Goal: Transaction & Acquisition: Purchase product/service

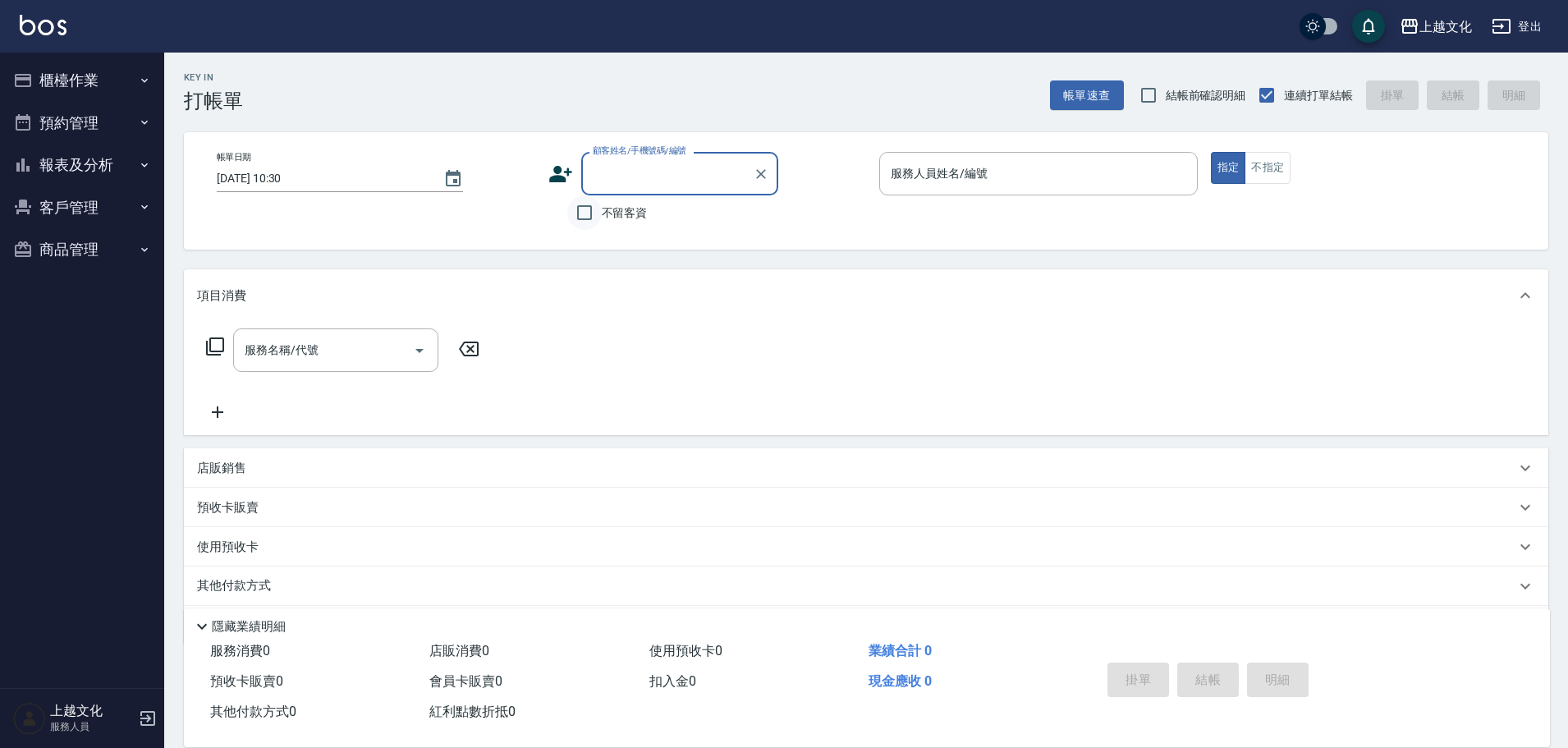
click at [583, 213] on input "不留客資" at bounding box center [583, 212] width 34 height 34
checkbox input "true"
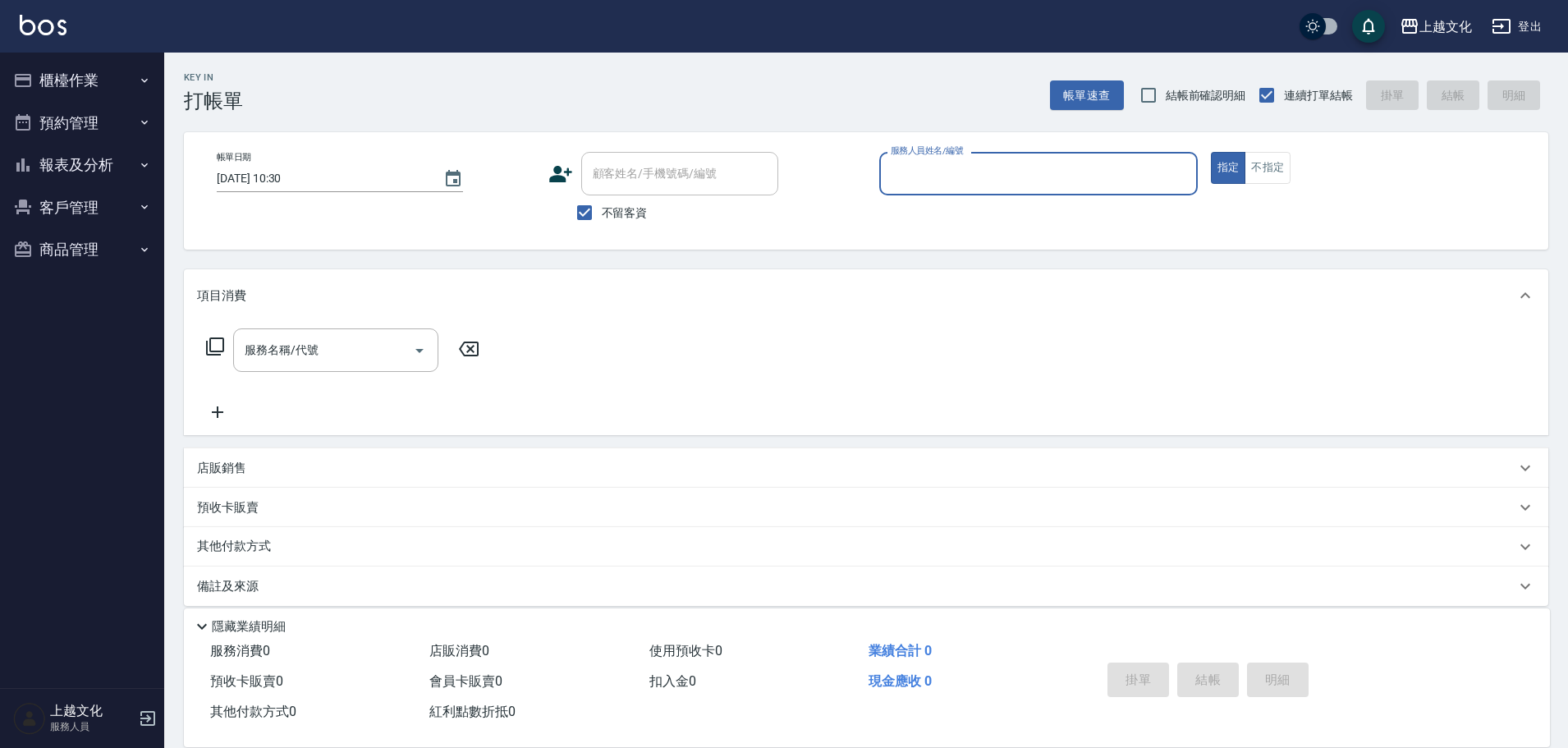
click at [1023, 178] on input "服務人員姓名/編號" at bounding box center [1038, 173] width 304 height 29
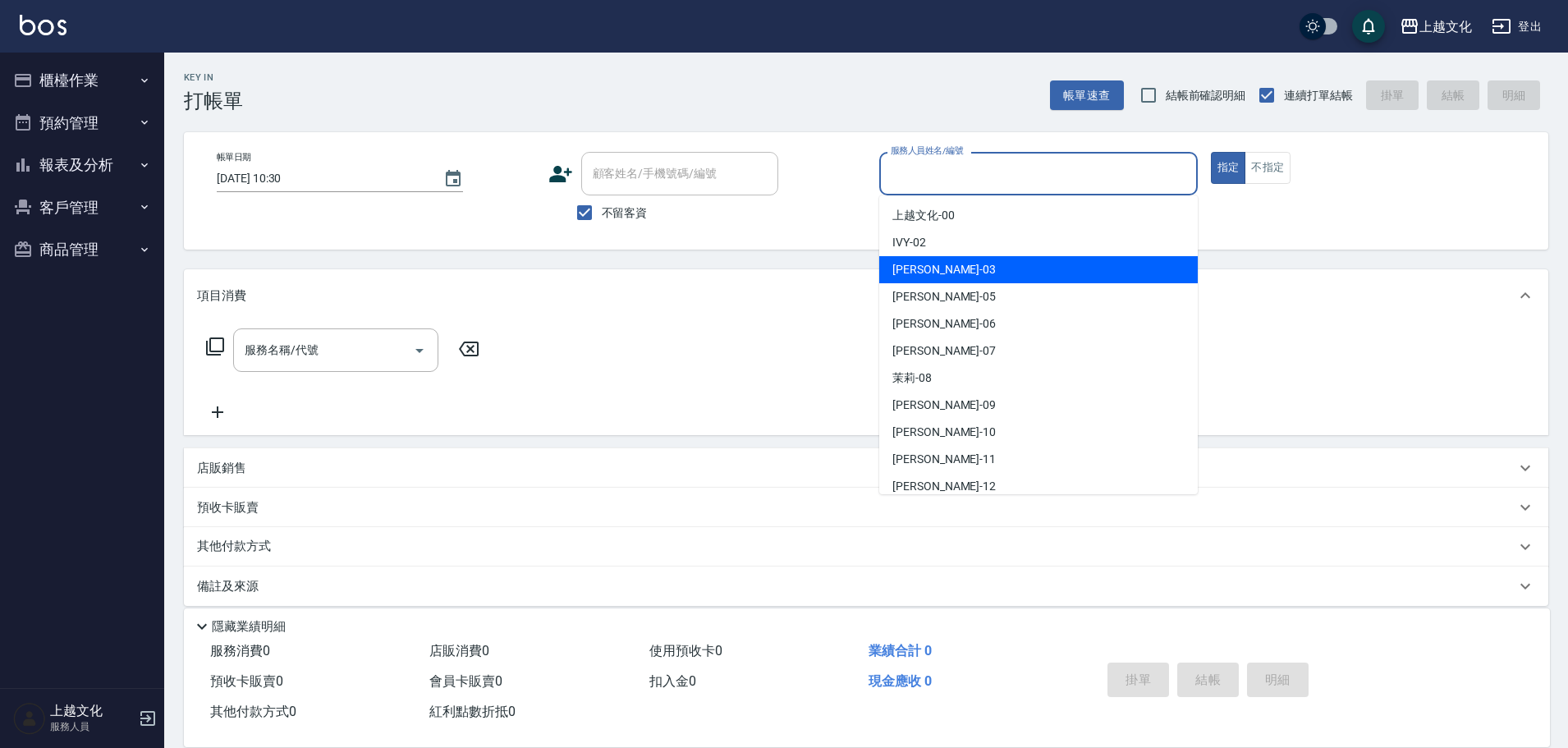
click at [995, 264] on div "[PERSON_NAME] -03" at bounding box center [1038, 269] width 318 height 27
type input "[PERSON_NAME]-03"
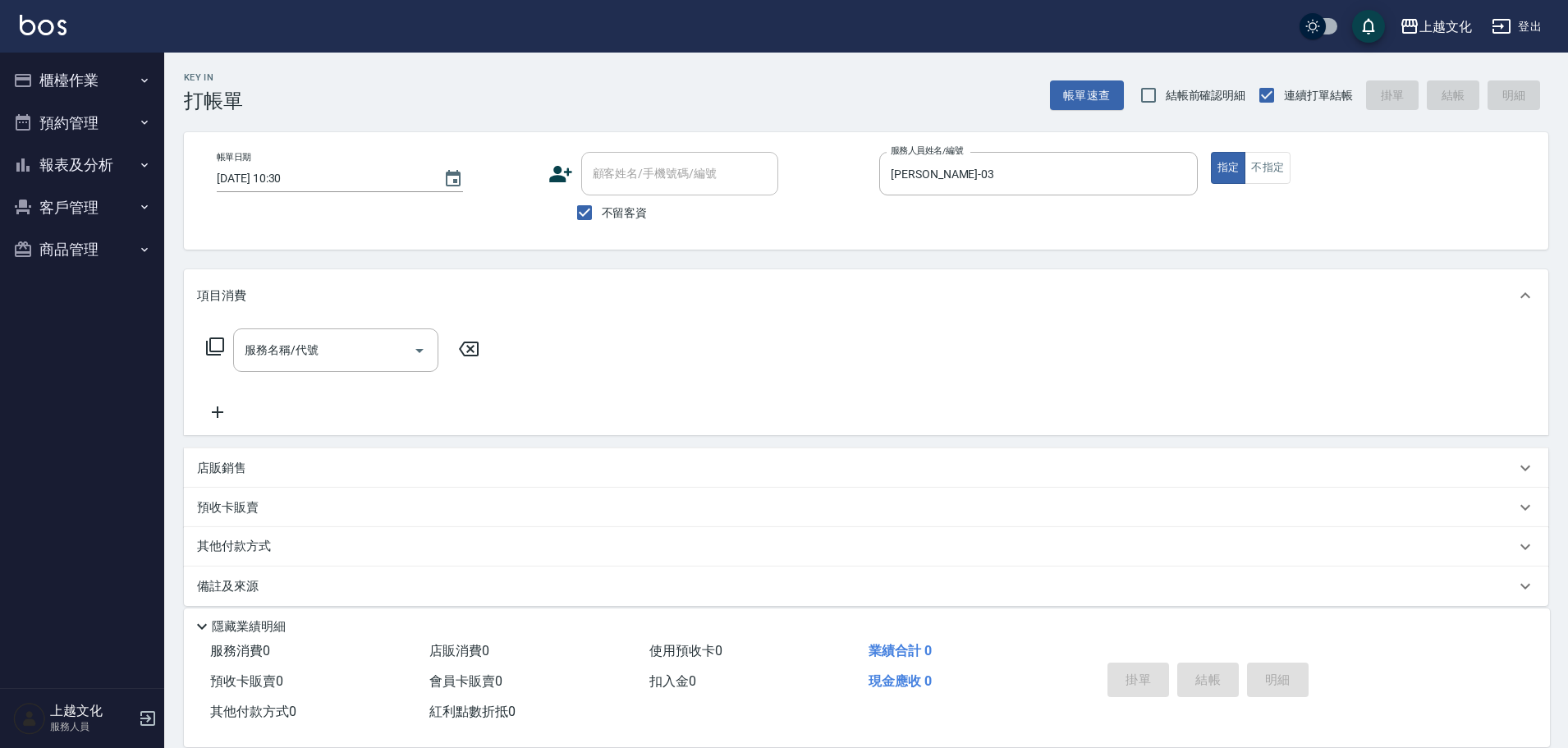
click at [216, 346] on icon at bounding box center [214, 346] width 19 height 19
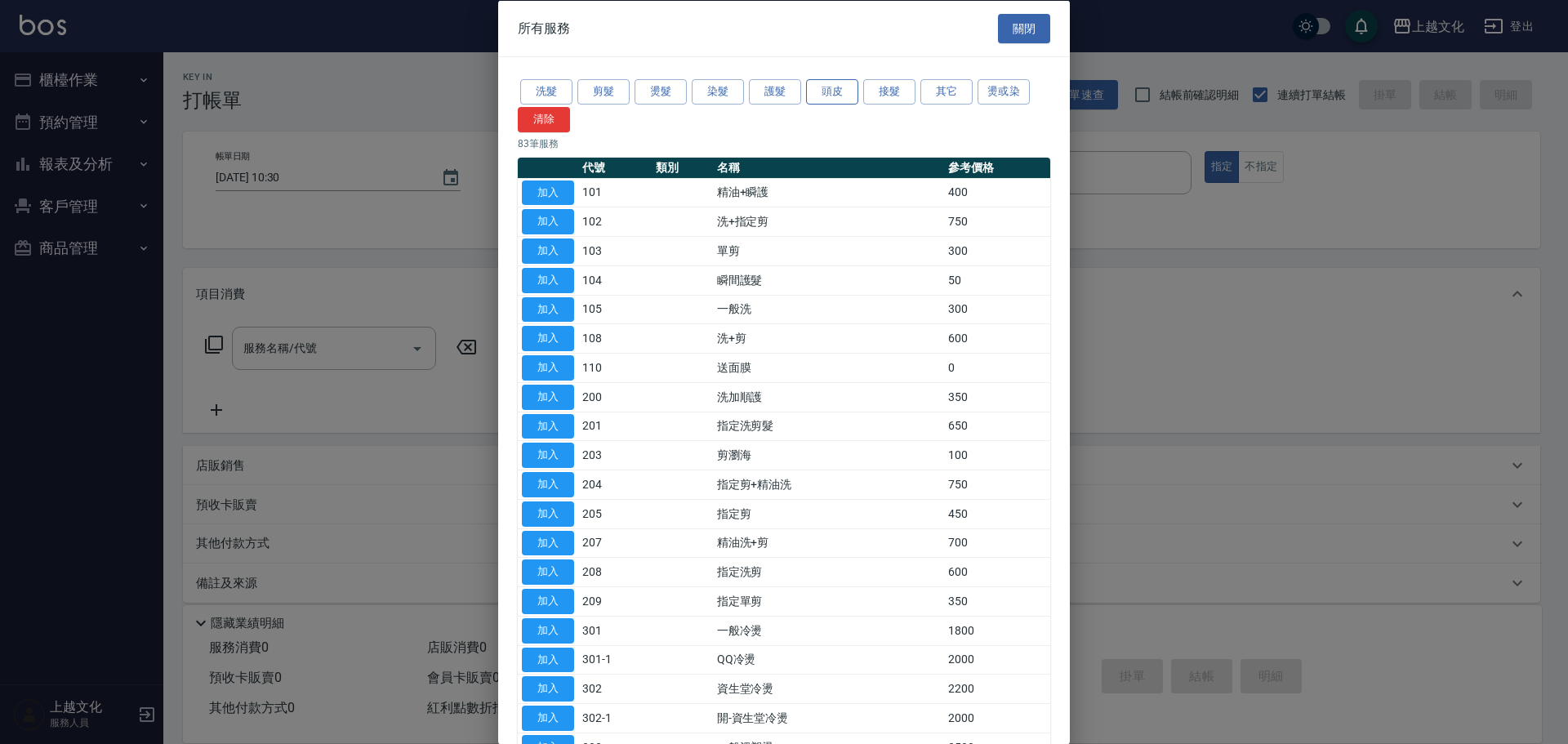
click at [816, 94] on button "頭皮" at bounding box center [832, 92] width 52 height 26
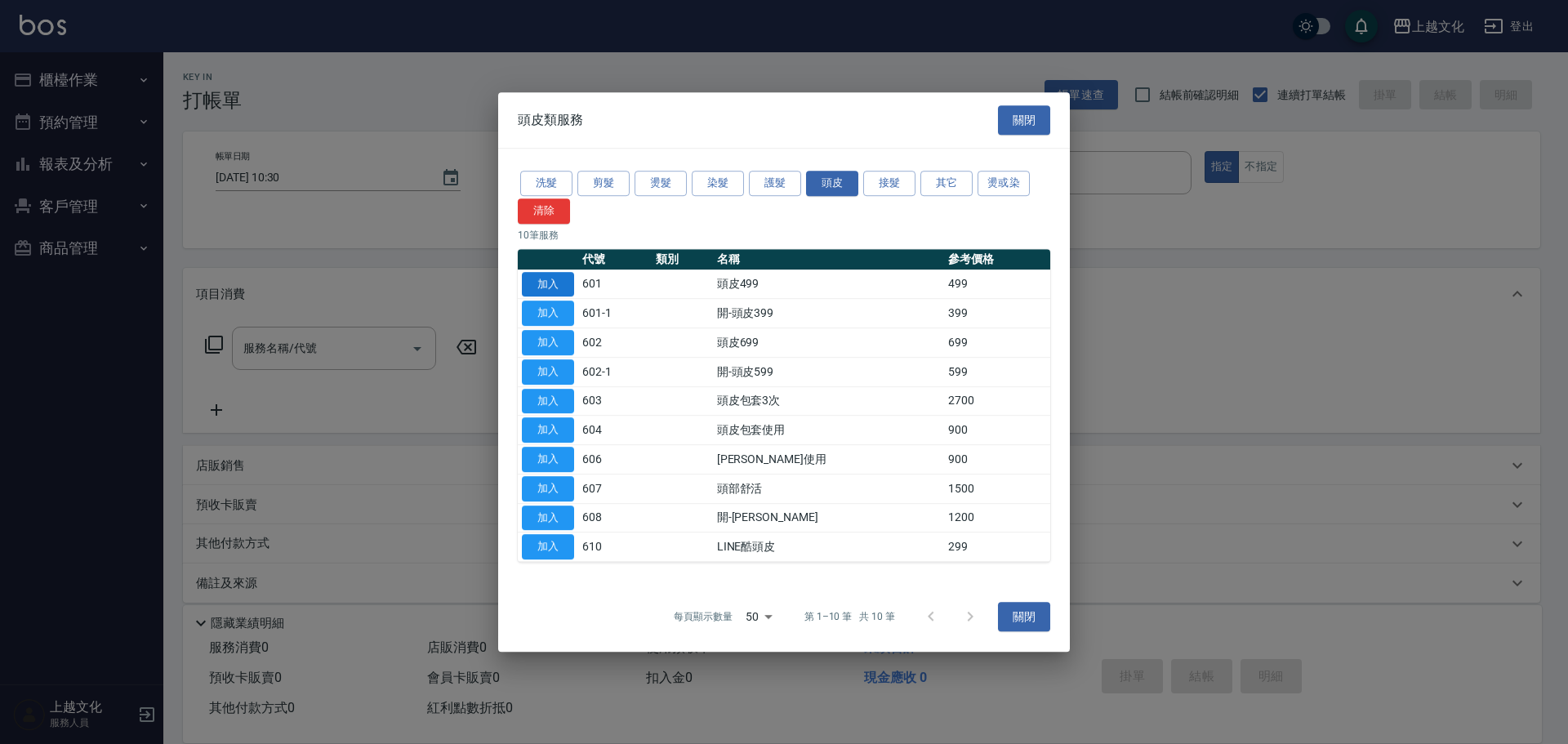
drag, startPoint x: 551, startPoint y: 288, endPoint x: 530, endPoint y: 284, distance: 21.4
click at [549, 288] on button "加入" at bounding box center [547, 285] width 52 height 26
type input "頭皮499(601)"
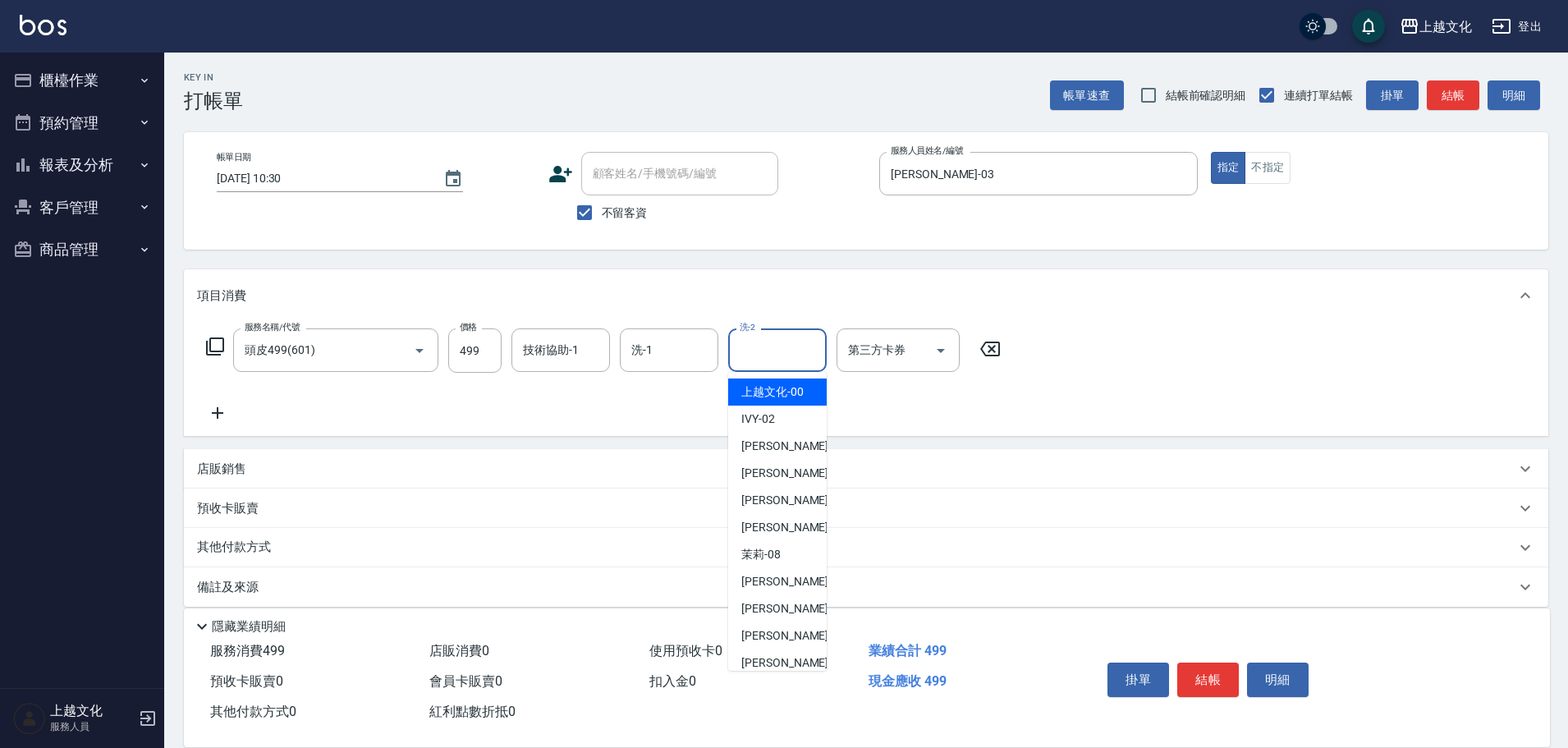
click at [777, 362] on input "洗-2" at bounding box center [777, 350] width 84 height 29
click at [785, 639] on span "[PERSON_NAME] -11" at bounding box center [793, 636] width 103 height 17
type input "[PERSON_NAME]-11"
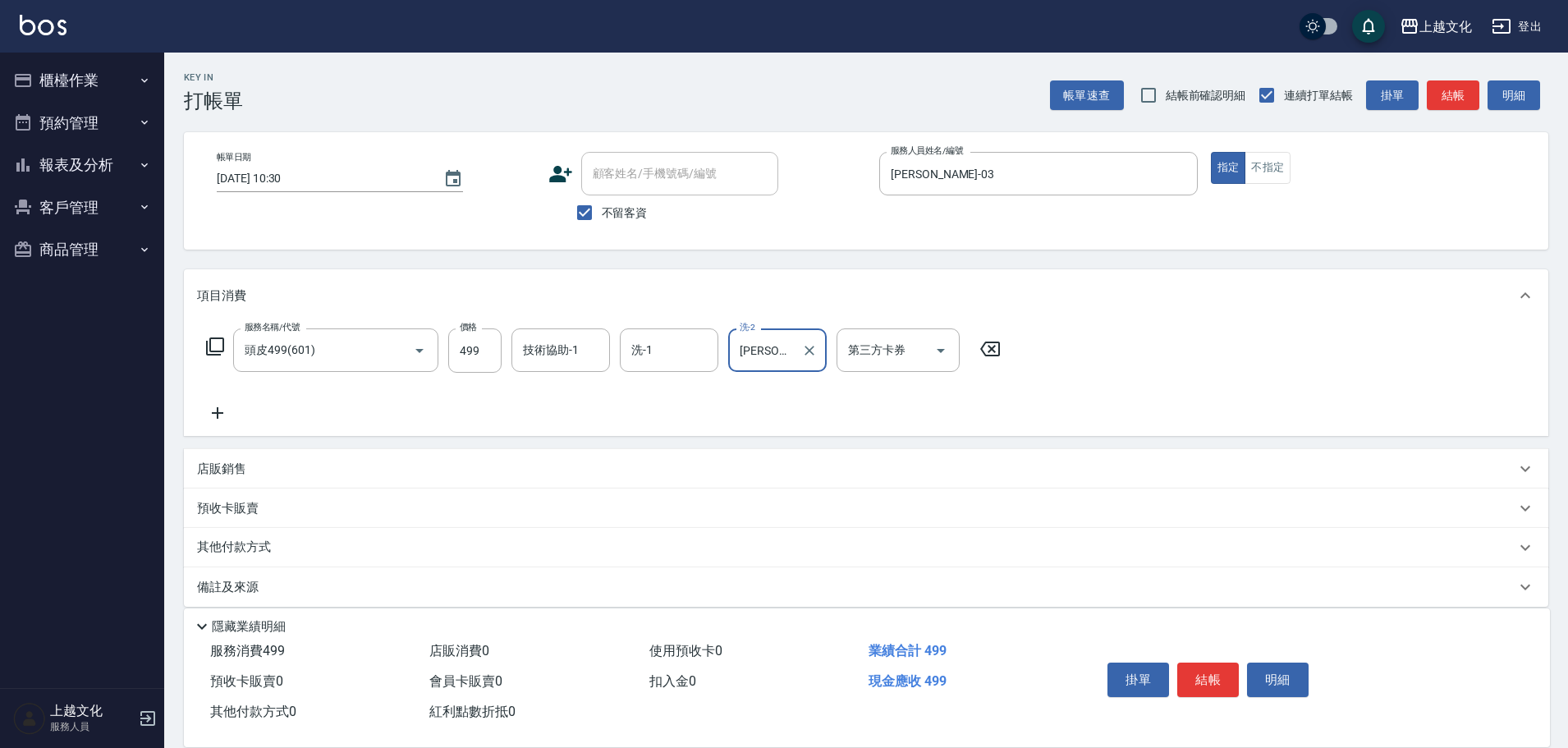
click at [214, 414] on icon at bounding box center [217, 412] width 11 height 11
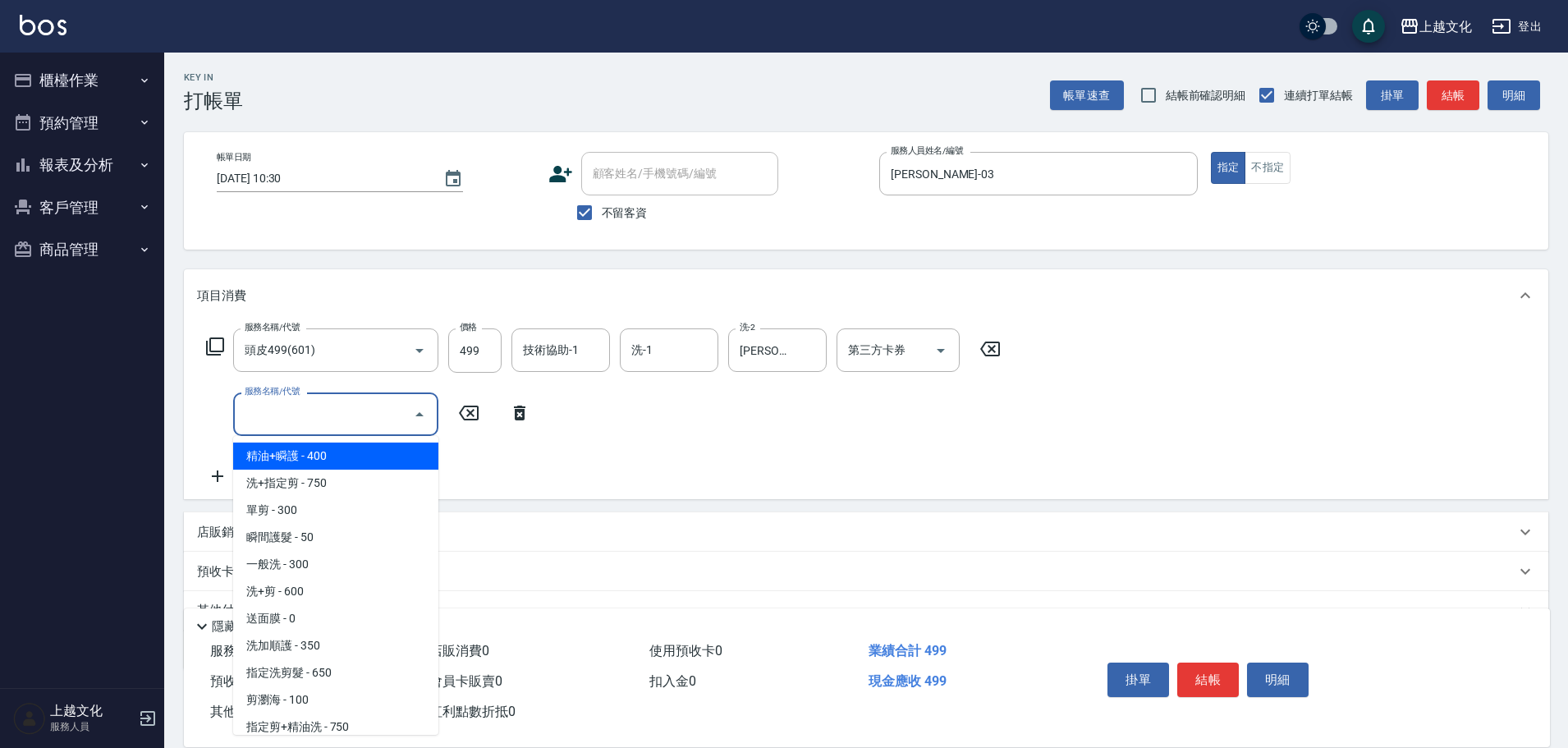
click at [292, 401] on input "服務名稱/代號" at bounding box center [323, 413] width 166 height 29
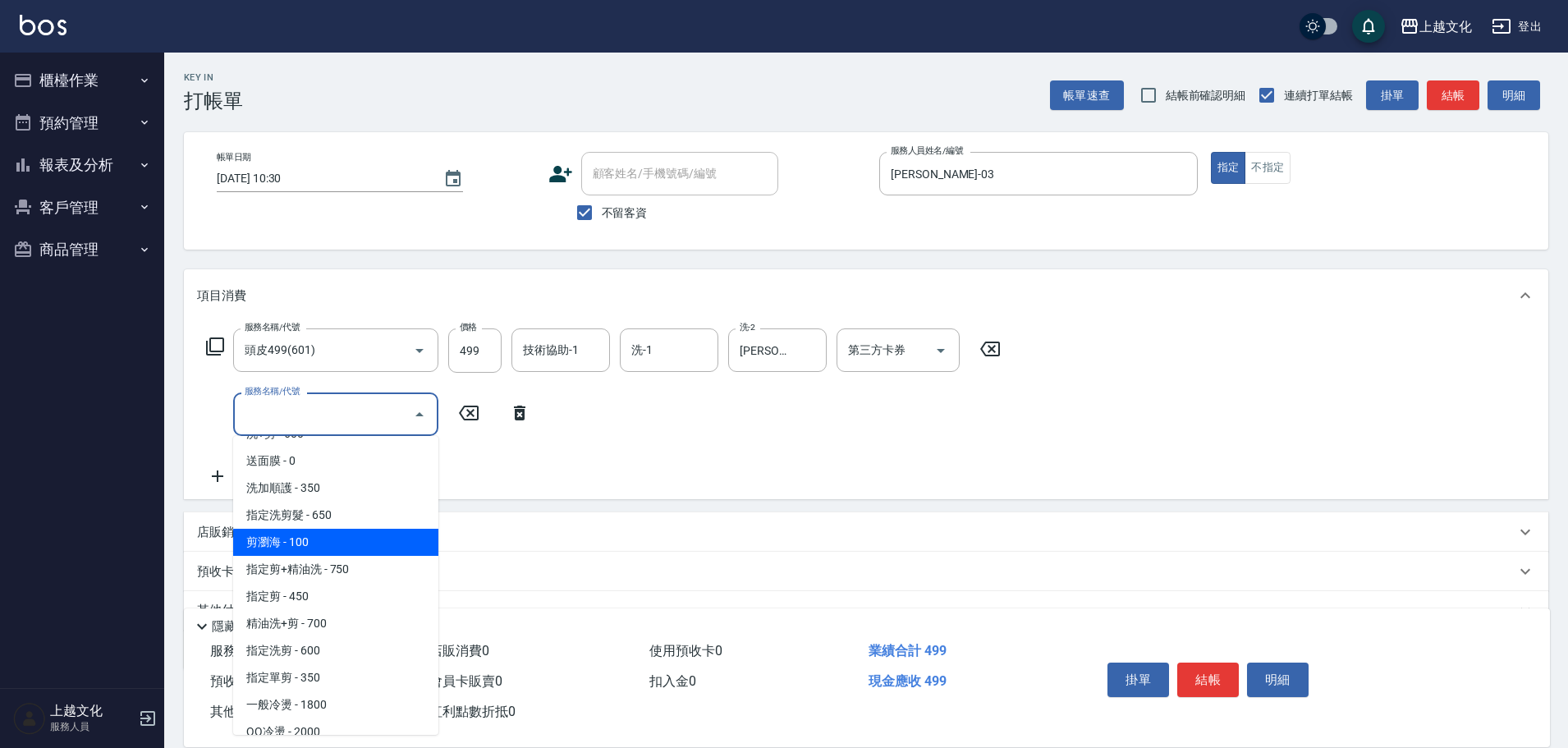
scroll to position [164, 0]
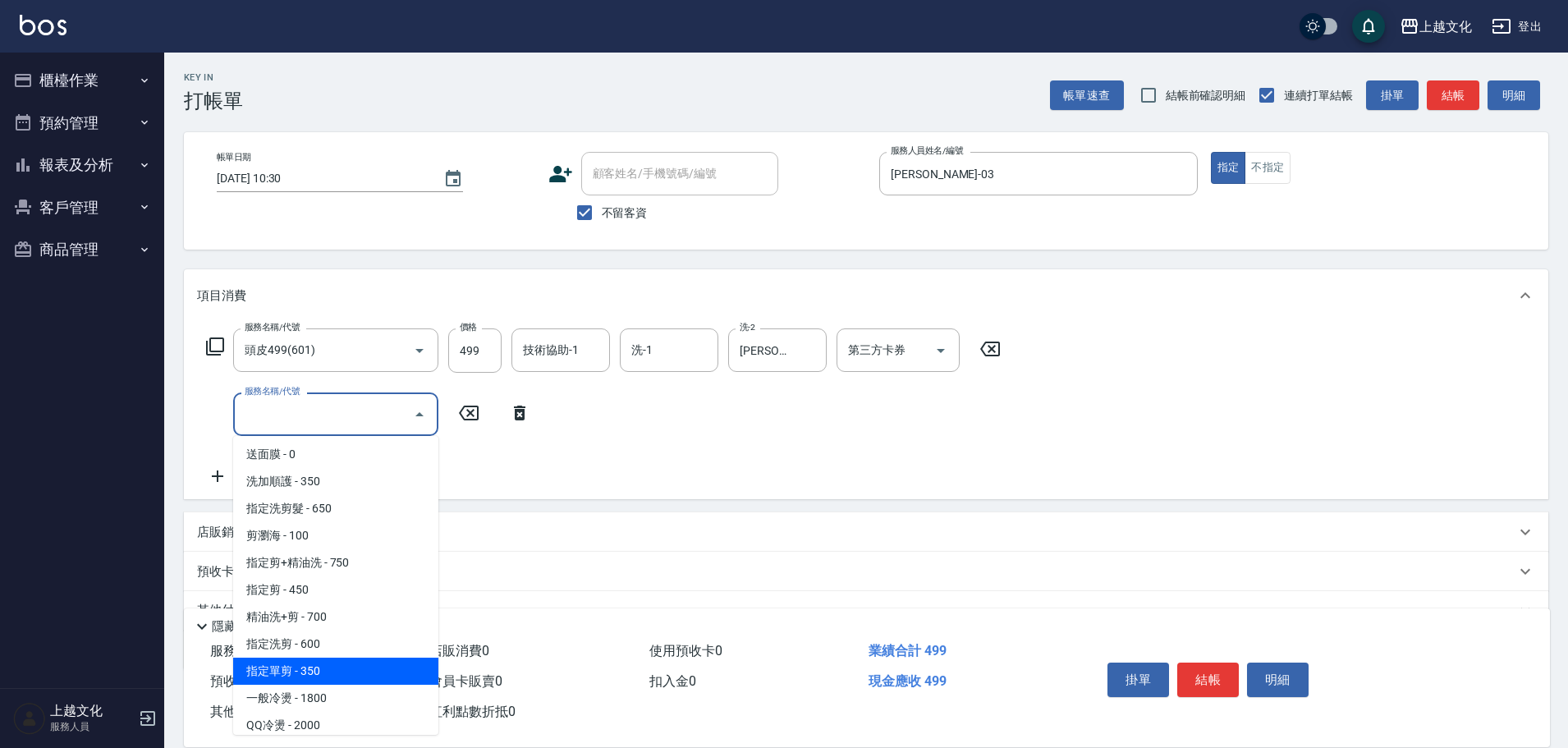
click at [355, 664] on span "指定單剪 - 350" at bounding box center [335, 671] width 205 height 27
type input "指定單剪(209)"
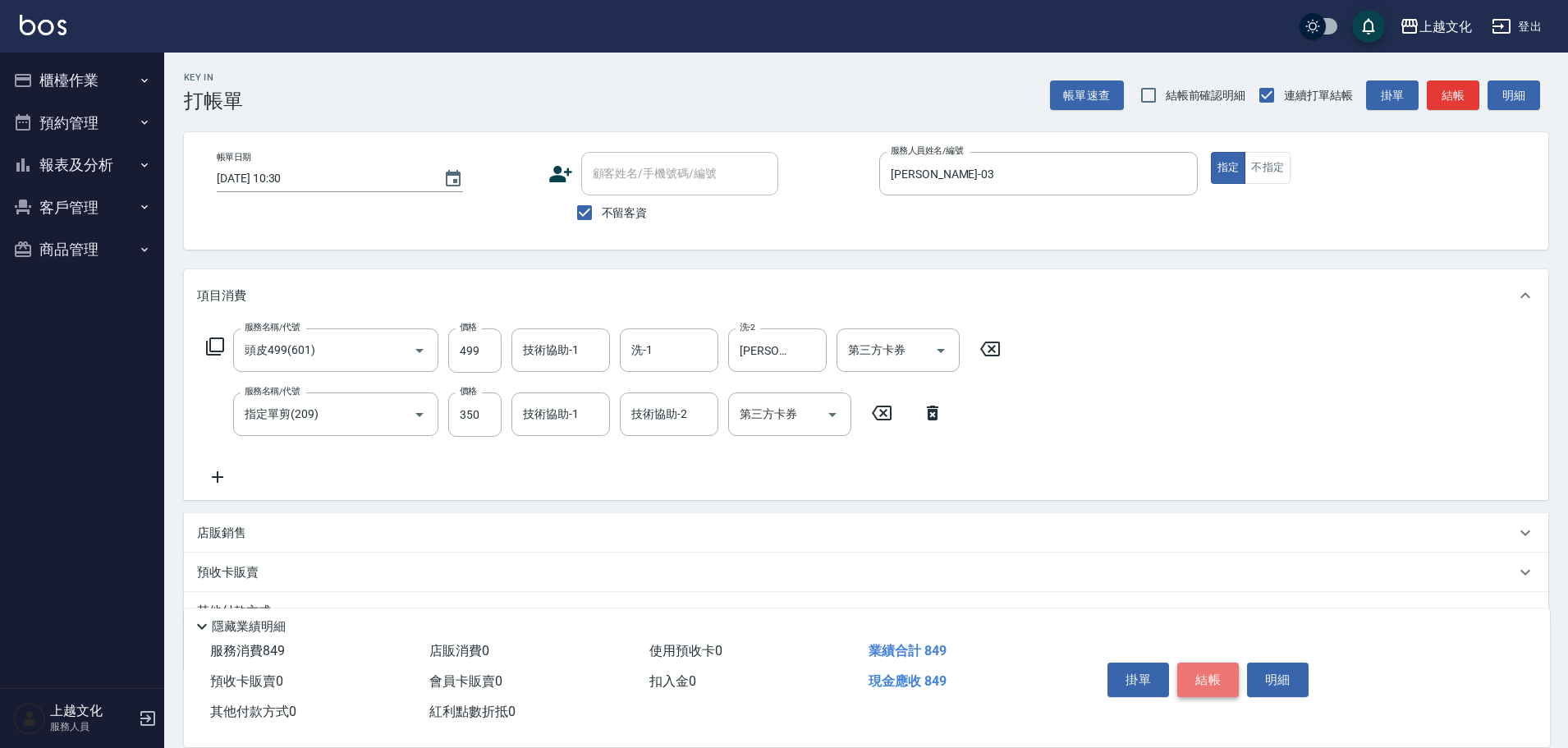
click at [1216, 682] on button "結帳" at bounding box center [1207, 679] width 62 height 34
click at [1216, 682] on div "掛單 結帳 明細" at bounding box center [1207, 682] width 214 height 52
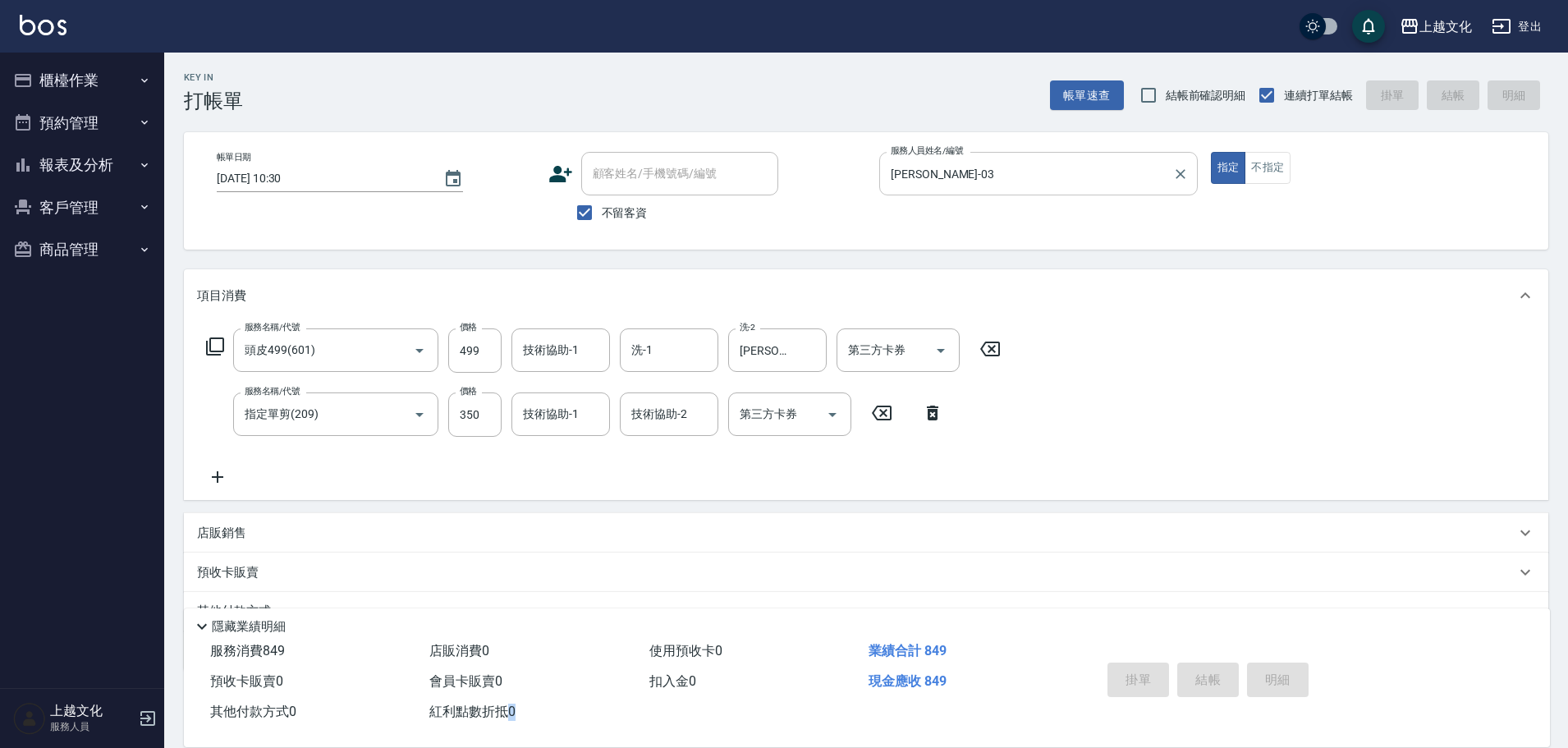
type input "2025/09/07 12:01"
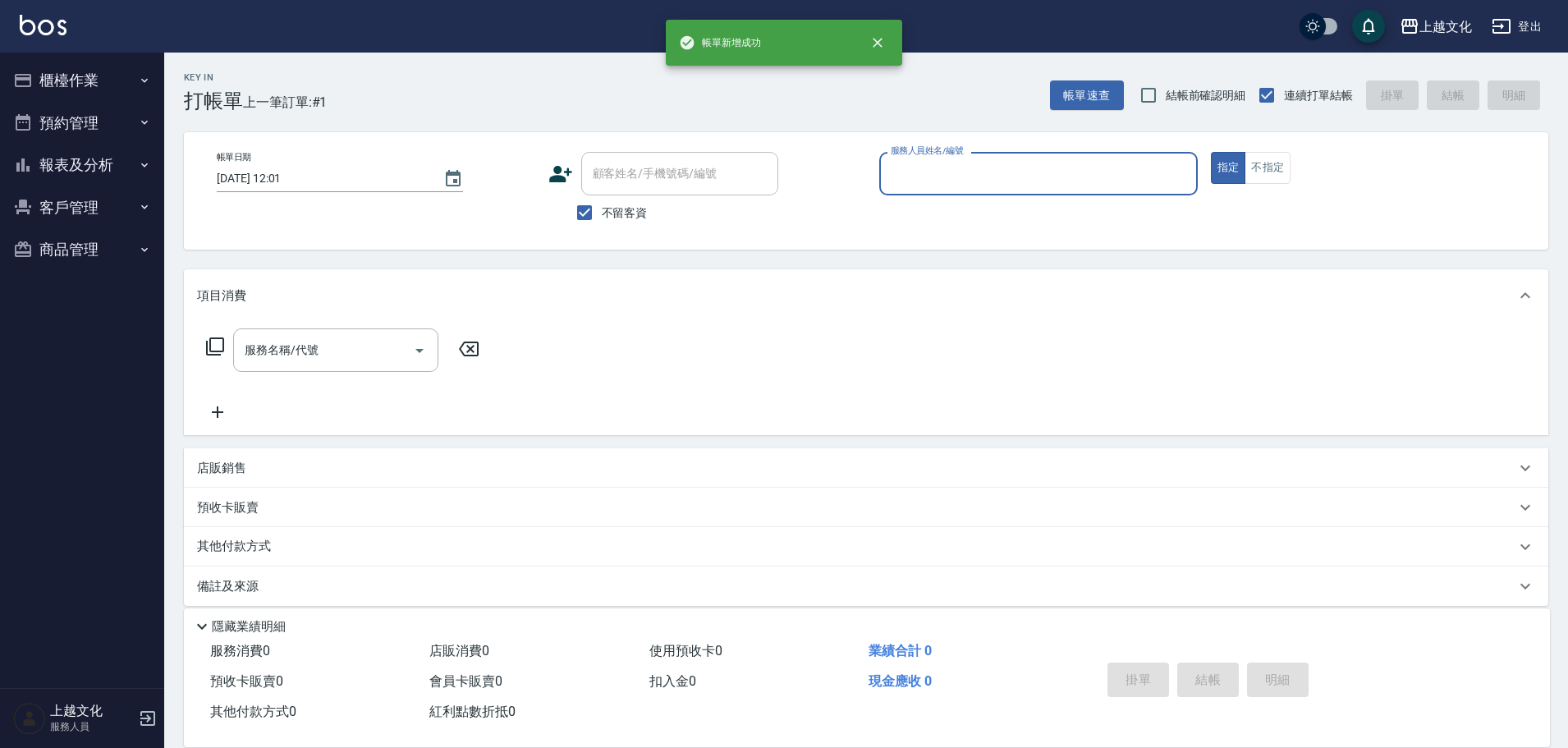
click at [1018, 171] on input "服務人員姓名/編號" at bounding box center [1038, 173] width 304 height 29
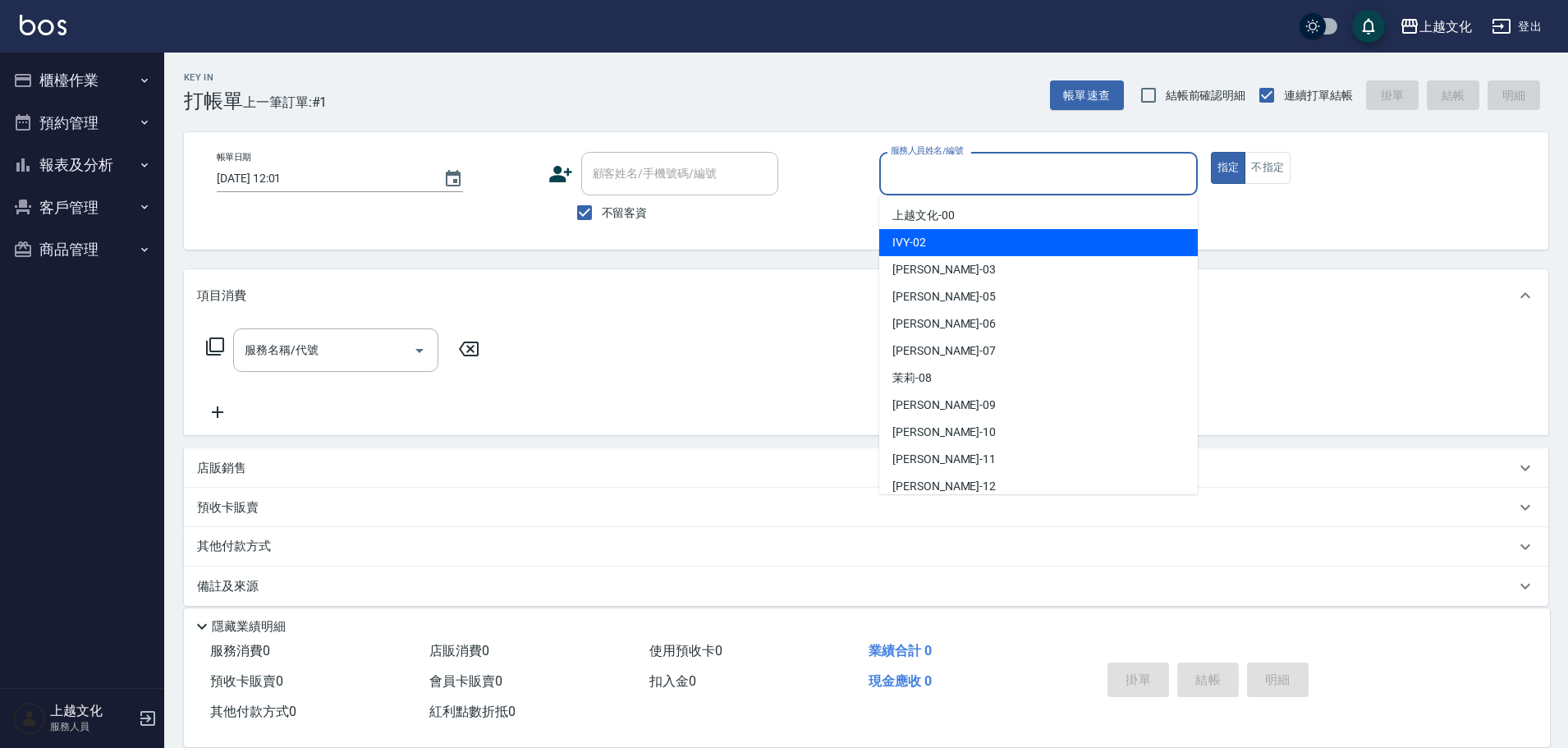
click at [956, 240] on div "IVY -02" at bounding box center [1038, 242] width 318 height 27
type input "IVY-02"
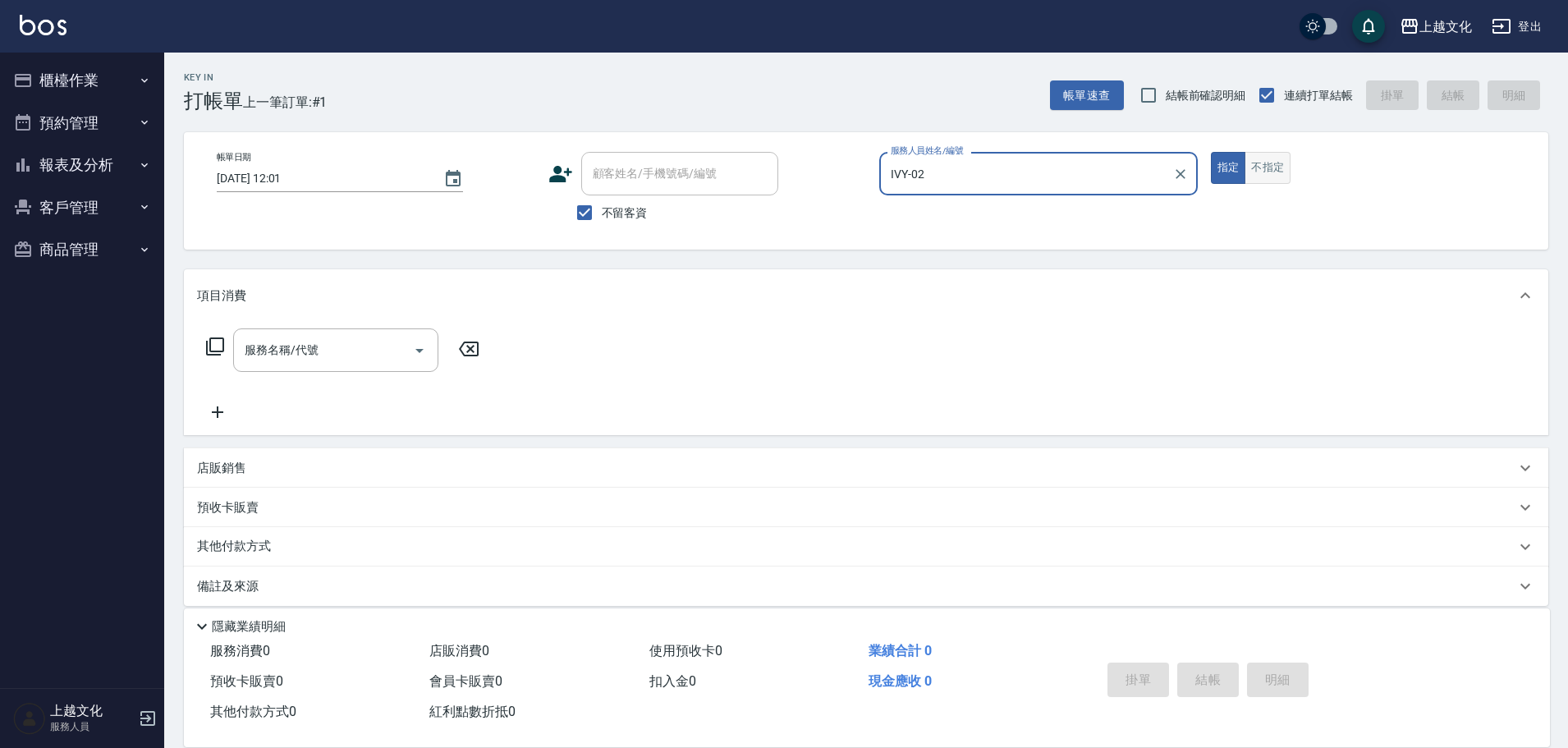
click at [1266, 165] on button "不指定" at bounding box center [1267, 167] width 46 height 32
click at [298, 349] on input "服務名稱/代號" at bounding box center [323, 350] width 166 height 29
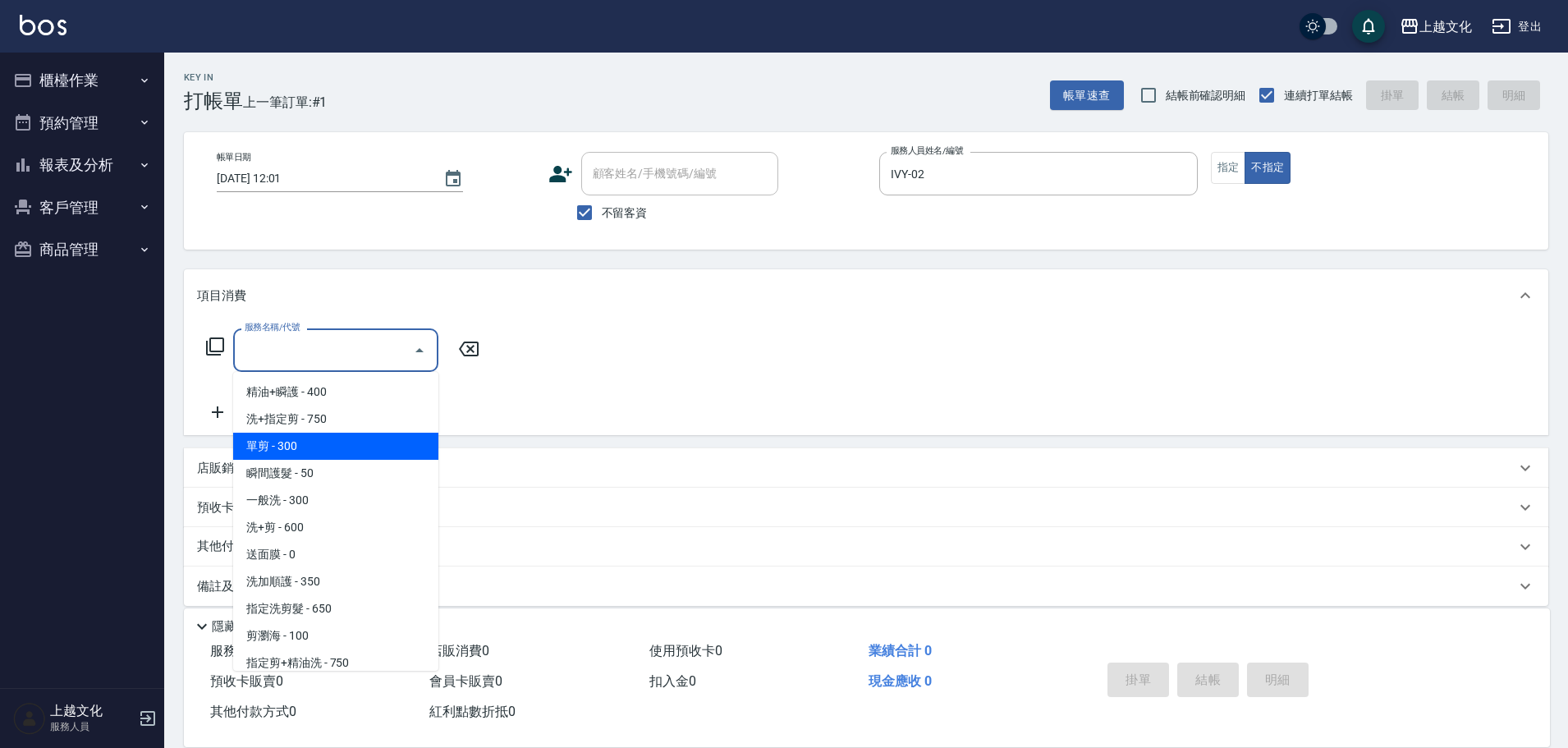
click at [315, 455] on span "單剪 - 300" at bounding box center [335, 445] width 205 height 27
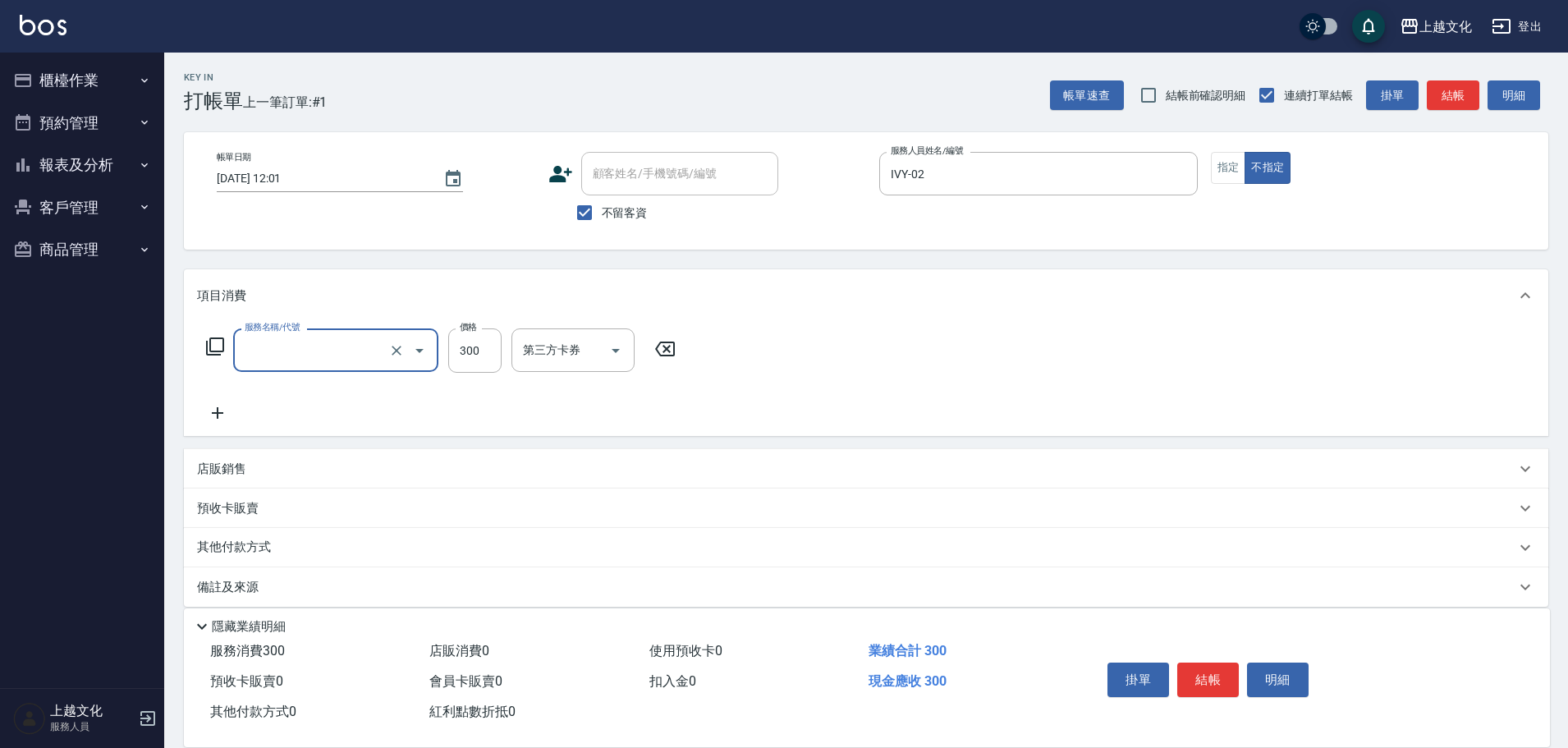
type input "單剪(103)"
click at [1215, 670] on button "結帳" at bounding box center [1207, 679] width 62 height 34
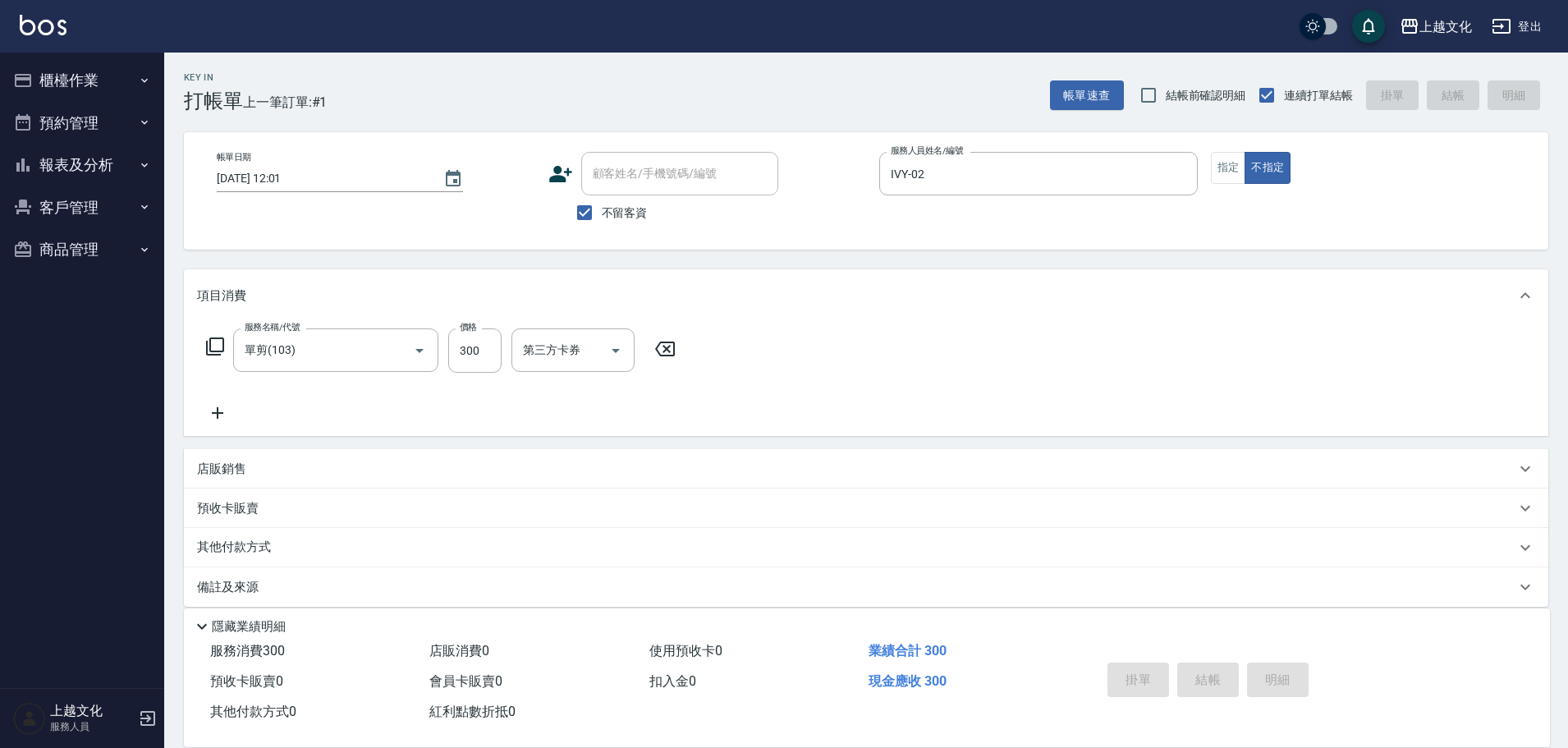
type input "2025/09/07 12:02"
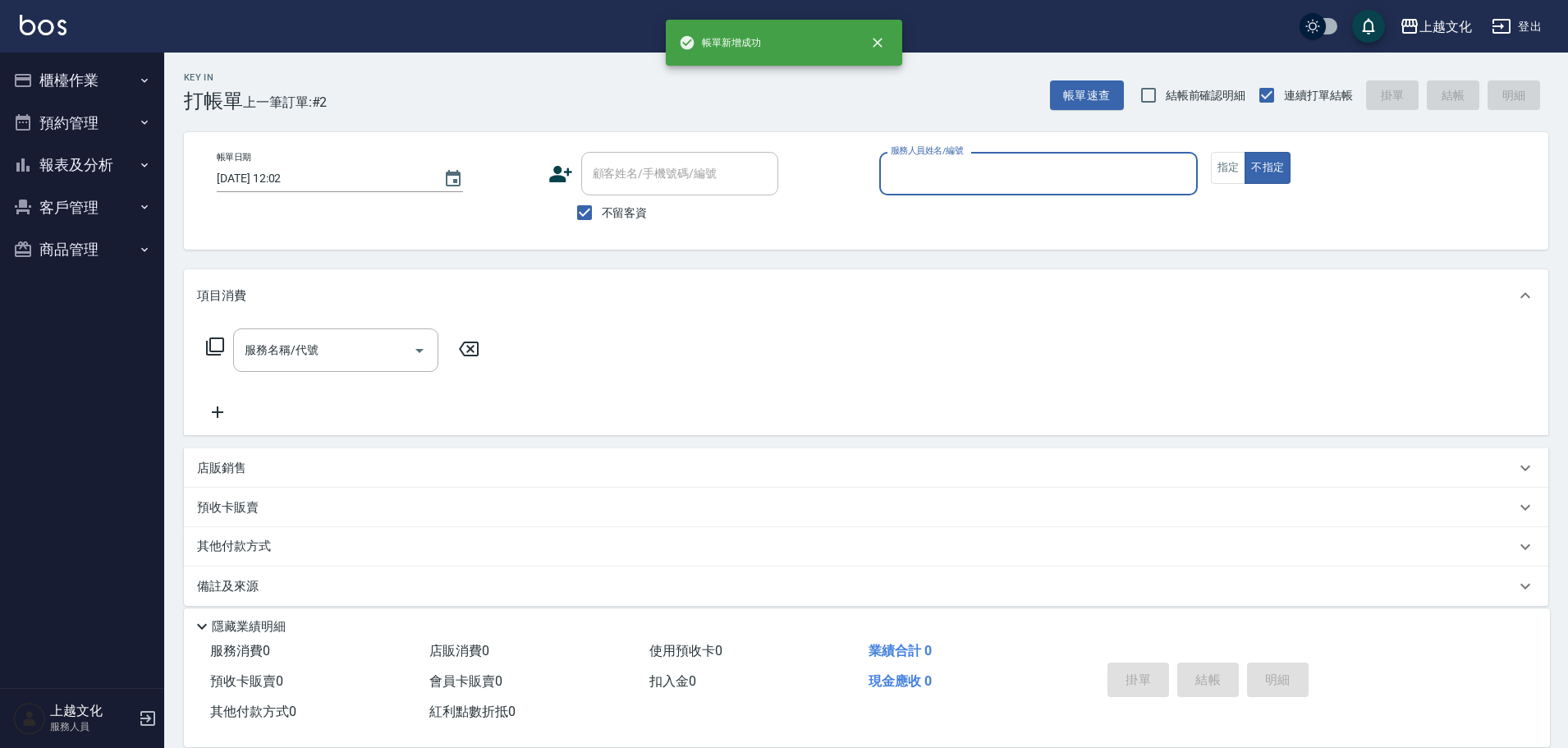
click at [952, 188] on input "服務人員姓名/編號" at bounding box center [1038, 173] width 304 height 29
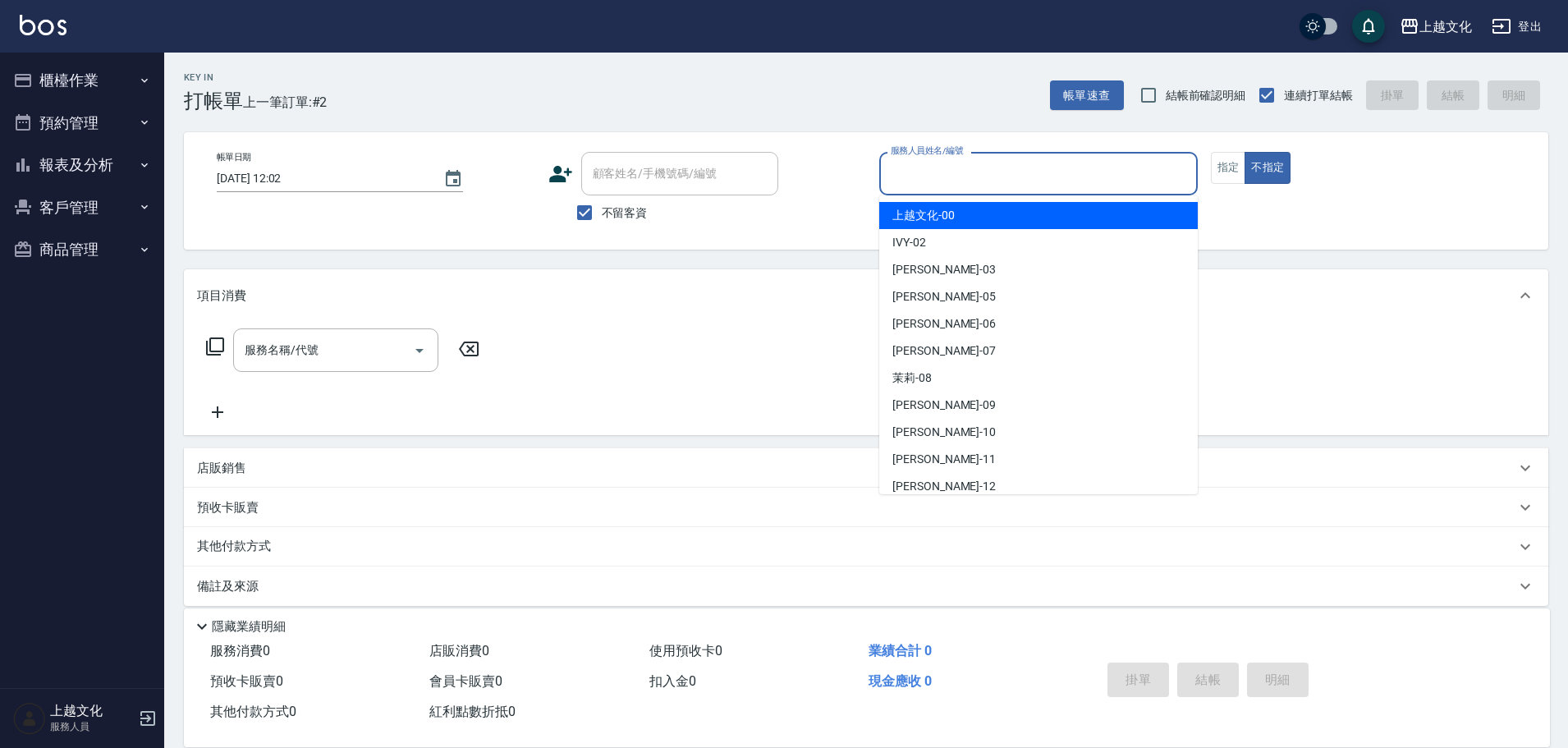
click at [945, 225] on div "上越文化 -00" at bounding box center [1038, 214] width 318 height 27
click at [953, 170] on input "上越文化-00" at bounding box center [1025, 173] width 279 height 29
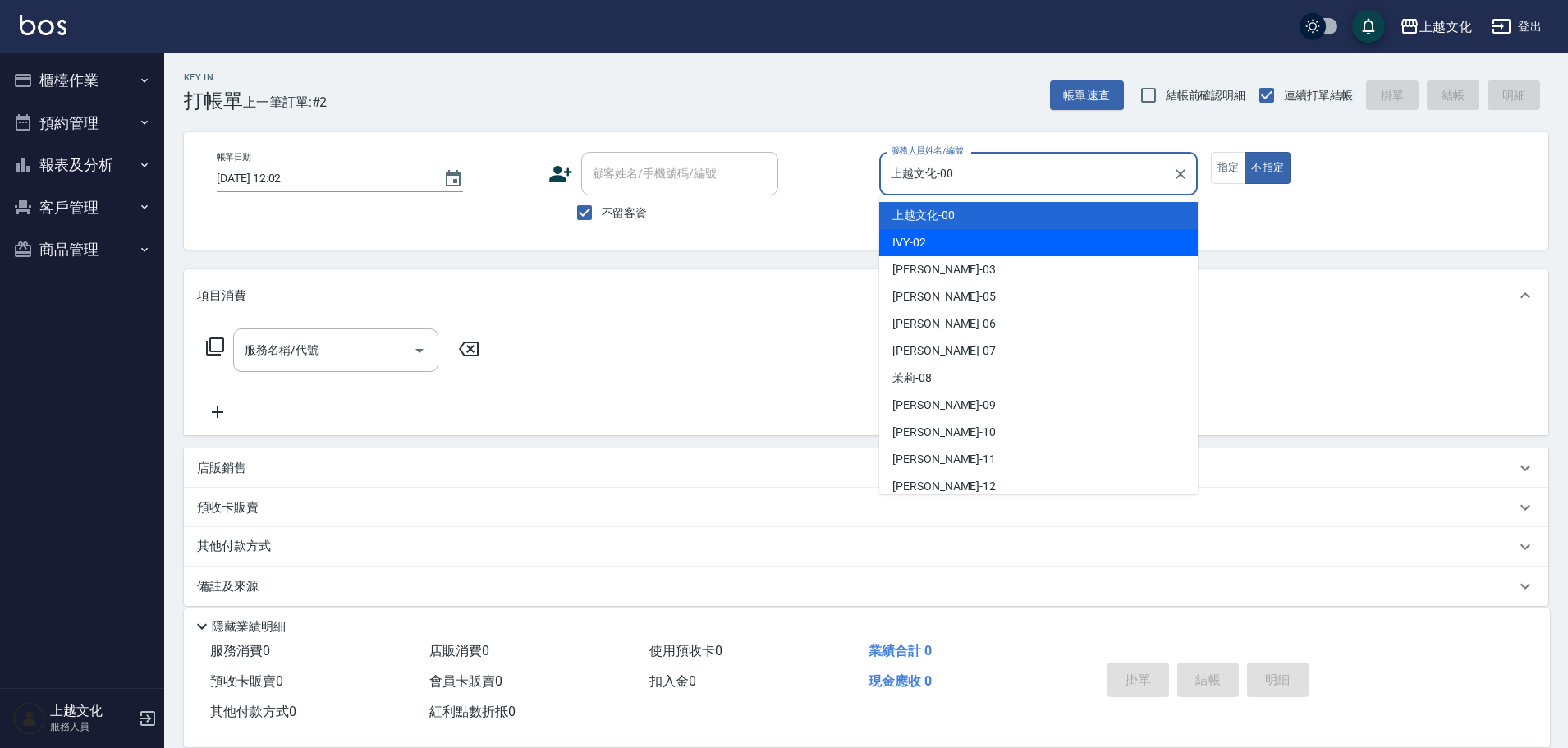
click at [953, 243] on div "IVY -02" at bounding box center [1038, 242] width 318 height 27
type input "IVY-02"
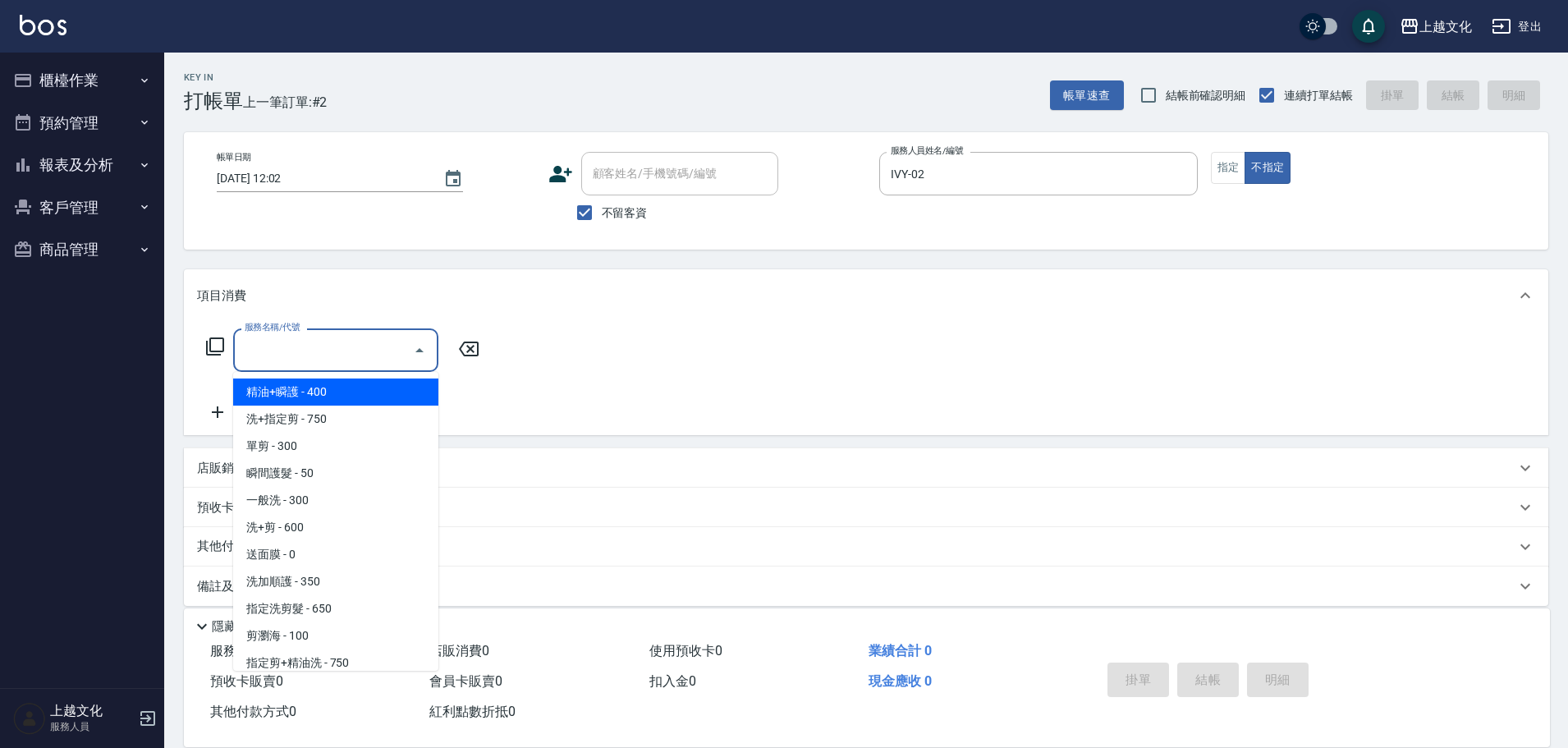
click at [340, 339] on input "服務名稱/代號" at bounding box center [323, 350] width 166 height 29
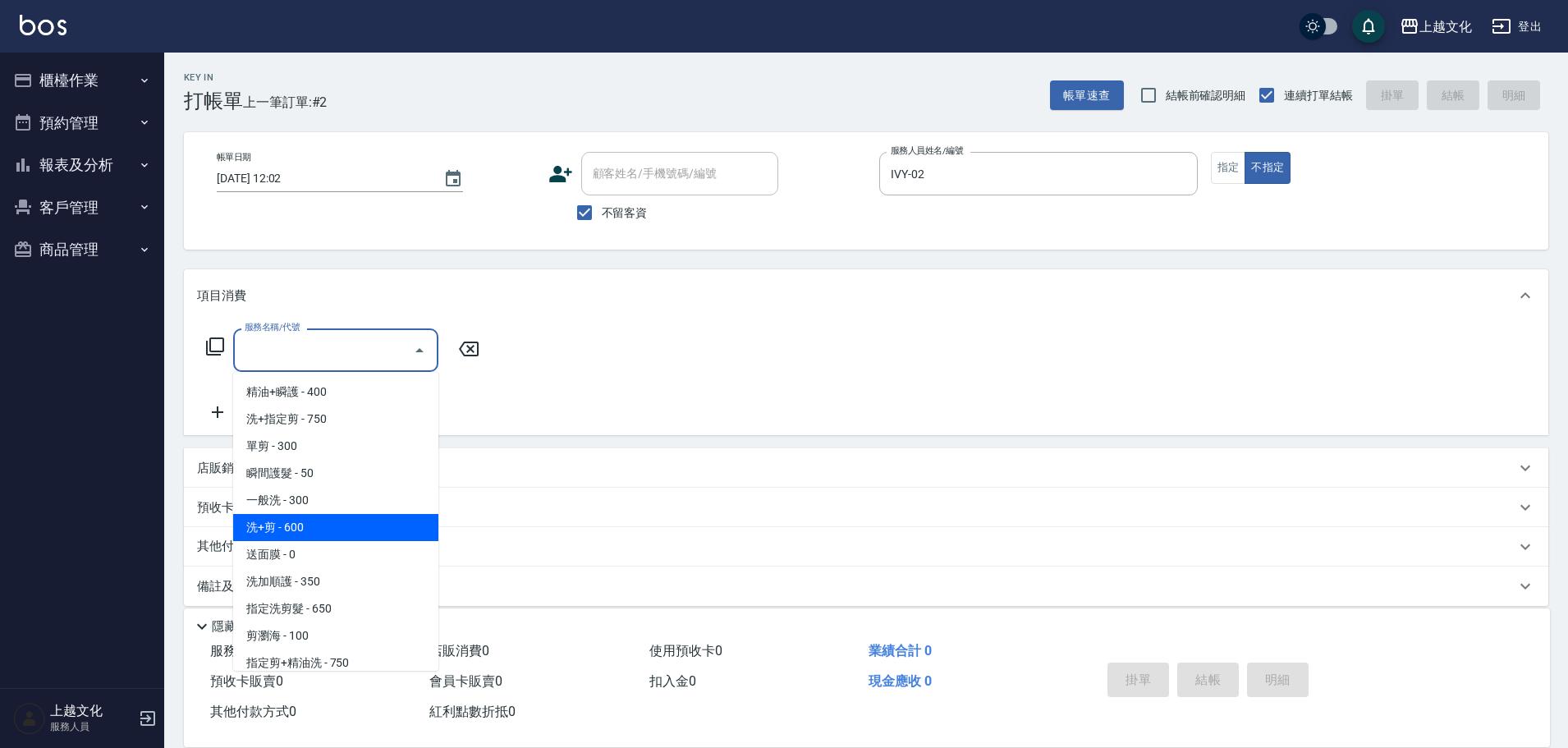
click at [340, 529] on span "洗+剪 - 600" at bounding box center [335, 526] width 205 height 27
type input "洗+剪(108)"
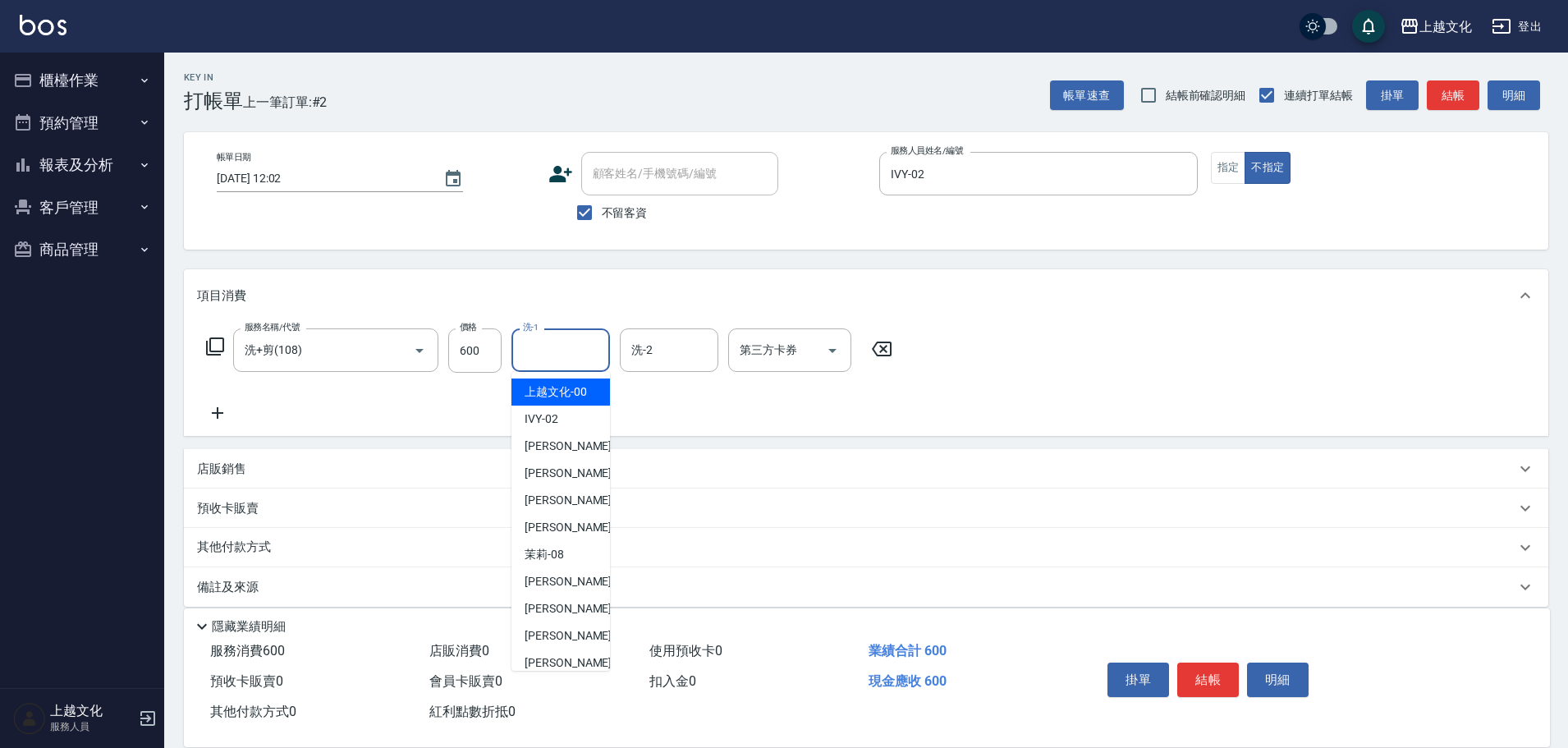
click at [544, 359] on input "洗-1" at bounding box center [560, 350] width 84 height 29
click at [559, 625] on div "[PERSON_NAME] -11" at bounding box center [560, 635] width 98 height 27
type input "[PERSON_NAME]-11"
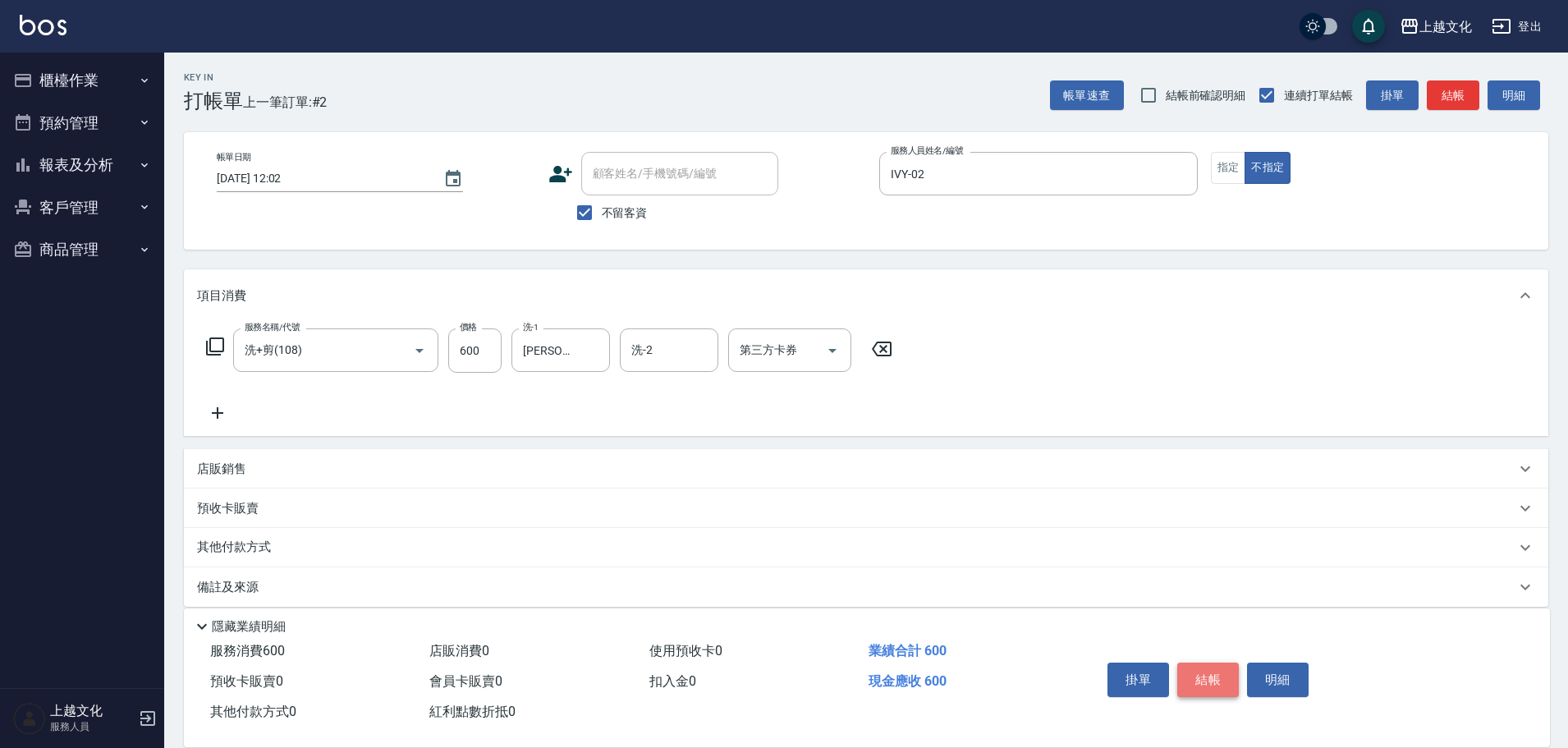
click at [1205, 665] on button "結帳" at bounding box center [1207, 679] width 62 height 34
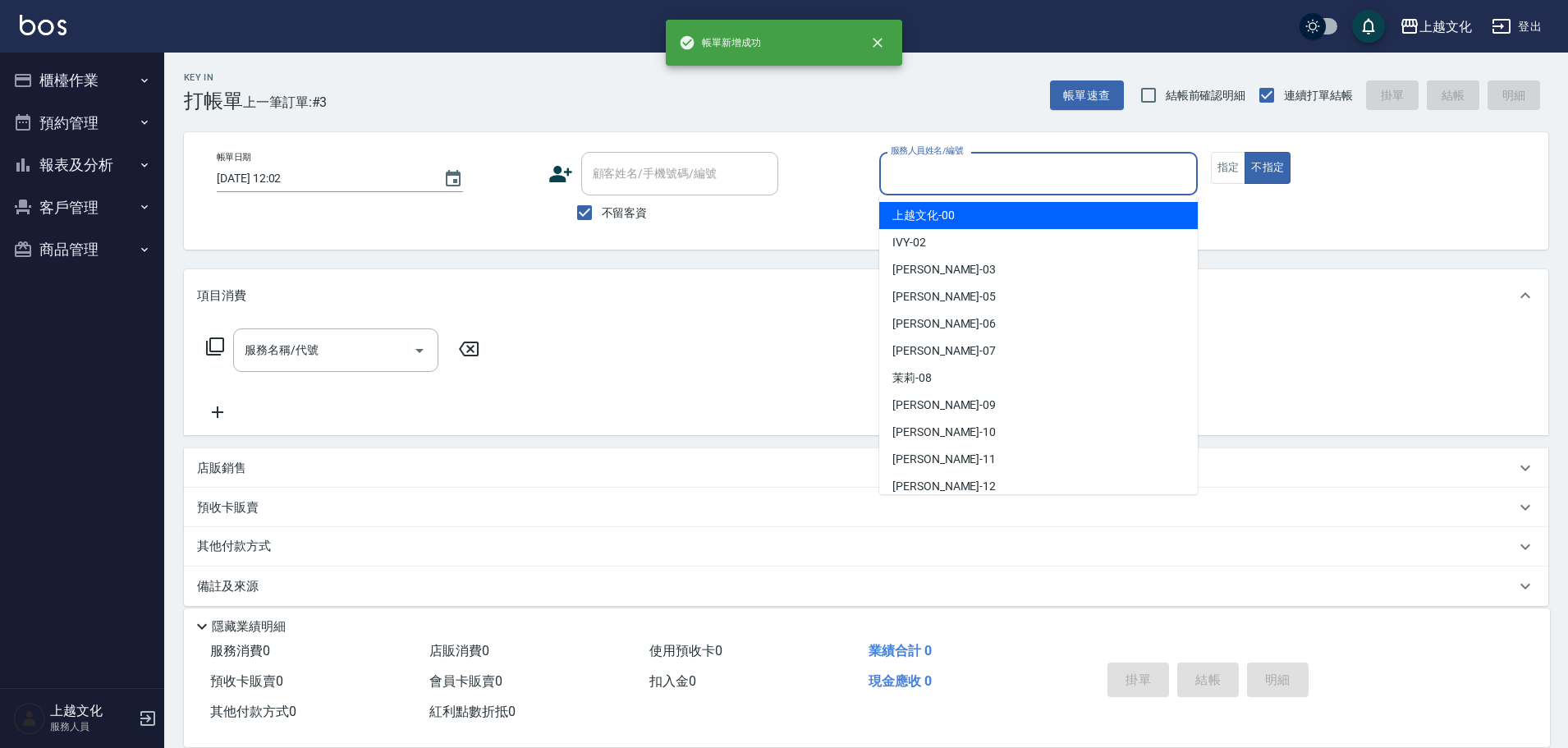
click at [995, 169] on input "服務人員姓名/編號" at bounding box center [1038, 173] width 304 height 29
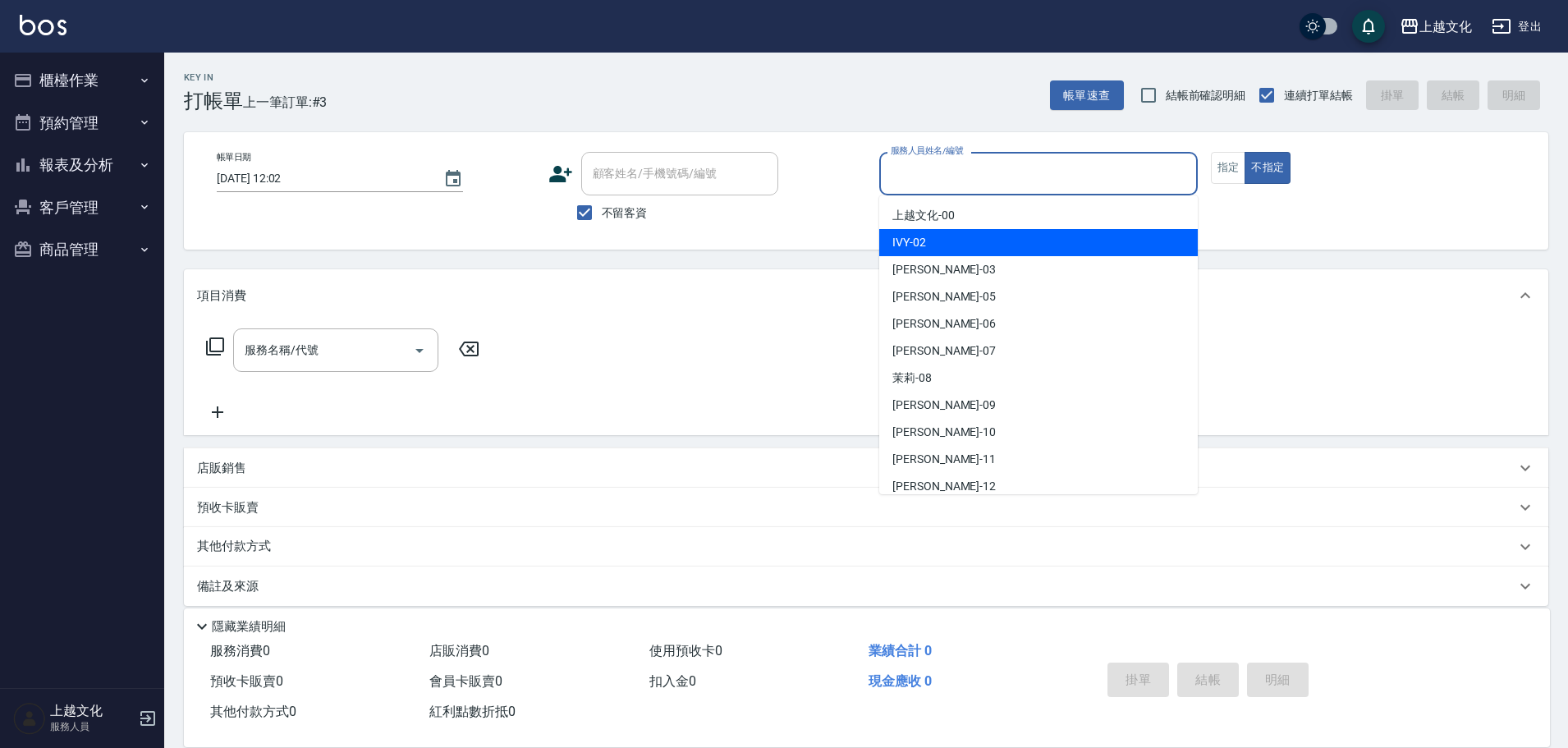
click at [963, 249] on div "IVY -02" at bounding box center [1038, 242] width 318 height 27
type input "IVY-02"
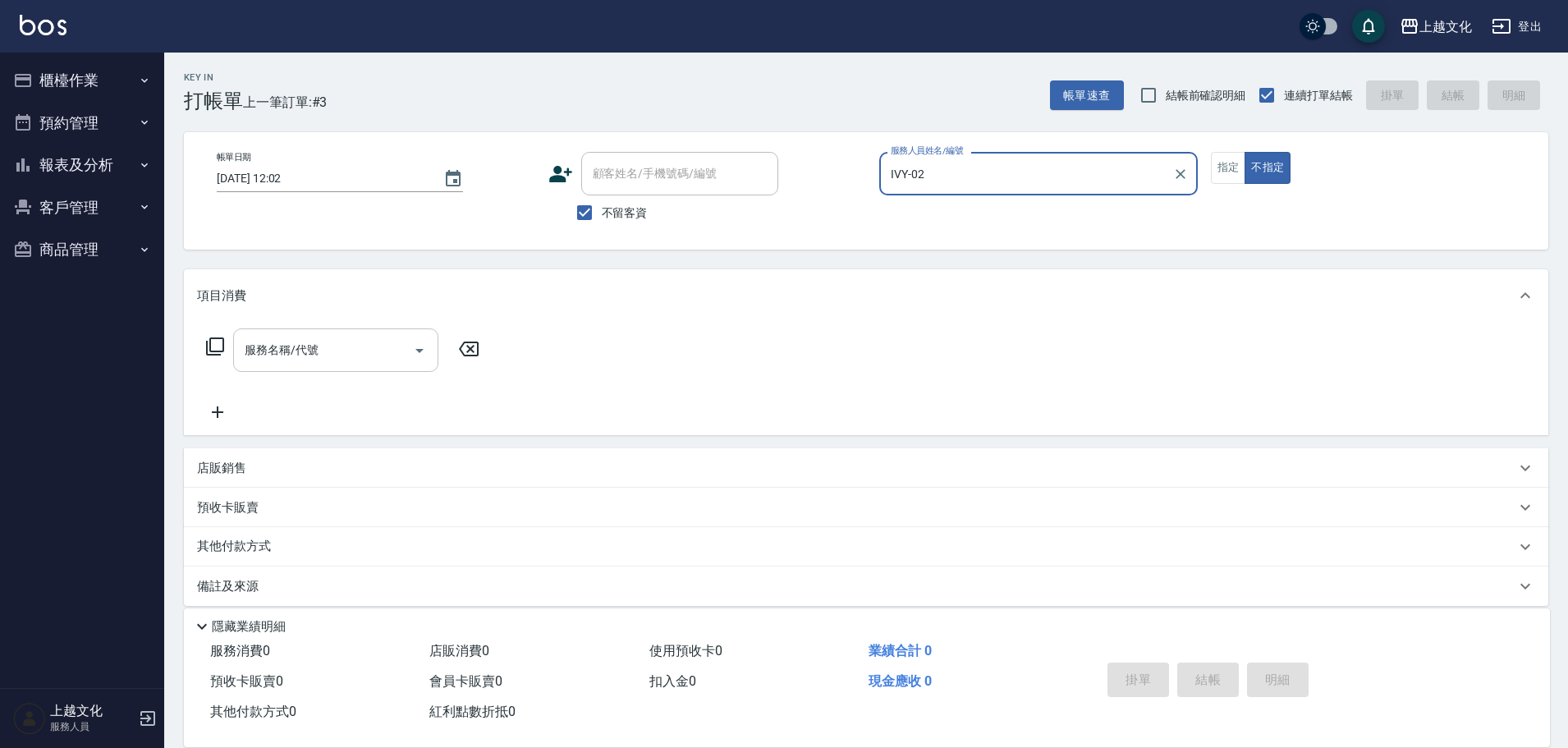
click at [280, 355] on input "服務名稱/代號" at bounding box center [323, 350] width 166 height 29
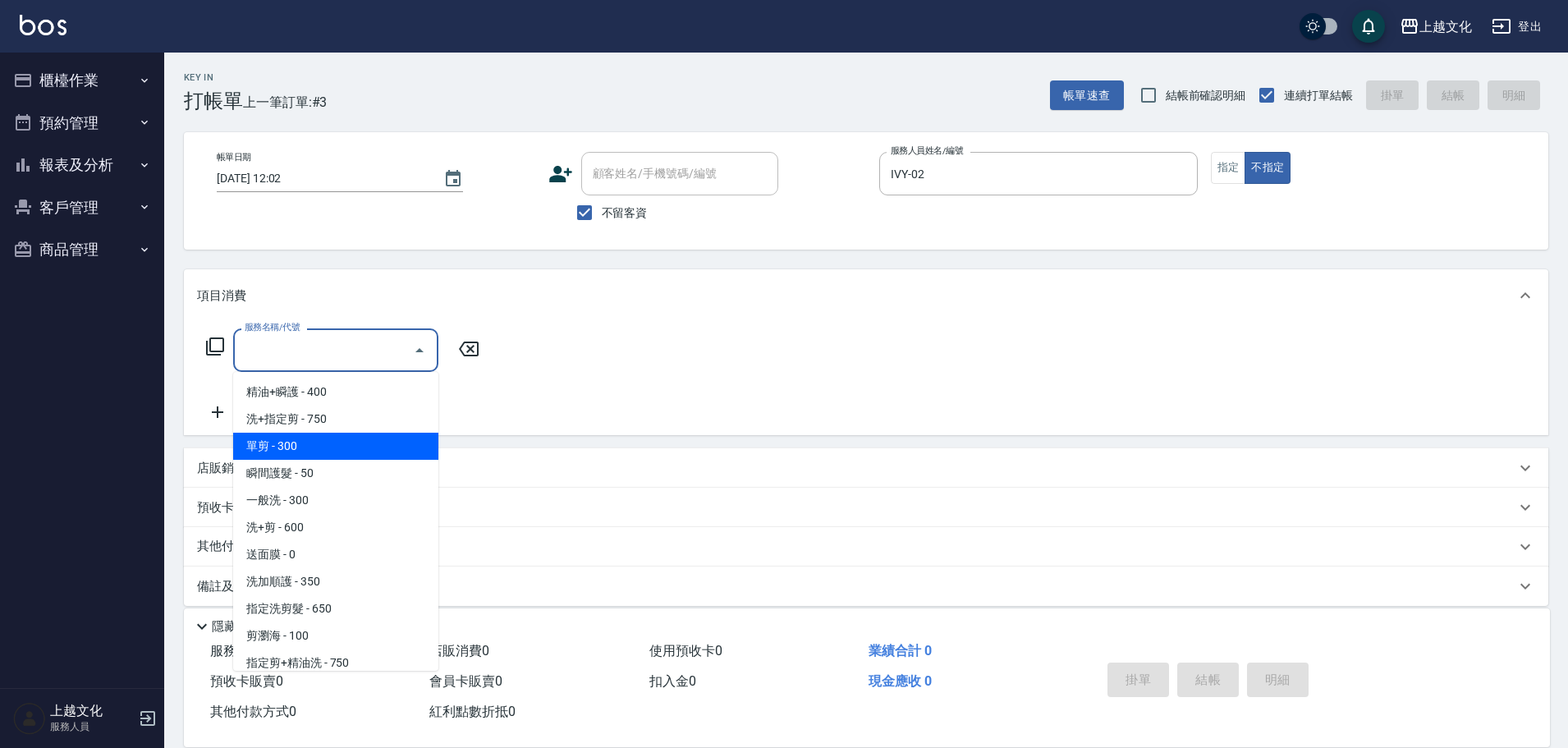
click at [293, 443] on span "單剪 - 300" at bounding box center [335, 445] width 205 height 27
type input "單剪(103)"
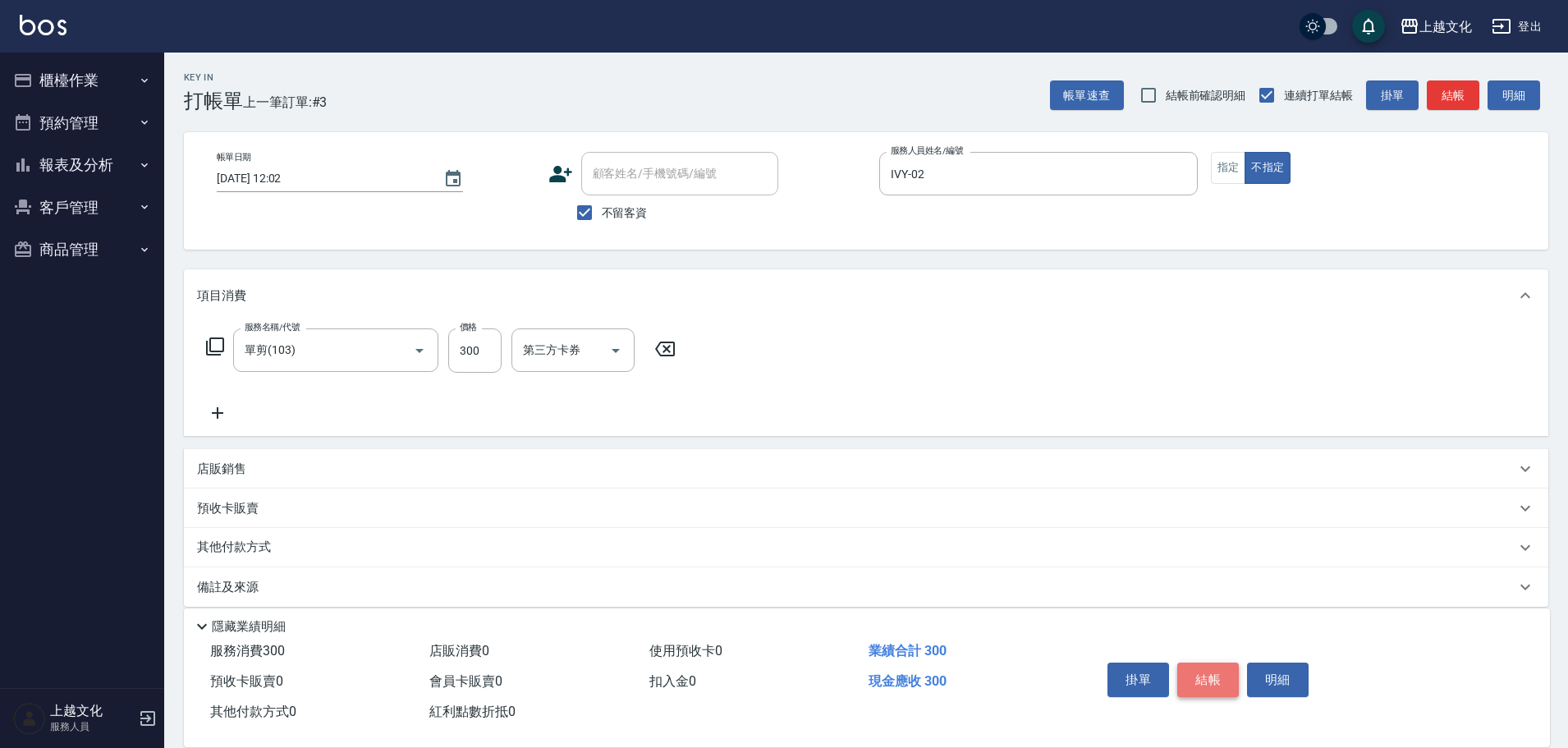
click at [1191, 670] on button "結帳" at bounding box center [1207, 679] width 62 height 34
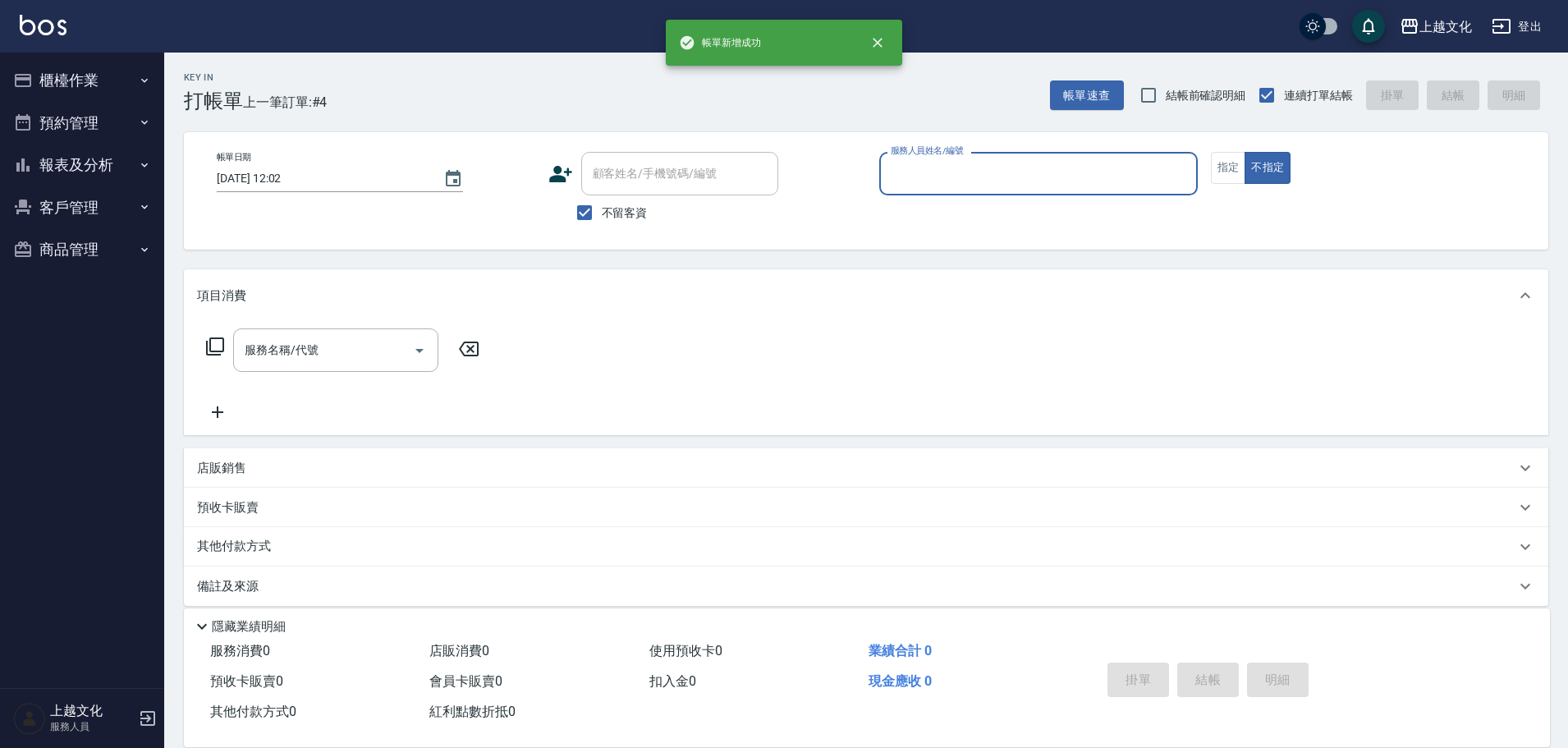
click at [1036, 171] on input "服務人員姓名/編號" at bounding box center [1038, 173] width 304 height 29
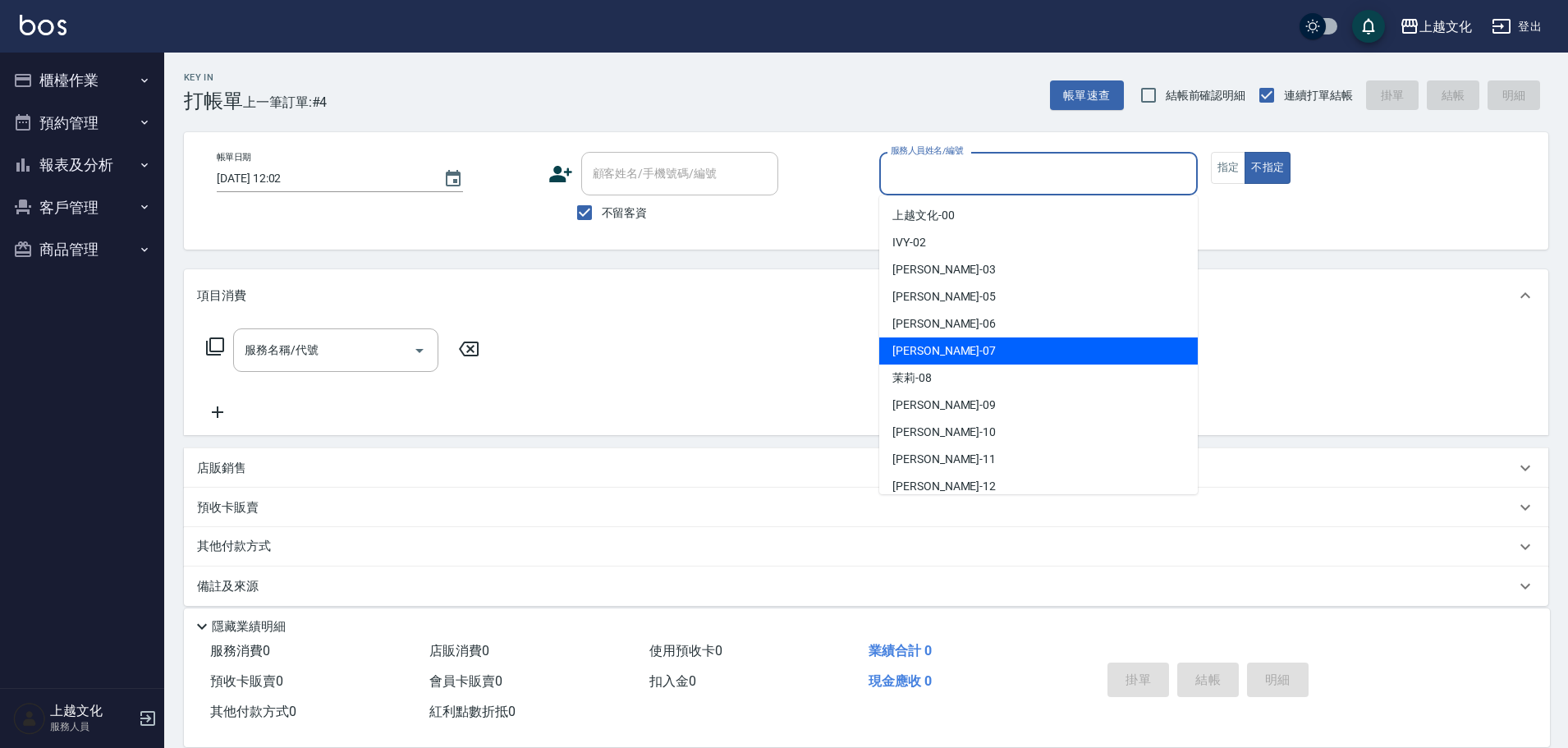
click at [958, 347] on div "[PERSON_NAME] -07" at bounding box center [1038, 351] width 318 height 27
type input "[PERSON_NAME]-07"
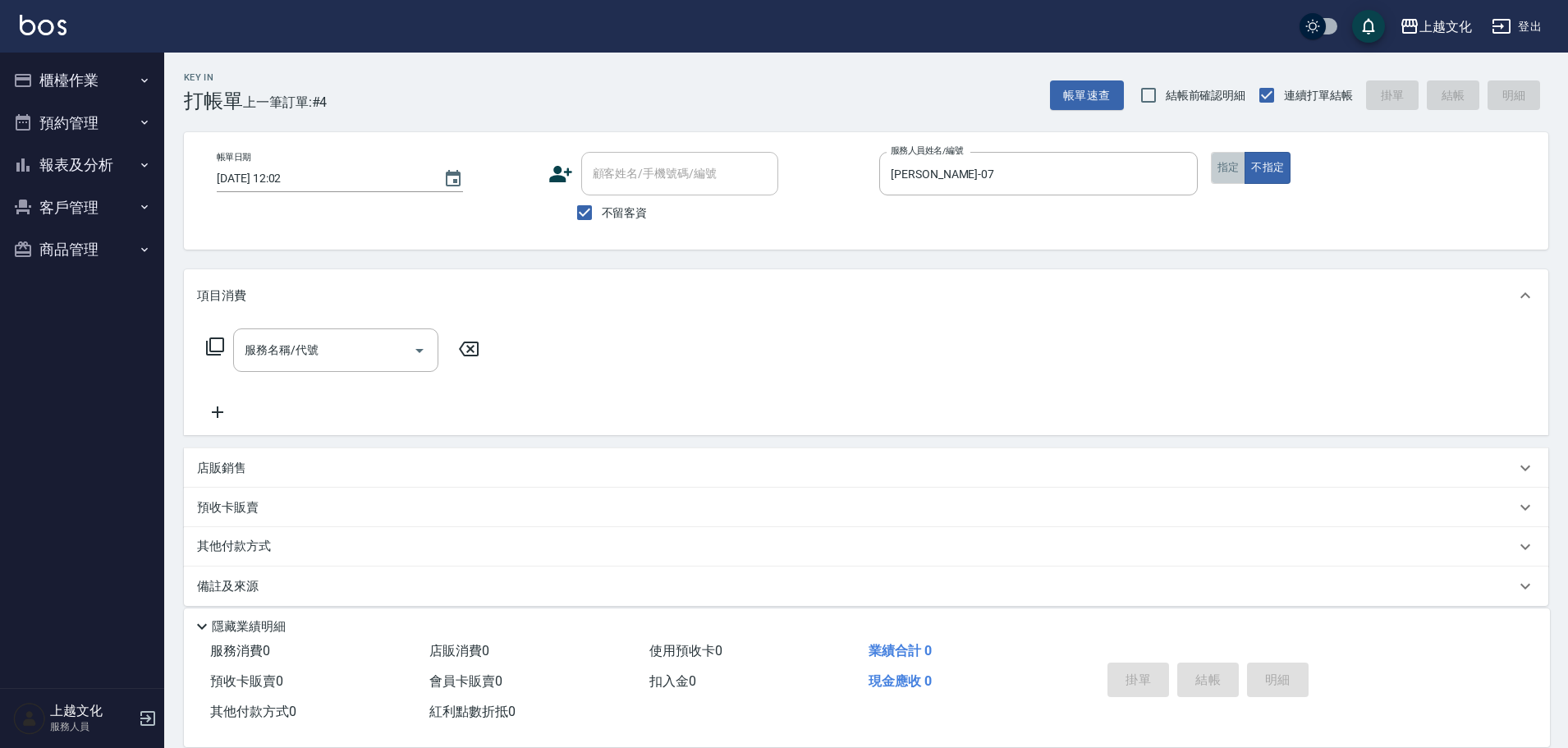
click at [1226, 174] on button "指定" at bounding box center [1228, 167] width 35 height 32
click at [329, 352] on input "服務名稱/代號" at bounding box center [323, 350] width 166 height 29
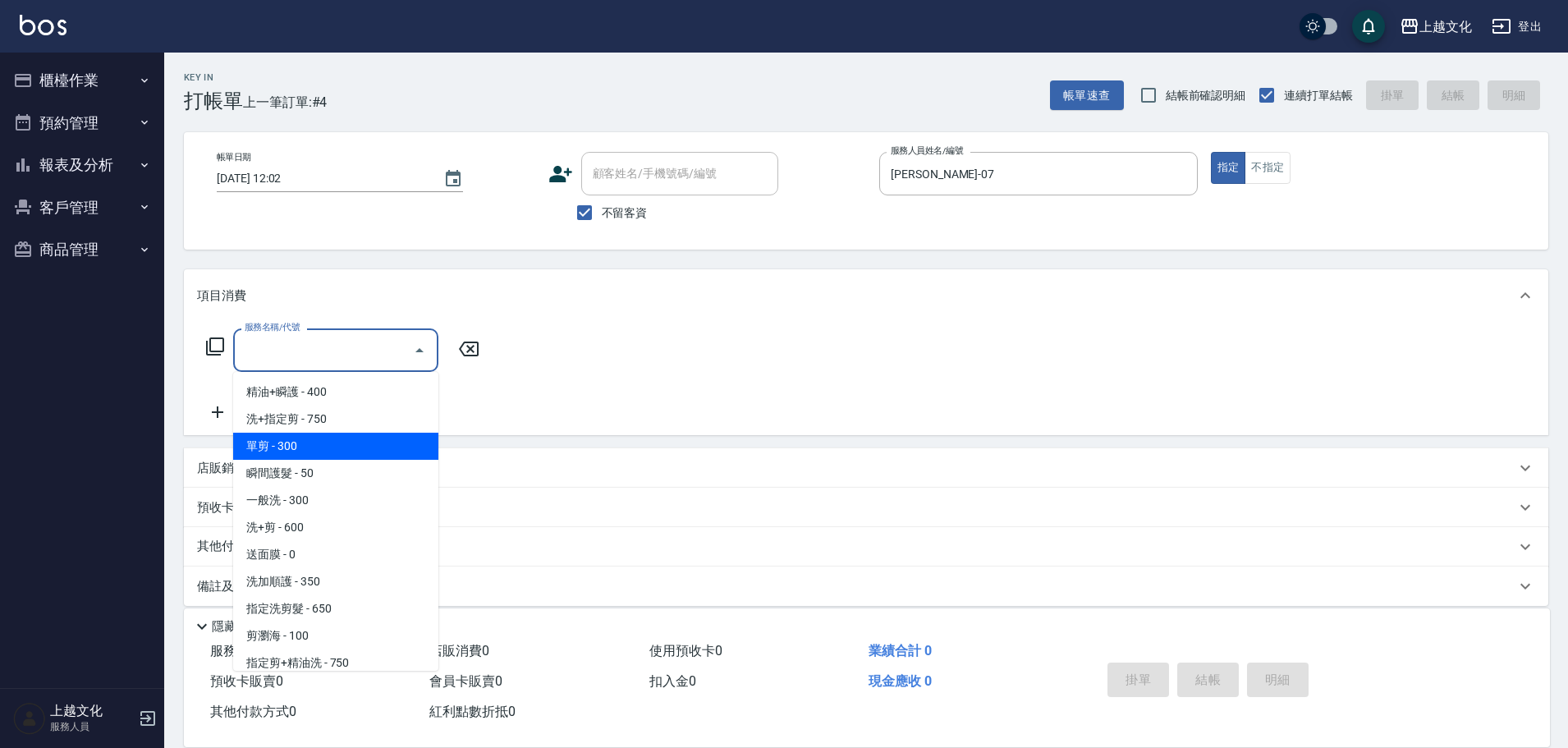
click at [296, 447] on span "單剪 - 300" at bounding box center [335, 445] width 205 height 27
type input "單剪(103)"
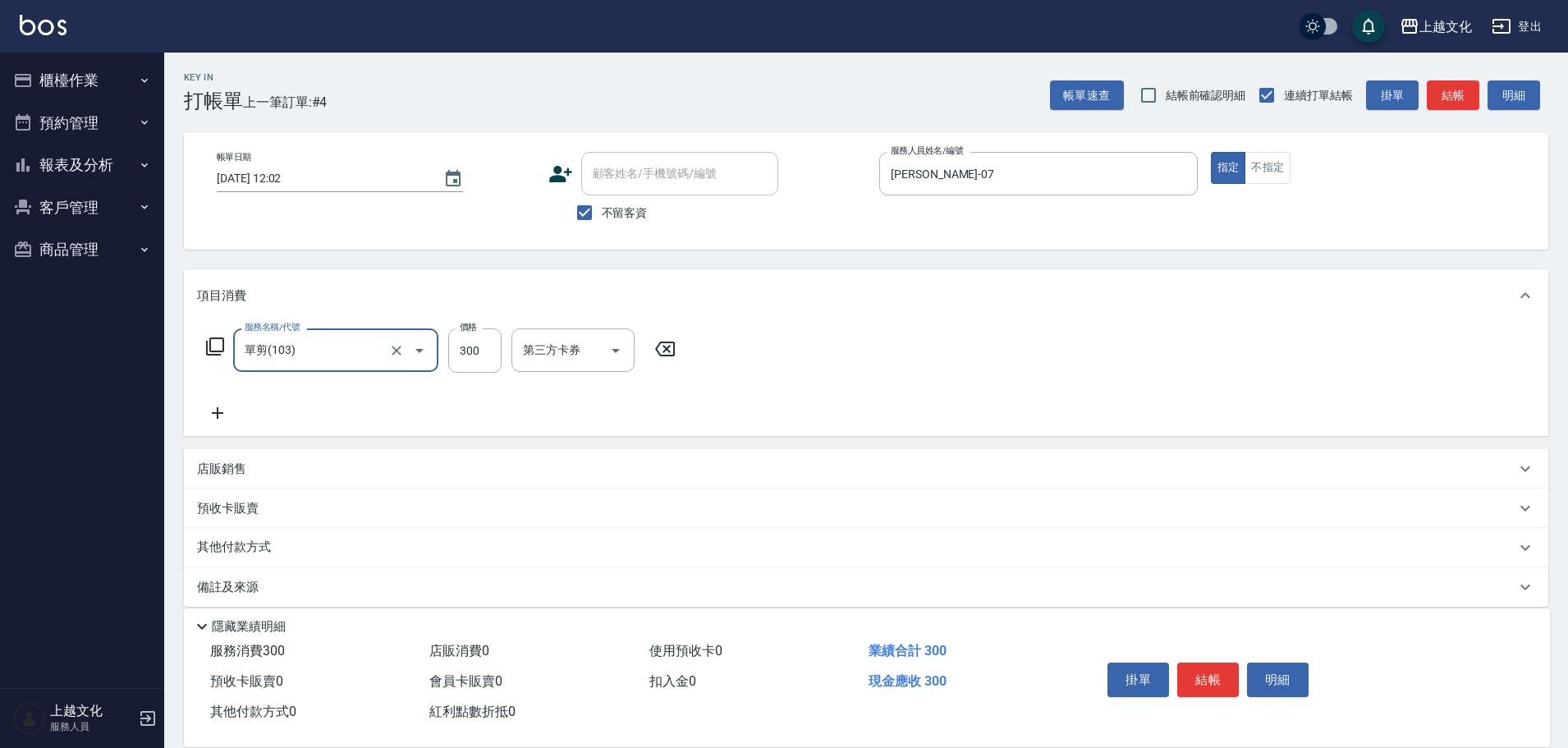
click at [1193, 670] on button "結帳" at bounding box center [1207, 679] width 62 height 34
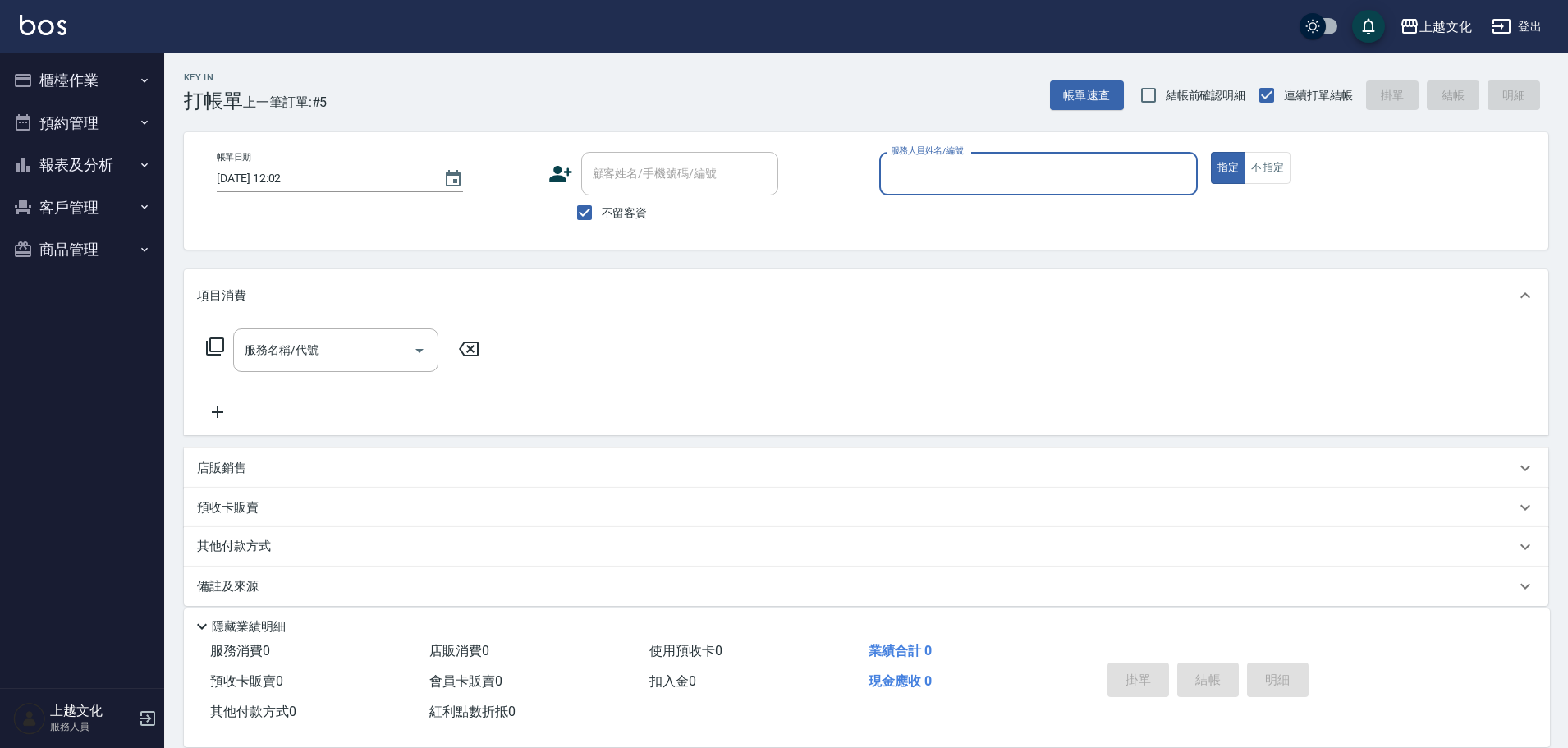
click at [73, 160] on button "報表及分析" at bounding box center [82, 165] width 151 height 42
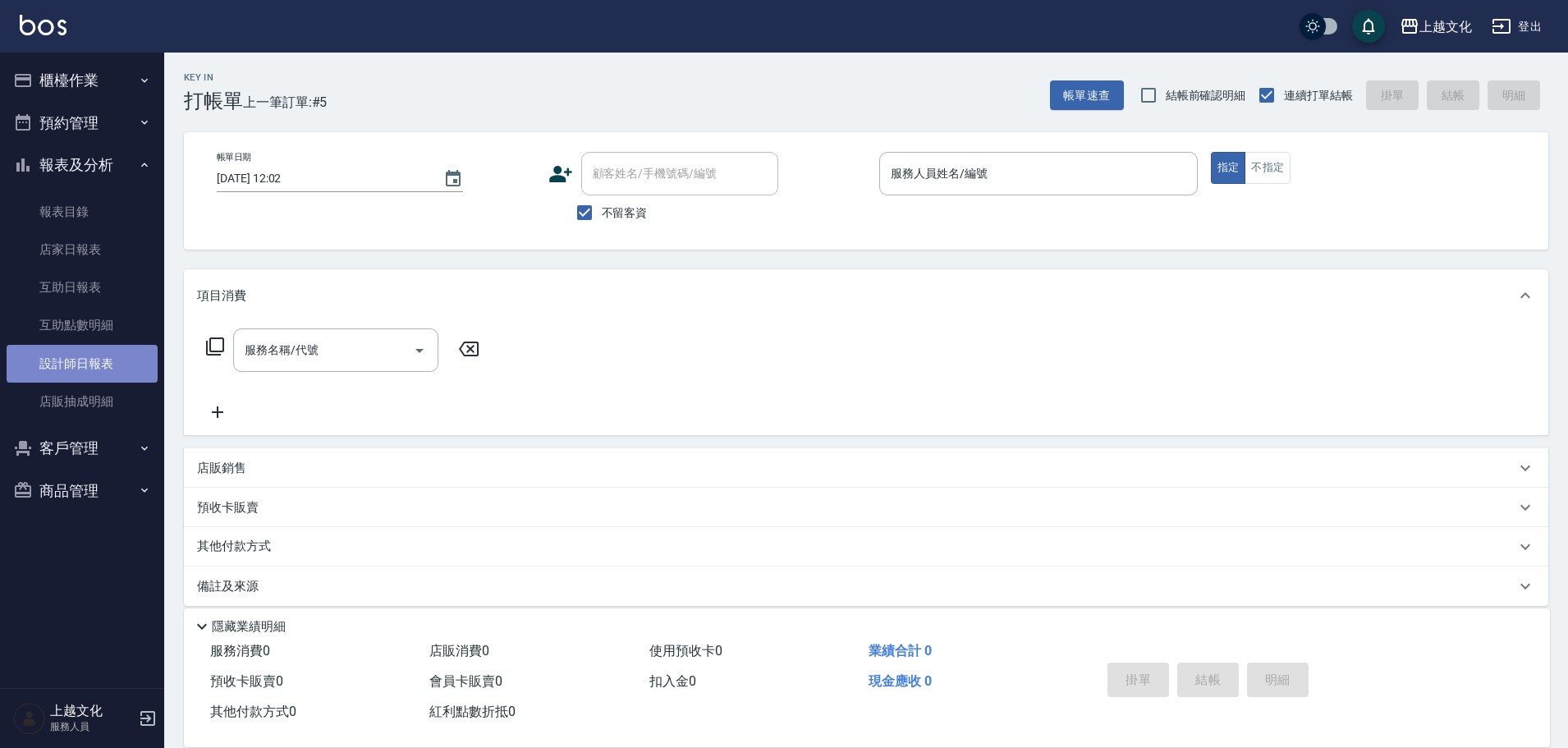
click at [60, 351] on link "設計師日報表" at bounding box center [82, 363] width 151 height 38
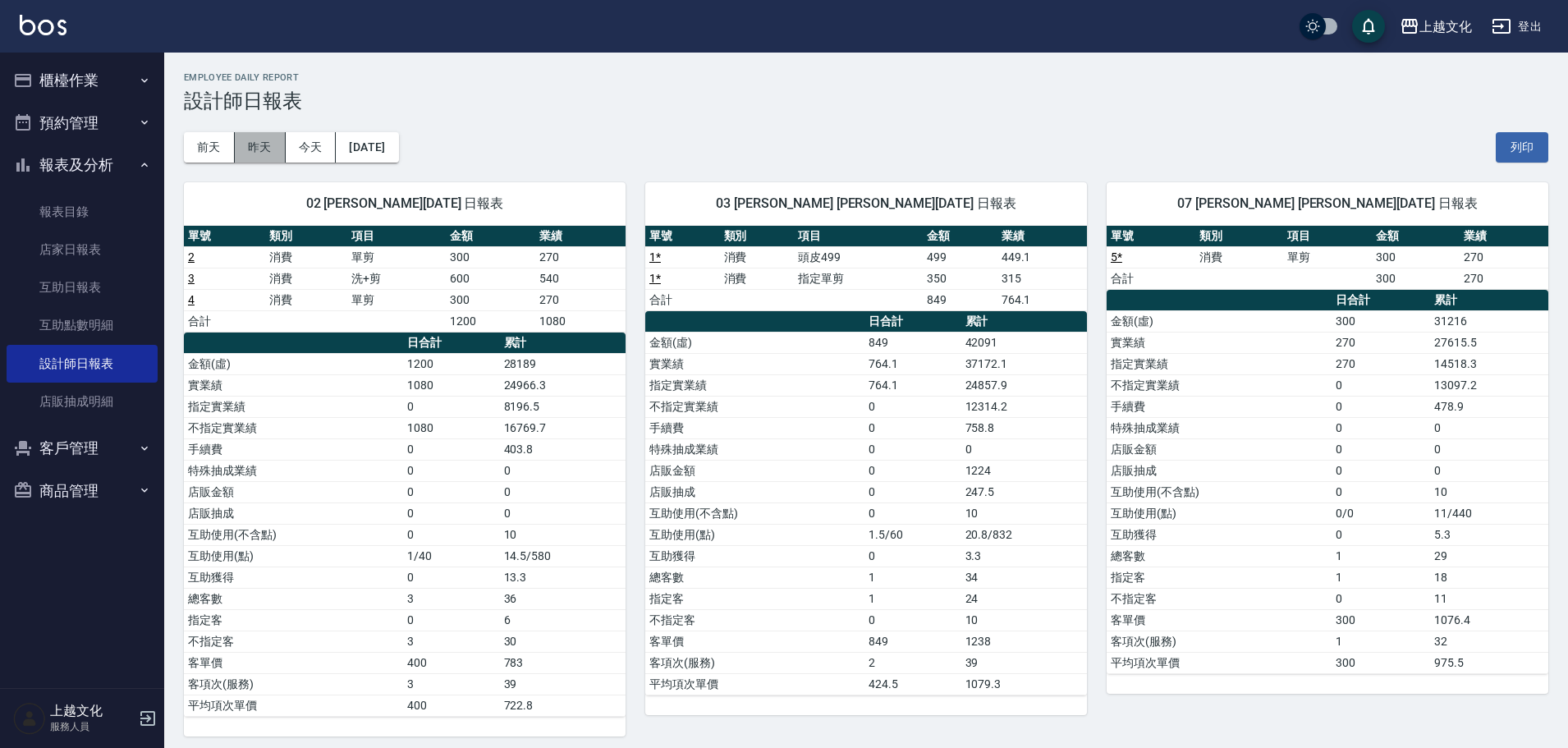
click at [251, 147] on button "昨天" at bounding box center [259, 147] width 51 height 30
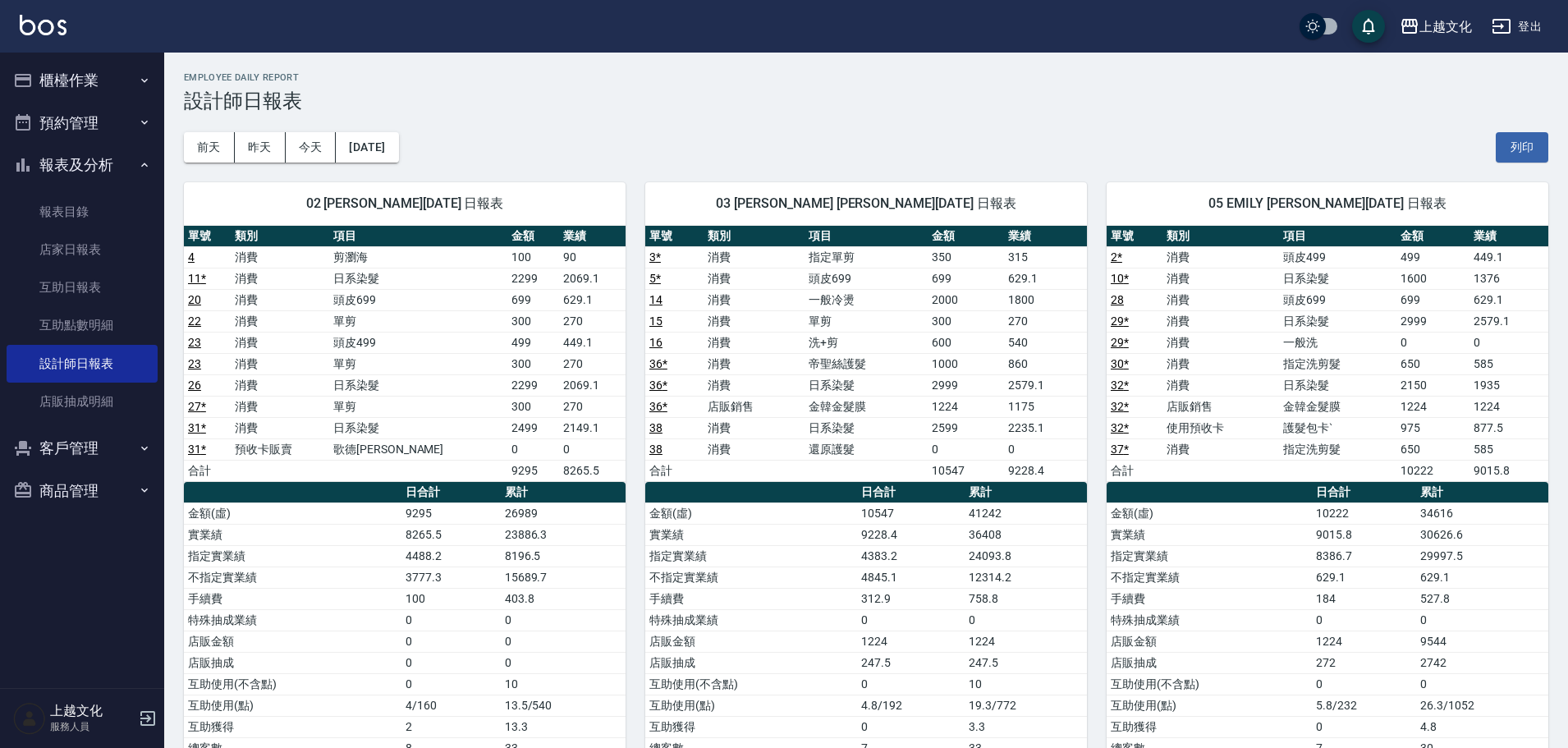
scroll to position [82, 0]
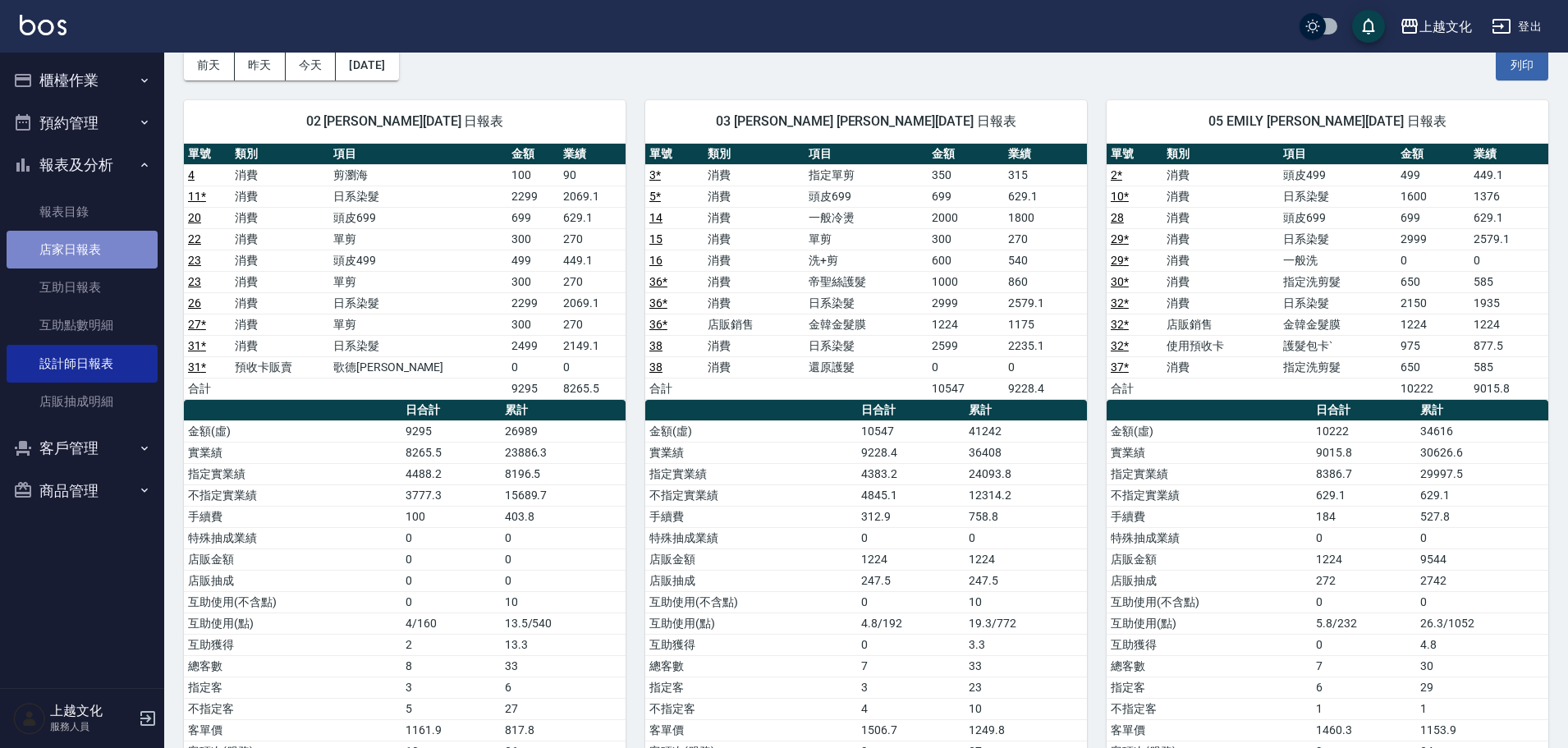
click at [53, 250] on link "店家日報表" at bounding box center [82, 249] width 151 height 38
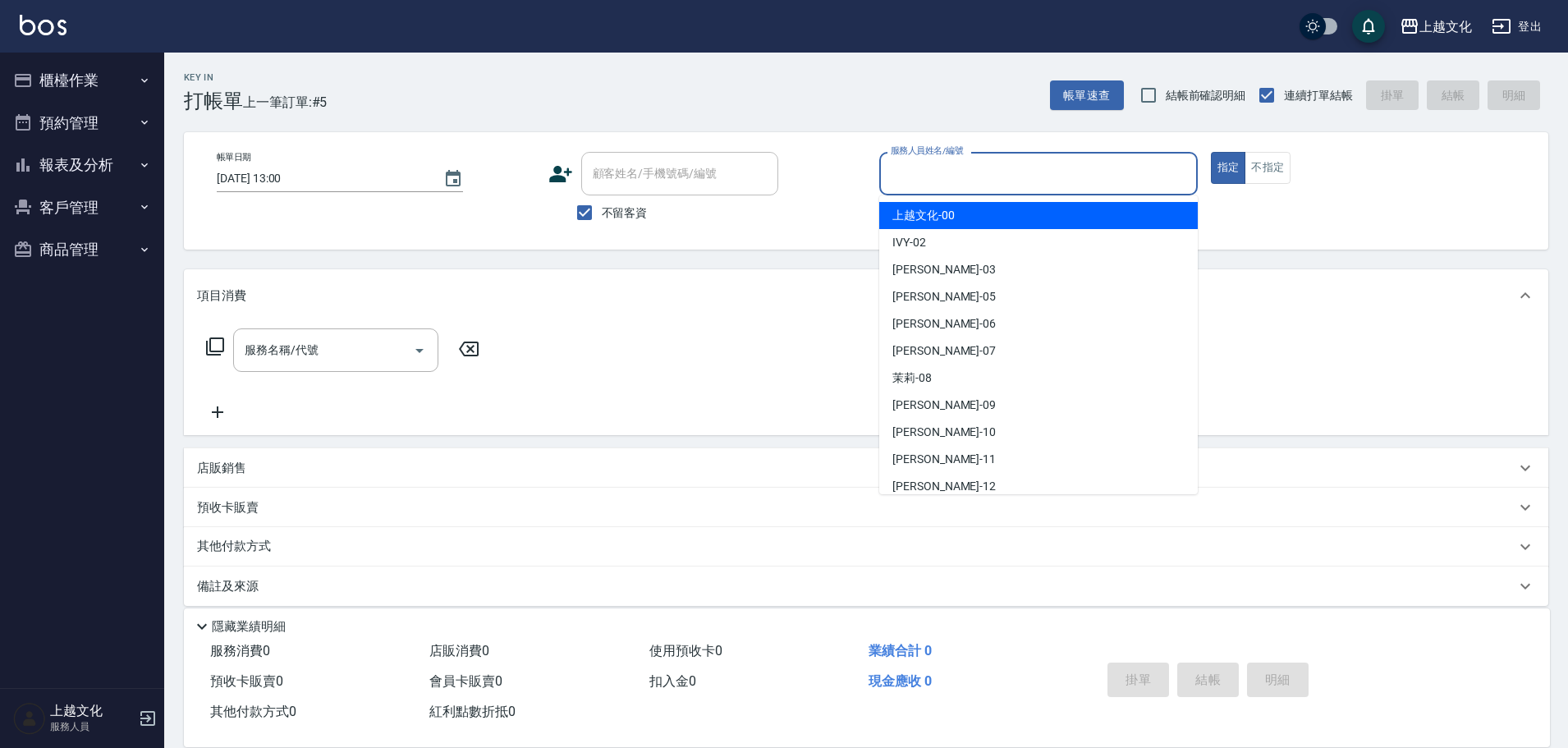
click at [978, 176] on input "服務人員姓名/編號" at bounding box center [1038, 173] width 304 height 29
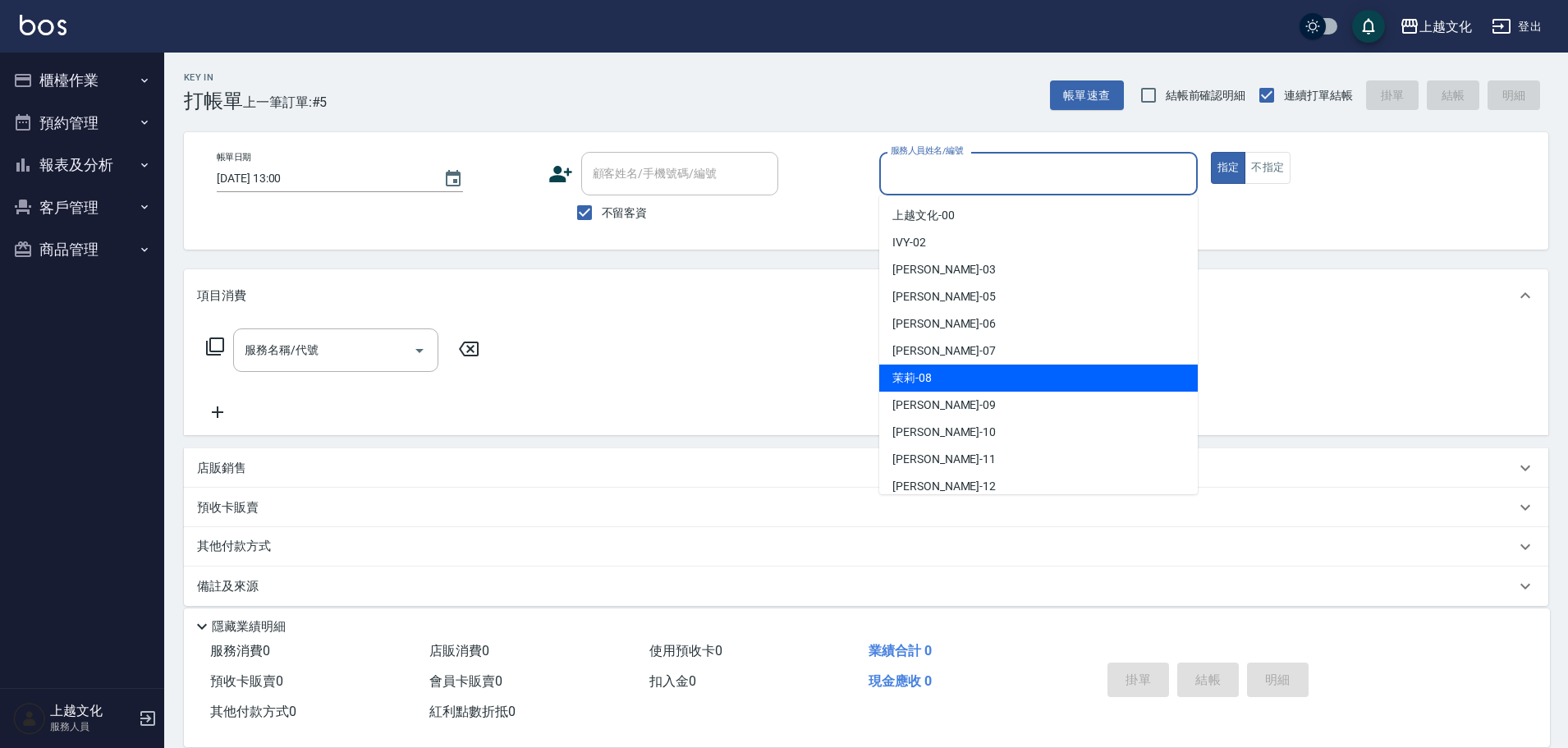
click at [977, 380] on div "茉莉 -08" at bounding box center [1038, 377] width 318 height 27
type input "茉莉-08"
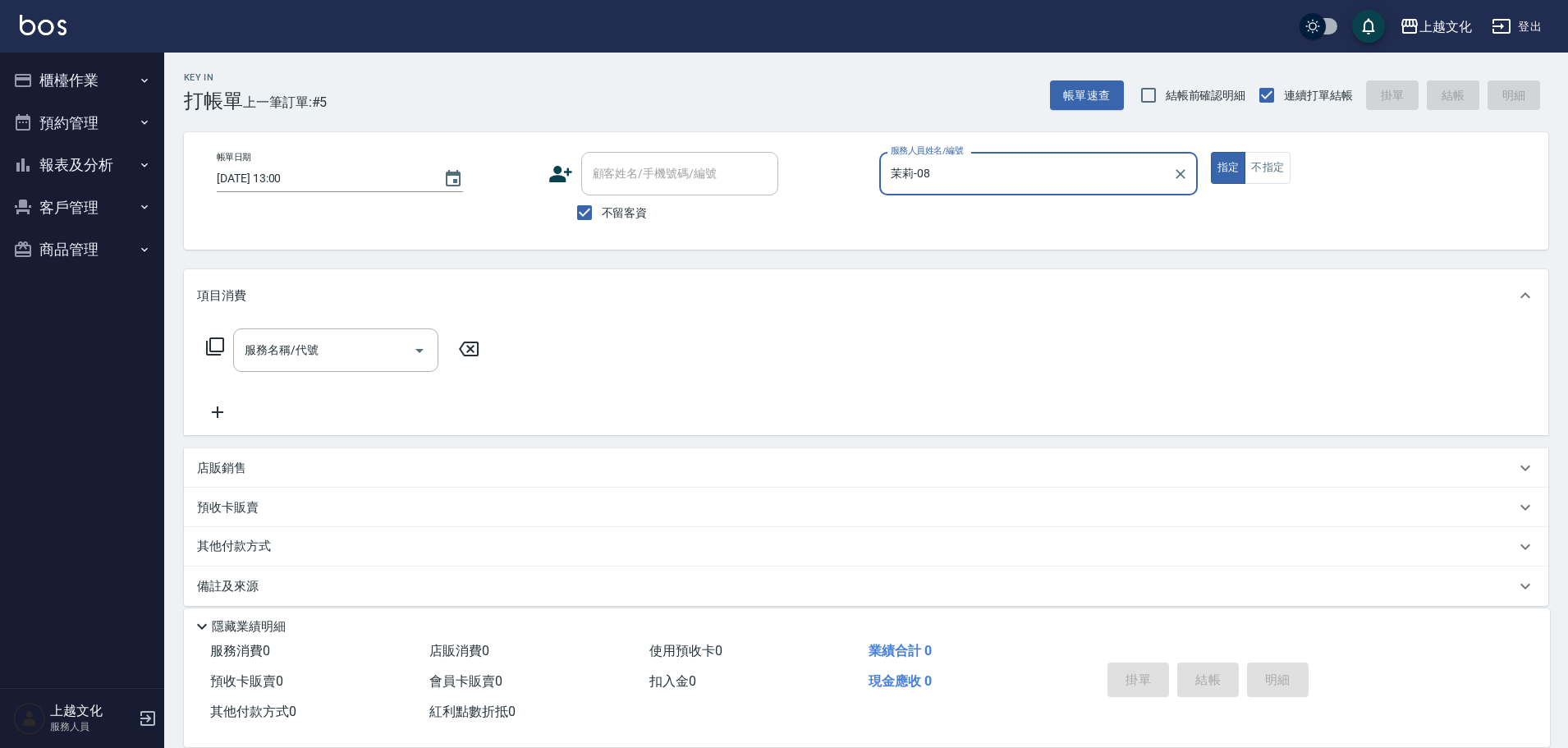
click at [212, 351] on icon at bounding box center [215, 347] width 18 height 18
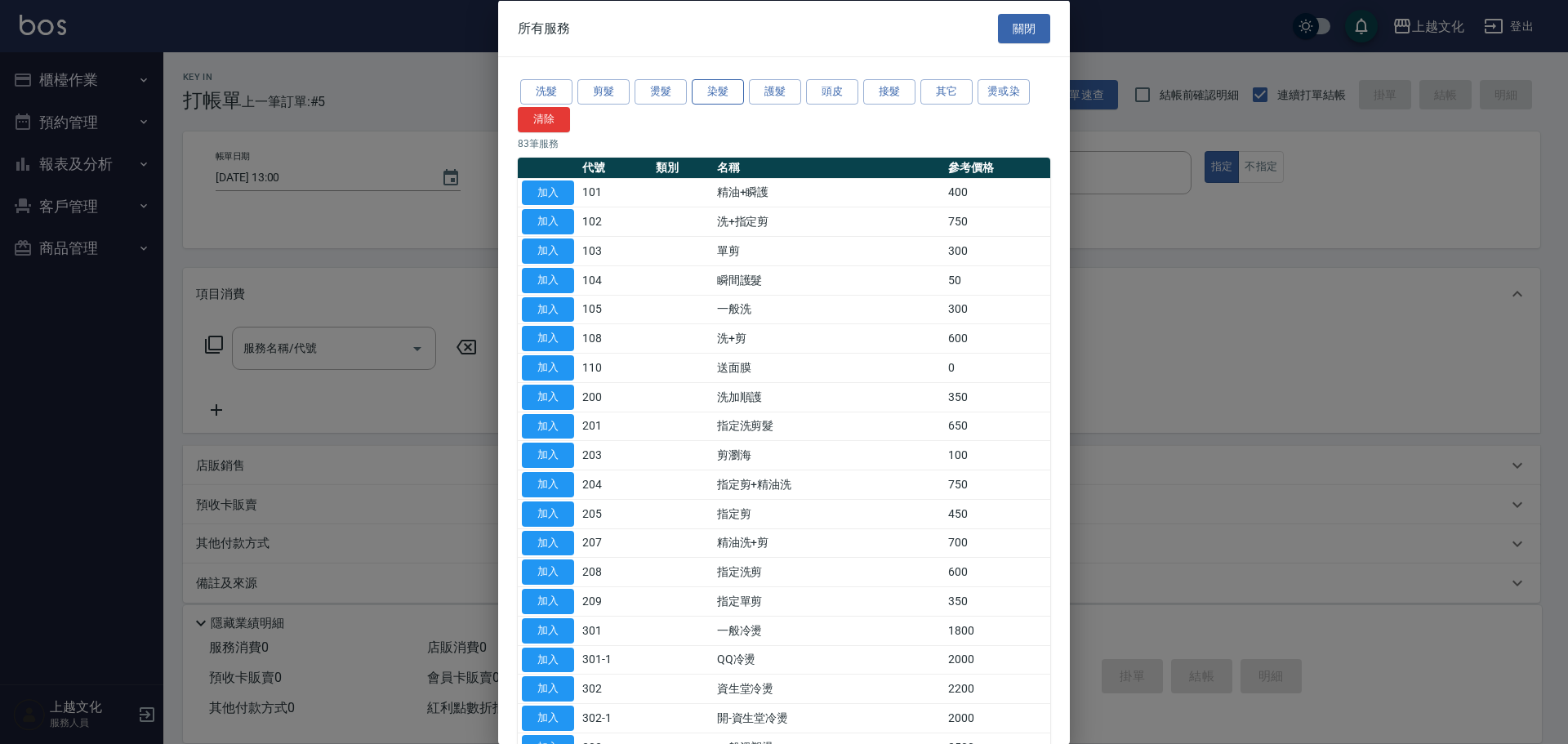
click at [727, 89] on button "染髮" at bounding box center [718, 92] width 52 height 26
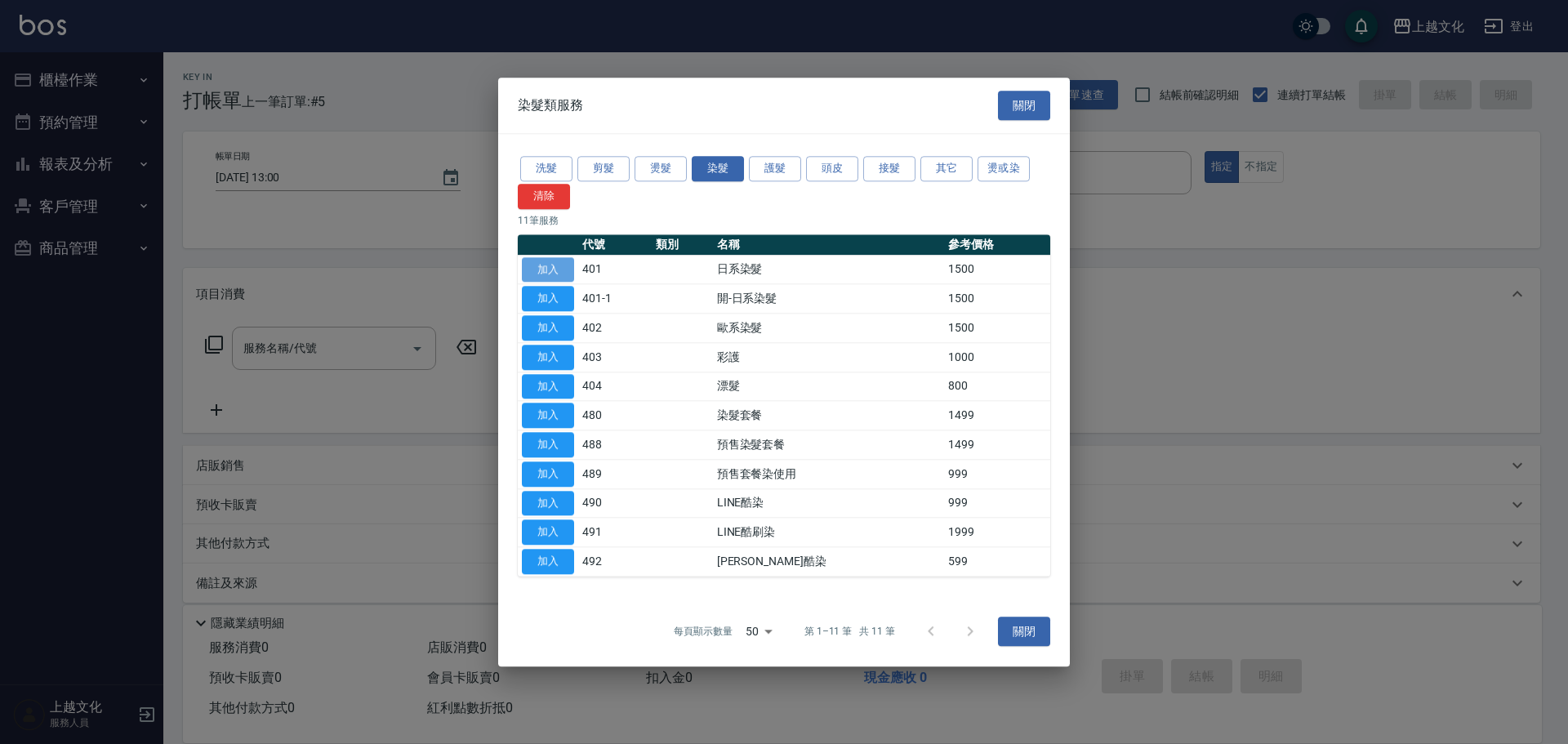
click at [555, 264] on button "加入" at bounding box center [547, 270] width 52 height 26
type input "日系染髮(401)"
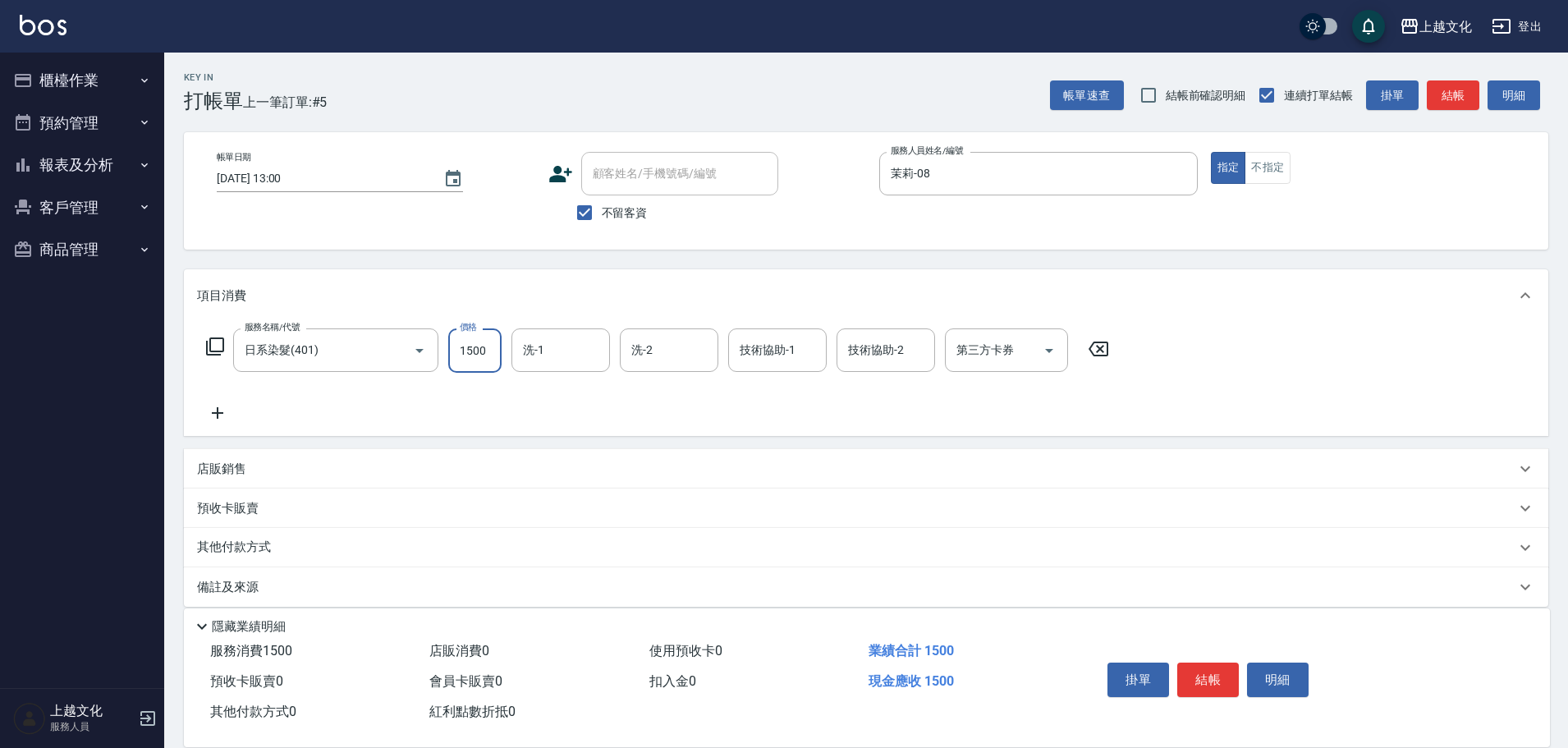
click at [490, 358] on input "1500" at bounding box center [475, 351] width 53 height 44
type input "1999"
click at [582, 353] on input "洗-1" at bounding box center [560, 350] width 84 height 29
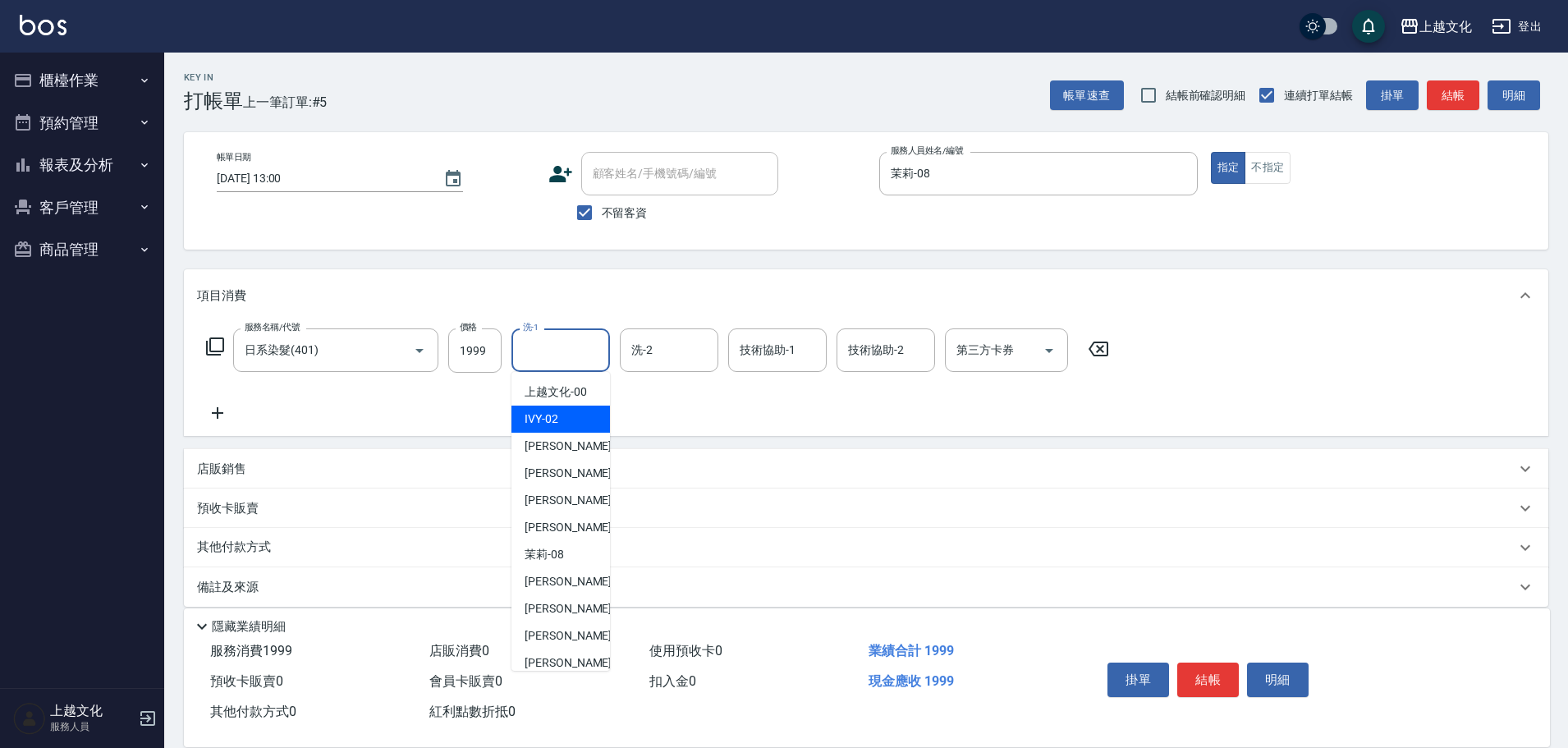
click at [531, 406] on div "IVY -02" at bounding box center [560, 419] width 98 height 27
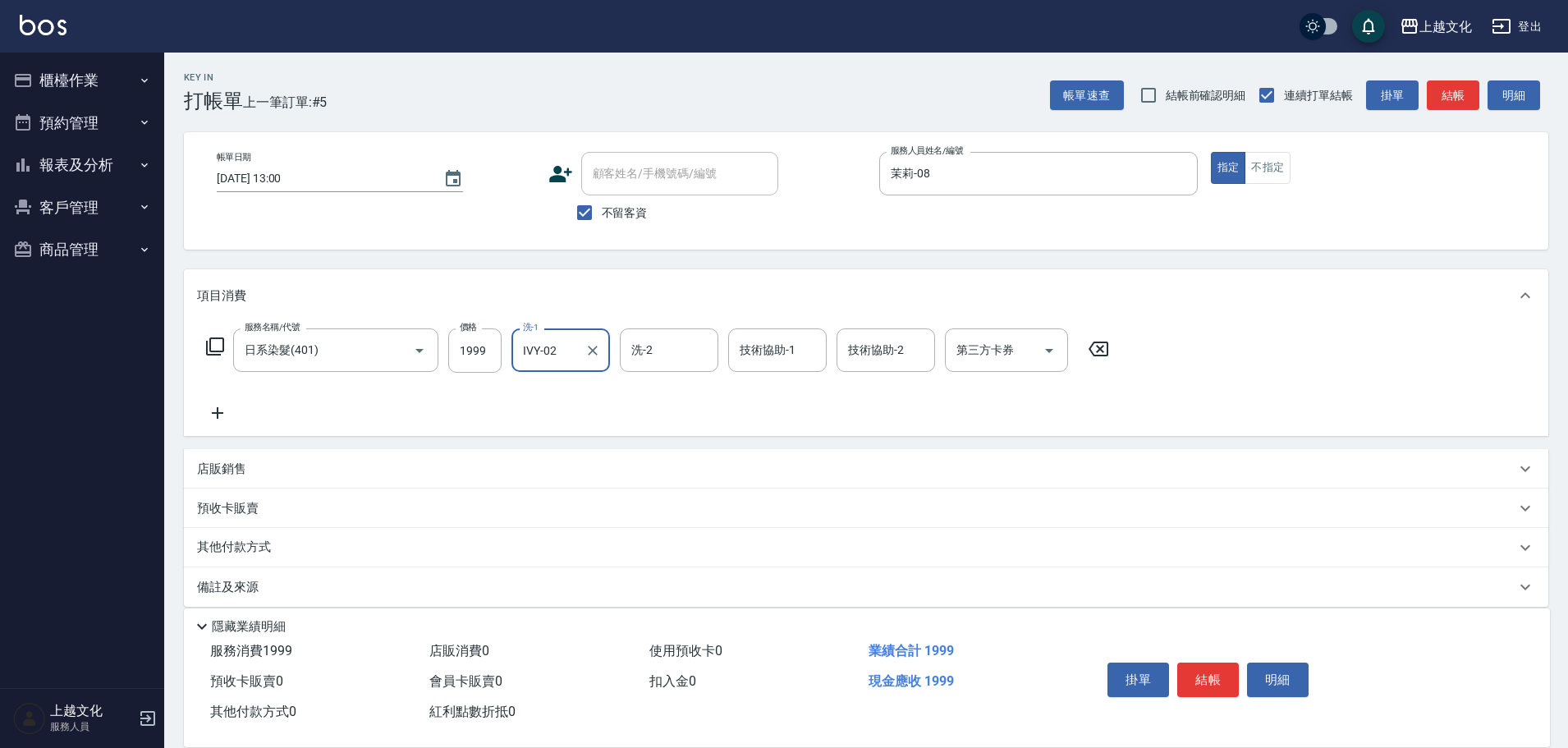
click at [552, 366] on div "IVY-02 洗-1" at bounding box center [560, 350] width 98 height 43
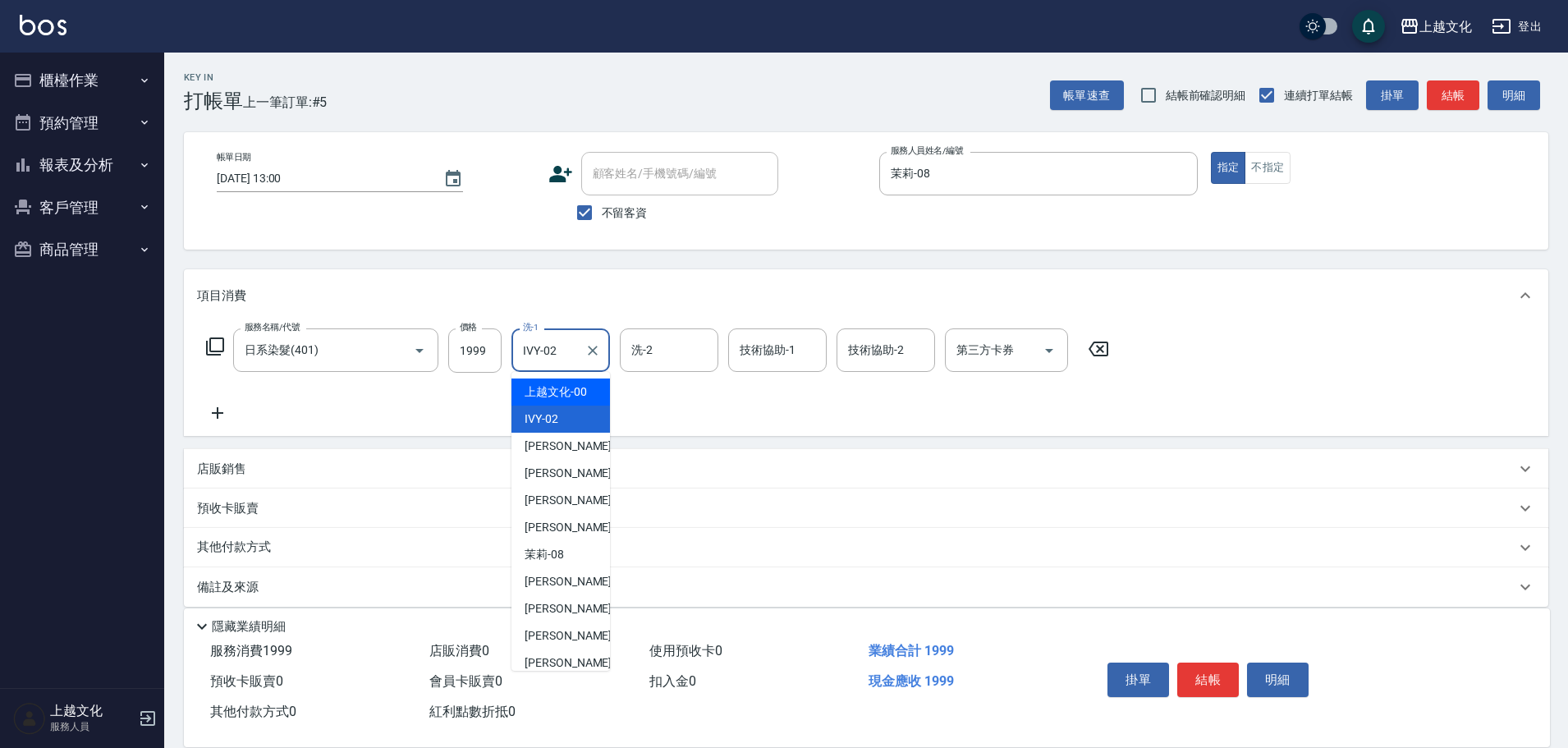
click at [553, 393] on span "上越文化 -00" at bounding box center [556, 392] width 63 height 17
type input "上越文化-00"
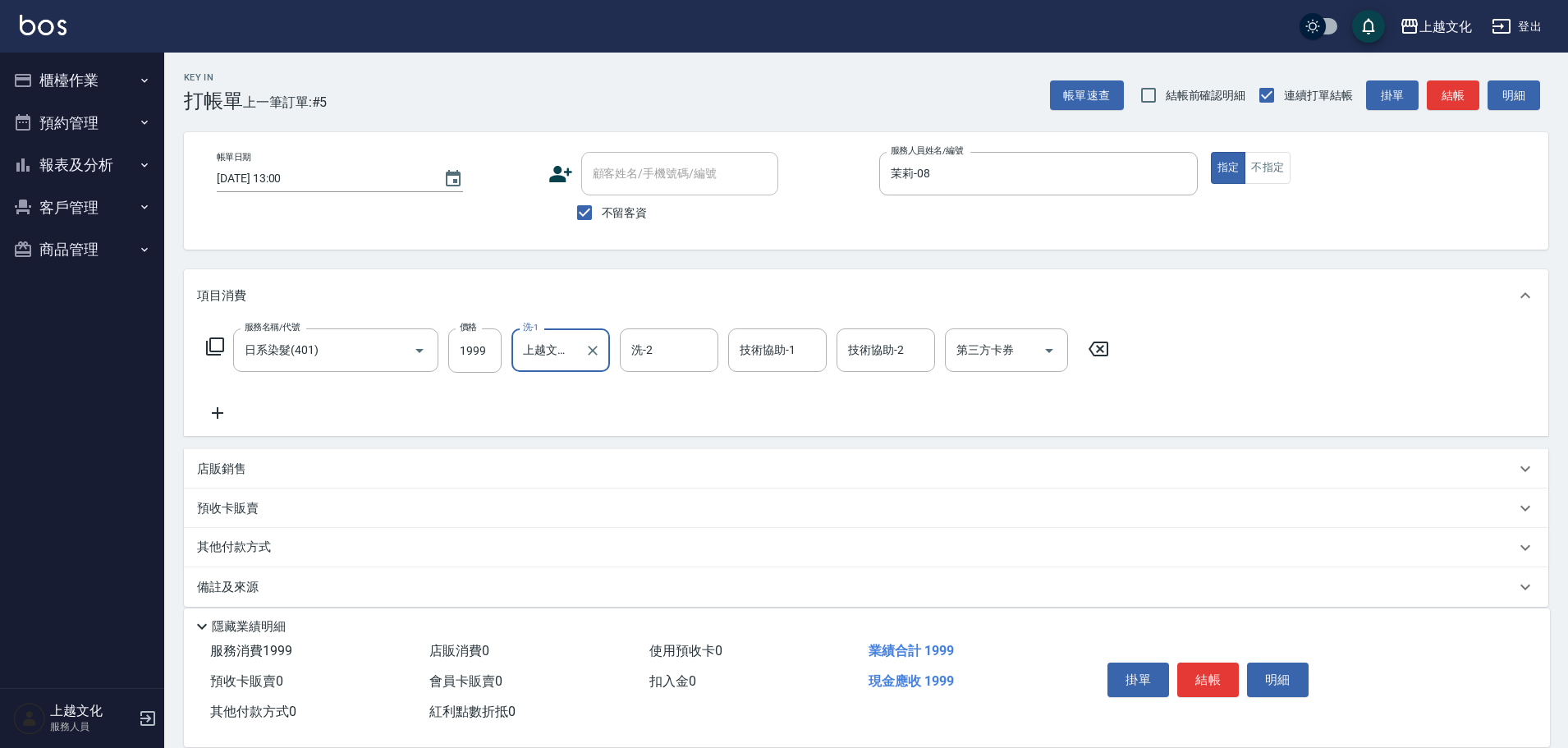
click at [214, 413] on icon at bounding box center [217, 412] width 11 height 11
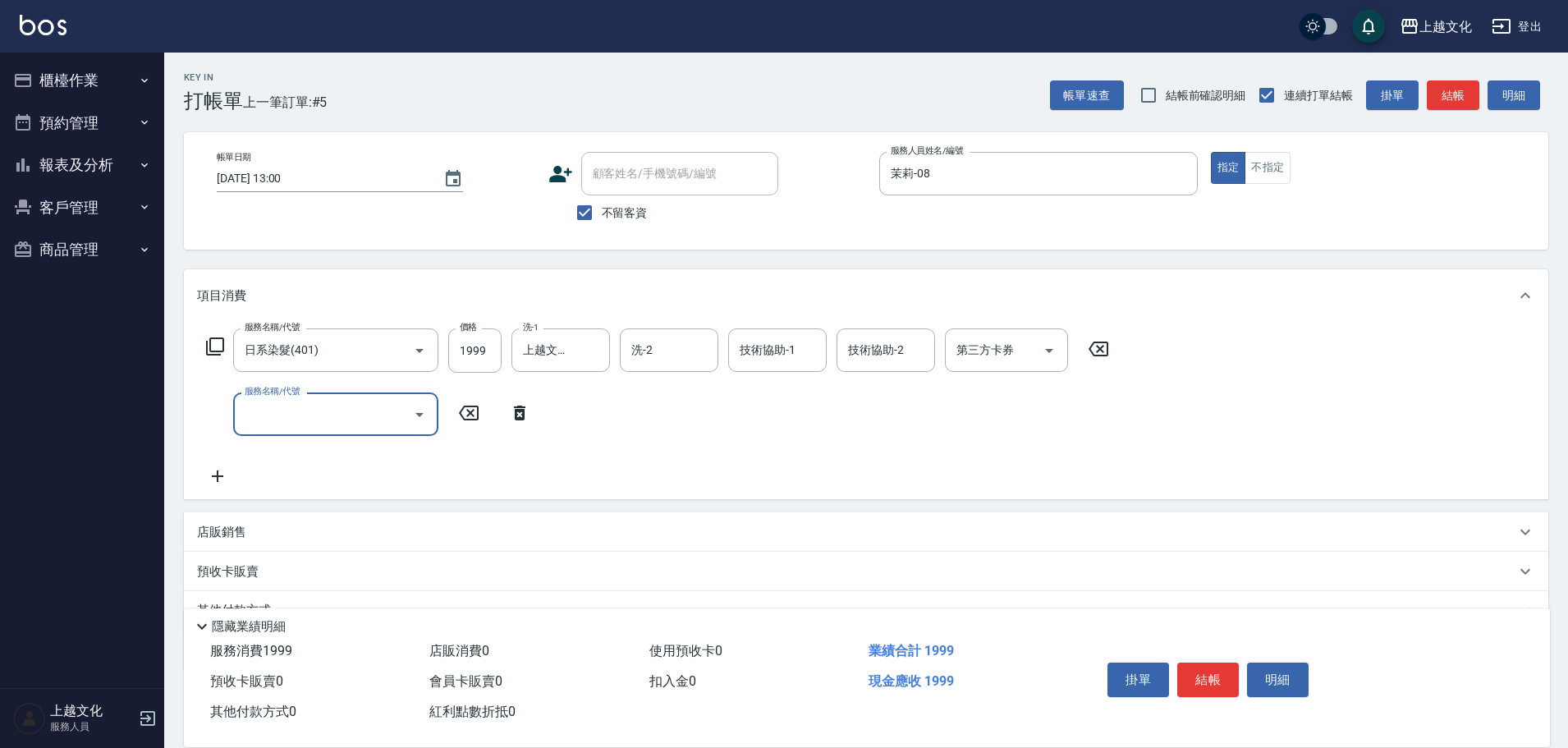
click at [213, 346] on icon at bounding box center [214, 346] width 19 height 19
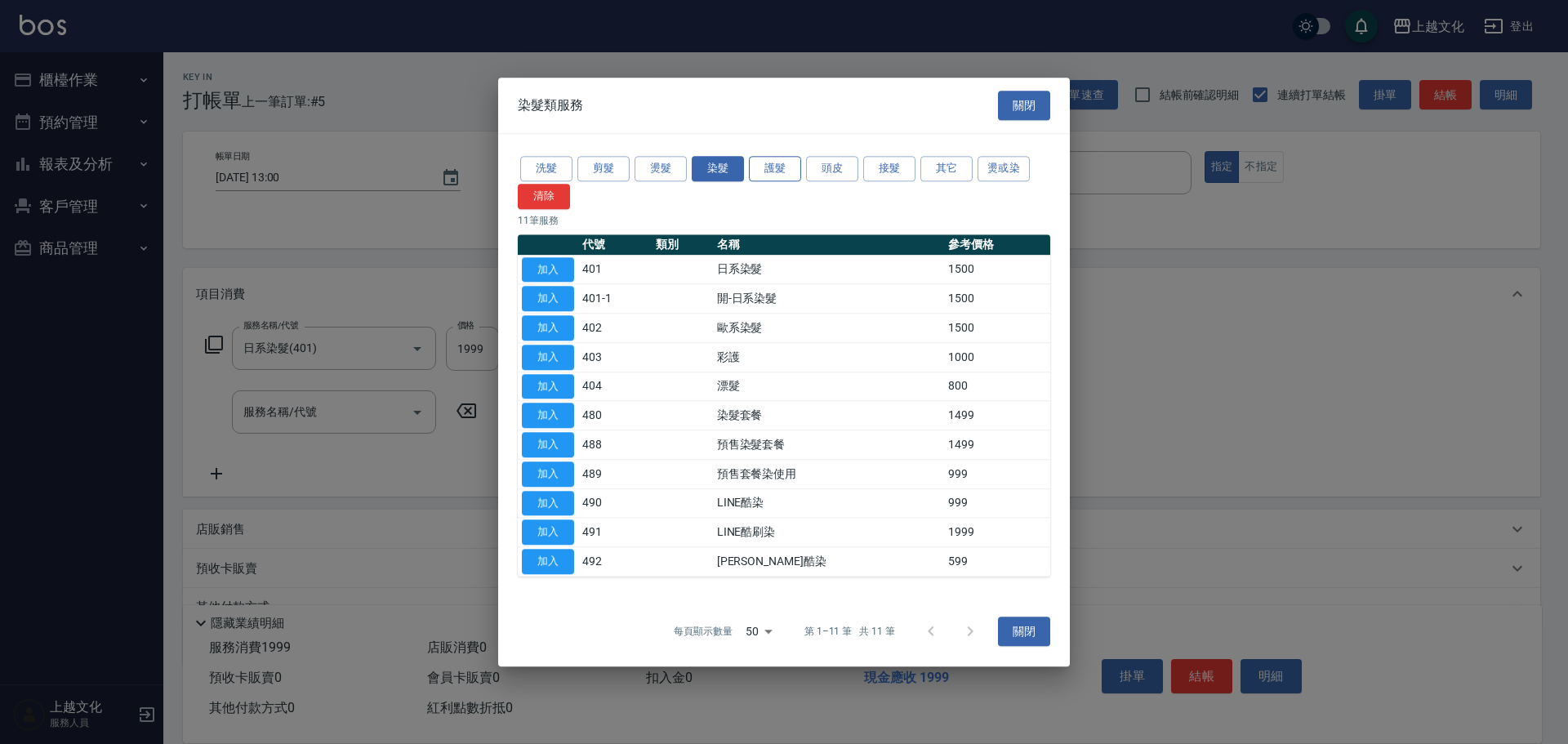
click at [778, 168] on button "護髮" at bounding box center [774, 168] width 52 height 26
click at [545, 269] on button "加入" at bounding box center [547, 270] width 52 height 26
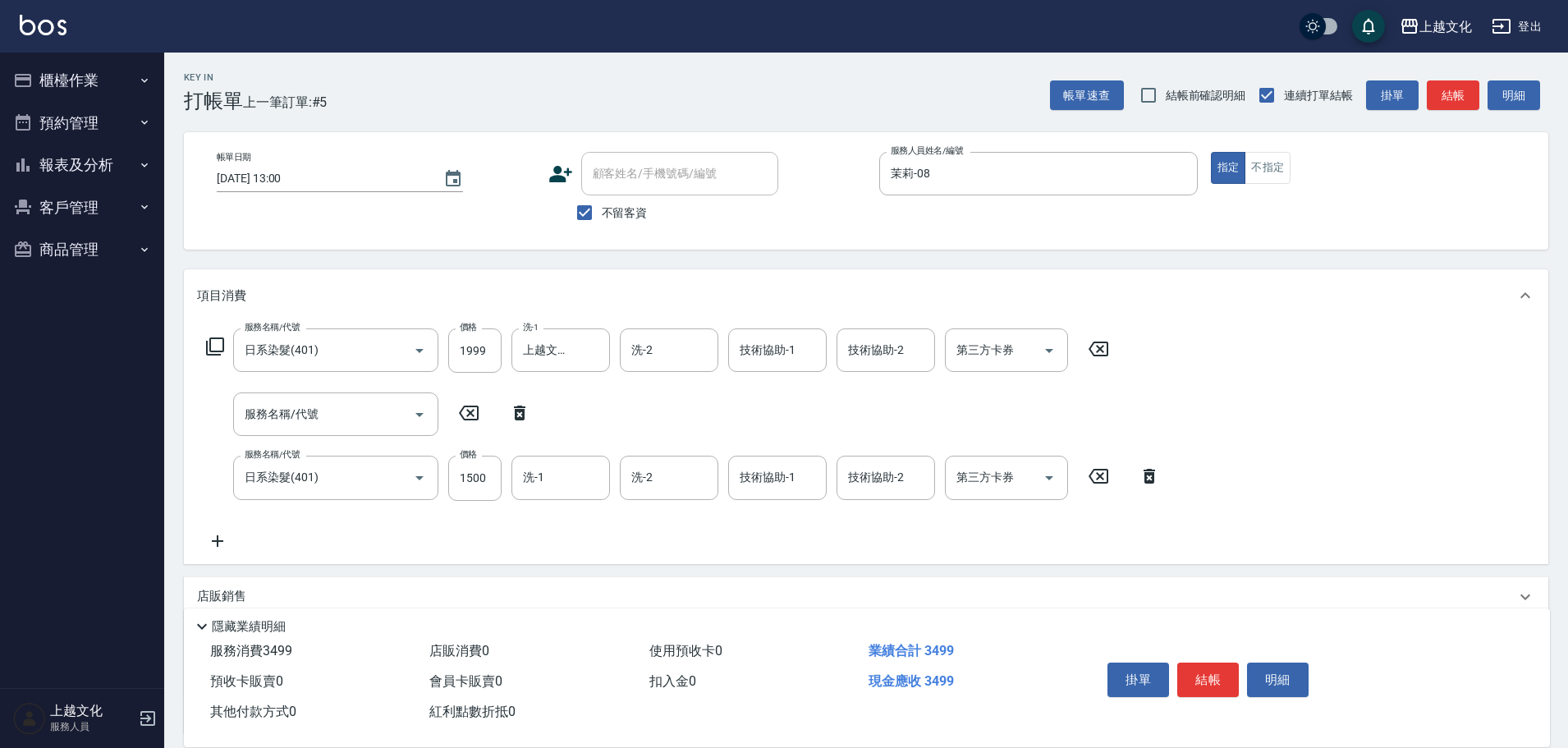
drag, startPoint x: 519, startPoint y: 412, endPoint x: 478, endPoint y: 453, distance: 58.0
click at [519, 411] on icon at bounding box center [519, 413] width 11 height 15
type input "日系染髮(401)"
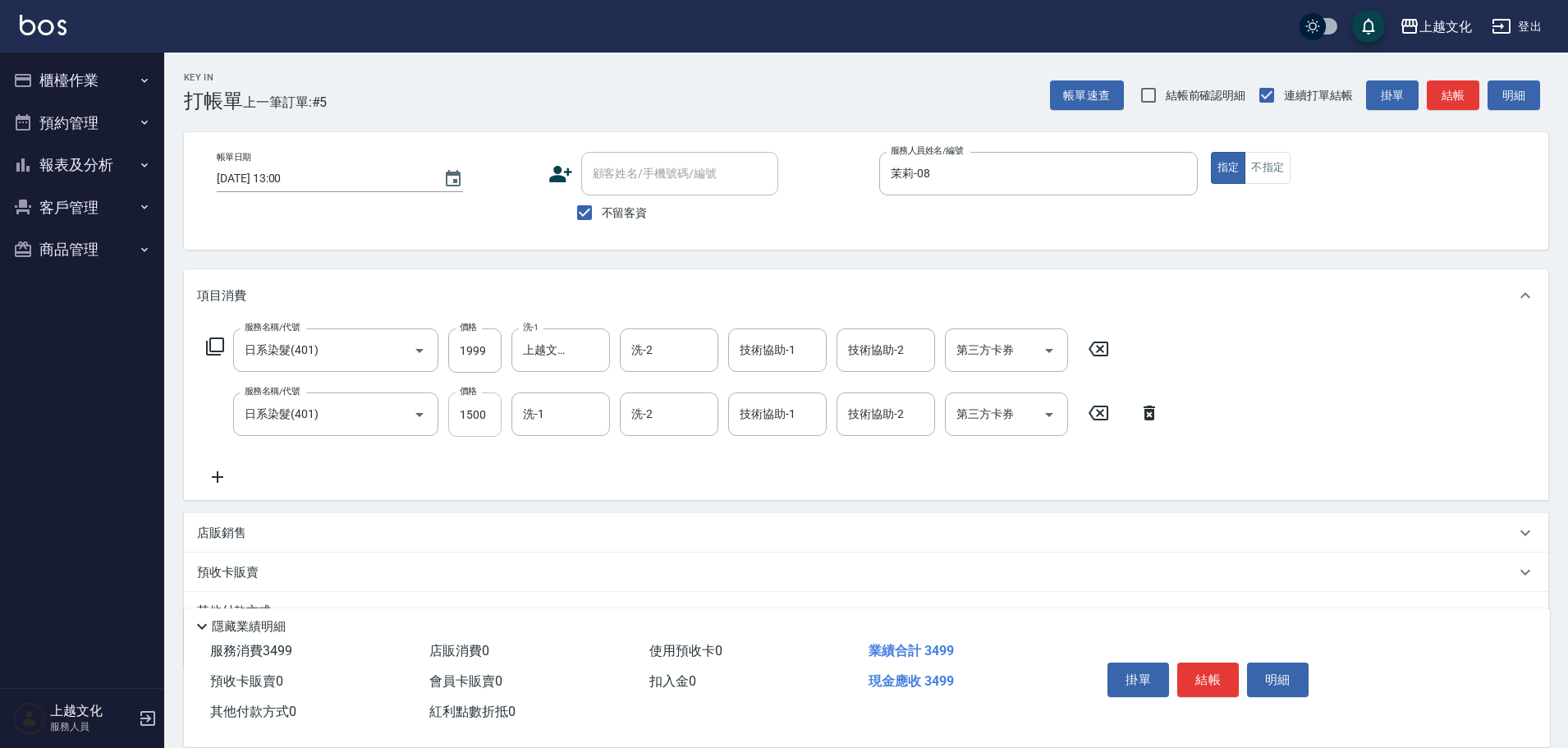
click at [485, 431] on input "1500" at bounding box center [475, 414] width 53 height 44
type input "0"
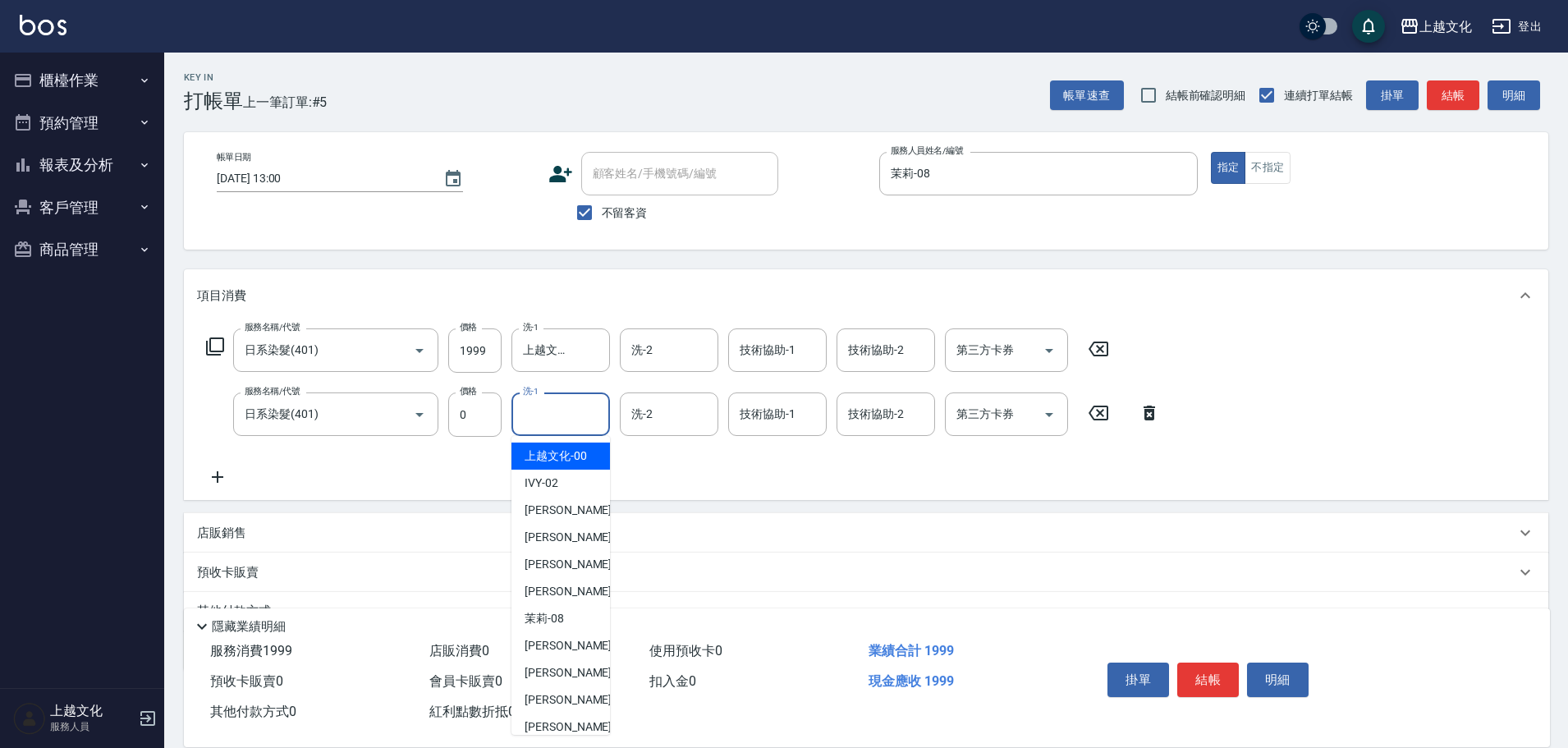
click at [548, 422] on input "洗-1" at bounding box center [560, 413] width 84 height 29
click at [545, 452] on span "上越文化 -00" at bounding box center [556, 455] width 63 height 17
type input "上越文化-00"
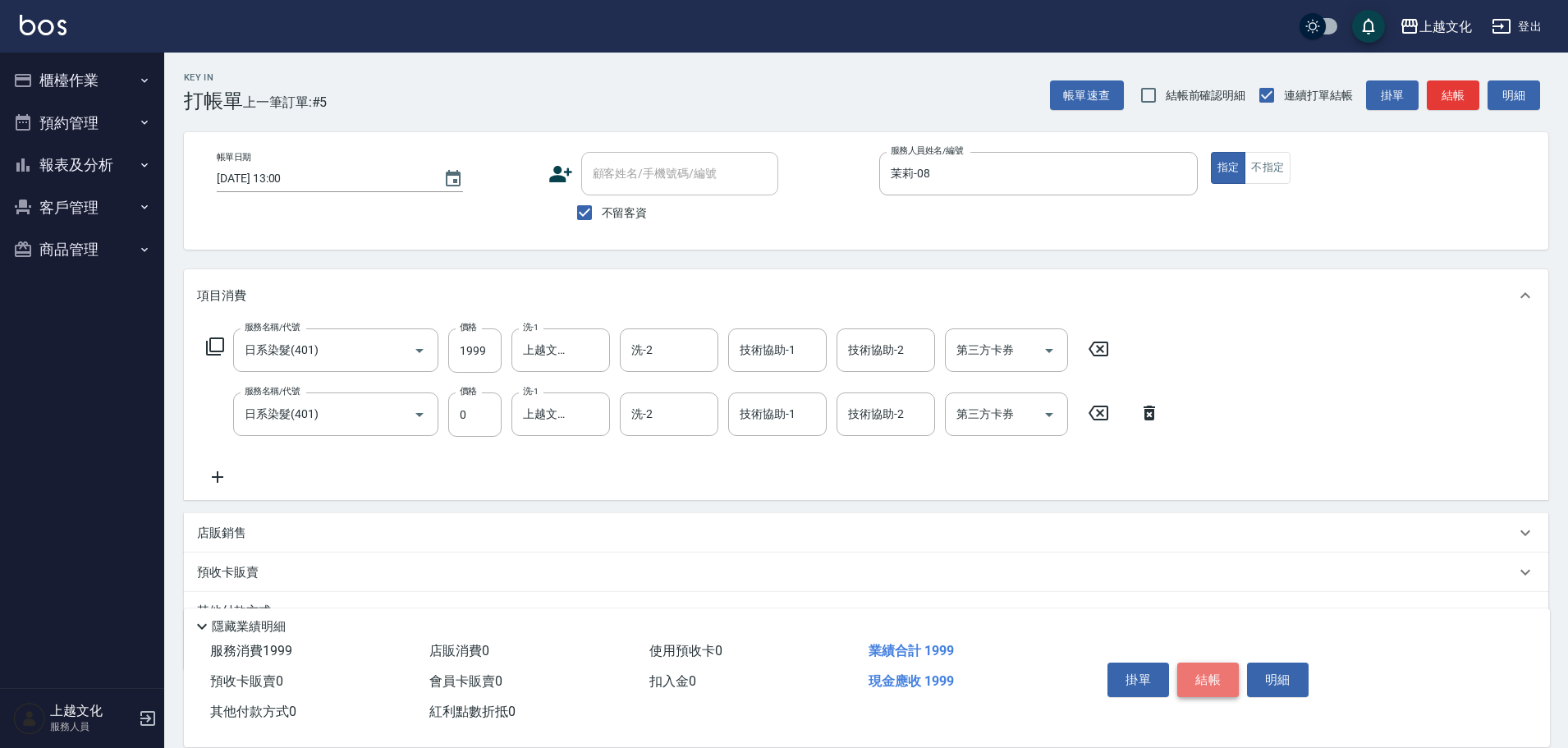
click at [1196, 664] on button "結帳" at bounding box center [1207, 679] width 62 height 34
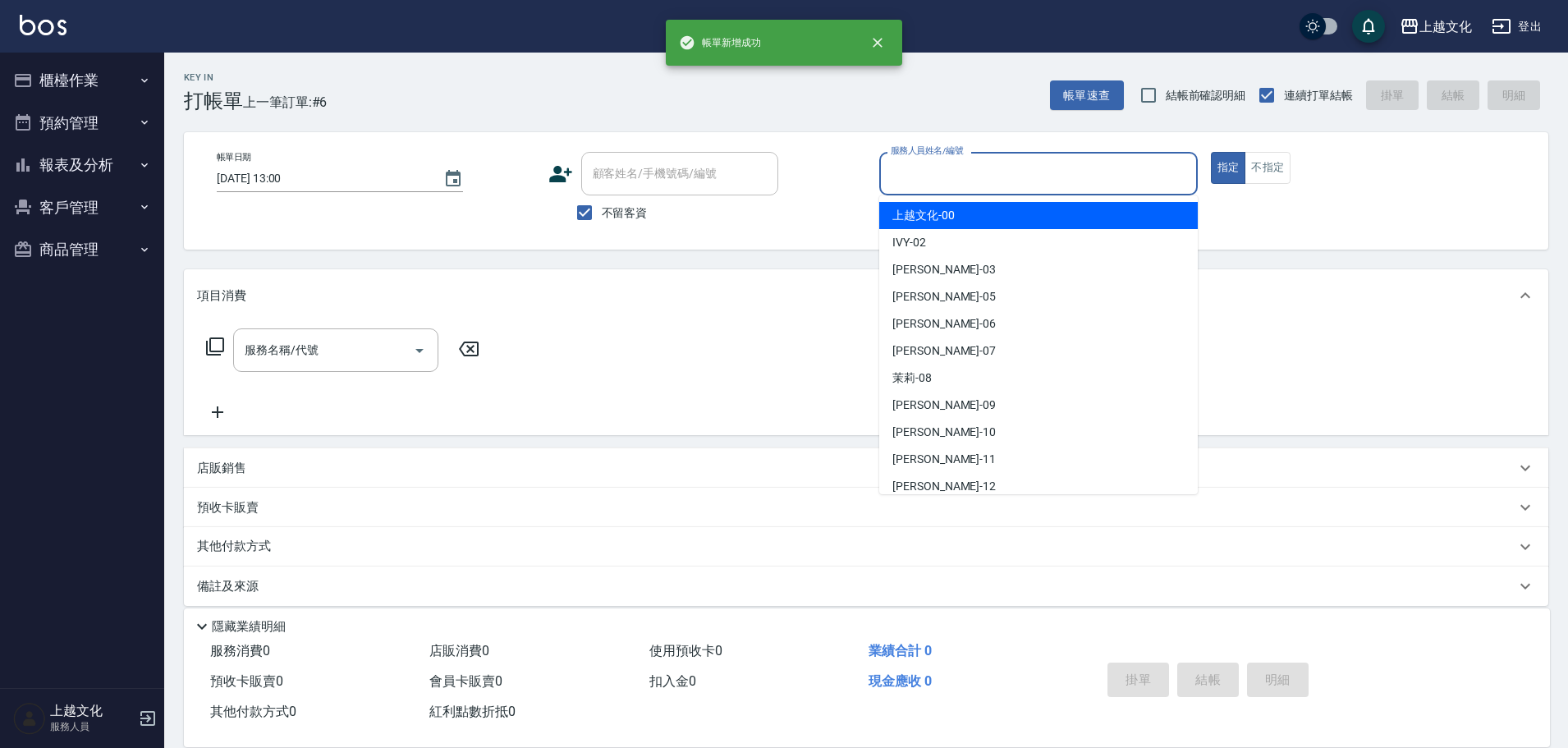
click at [1038, 175] on input "服務人員姓名/編號" at bounding box center [1038, 173] width 304 height 29
drag, startPoint x: 1038, startPoint y: 175, endPoint x: 994, endPoint y: 209, distance: 55.6
click at [1038, 175] on input "服務人員姓名/編號" at bounding box center [1038, 173] width 304 height 29
click at [981, 180] on input "服務人員姓名/編號" at bounding box center [1038, 173] width 304 height 29
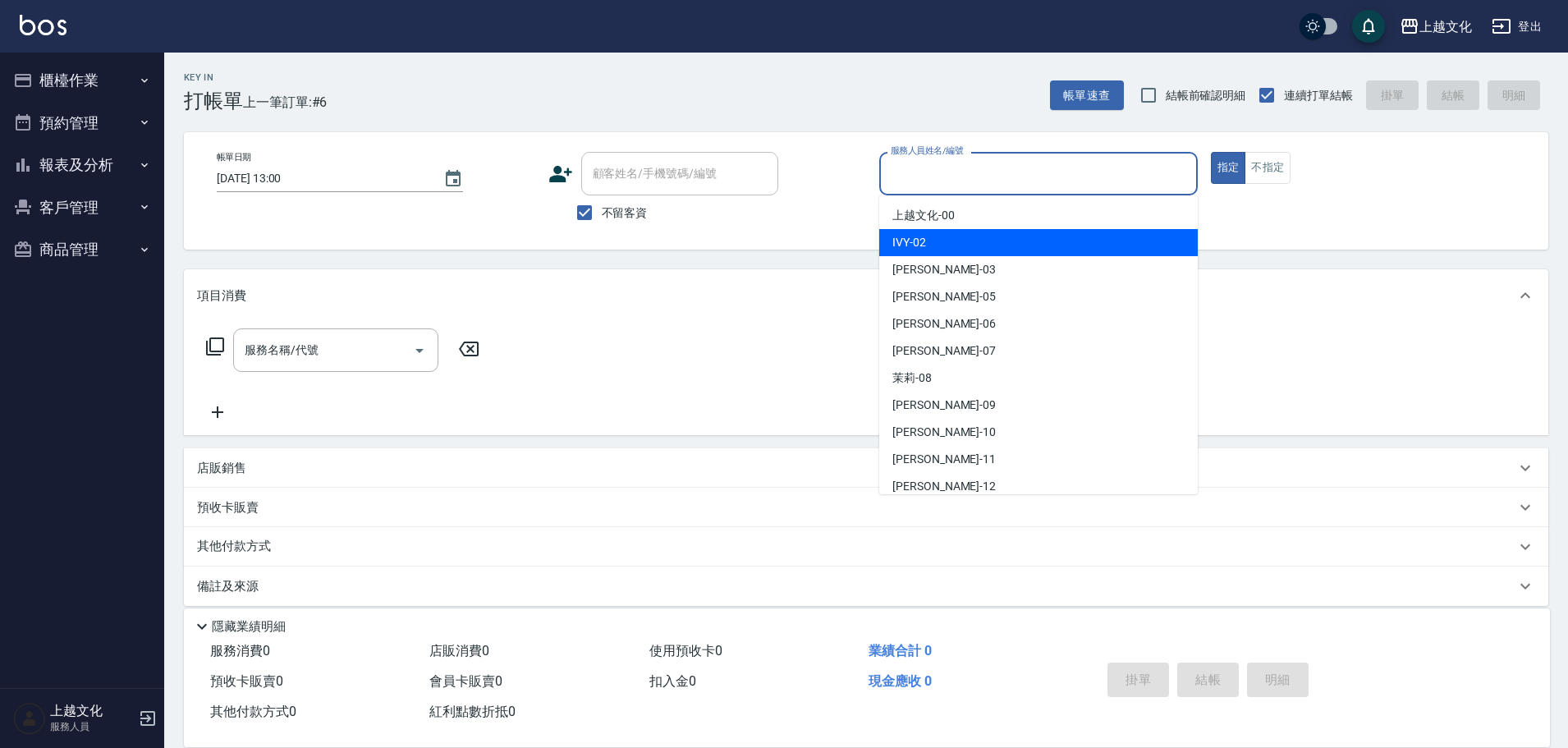
click at [966, 248] on div "IVY -02" at bounding box center [1038, 242] width 318 height 27
type input "IVY-02"
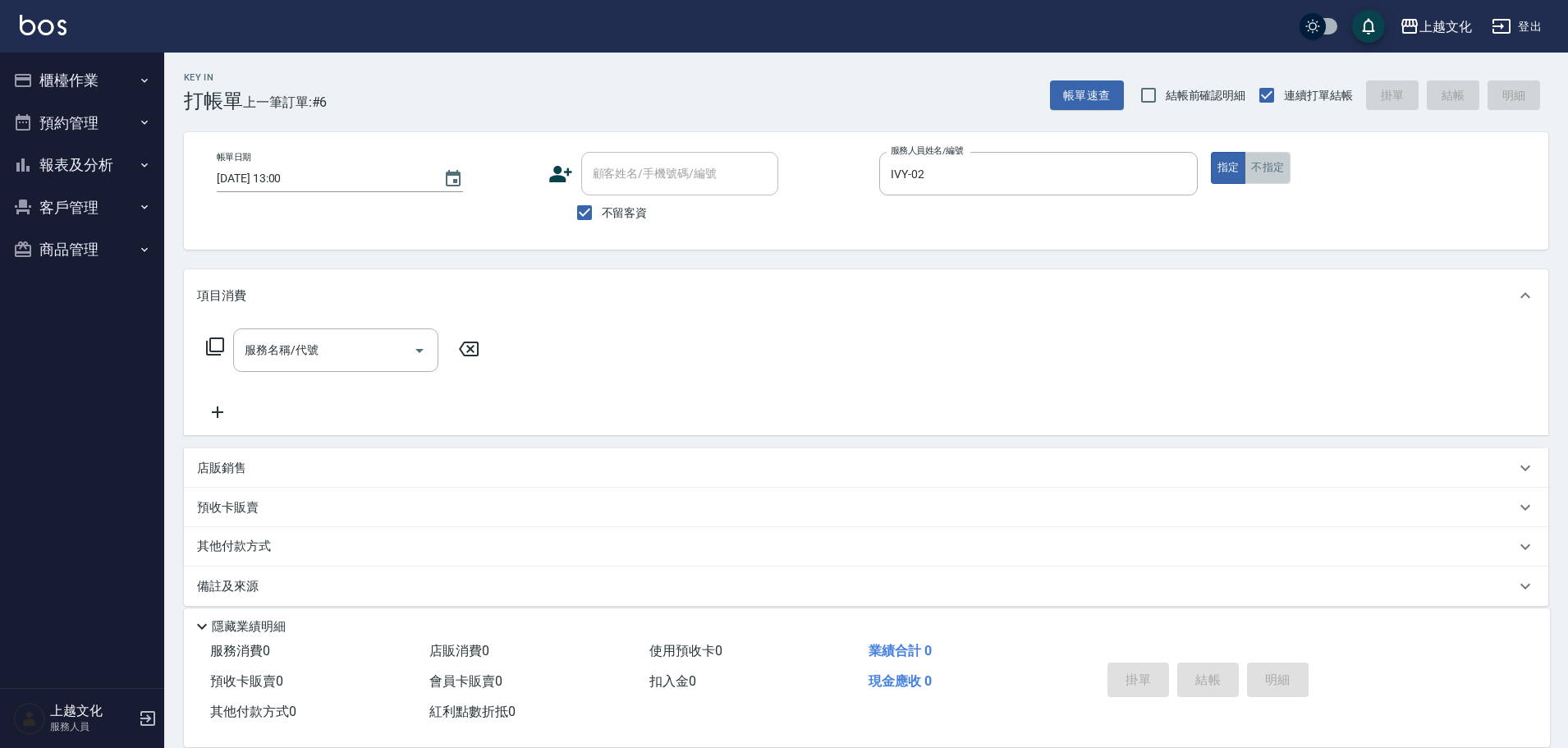
click at [1272, 168] on button "不指定" at bounding box center [1267, 167] width 46 height 32
click at [317, 356] on input "服務名稱/代號" at bounding box center [323, 350] width 166 height 29
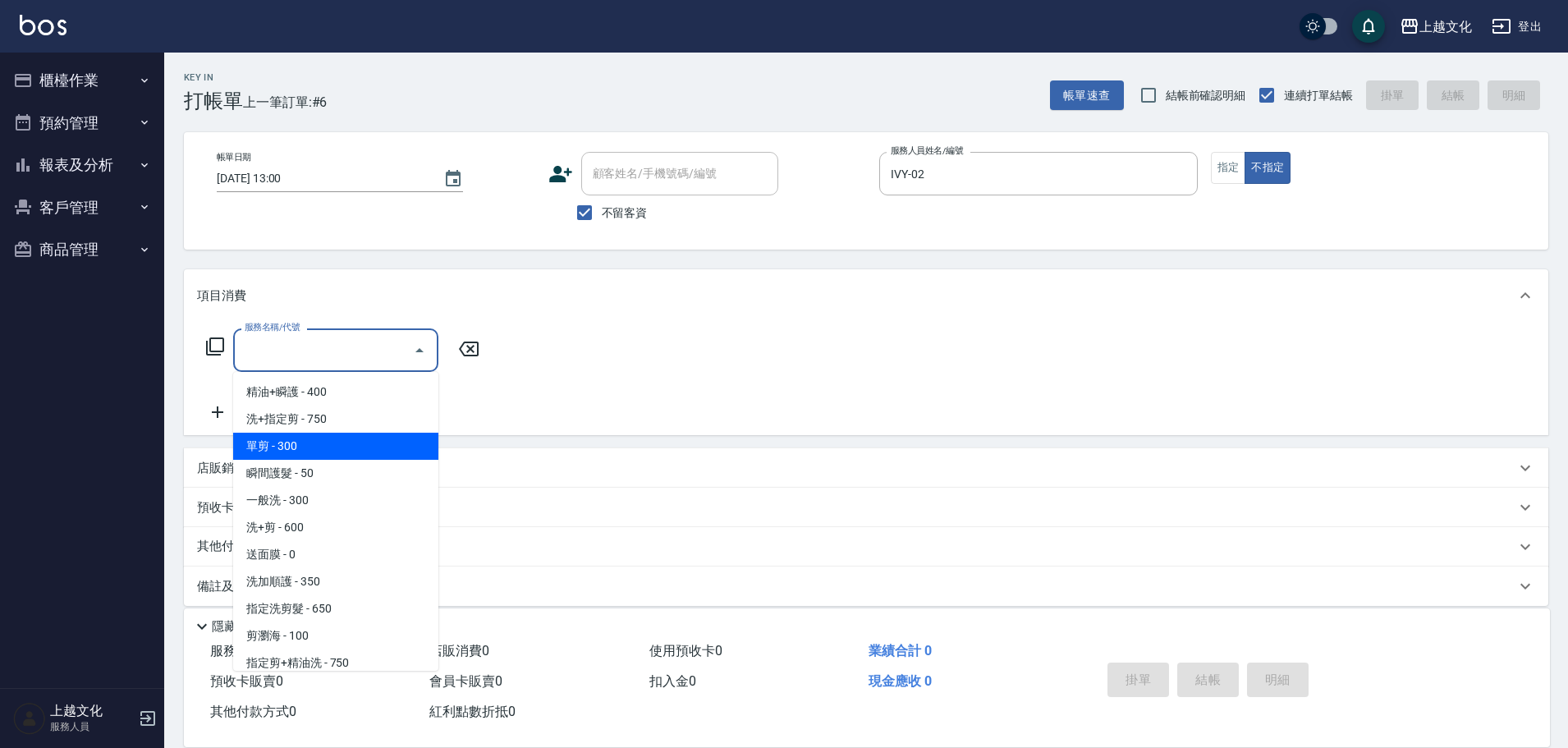
click at [300, 440] on span "單剪 - 300" at bounding box center [335, 445] width 205 height 27
type input "單剪(103)"
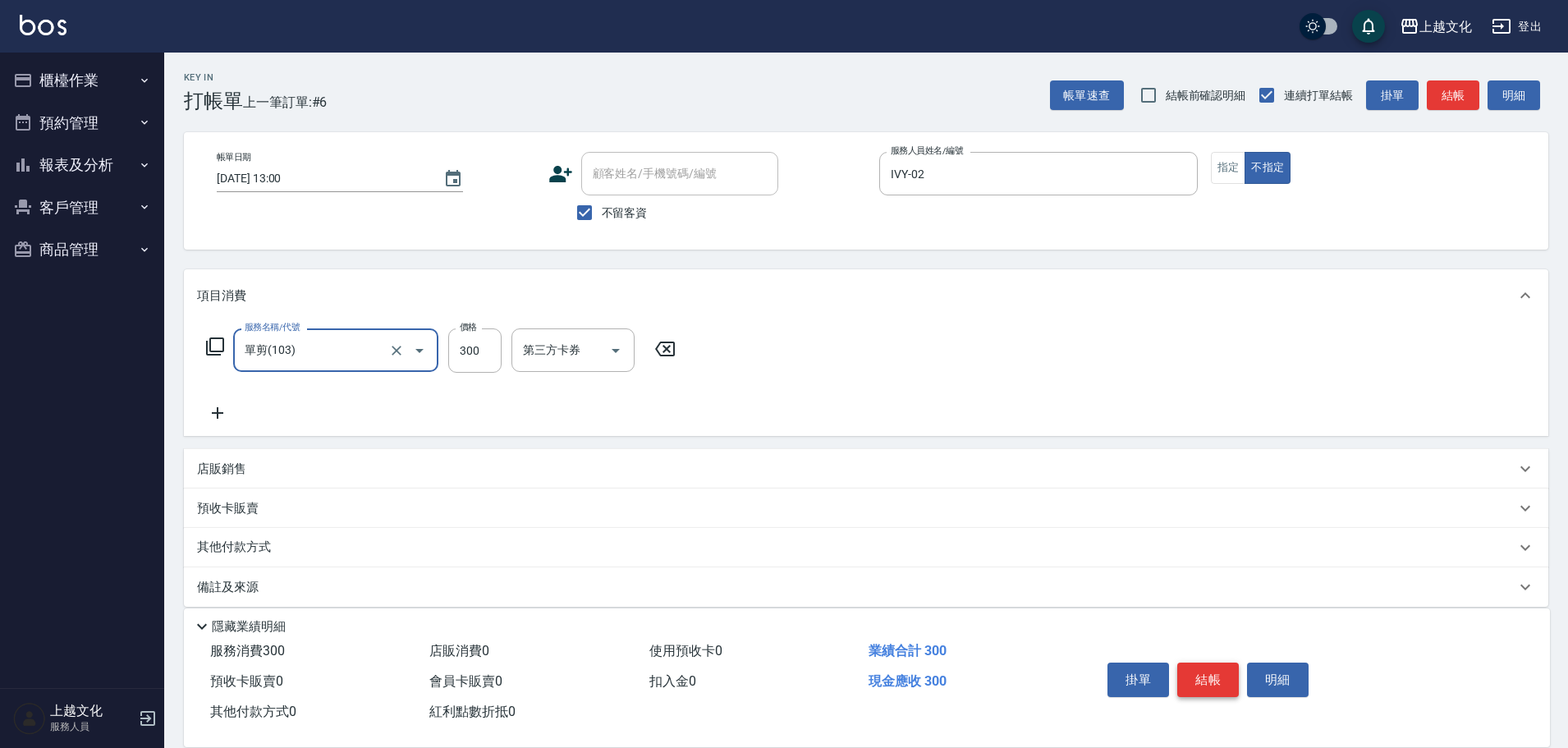
click at [1205, 673] on button "結帳" at bounding box center [1207, 679] width 62 height 34
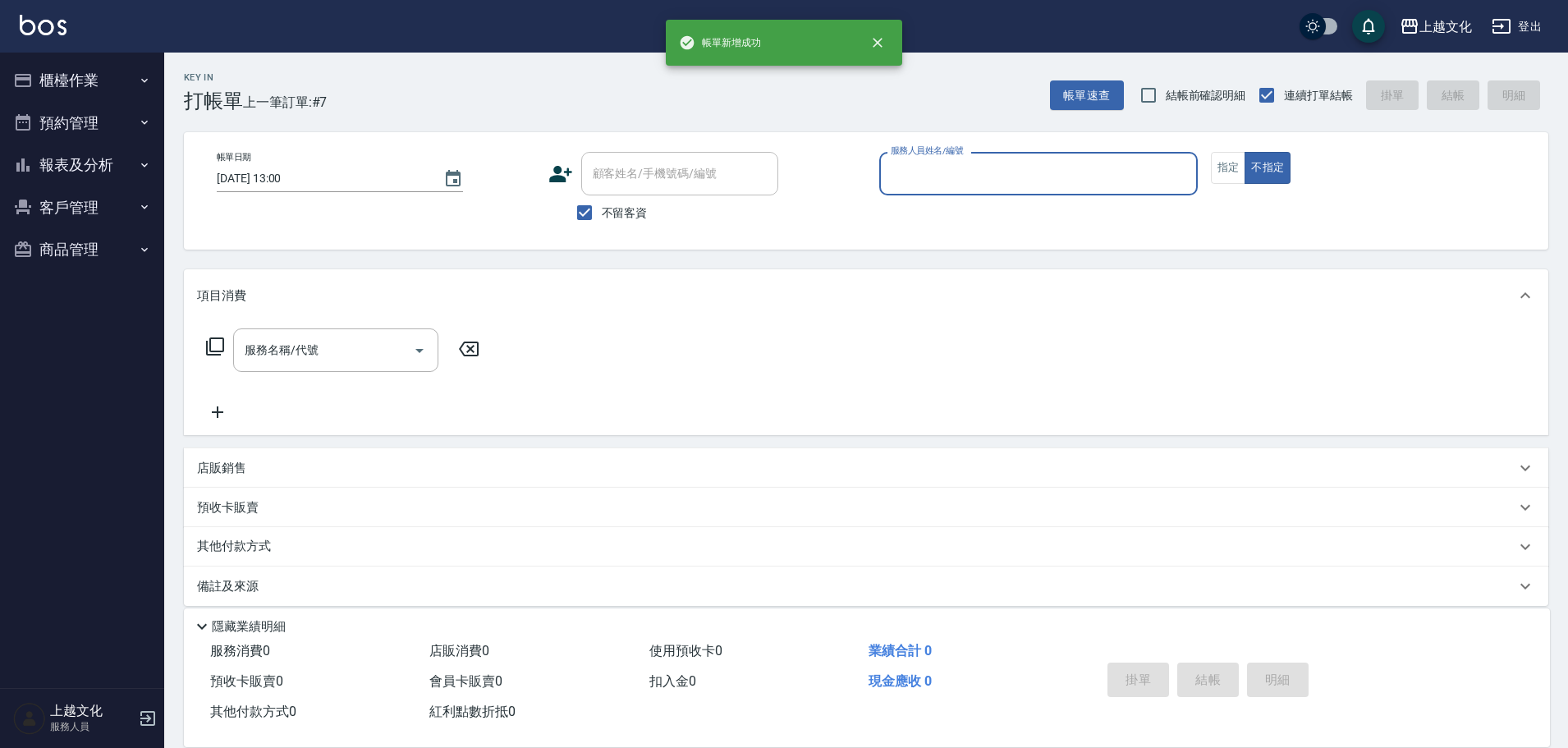
click at [1009, 174] on input "服務人員姓名/編號" at bounding box center [1038, 173] width 304 height 29
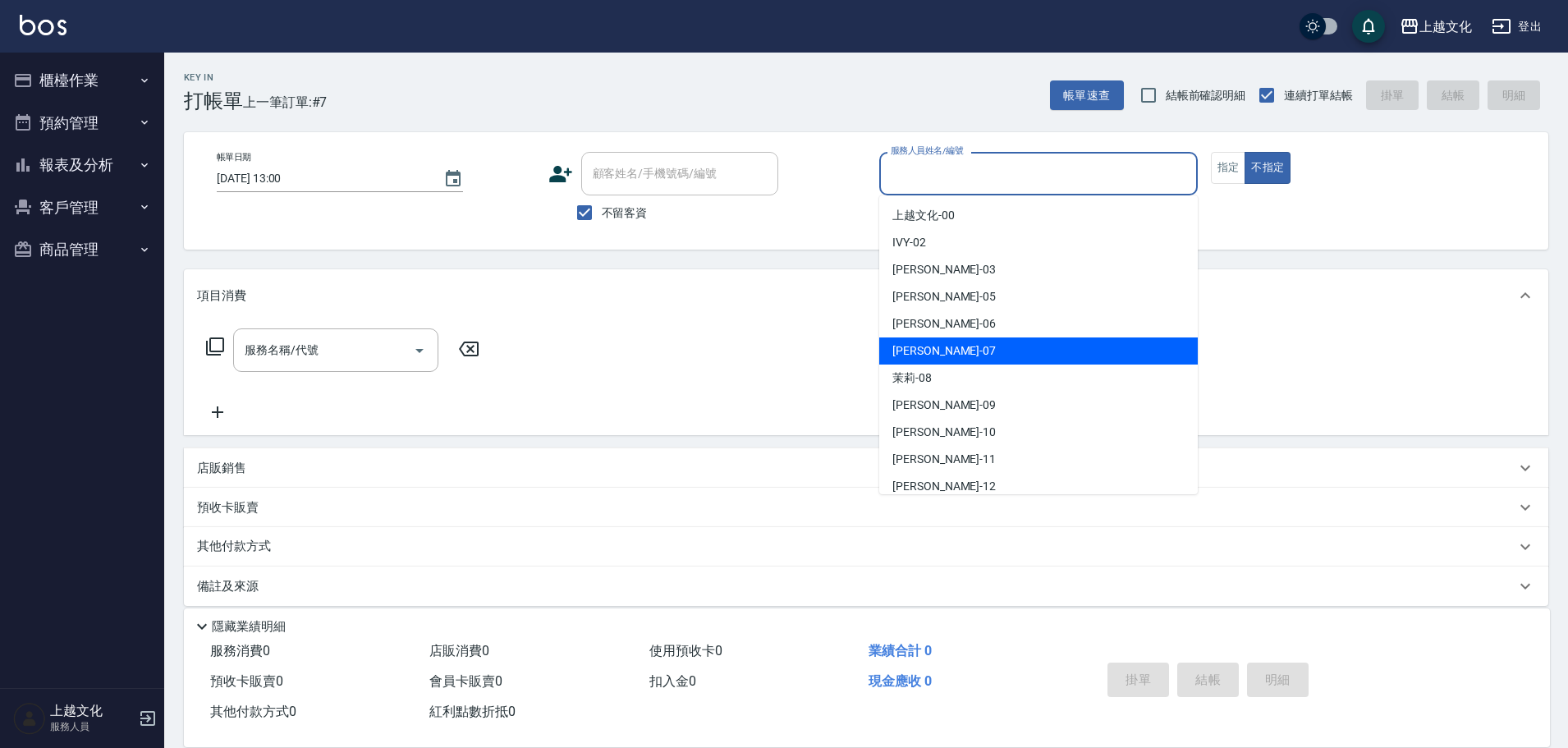
click at [972, 346] on div "[PERSON_NAME] -07" at bounding box center [1038, 351] width 318 height 27
type input "[PERSON_NAME]-07"
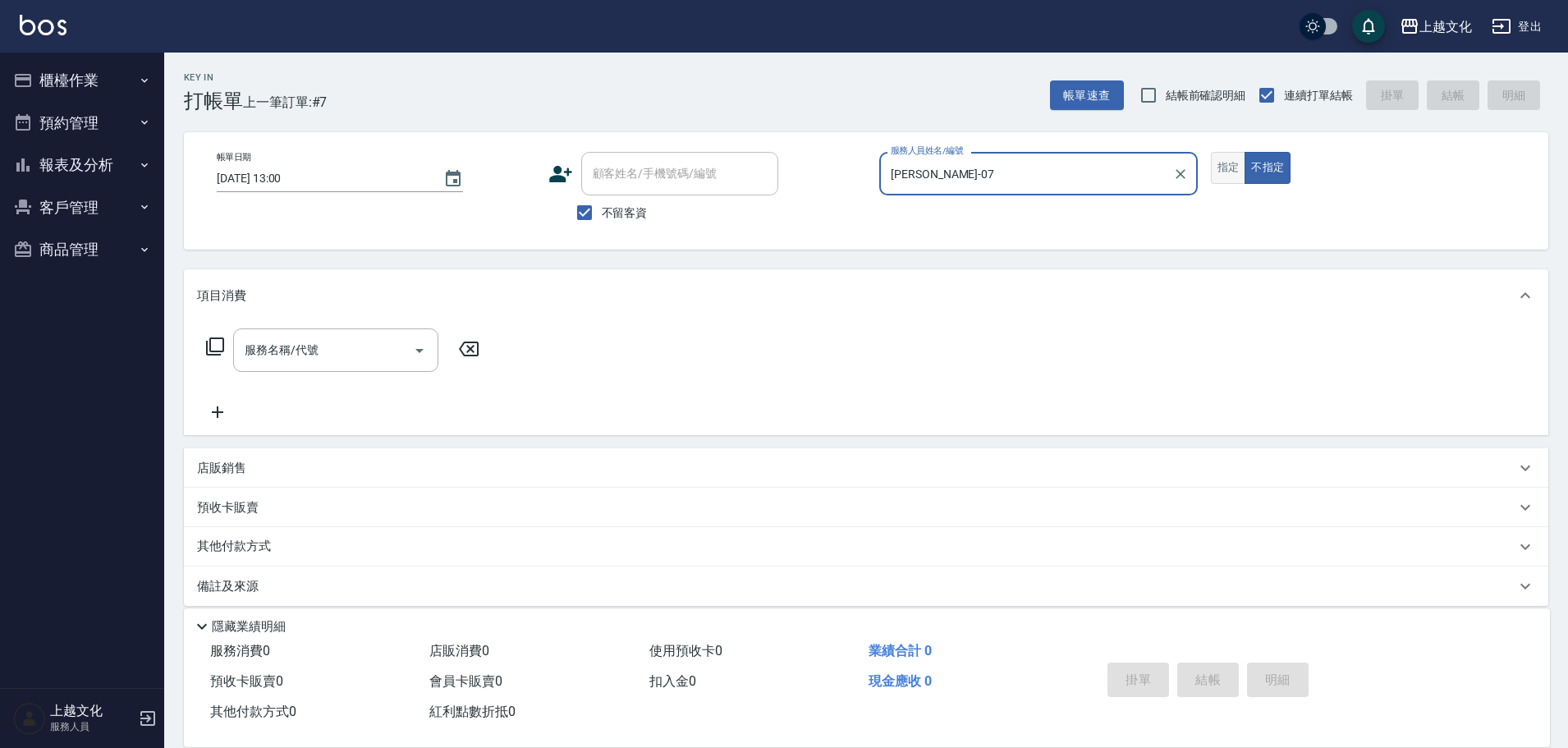
click at [1218, 171] on button "指定" at bounding box center [1228, 167] width 35 height 32
click at [220, 340] on icon at bounding box center [214, 346] width 19 height 19
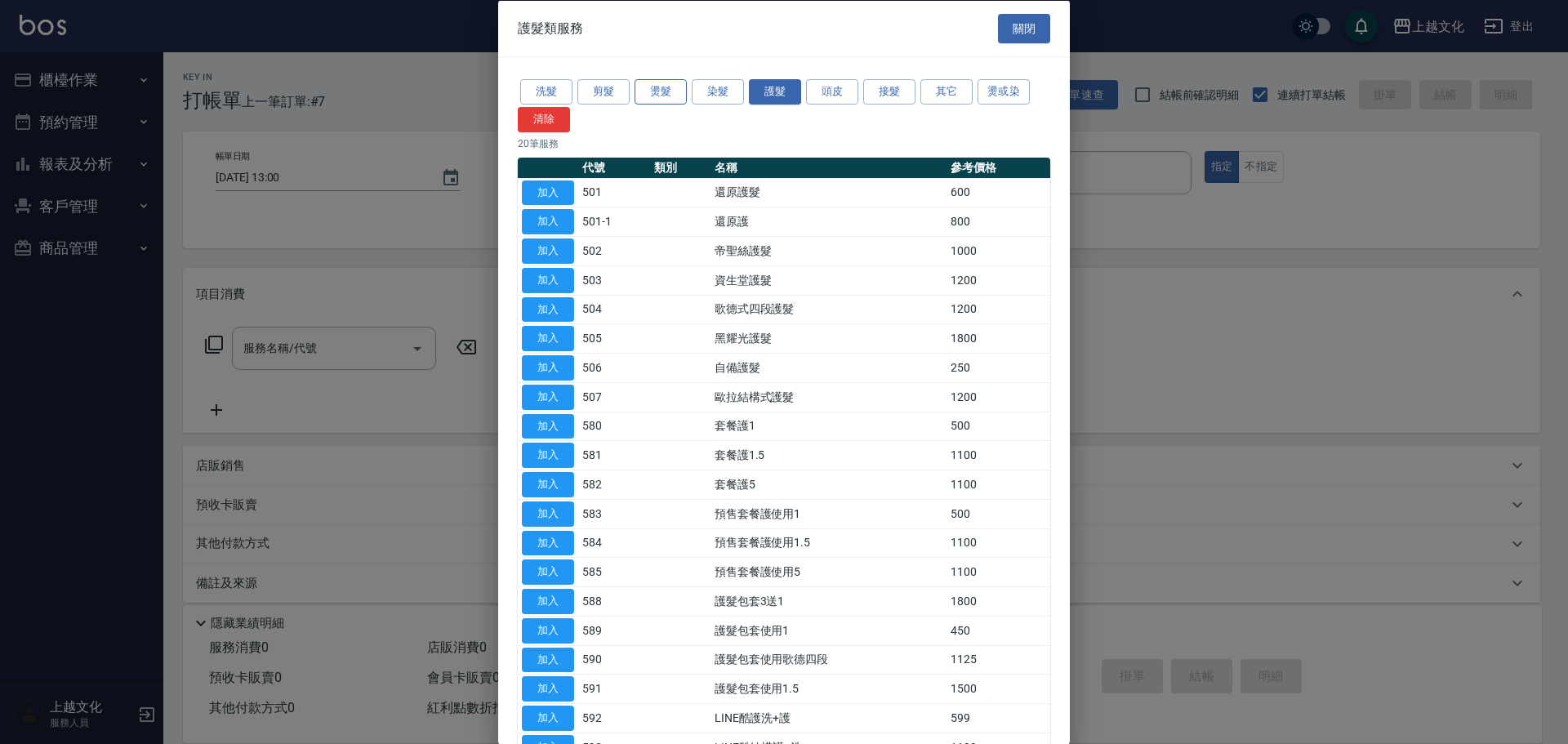
click at [662, 92] on button "燙髮" at bounding box center [660, 92] width 52 height 26
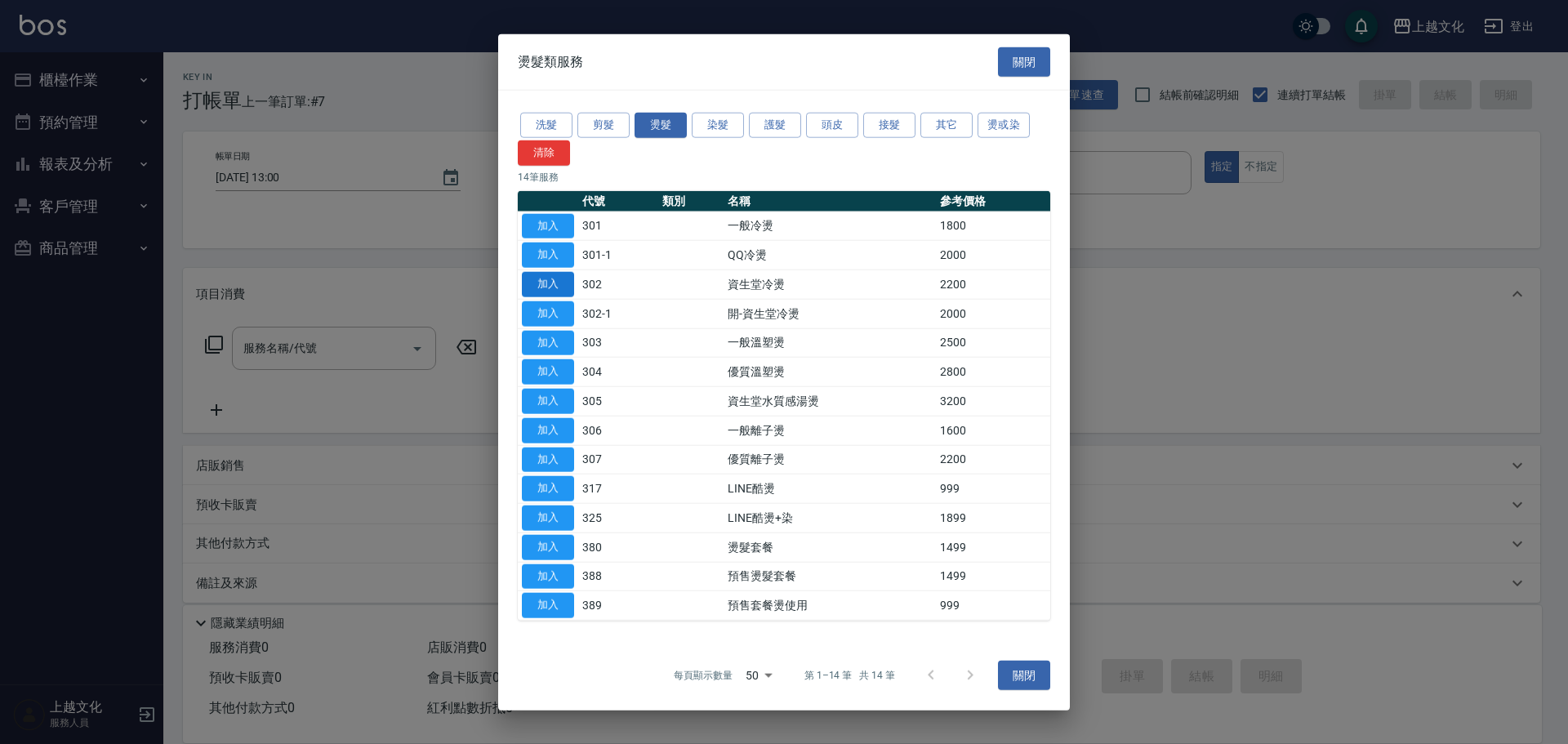
click at [544, 276] on button "加入" at bounding box center [547, 285] width 52 height 26
type input "資生堂冷燙(302)"
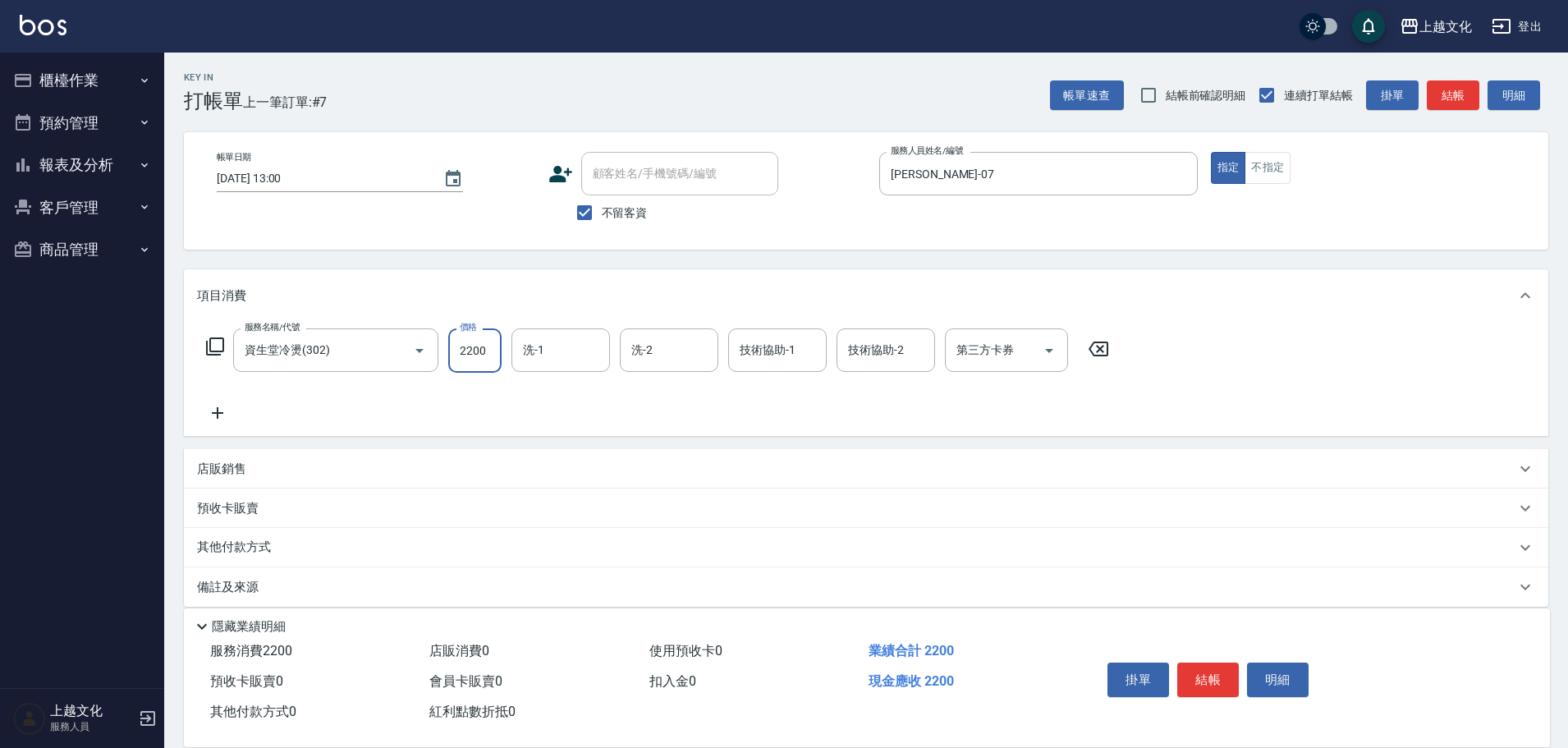
click at [489, 367] on input "2200" at bounding box center [475, 351] width 53 height 44
type input "2800"
click at [1221, 678] on button "結帳" at bounding box center [1207, 679] width 62 height 34
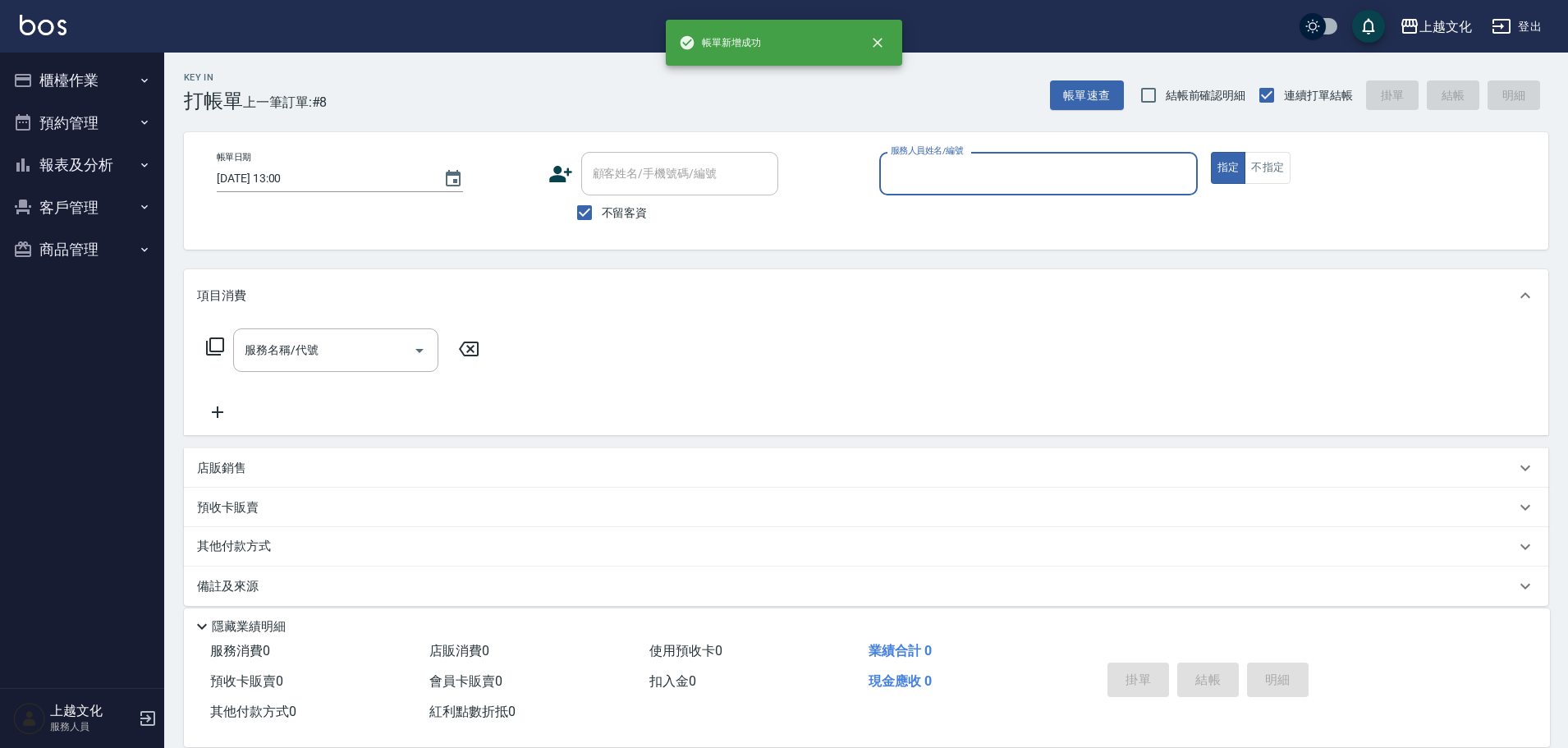
click at [1021, 171] on input "服務人員姓名/編號" at bounding box center [1038, 173] width 304 height 29
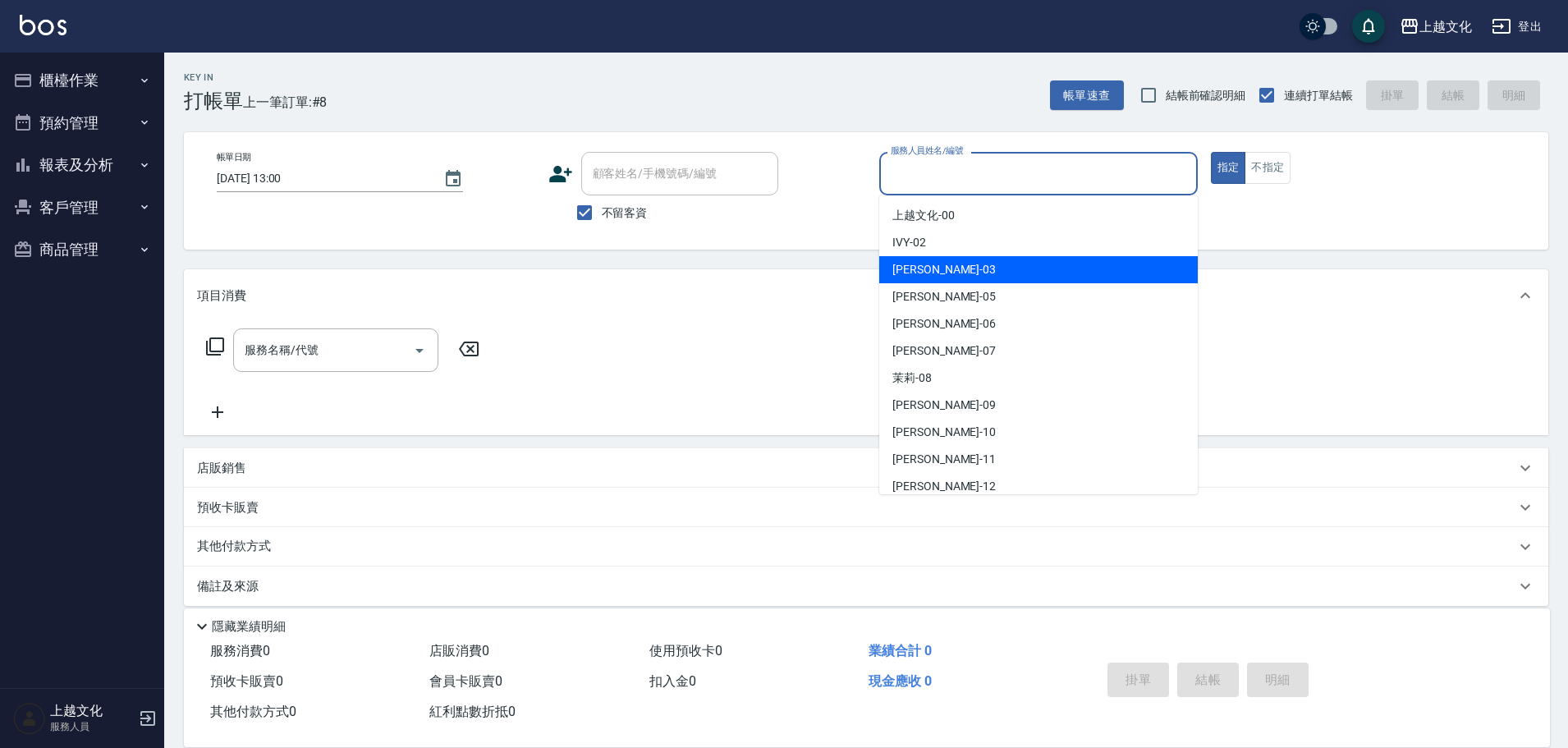
drag, startPoint x: 959, startPoint y: 260, endPoint x: 928, endPoint y: 260, distance: 31.0
click at [957, 260] on div "[PERSON_NAME] -03" at bounding box center [1038, 269] width 318 height 27
click at [957, 260] on div "Key In 打帳單 上一筆訂單:#8 帳單速查 結帳前確認明細 連續打單結帳 掛單 結帳 明細 帳單日期 [DATE] 13:00 顧客姓名/手機號碼/編號…" at bounding box center [865, 408] width 1403 height 711
type input "[PERSON_NAME]-03"
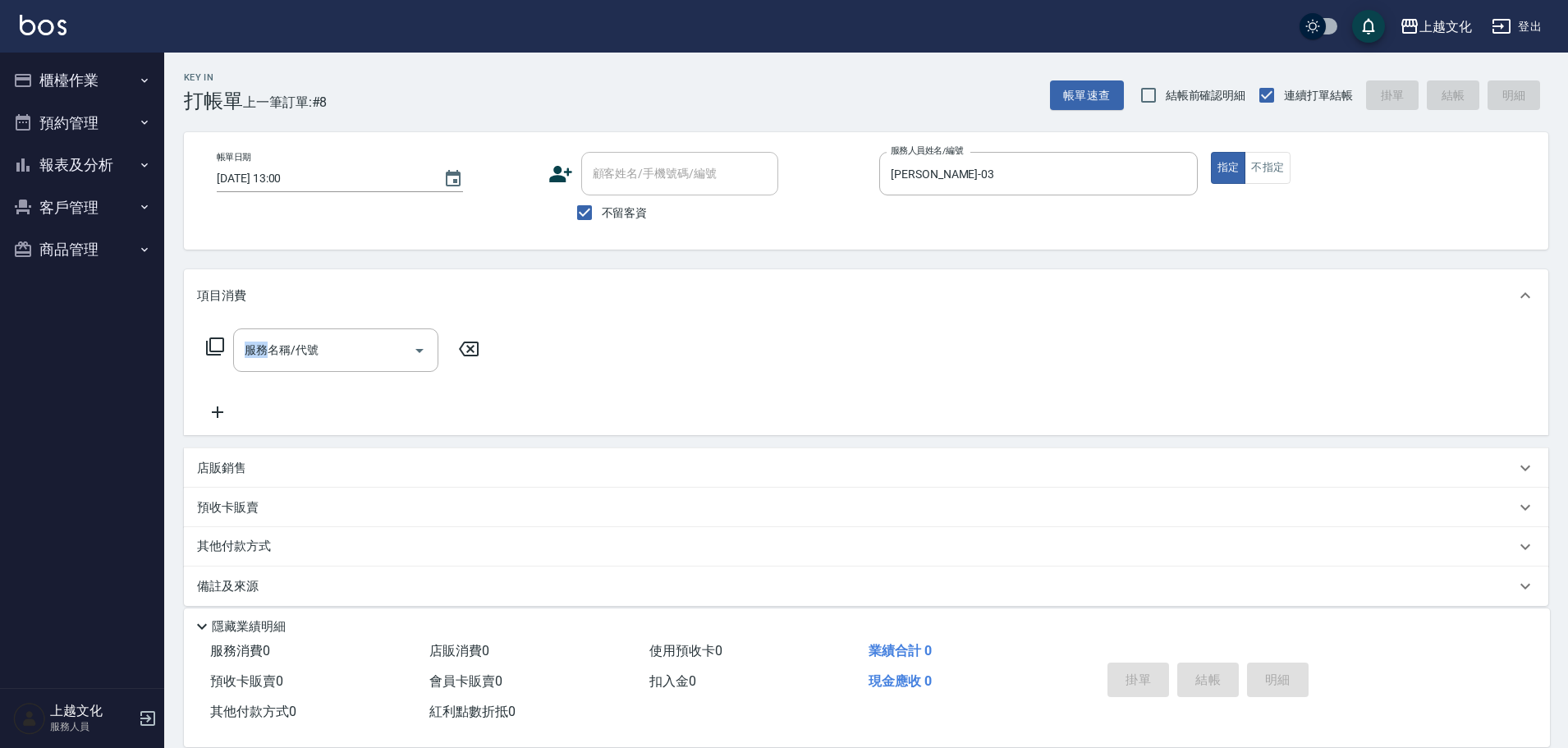
click at [213, 340] on icon at bounding box center [214, 346] width 19 height 19
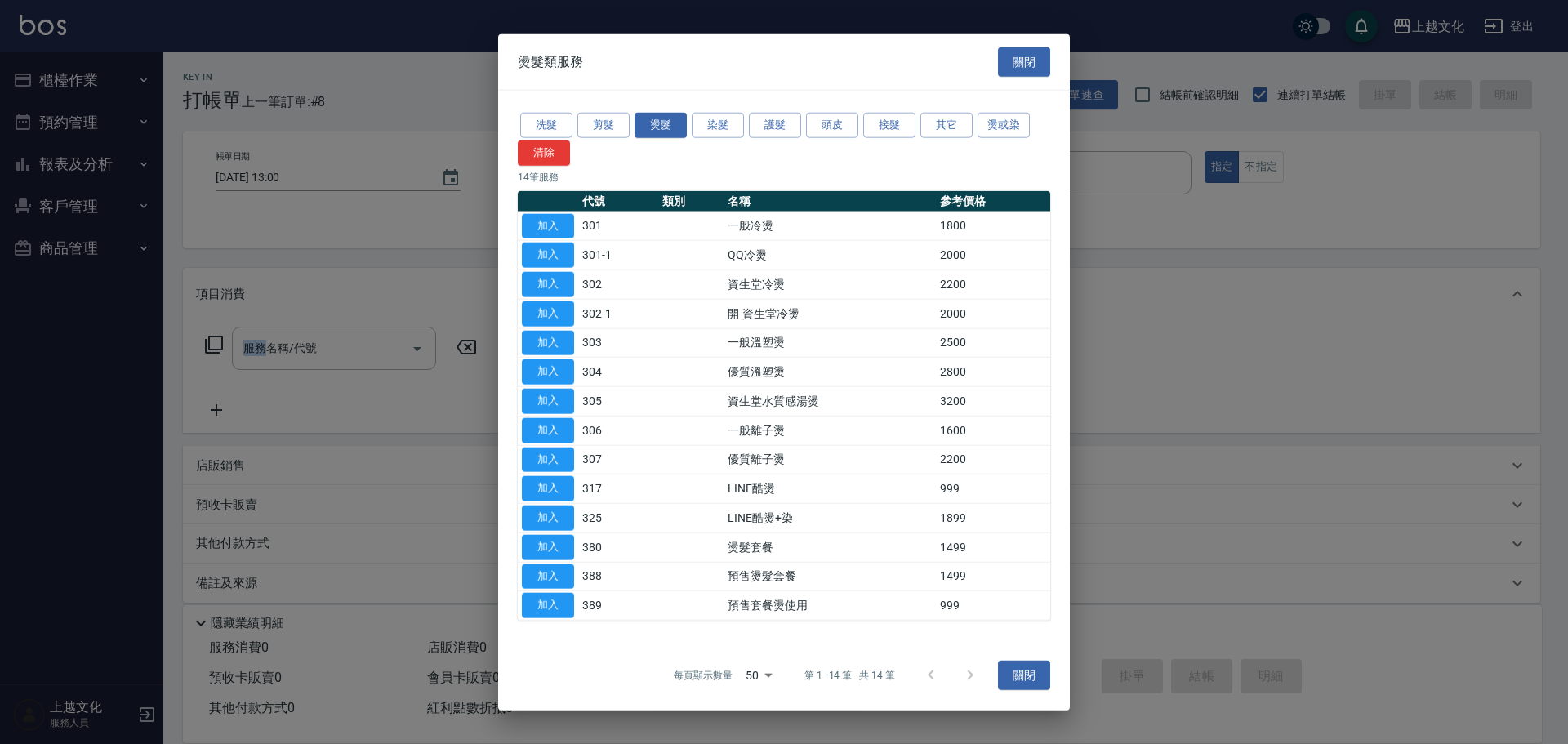
drag, startPoint x: 549, startPoint y: 229, endPoint x: 515, endPoint y: 261, distance: 46.7
click at [548, 229] on button "加入" at bounding box center [547, 226] width 52 height 26
type input "一般冷燙(301)"
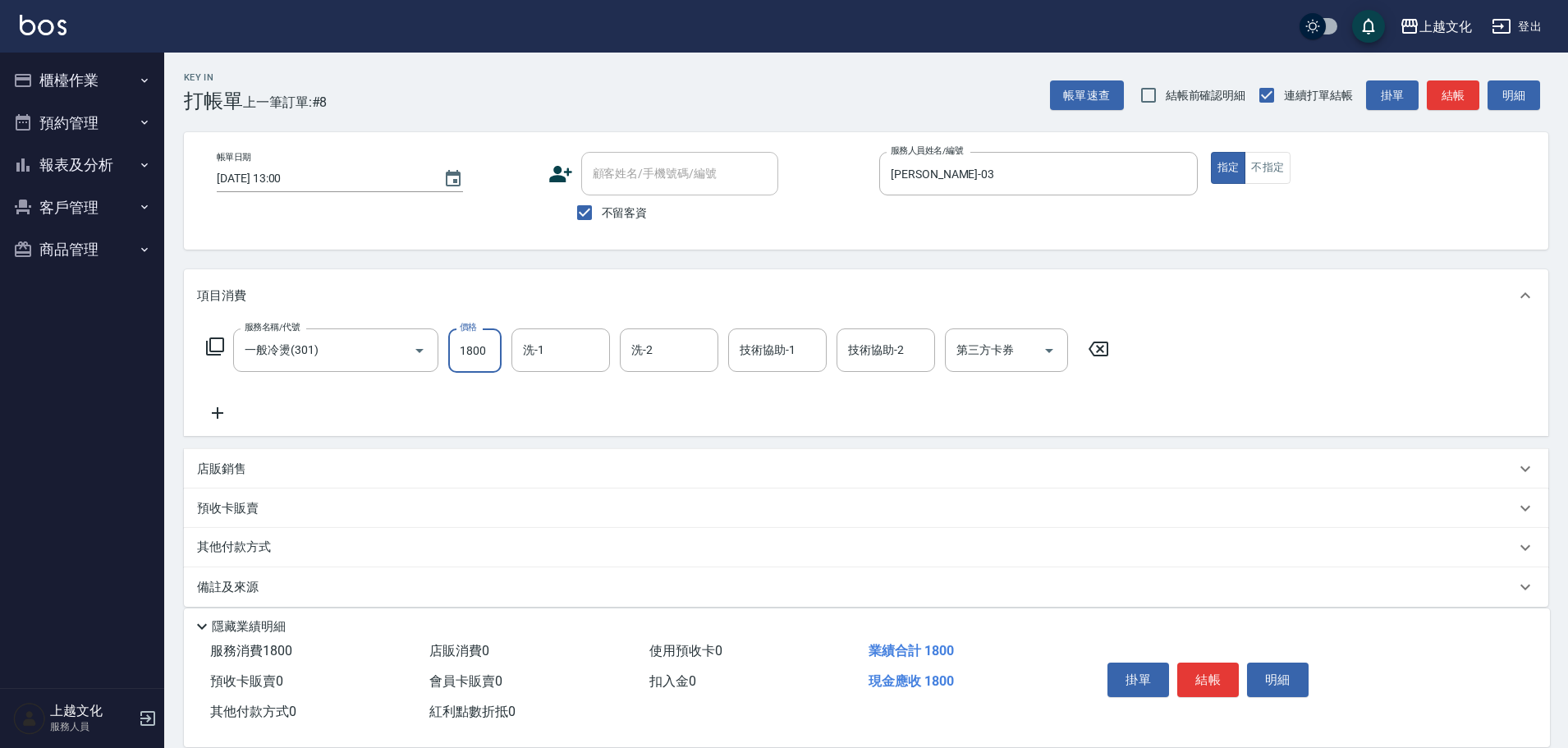
click at [488, 354] on input "1800" at bounding box center [475, 351] width 53 height 44
type input "1699"
click at [537, 339] on input "洗-1" at bounding box center [560, 350] width 84 height 29
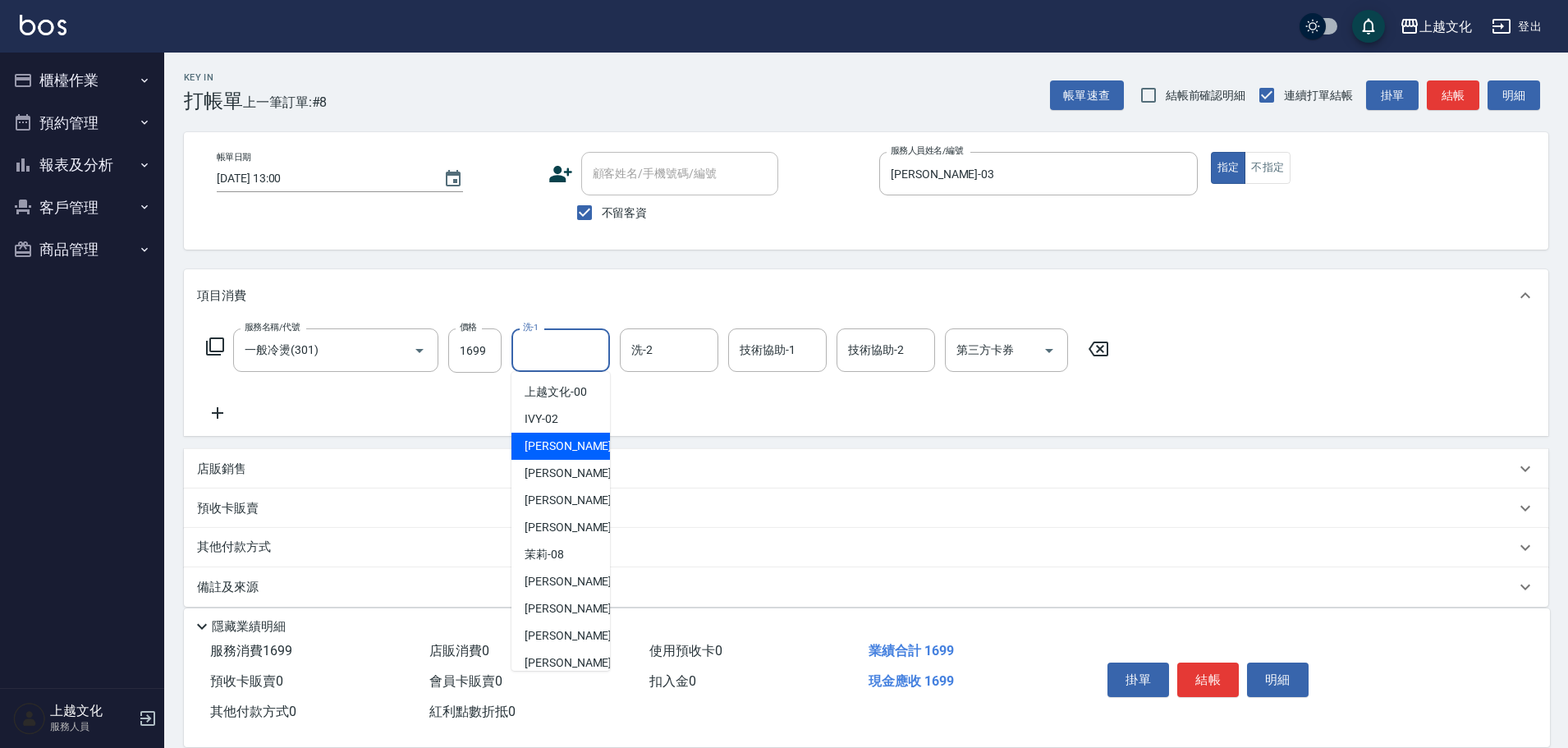
drag, startPoint x: 552, startPoint y: 453, endPoint x: 618, endPoint y: 388, distance: 92.6
click at [552, 449] on span "[PERSON_NAME] -03" at bounding box center [576, 445] width 103 height 17
click at [552, 447] on div "項目消費 服務名稱/代號 一般冷燙(301) 服務名稱/代號 價格 1699 價格 洗-1 洗-1 洗-2 洗-2 技術協助-1 技術協助-1 技術協助-2 …" at bounding box center [866, 438] width 1365 height 338
type input "[PERSON_NAME]-03"
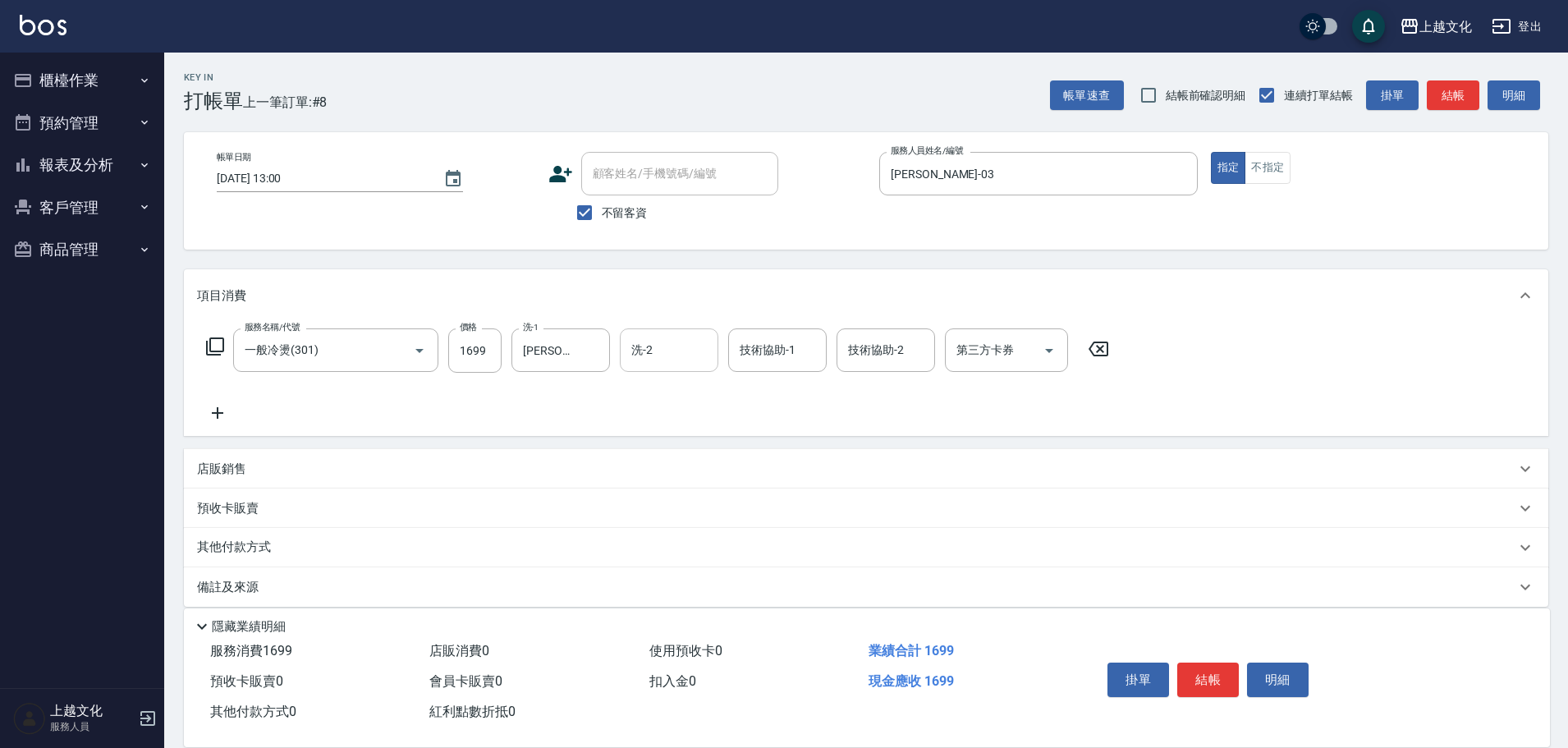
click at [653, 356] on input "洗-2" at bounding box center [669, 350] width 84 height 29
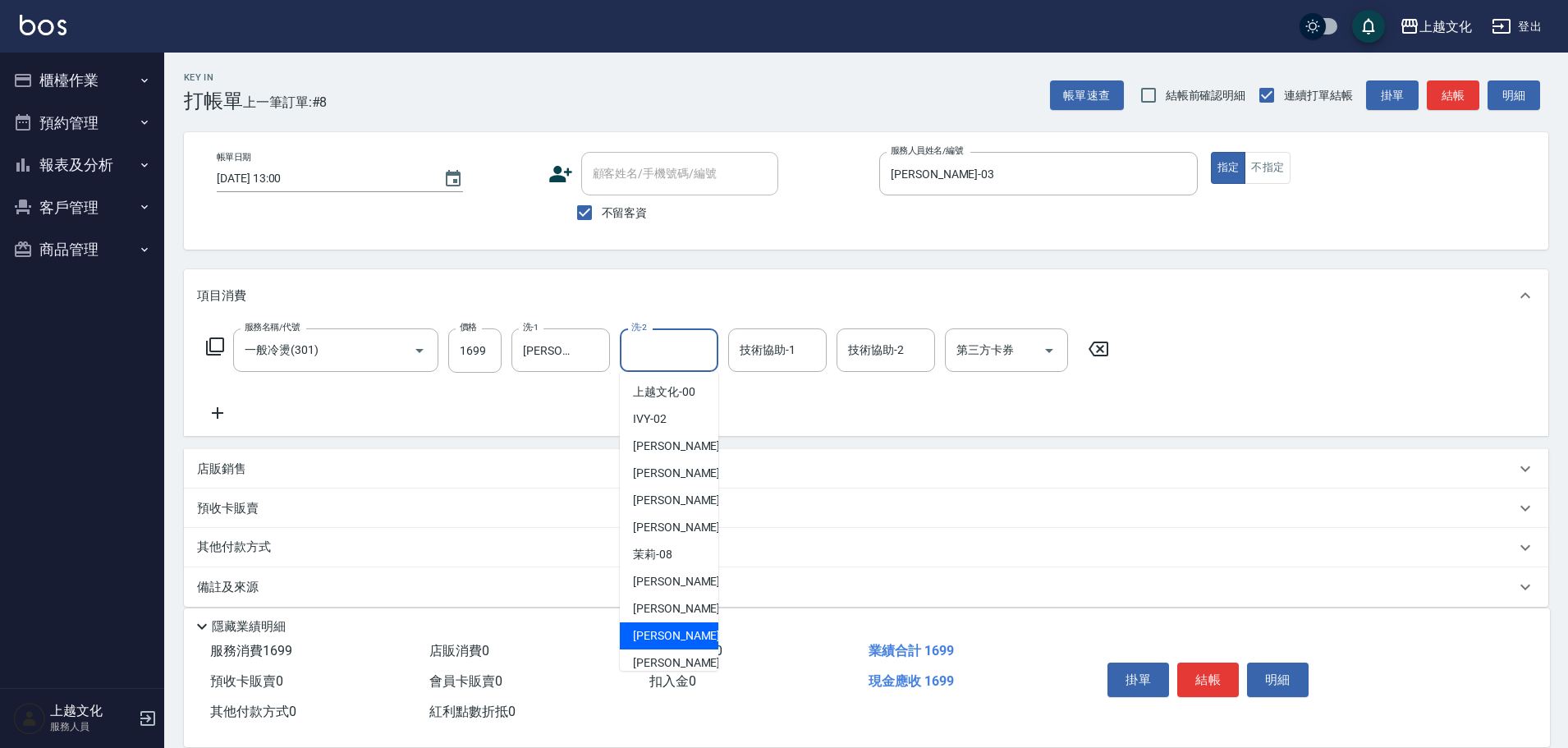
click at [669, 629] on span "[PERSON_NAME] -11" at bounding box center [685, 636] width 103 height 17
type input "[PERSON_NAME]-11"
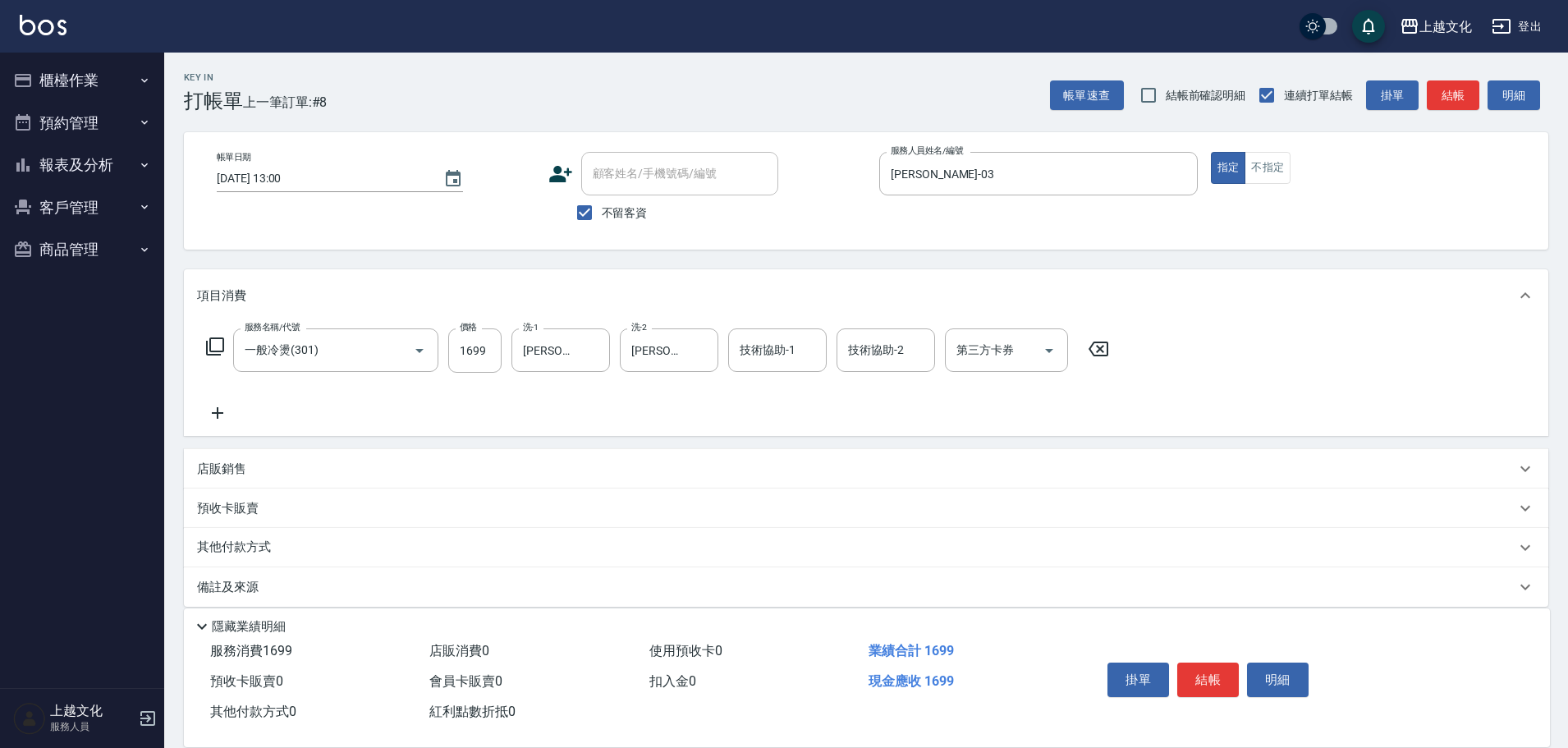
click at [213, 411] on icon at bounding box center [217, 412] width 41 height 19
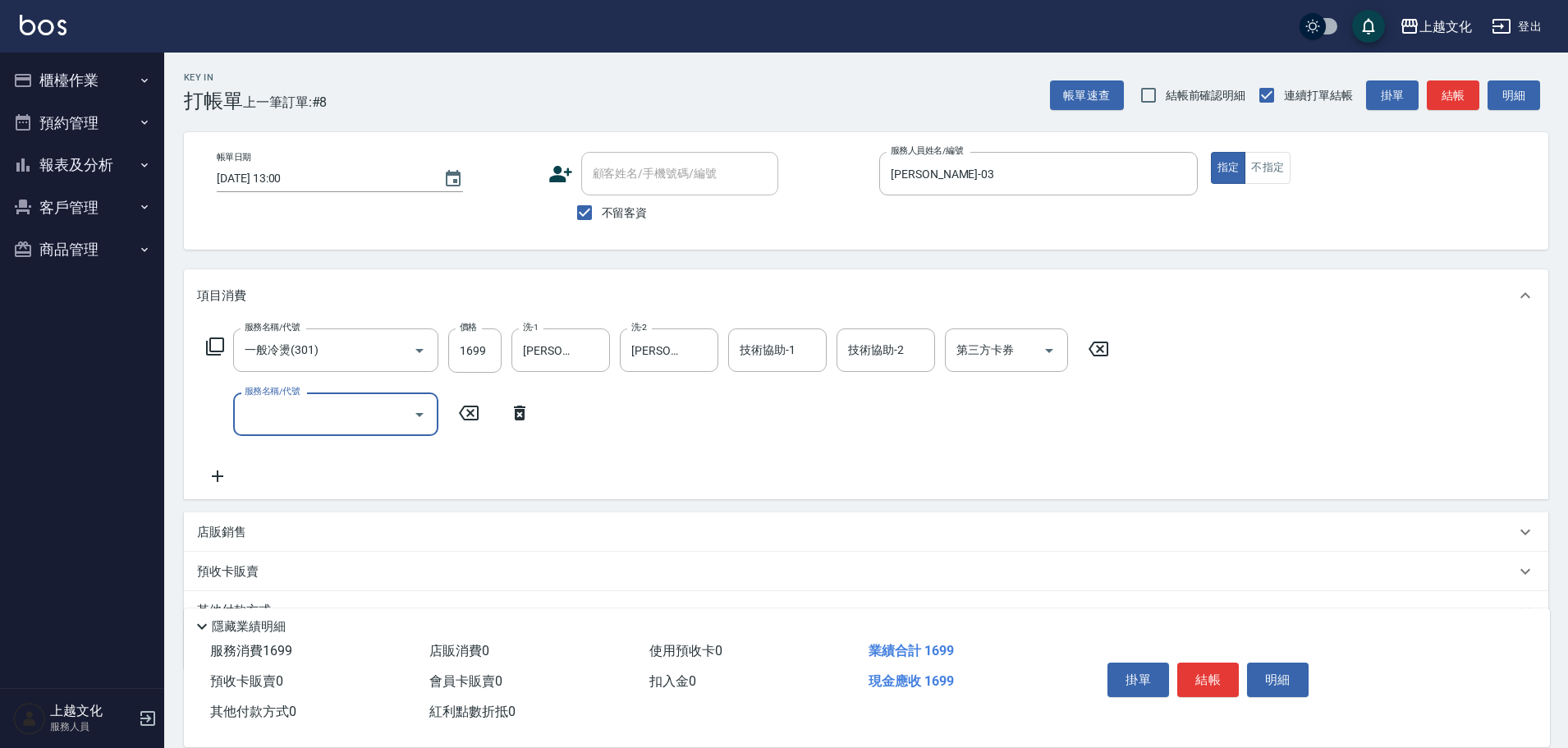
click at [211, 352] on icon at bounding box center [215, 347] width 18 height 18
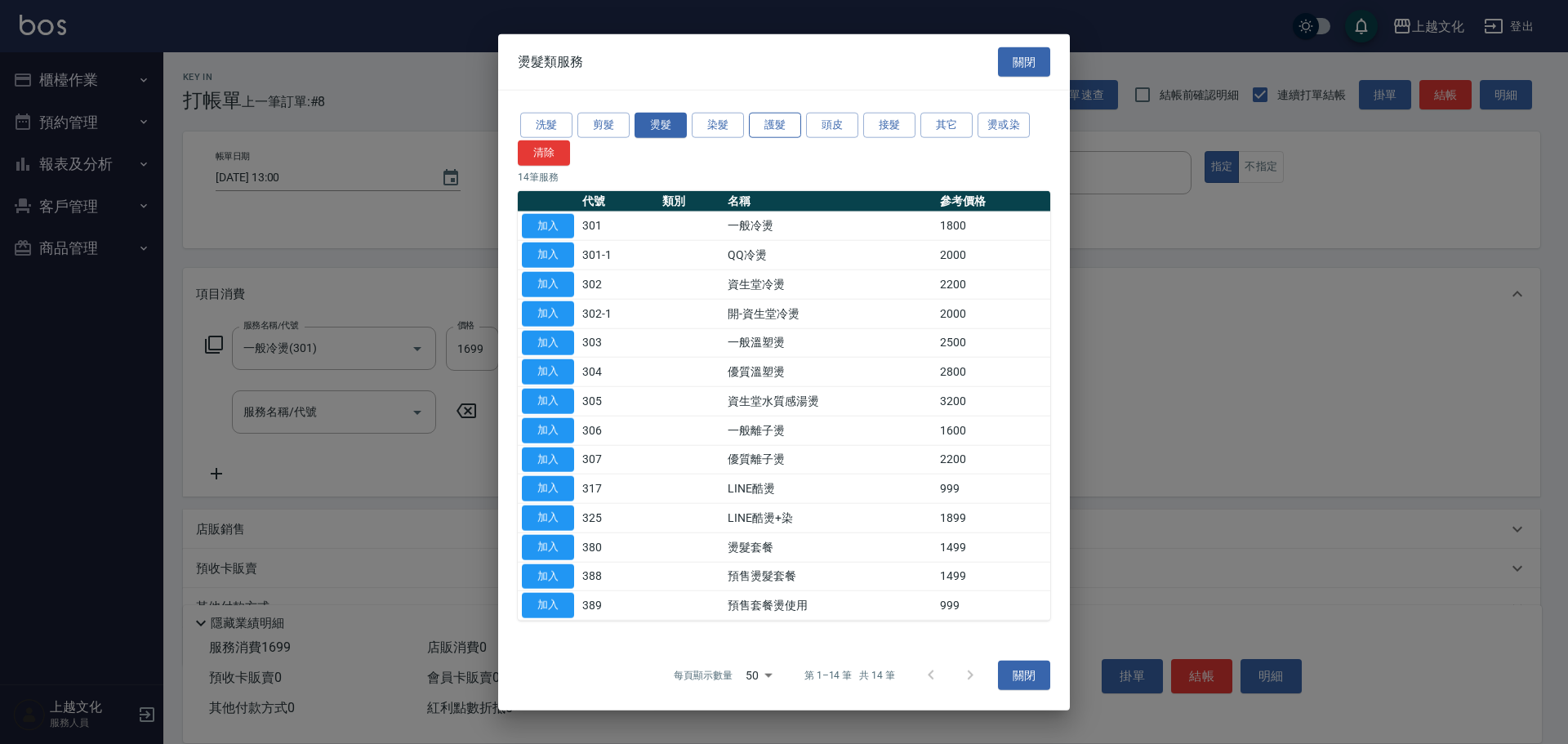
click at [762, 126] on button "護髮" at bounding box center [774, 125] width 52 height 26
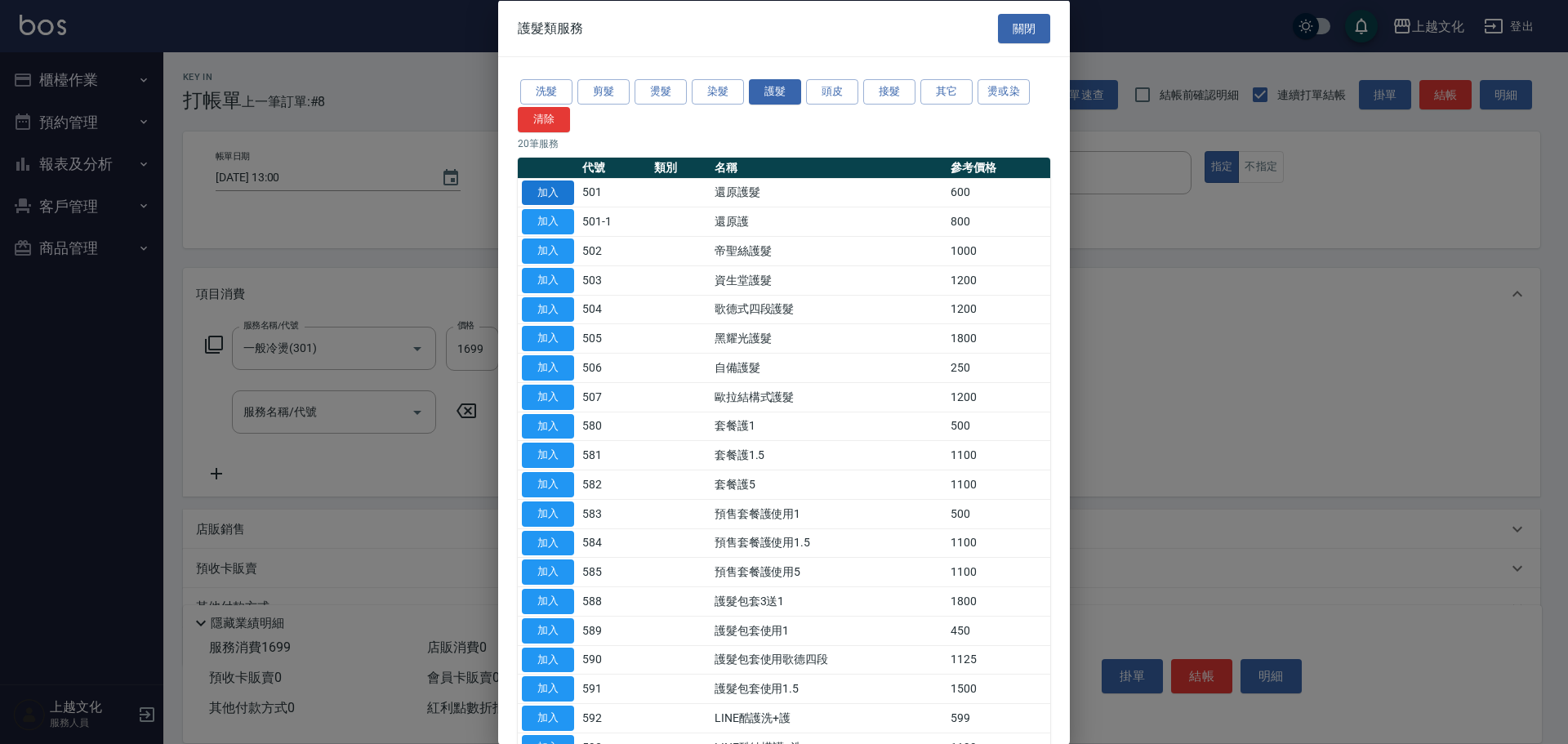
click at [557, 194] on button "加入" at bounding box center [547, 192] width 52 height 26
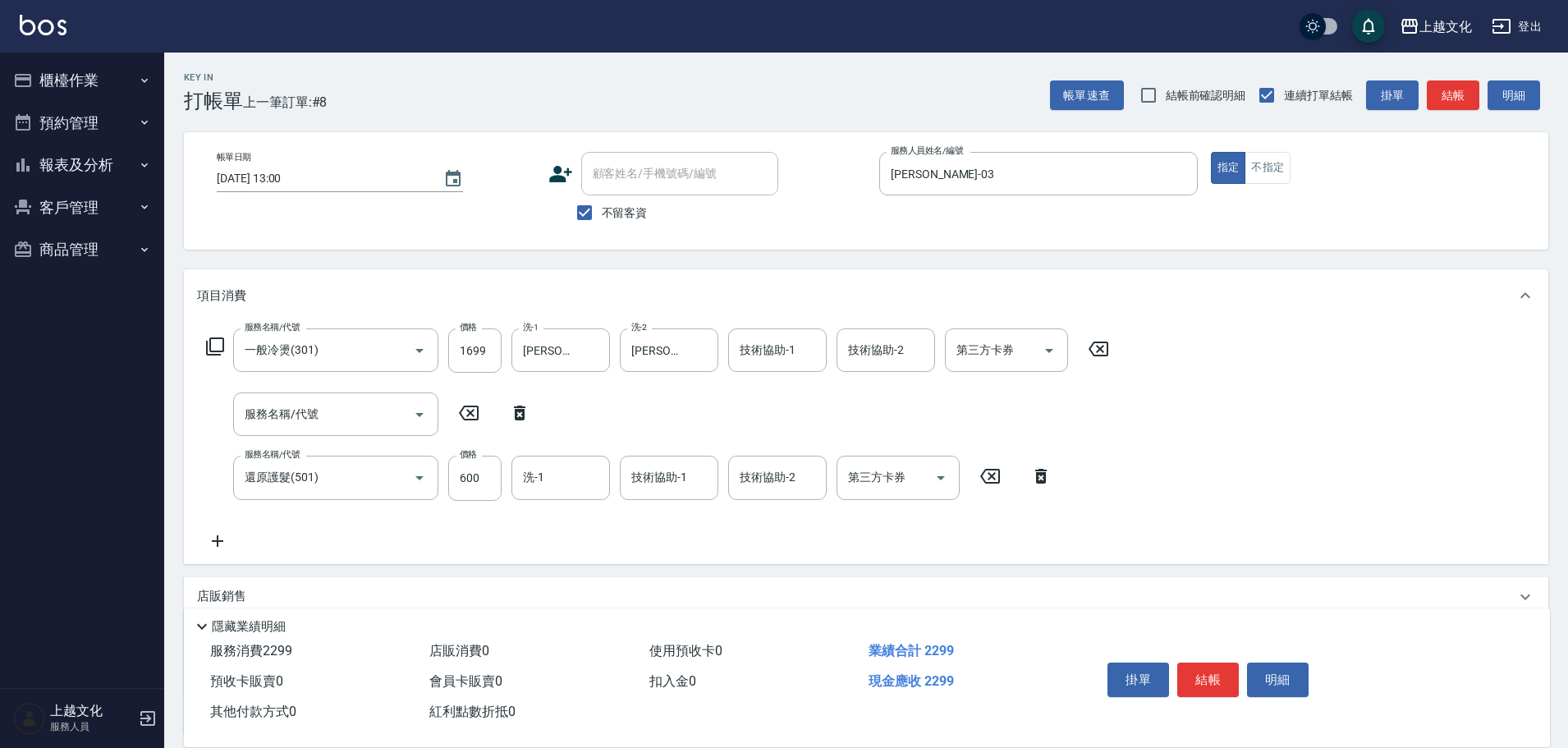
click at [516, 415] on icon at bounding box center [519, 413] width 11 height 15
type input "還原護髮(501)"
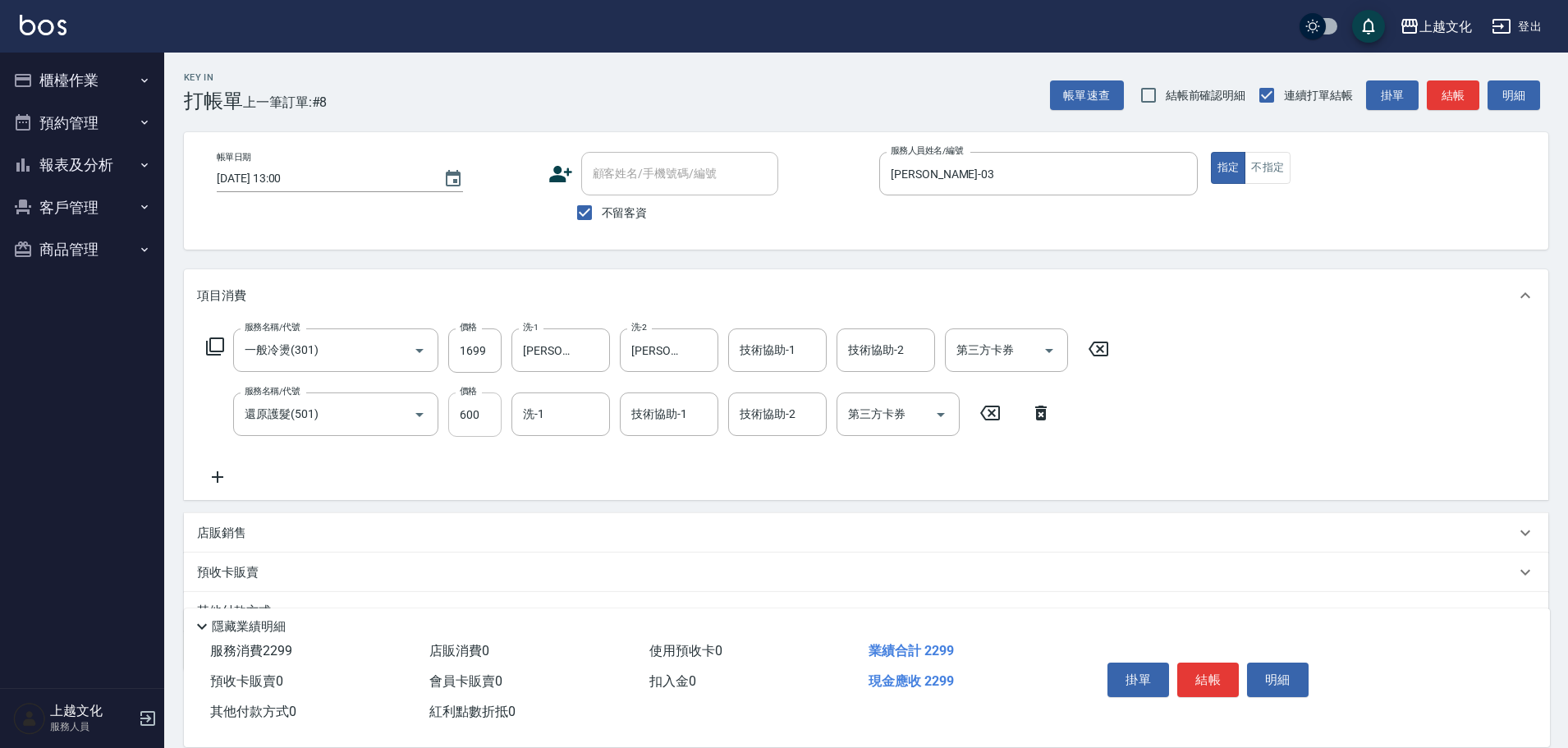
click at [490, 426] on input "600" at bounding box center [475, 414] width 53 height 44
type input "0"
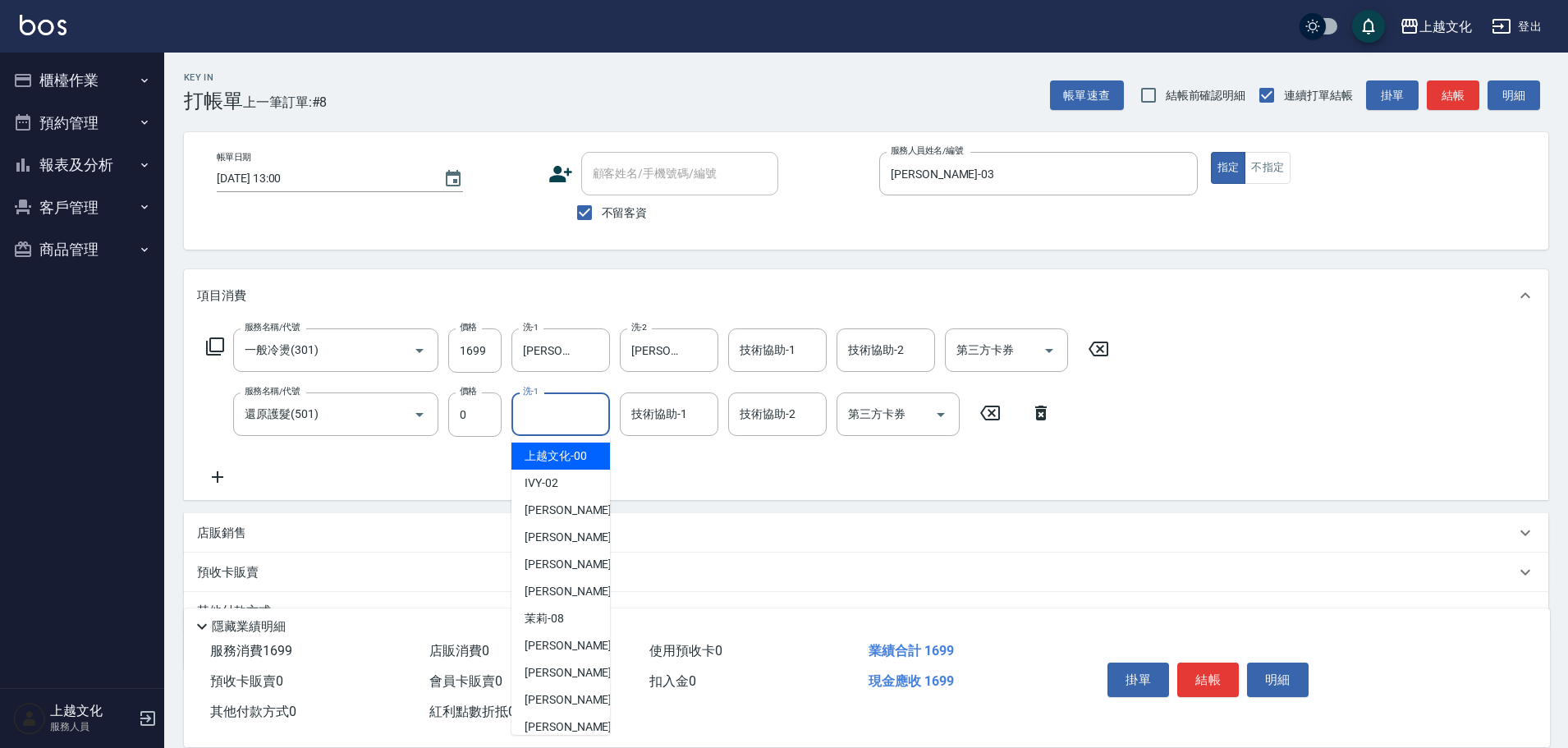
click at [562, 422] on input "洗-1" at bounding box center [560, 413] width 84 height 29
click at [548, 694] on span "[PERSON_NAME] -11" at bounding box center [576, 699] width 103 height 17
type input "[PERSON_NAME]-11"
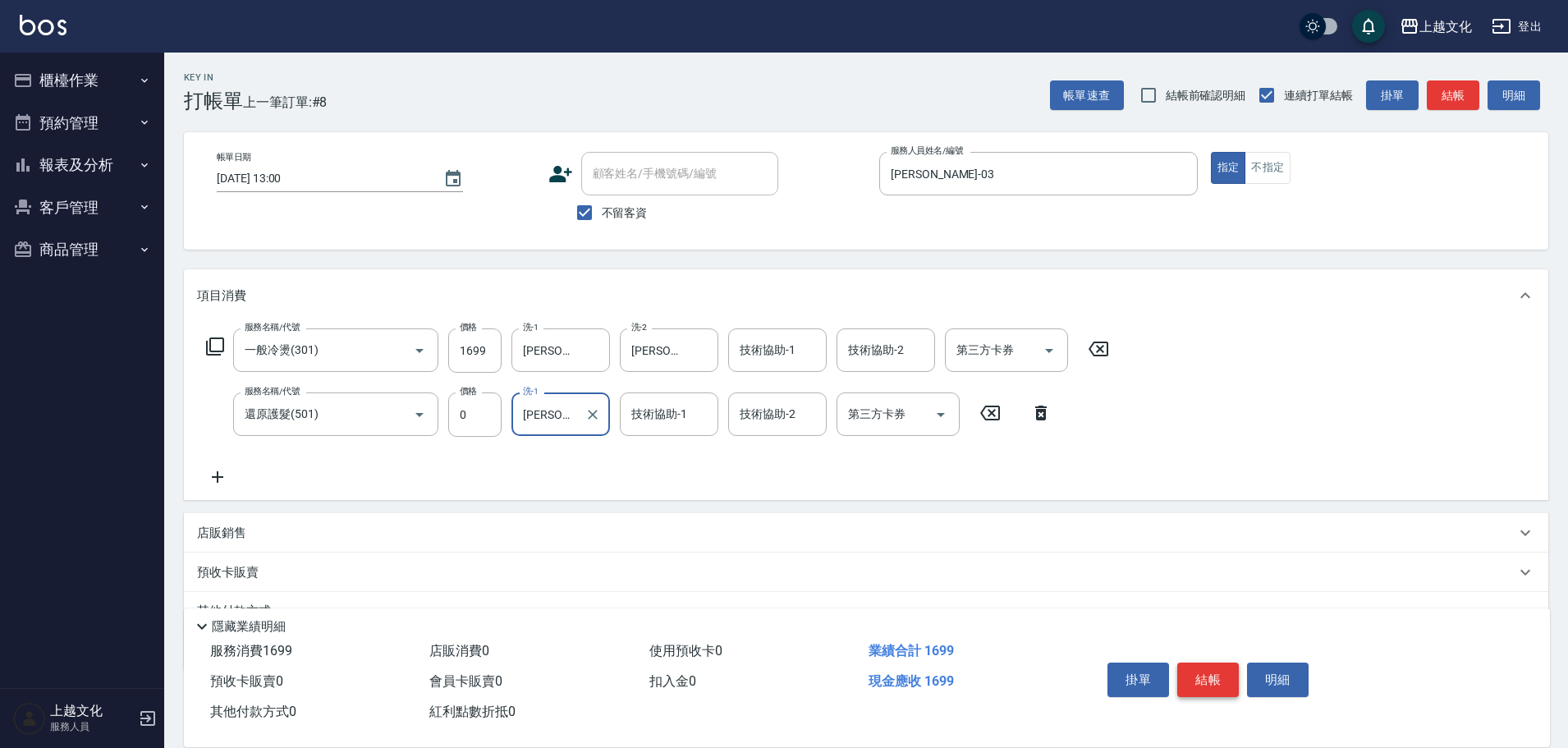
click at [1207, 672] on button "結帳" at bounding box center [1207, 679] width 62 height 34
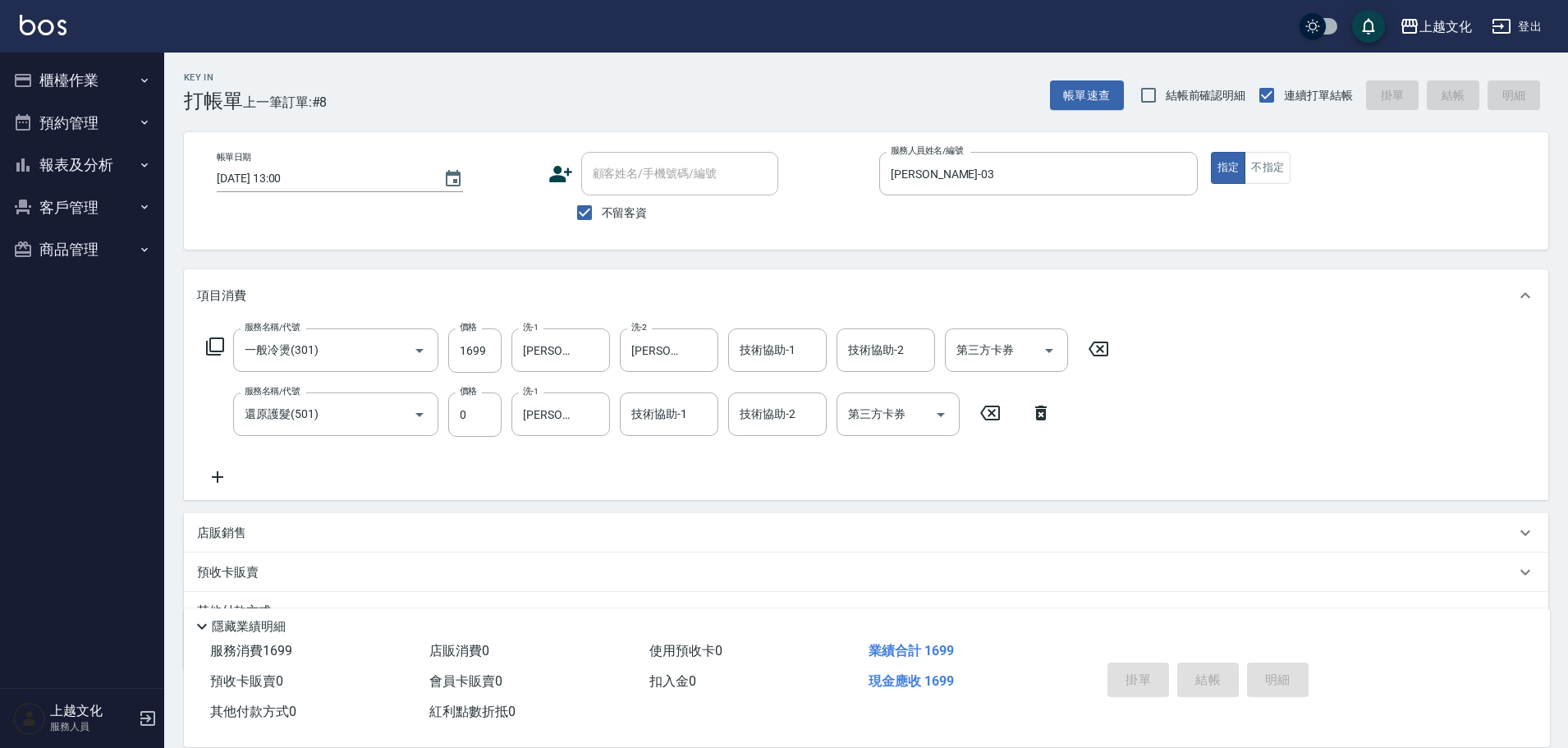
type input "[DATE] 13:01"
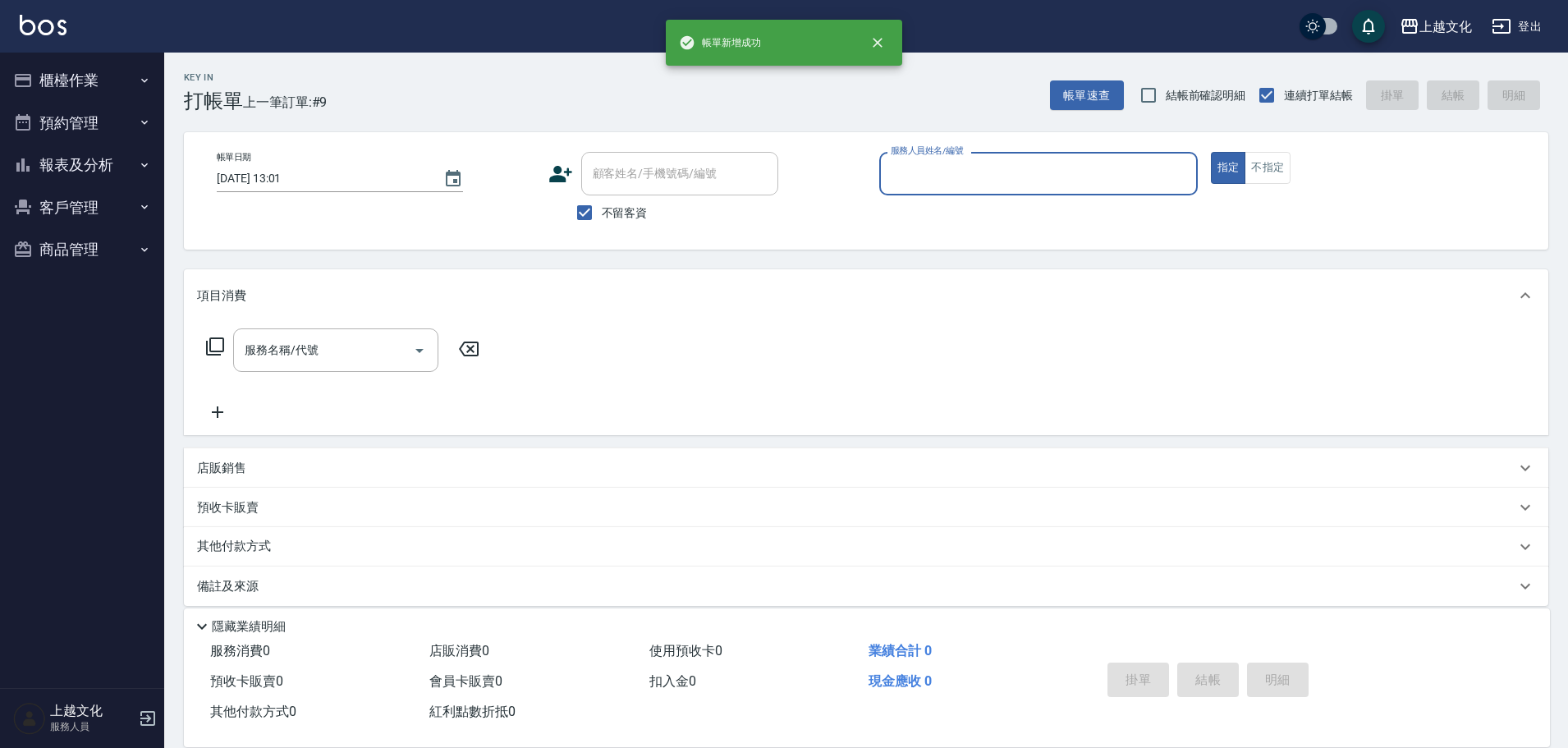
click at [940, 173] on input "服務人員姓名/編號" at bounding box center [1038, 173] width 304 height 29
click at [940, 174] on input "服務人員姓名/編號" at bounding box center [1038, 173] width 304 height 29
click at [955, 171] on input "服務人員姓名/編號" at bounding box center [1038, 173] width 304 height 29
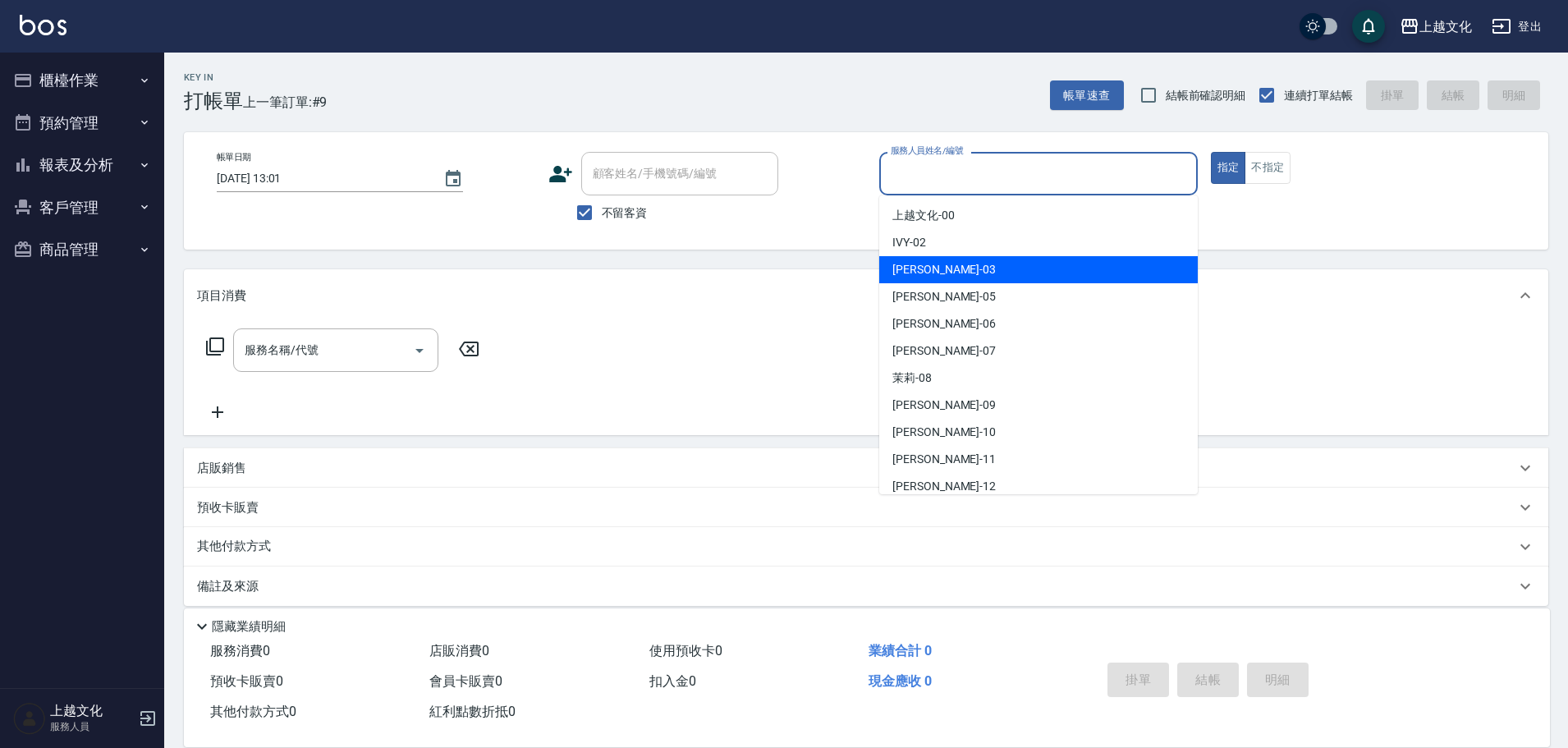
click at [940, 269] on div "[PERSON_NAME] -03" at bounding box center [1038, 269] width 318 height 27
click at [940, 269] on div "Key In 打帳單 上一筆訂單:#9 帳單速查 結帳前確認明細 連續打單結帳 掛單 結帳 明細 帳單日期 [DATE] 13:01 顧客姓名/手機號碼/編號…" at bounding box center [865, 408] width 1403 height 711
type input "[PERSON_NAME]-03"
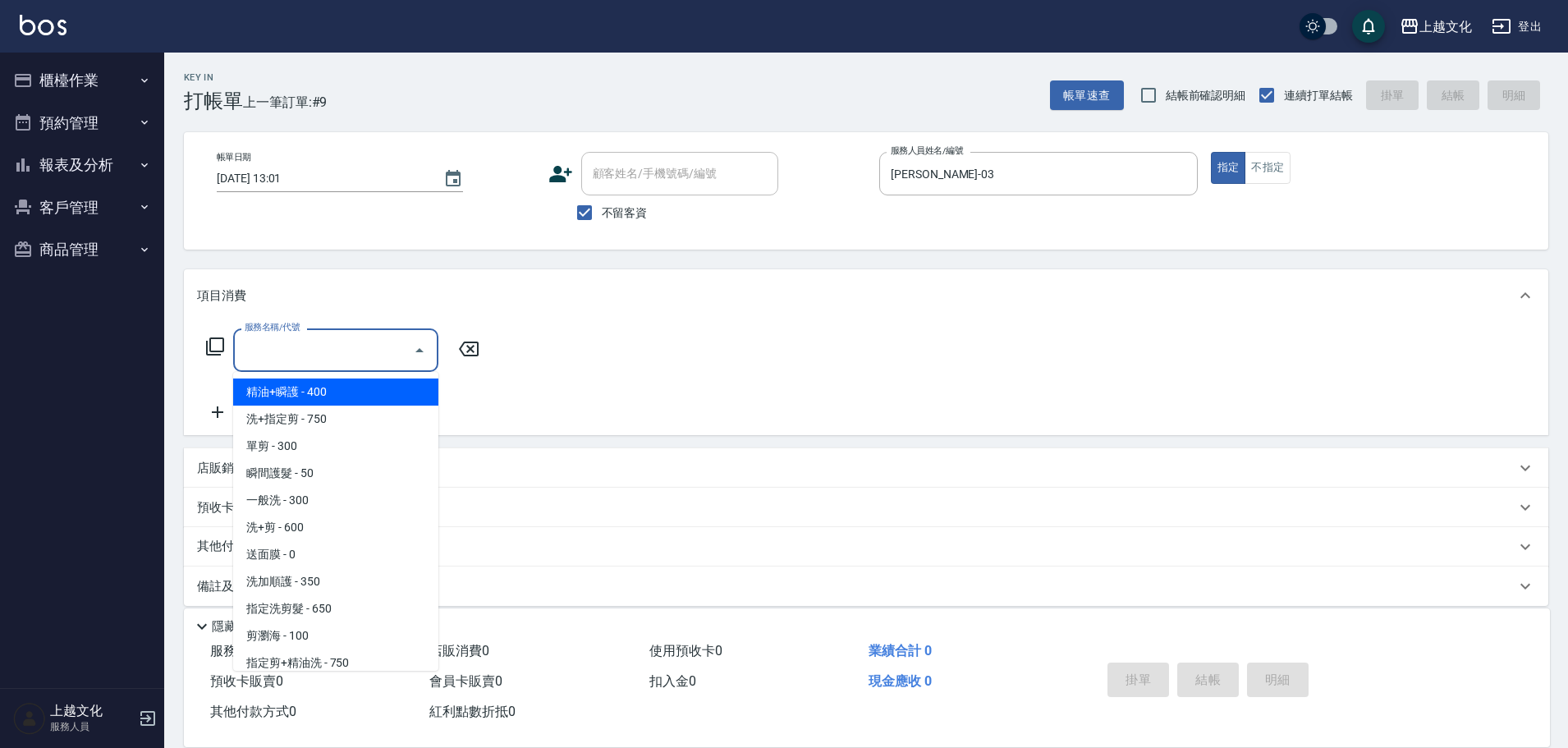
click at [317, 355] on input "服務名稱/代號" at bounding box center [323, 350] width 166 height 29
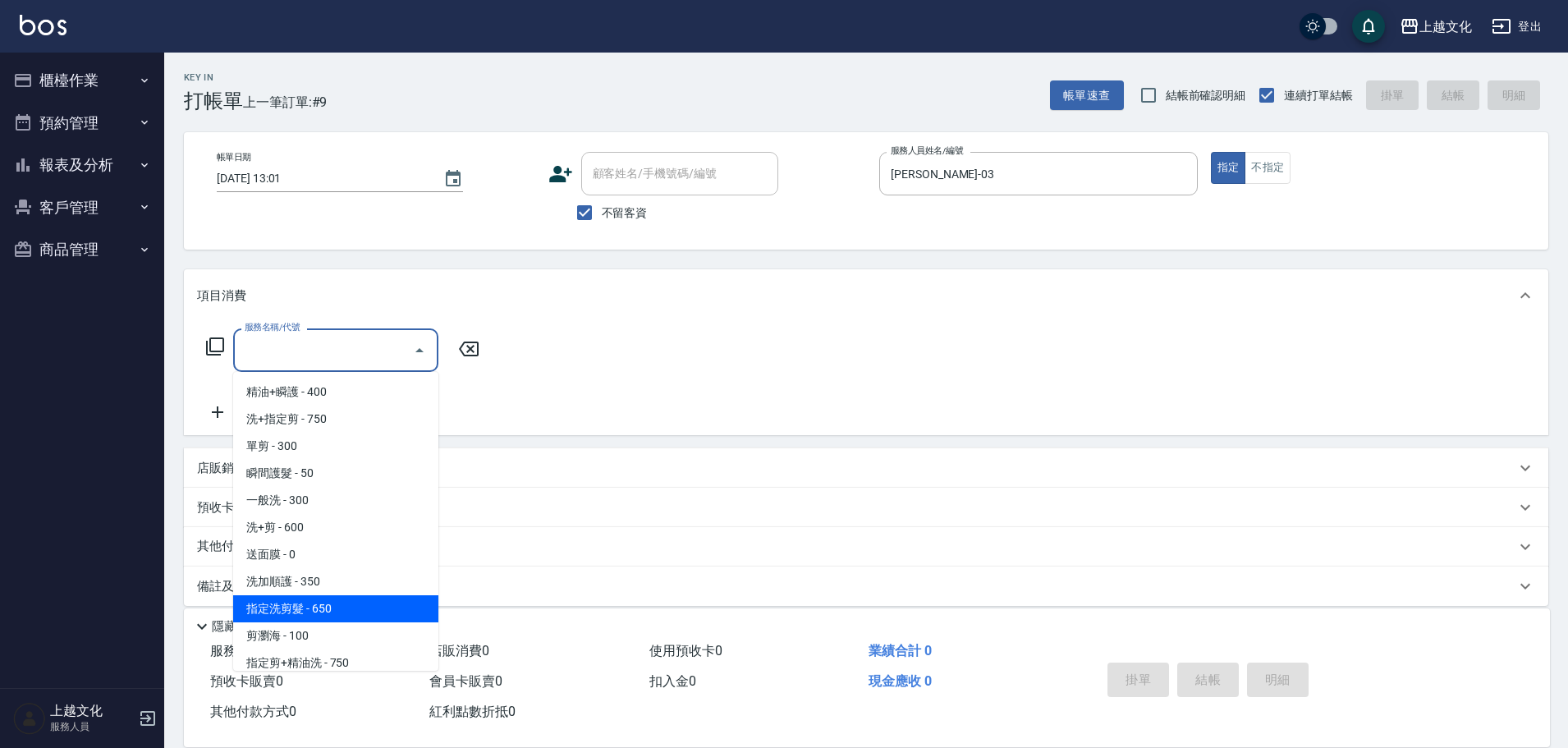
click at [385, 611] on span "指定洗剪髮 - 650" at bounding box center [335, 608] width 205 height 27
type input "指定洗剪髮(201)"
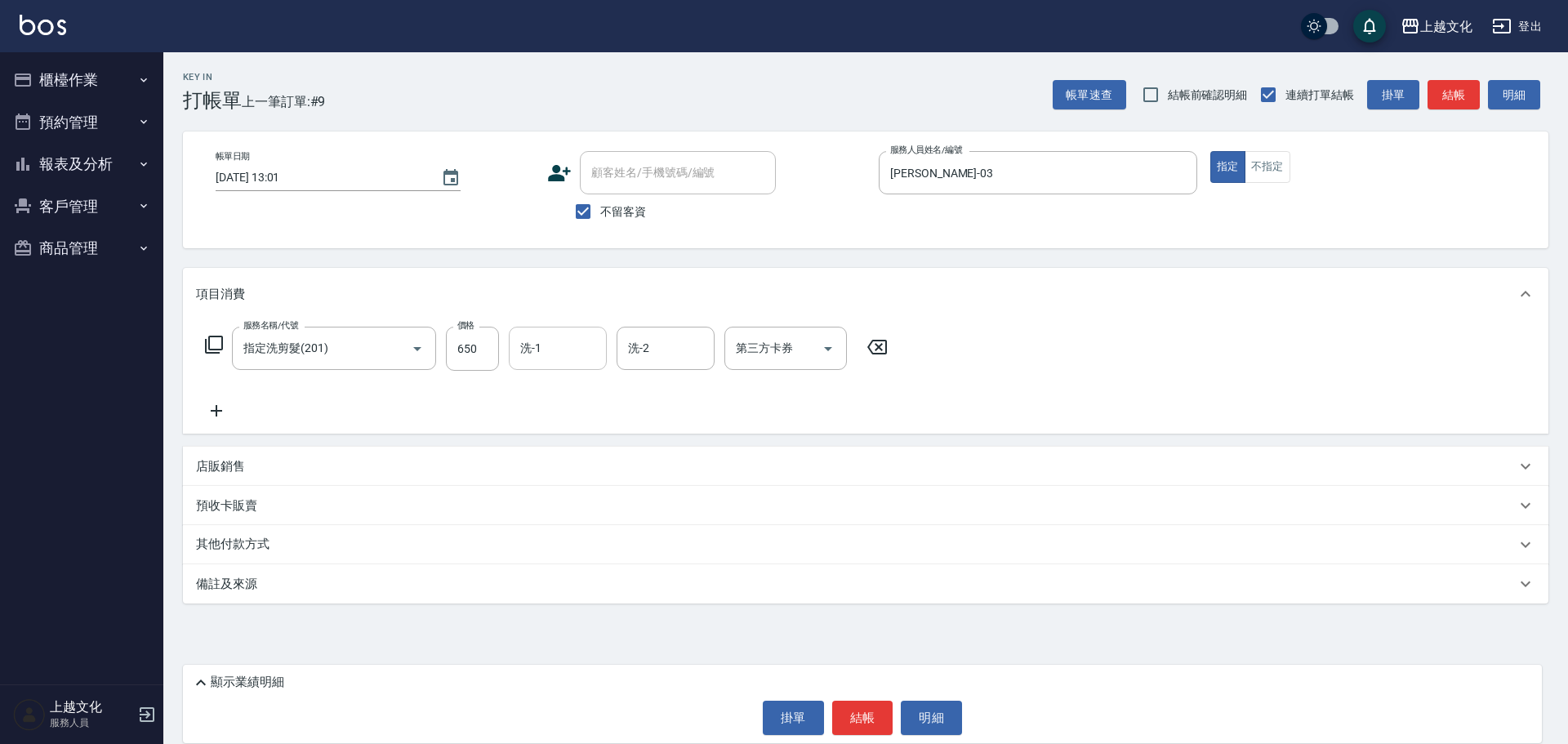
click at [558, 348] on input "洗-1" at bounding box center [557, 348] width 83 height 28
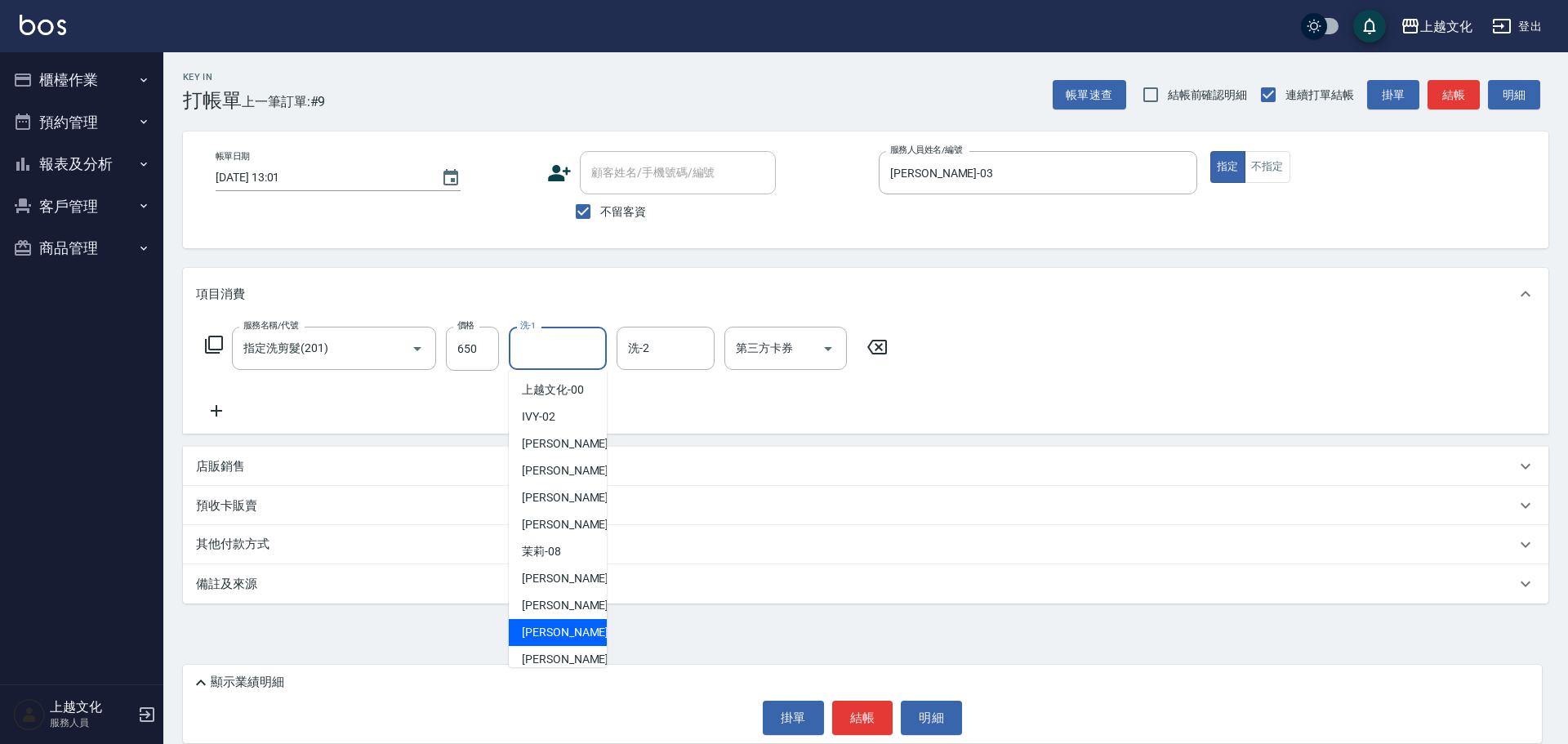
click at [559, 626] on span "[PERSON_NAME] -11" at bounding box center [573, 632] width 103 height 17
type input "[PERSON_NAME]-11"
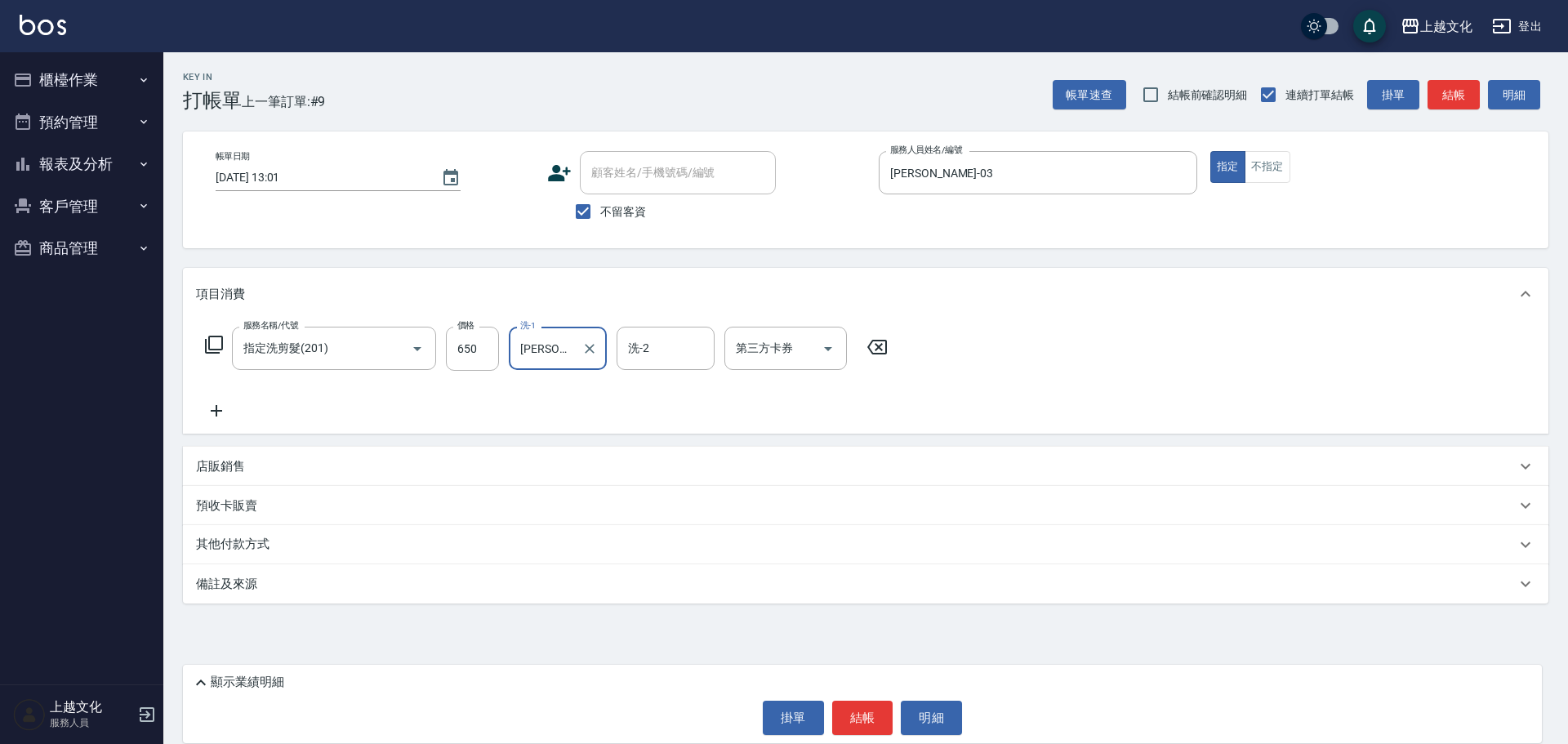
click at [215, 470] on p "店販銷售" at bounding box center [221, 466] width 49 height 17
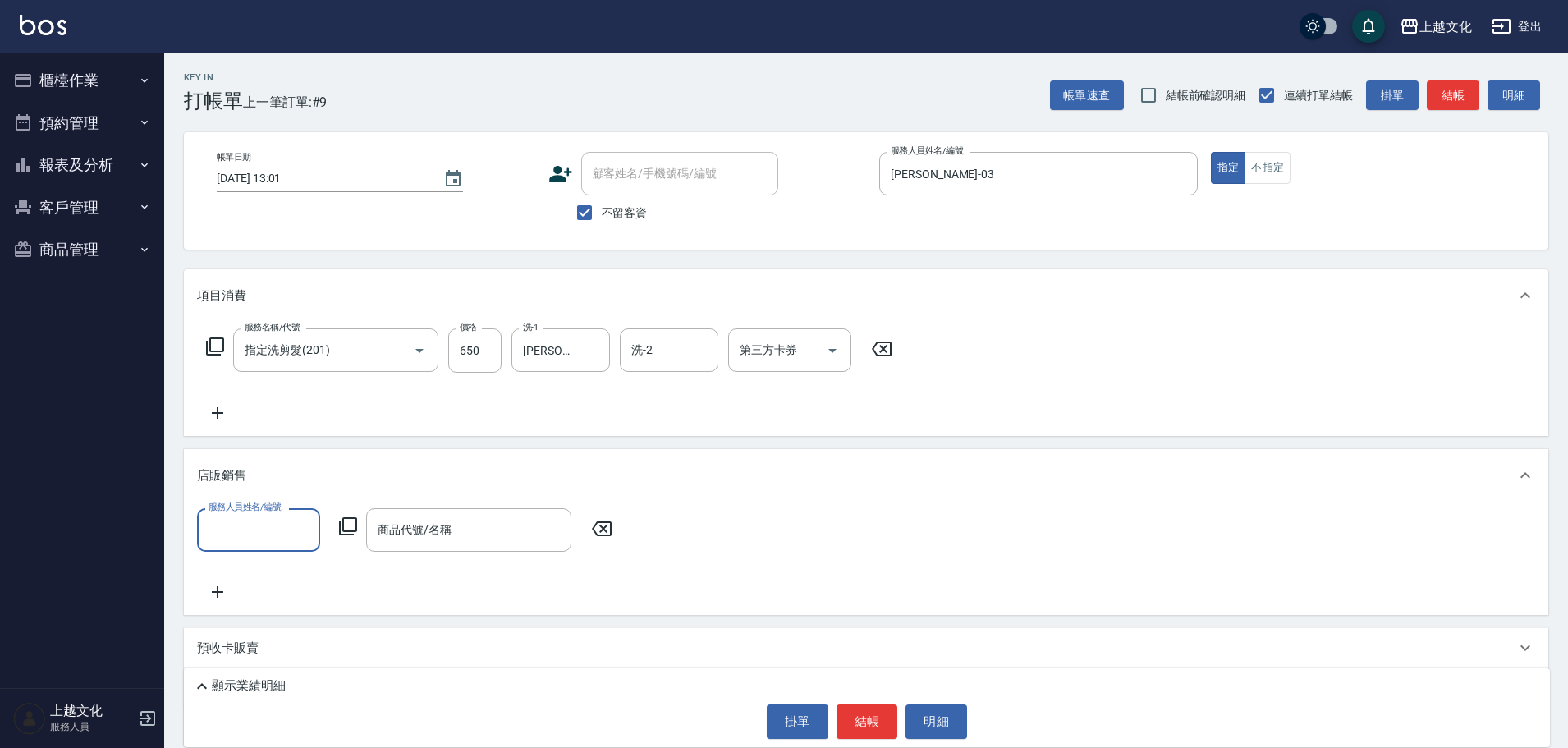
click at [262, 524] on input "服務人員姓名/編號" at bounding box center [259, 529] width 109 height 29
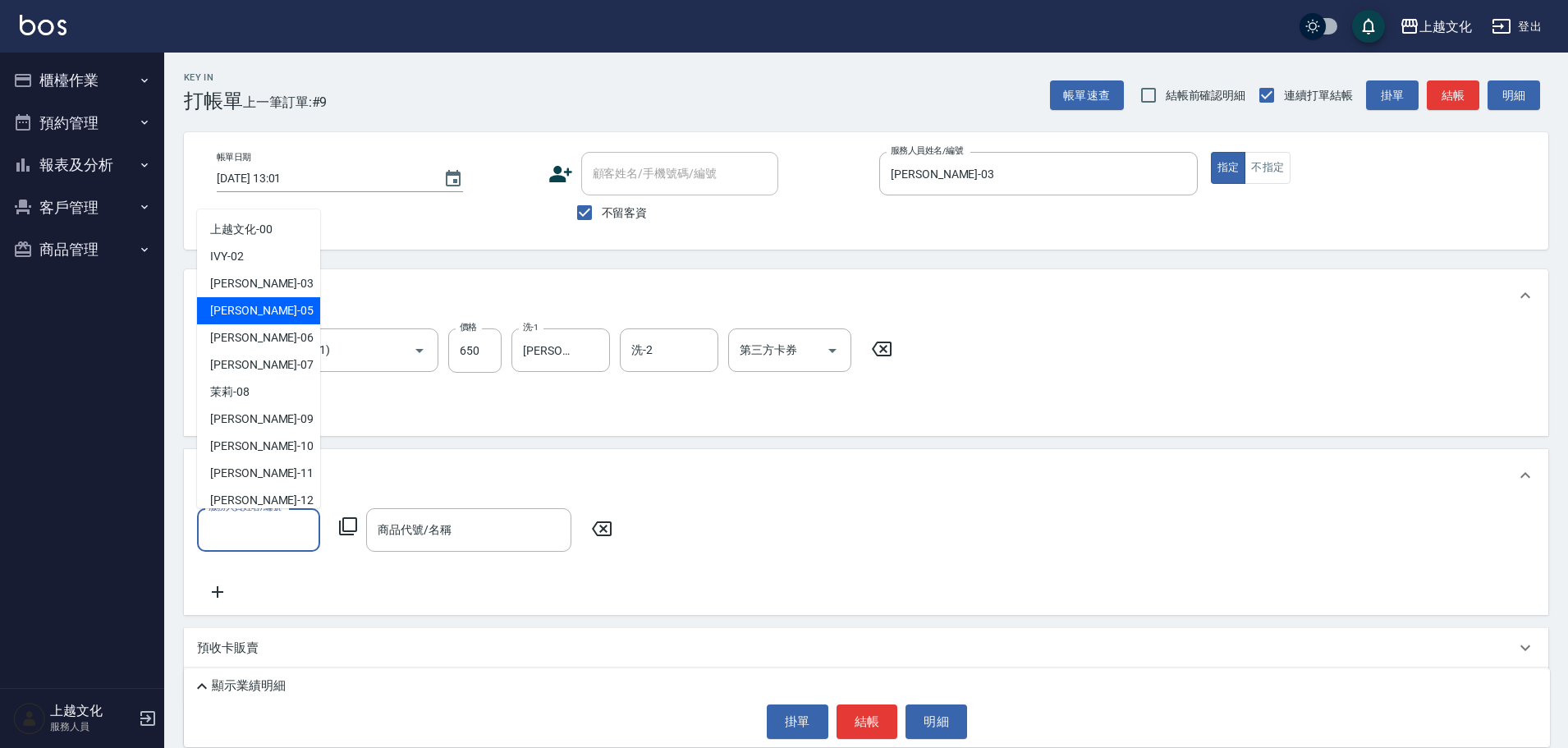
click at [283, 307] on div "[PERSON_NAME] -05" at bounding box center [259, 310] width 123 height 27
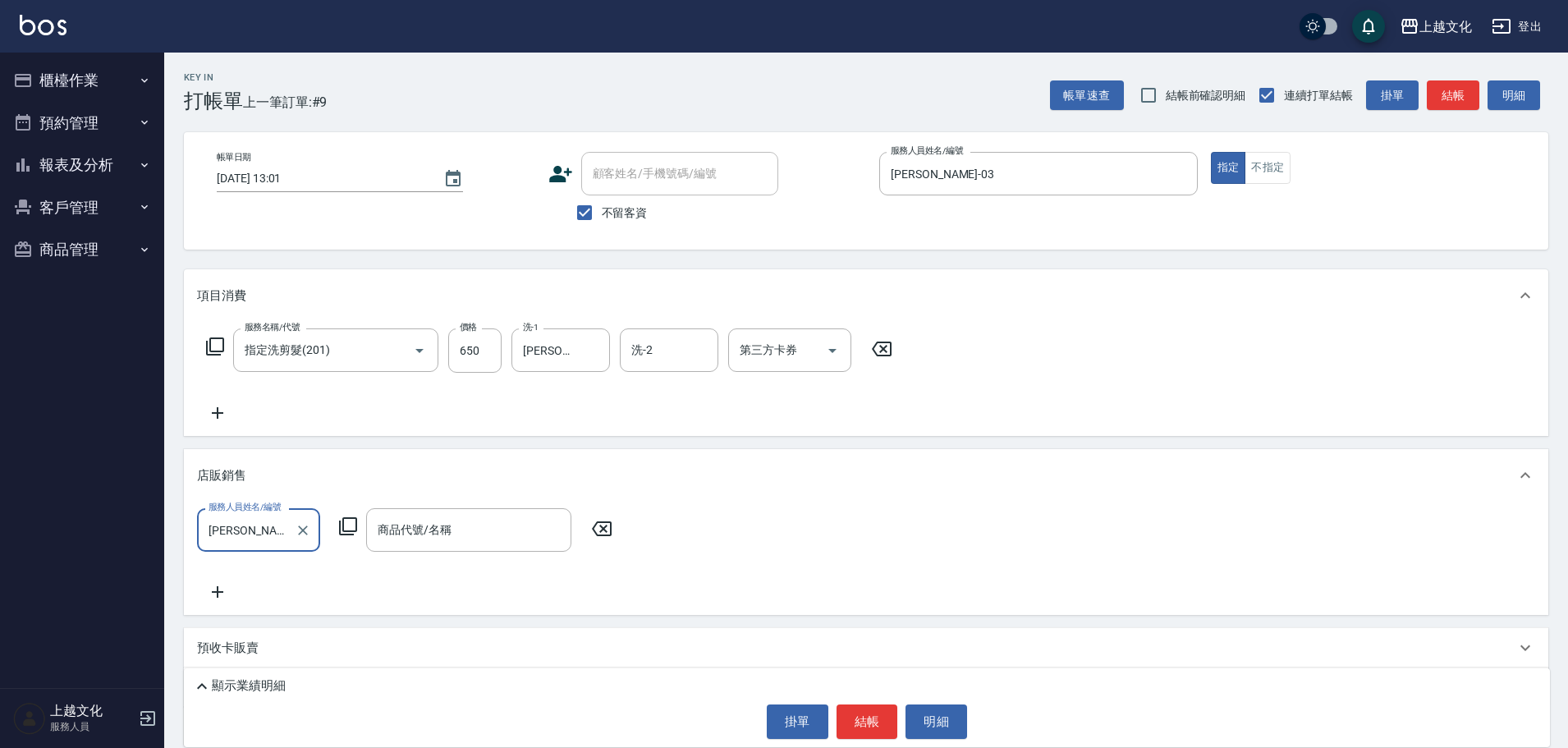
click at [281, 525] on input "[PERSON_NAME]-05" at bounding box center [246, 529] width 84 height 29
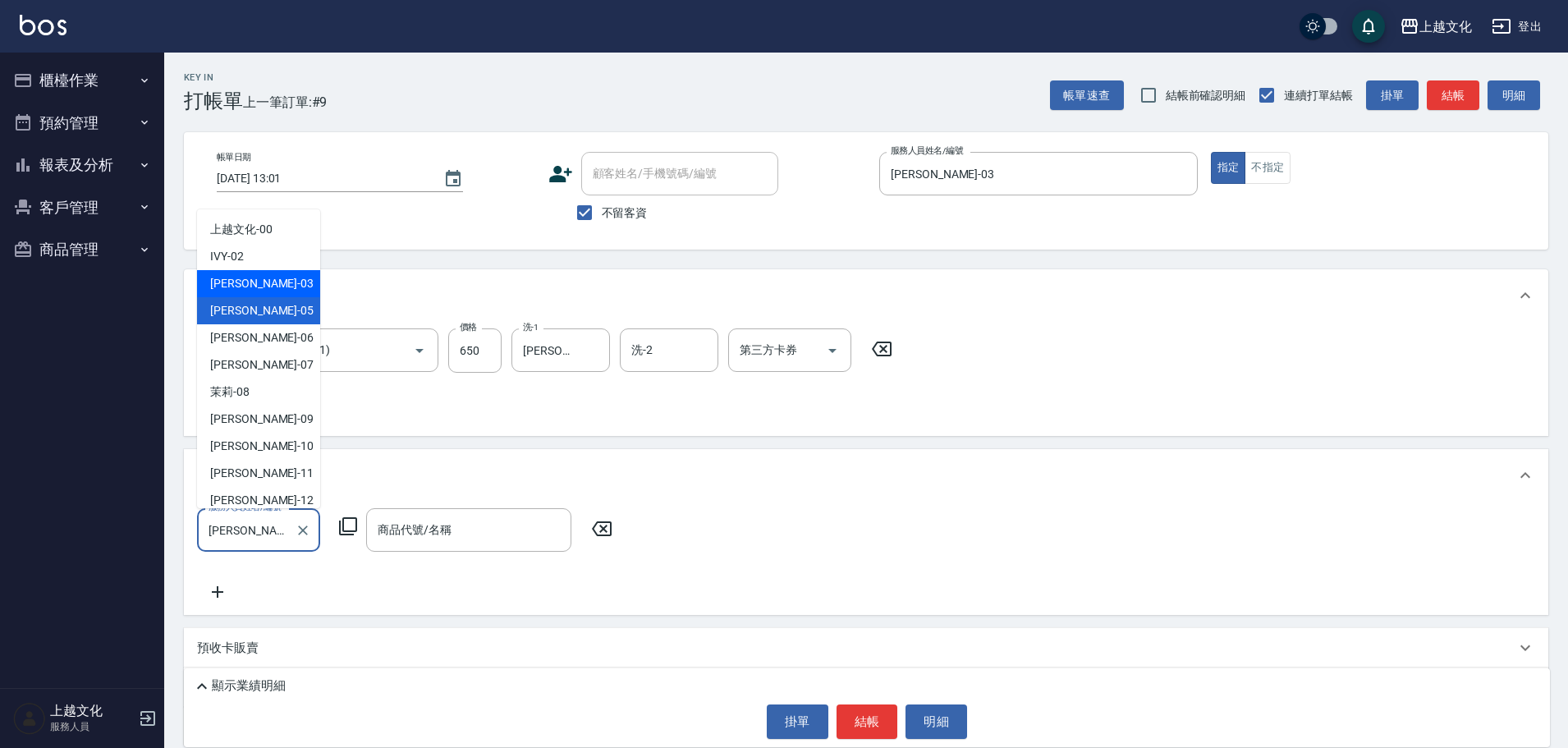
click at [244, 292] on span "[PERSON_NAME] -03" at bounding box center [261, 283] width 103 height 17
type input "[PERSON_NAME]-03"
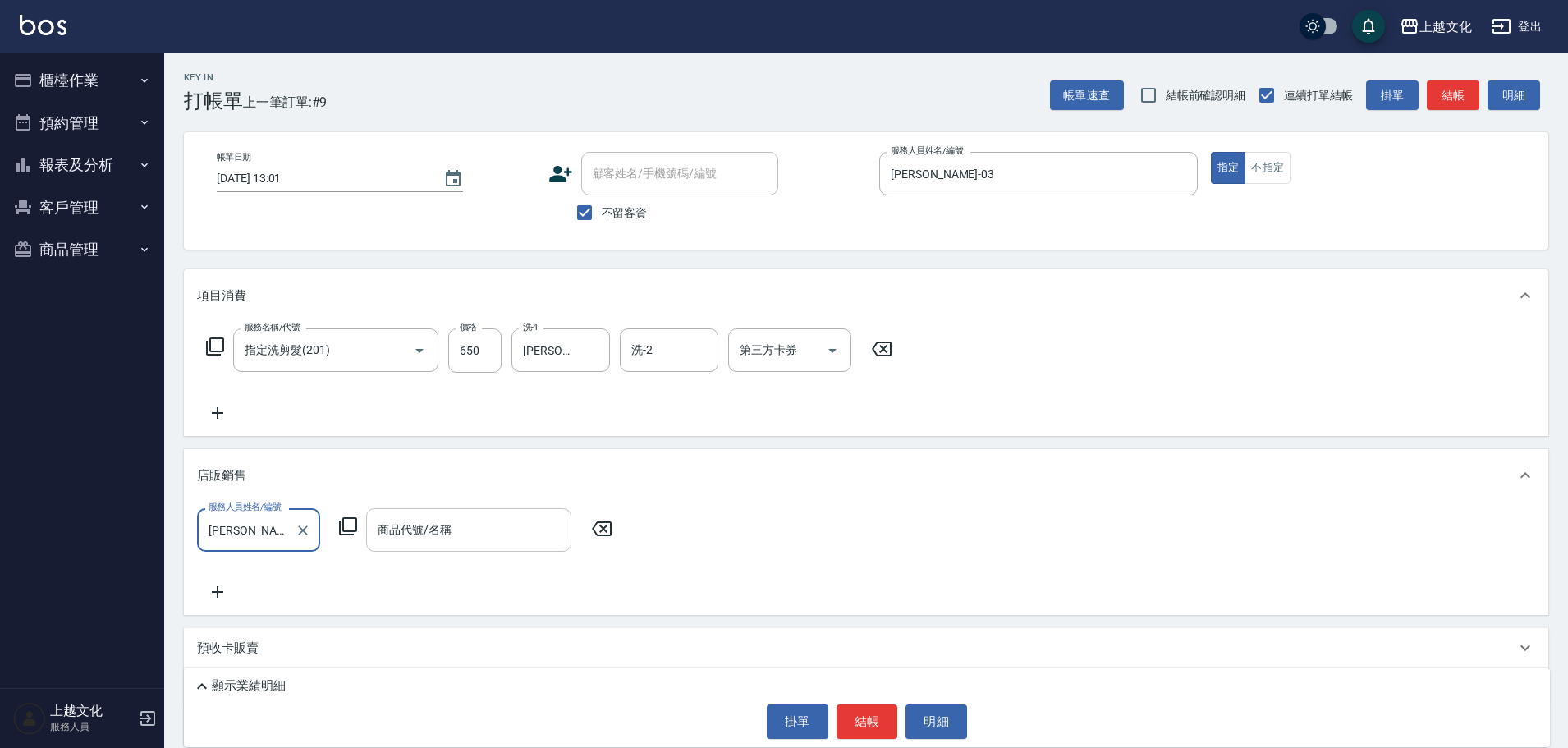
click at [460, 536] on input "商品代號/名稱" at bounding box center [468, 529] width 190 height 29
click at [617, 275] on div "項目消費" at bounding box center [866, 295] width 1365 height 52
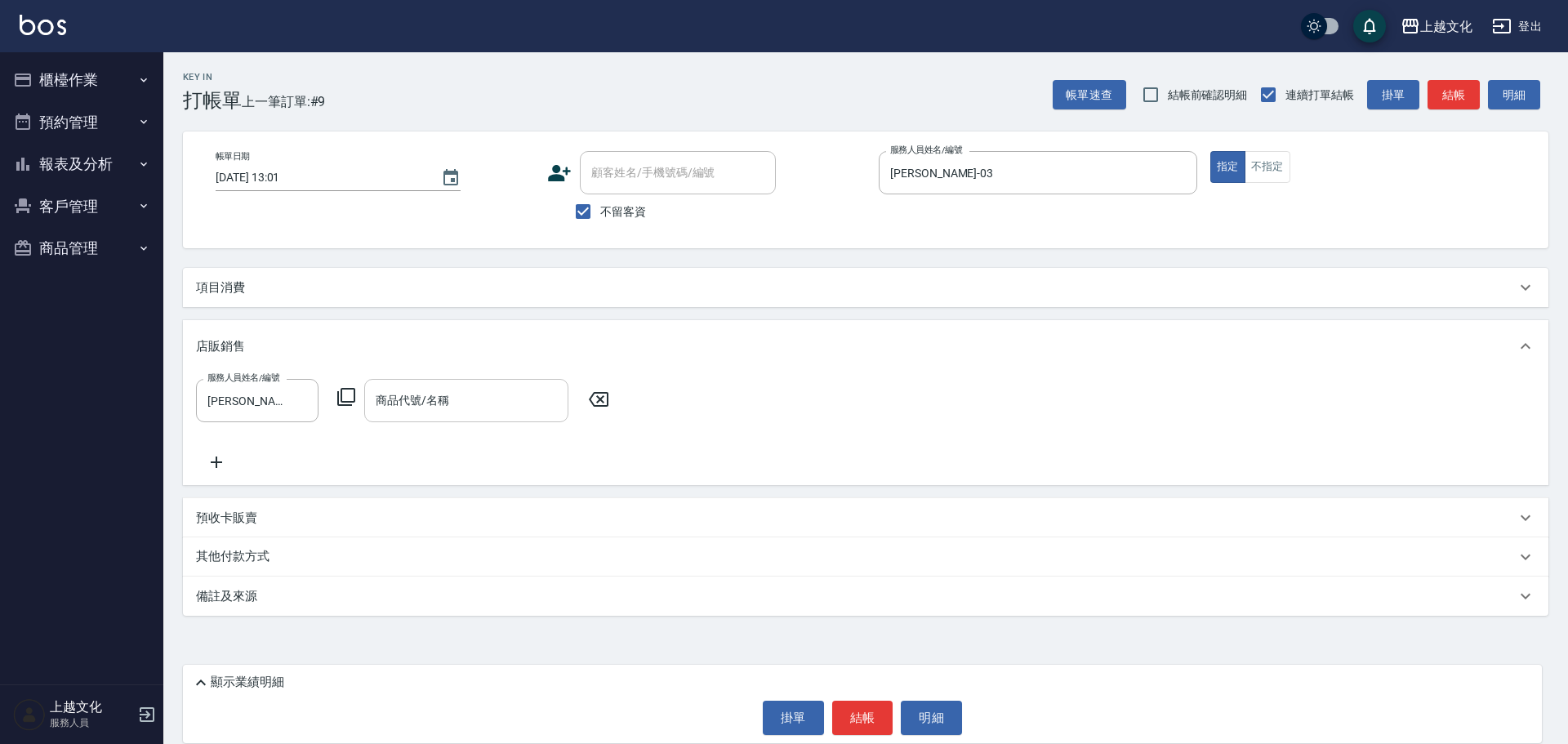
click at [462, 409] on input "商品代號/名稱" at bounding box center [466, 400] width 189 height 28
type input "洗"
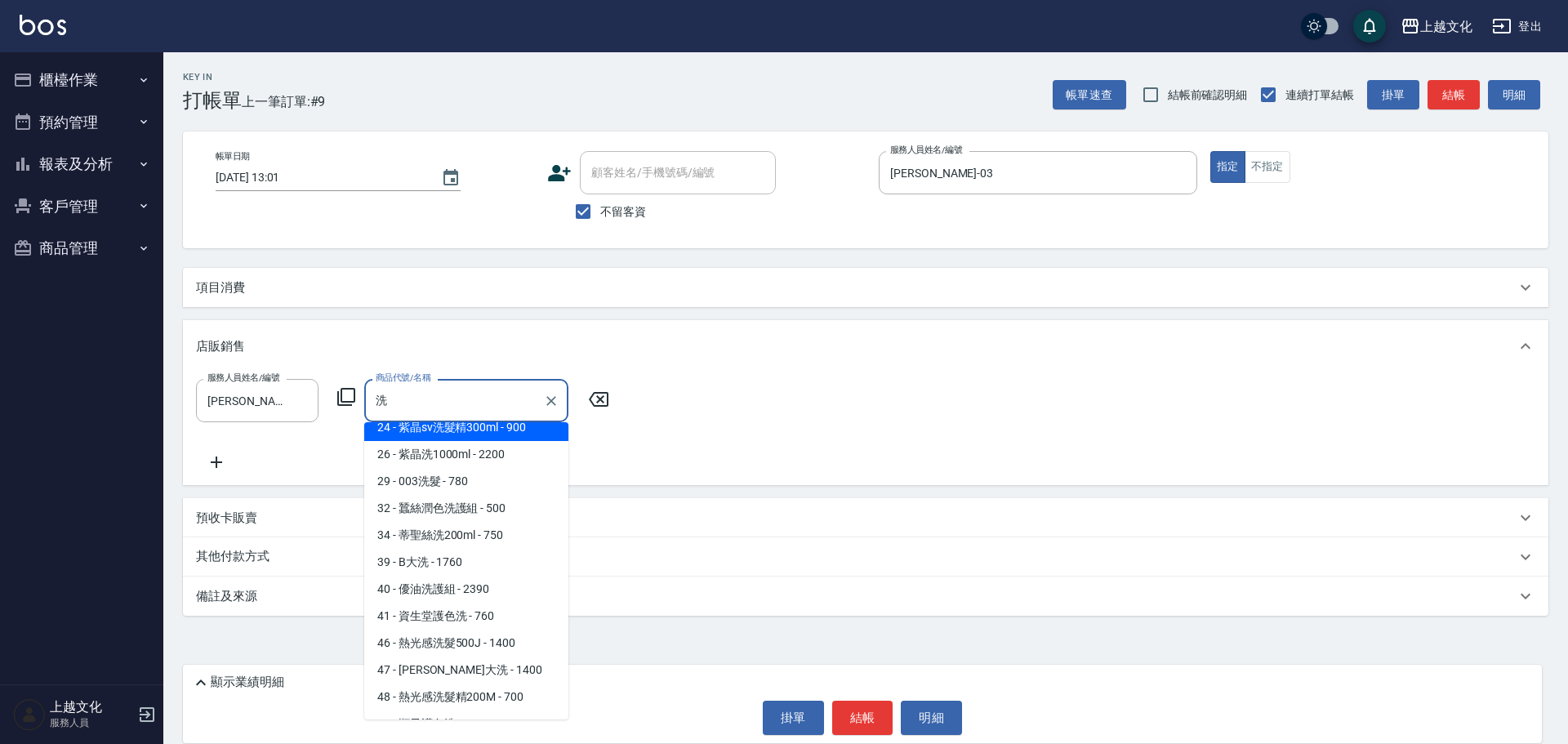
scroll to position [408, 0]
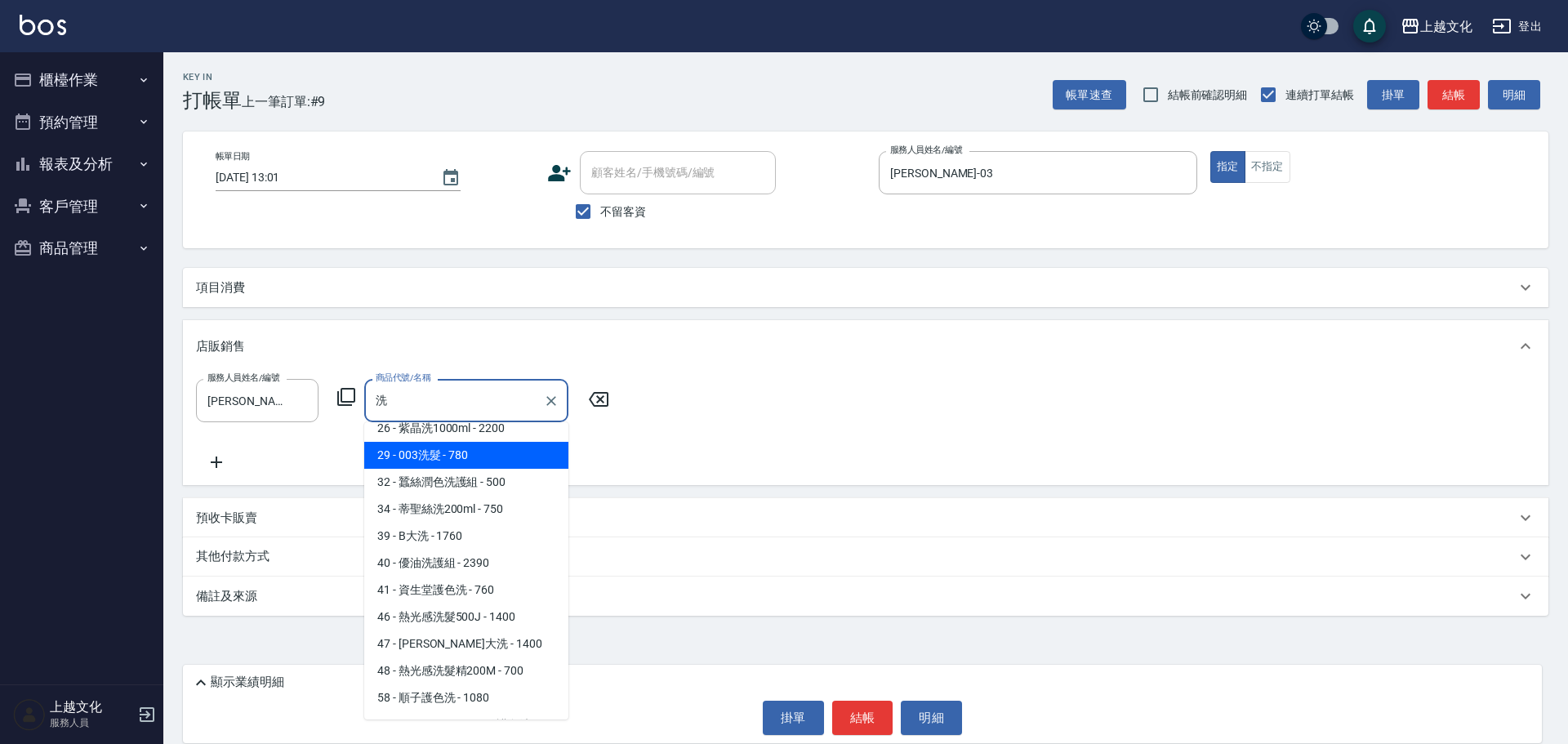
click at [426, 411] on input "洗" at bounding box center [454, 400] width 165 height 28
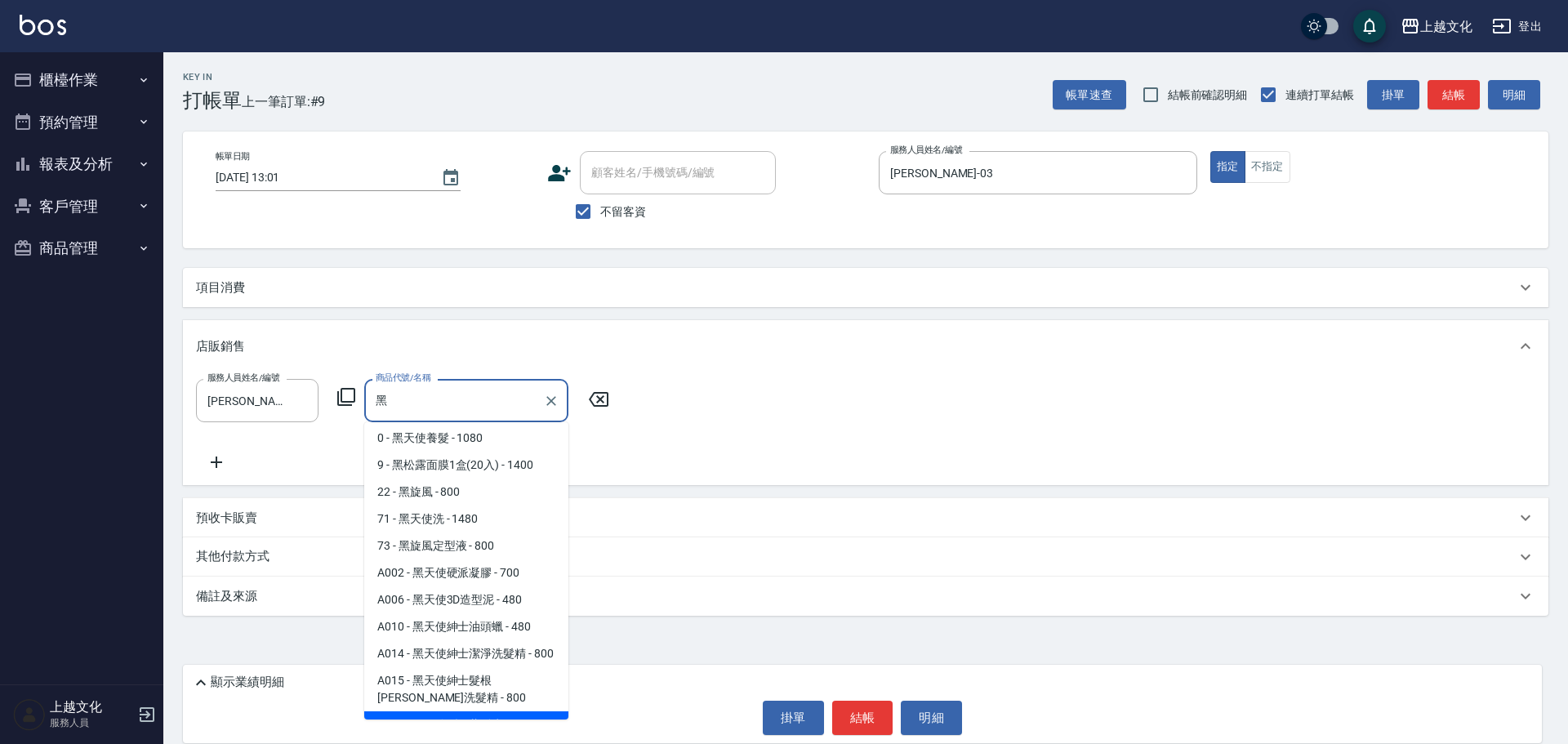
scroll to position [0, 0]
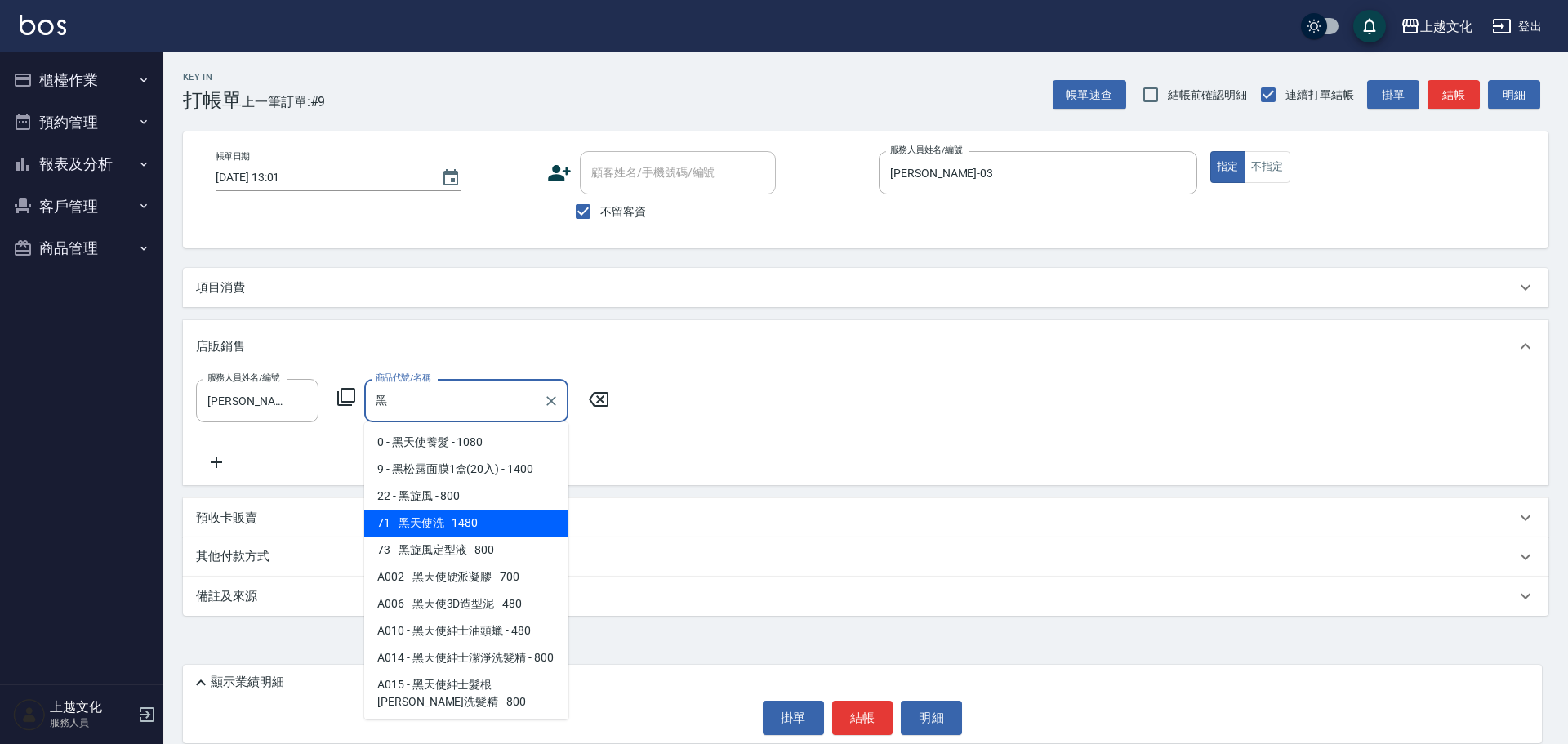
click at [537, 510] on span "22 - 黑旋風 - 800" at bounding box center [466, 495] width 204 height 27
type input "黑旋風"
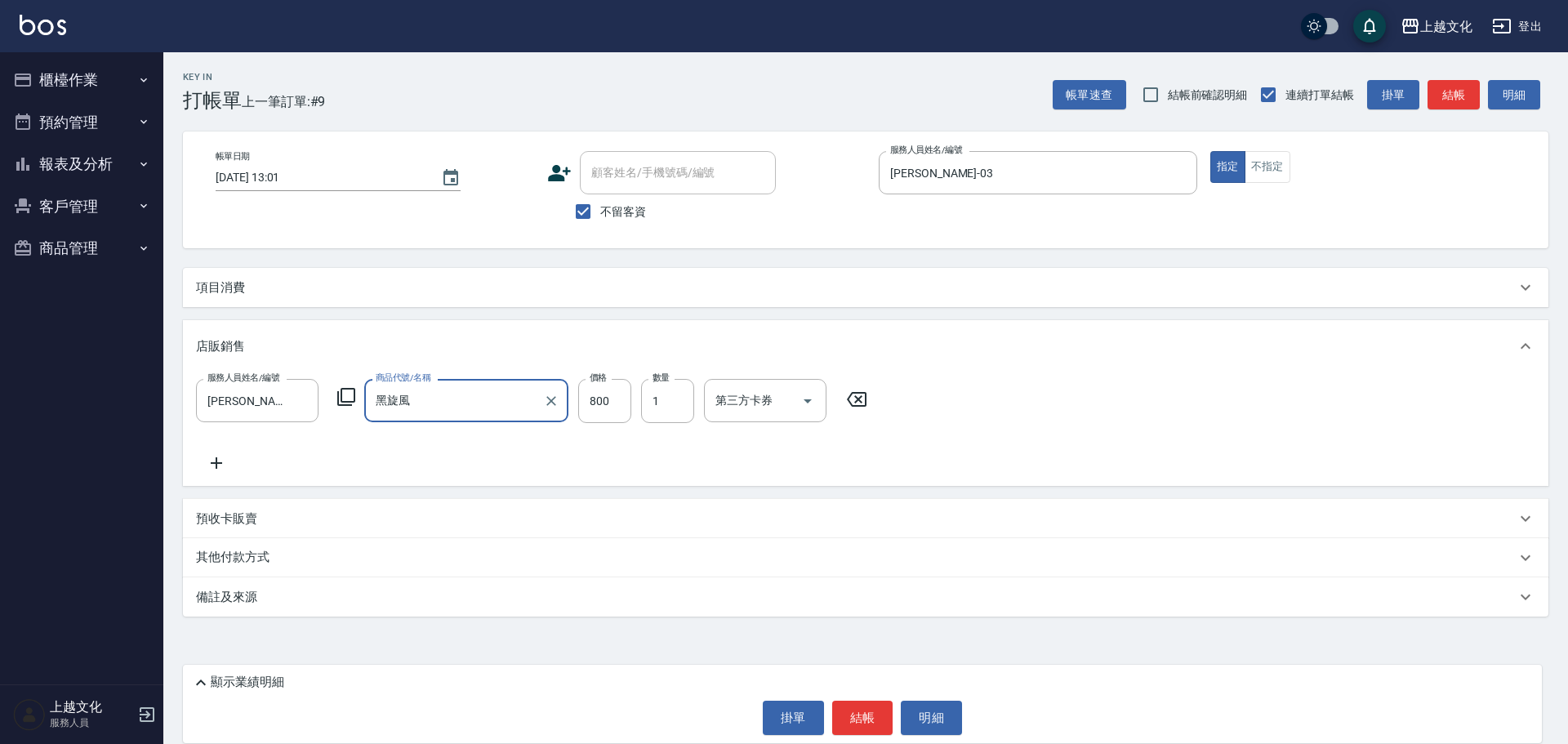
click at [511, 404] on input "黑旋風" at bounding box center [454, 400] width 165 height 28
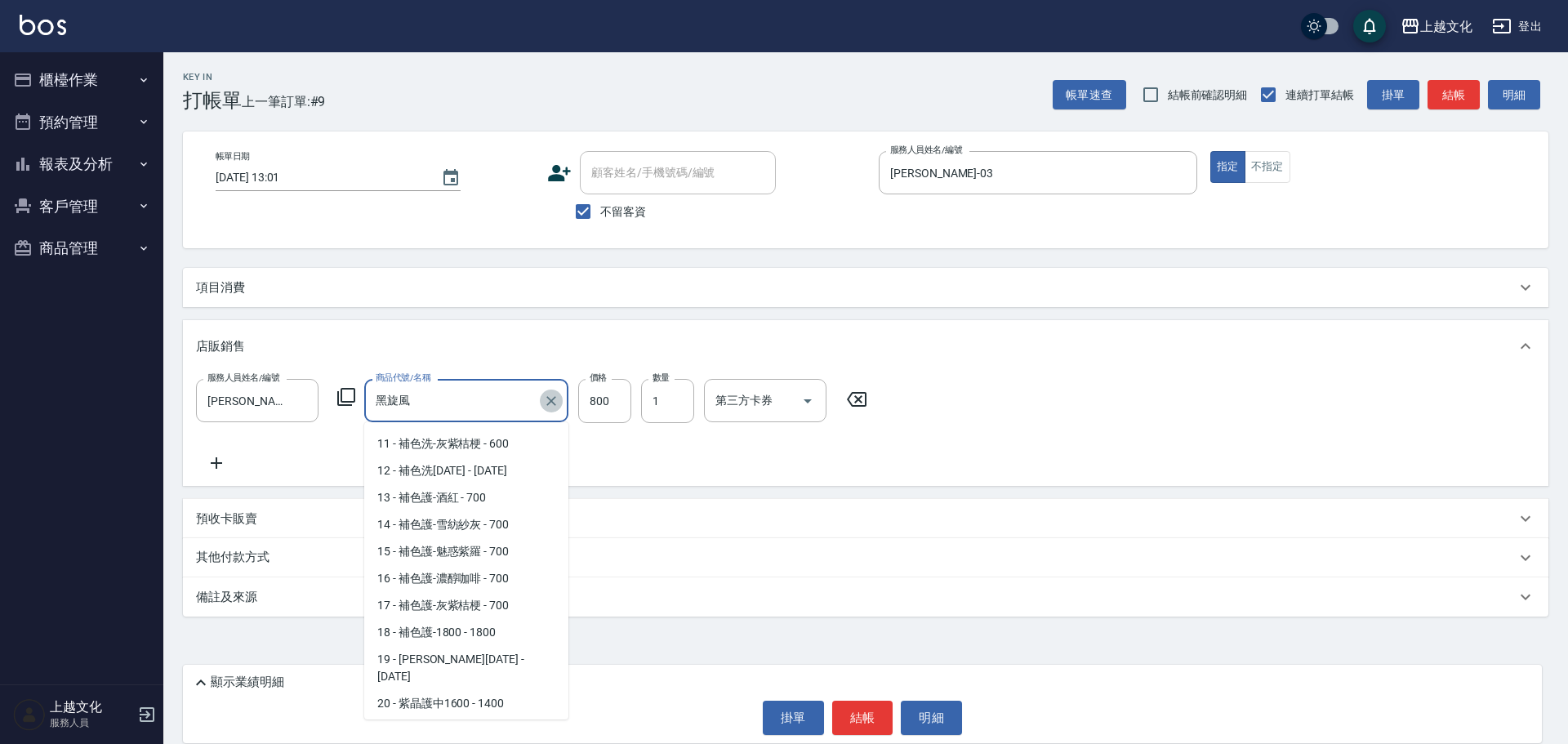
click at [545, 403] on icon "Clear" at bounding box center [551, 401] width 16 height 16
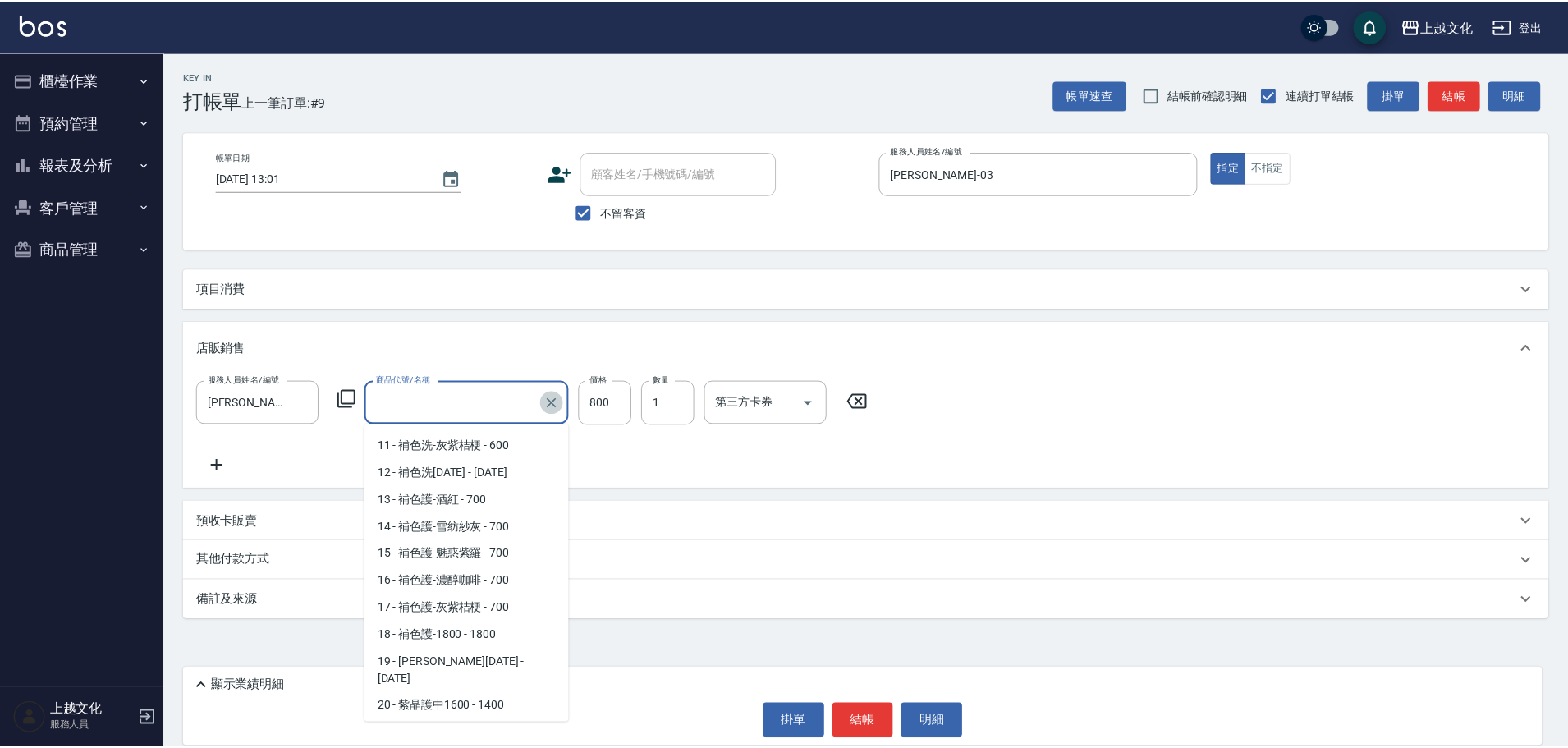
scroll to position [6, 0]
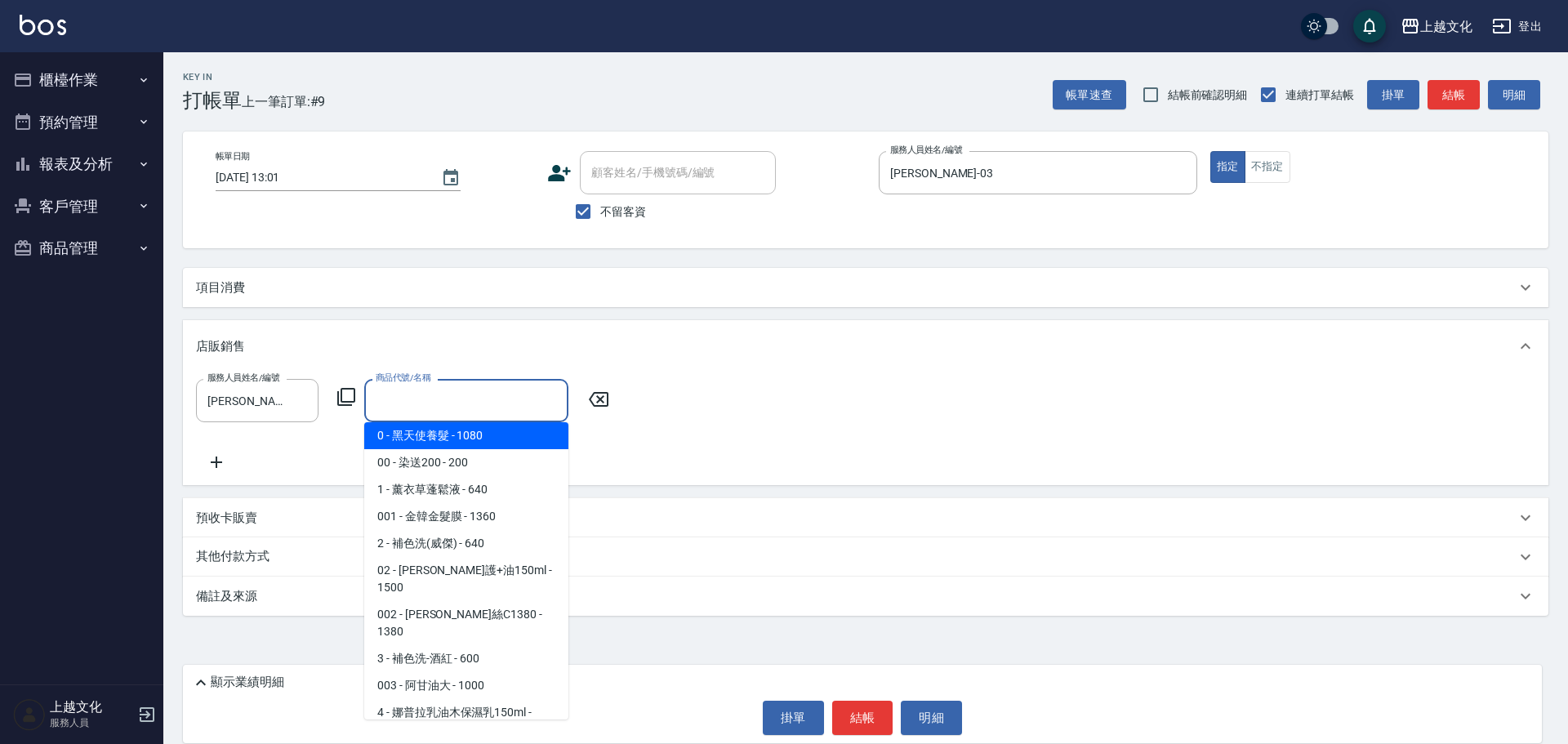
click at [500, 404] on input "商品代號/名稱" at bounding box center [466, 400] width 189 height 28
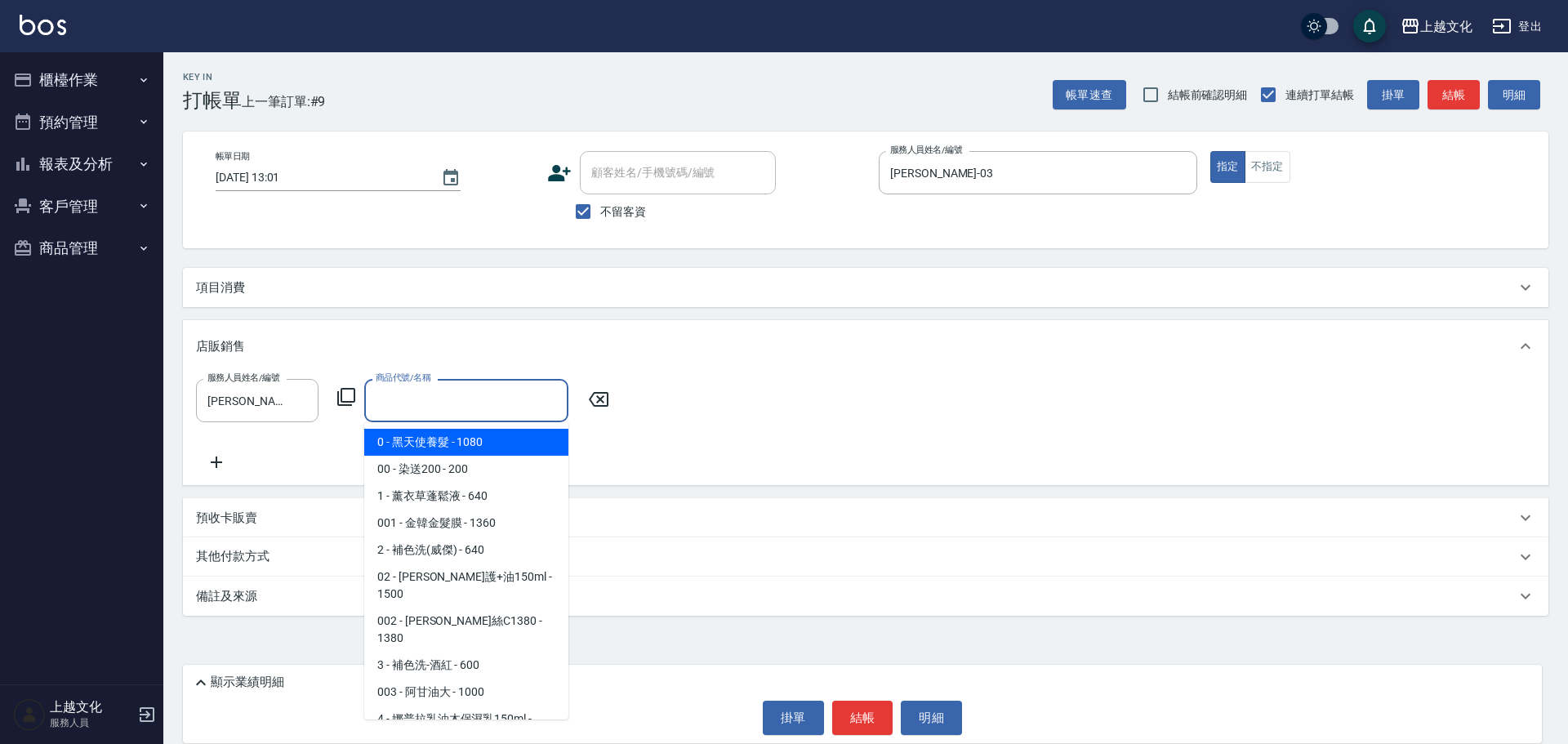
click at [500, 404] on input "商品代號/名稱" at bounding box center [466, 400] width 189 height 28
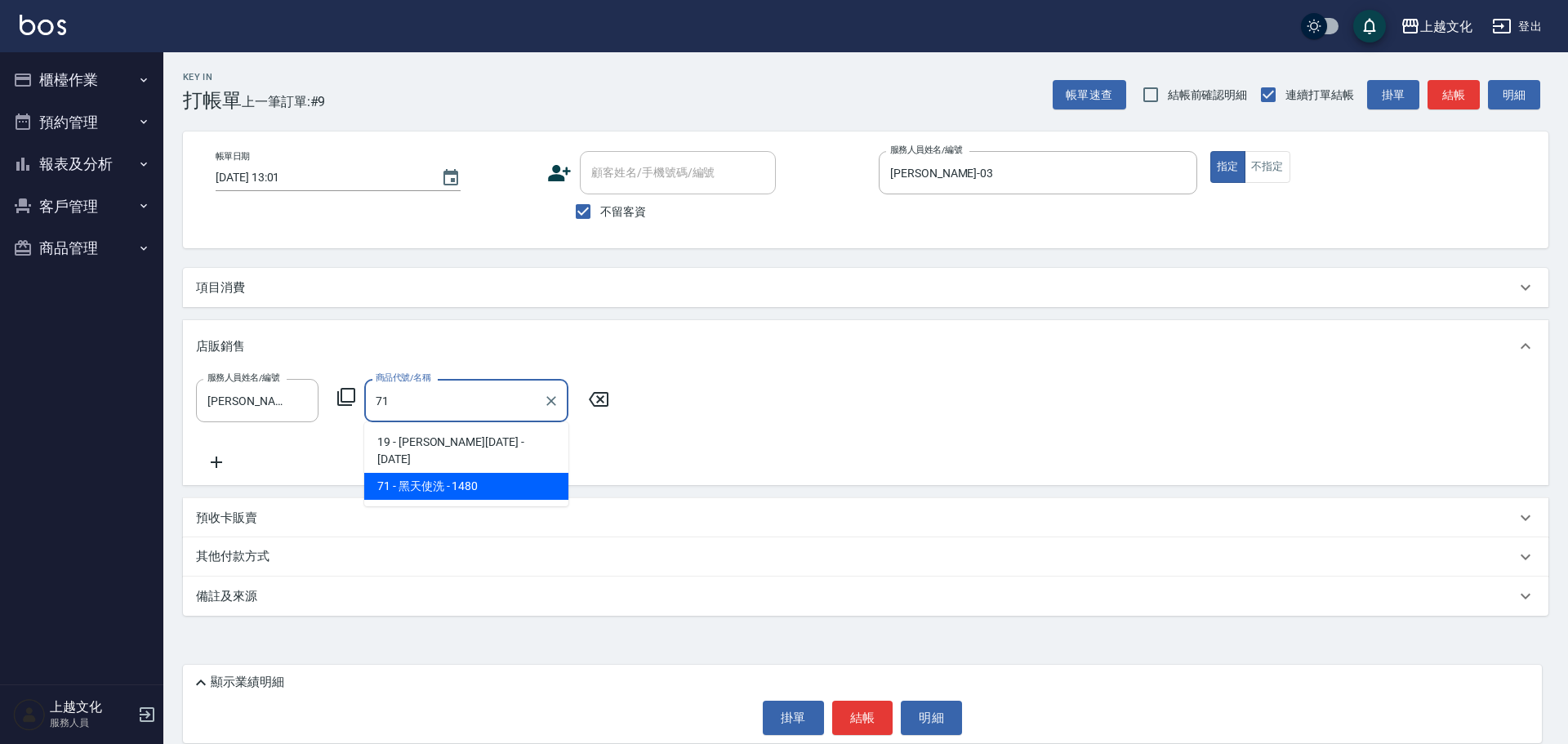
type input "黑天使洗"
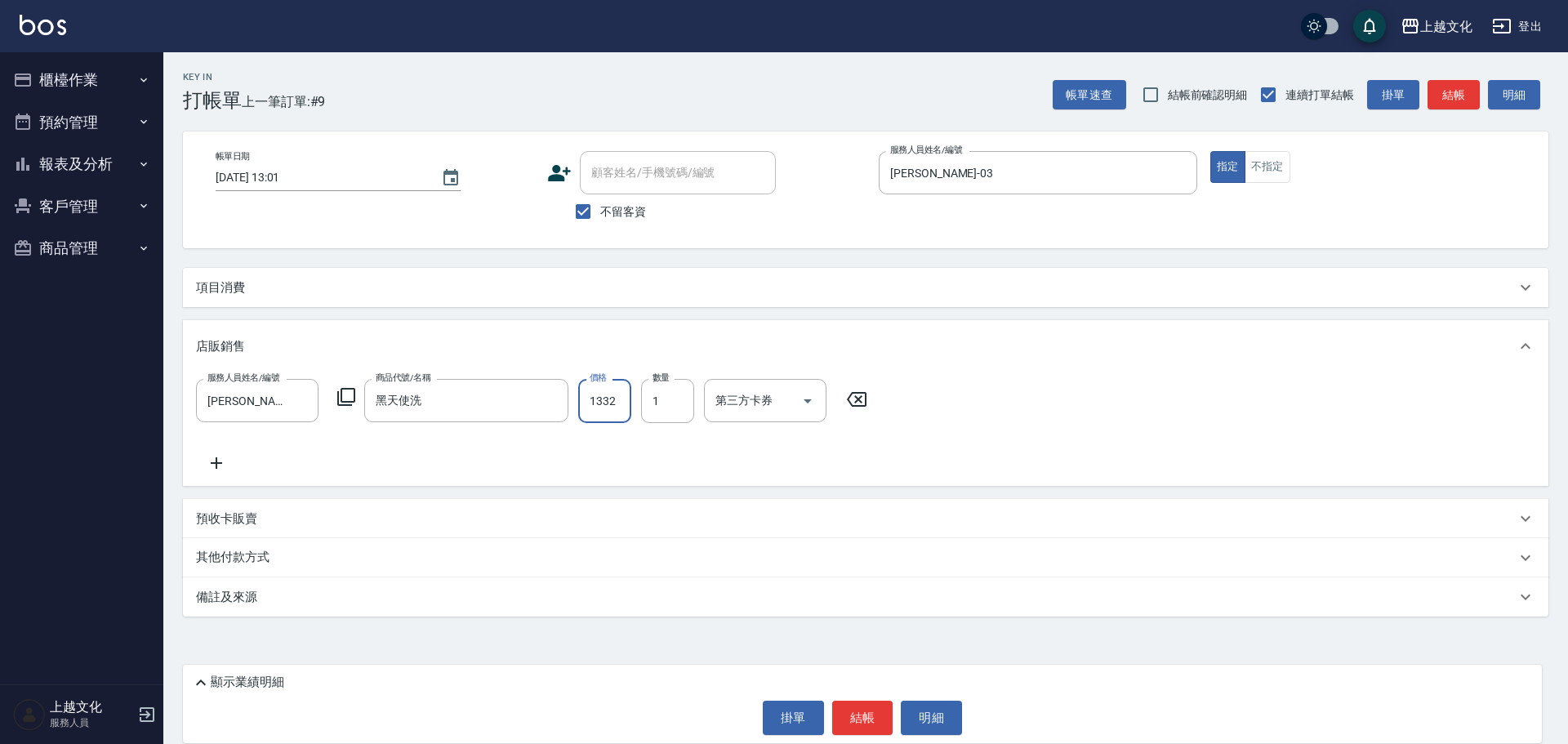
type input "1332"
click at [218, 457] on icon at bounding box center [216, 462] width 41 height 19
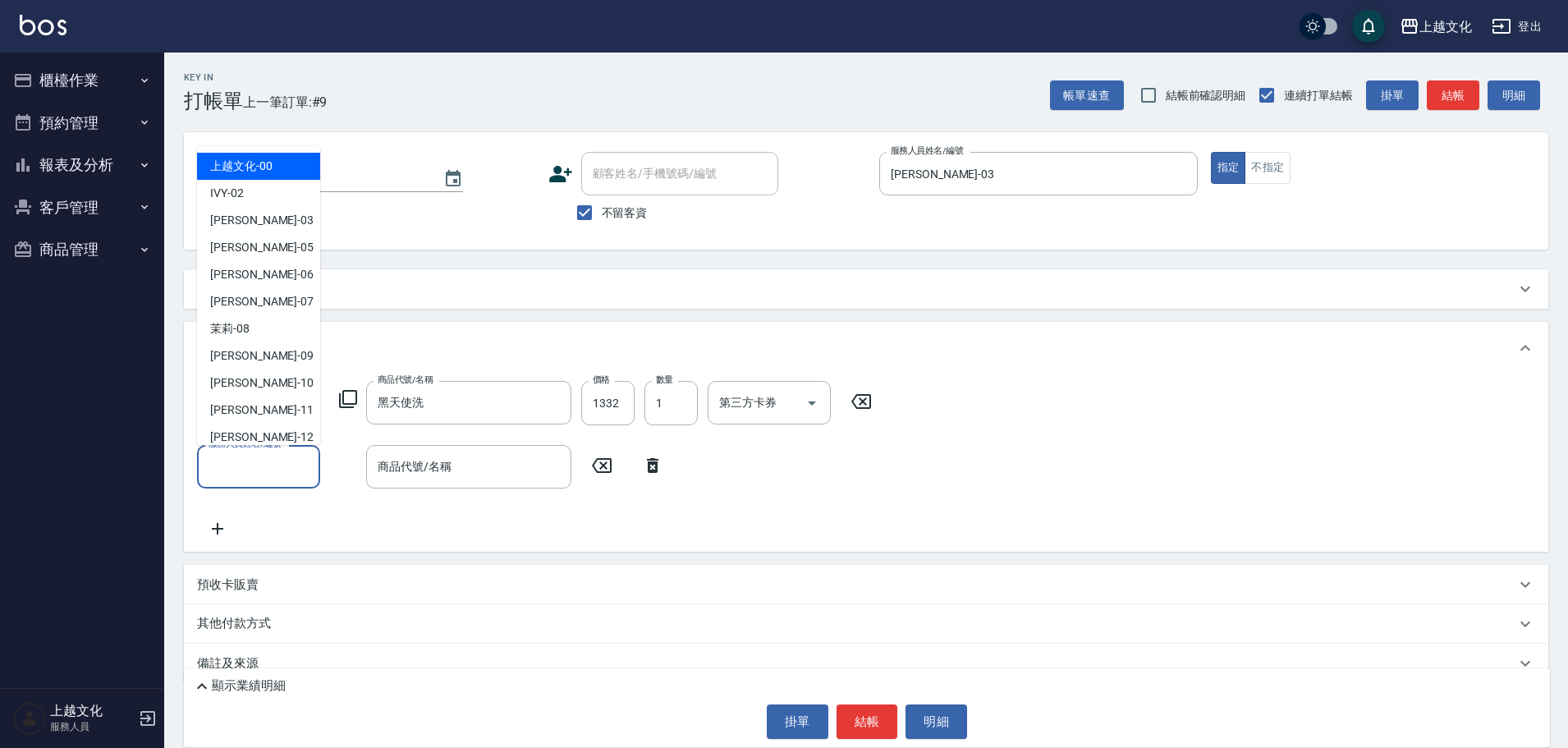
click at [223, 458] on input "服務人員姓名/編號" at bounding box center [259, 466] width 109 height 29
click at [251, 466] on input "服務人員姓名/編號" at bounding box center [259, 466] width 109 height 29
click at [247, 223] on span "[PERSON_NAME] -03" at bounding box center [261, 220] width 103 height 17
type input "[PERSON_NAME]-03"
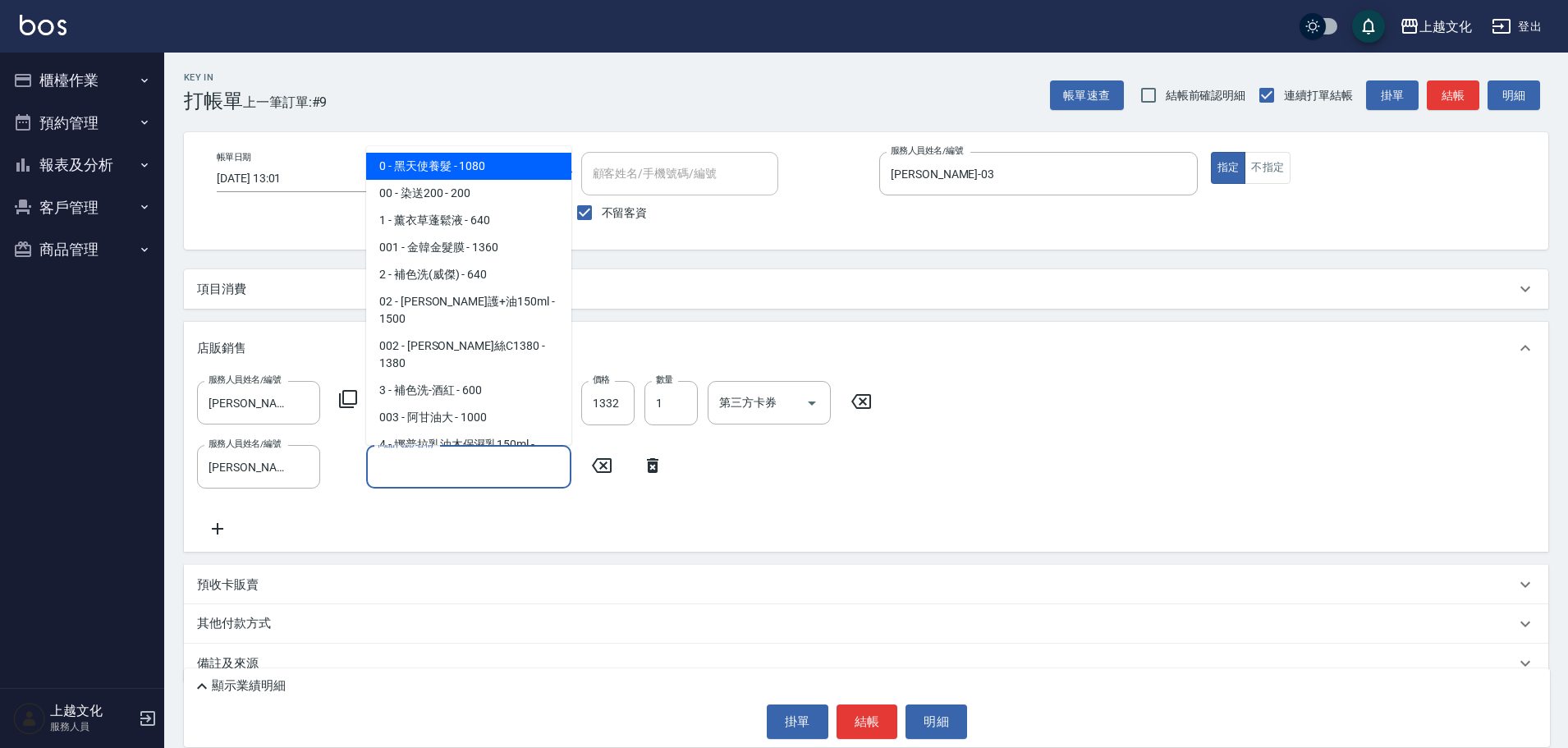
click at [453, 471] on input "商品代號/名稱" at bounding box center [468, 466] width 190 height 29
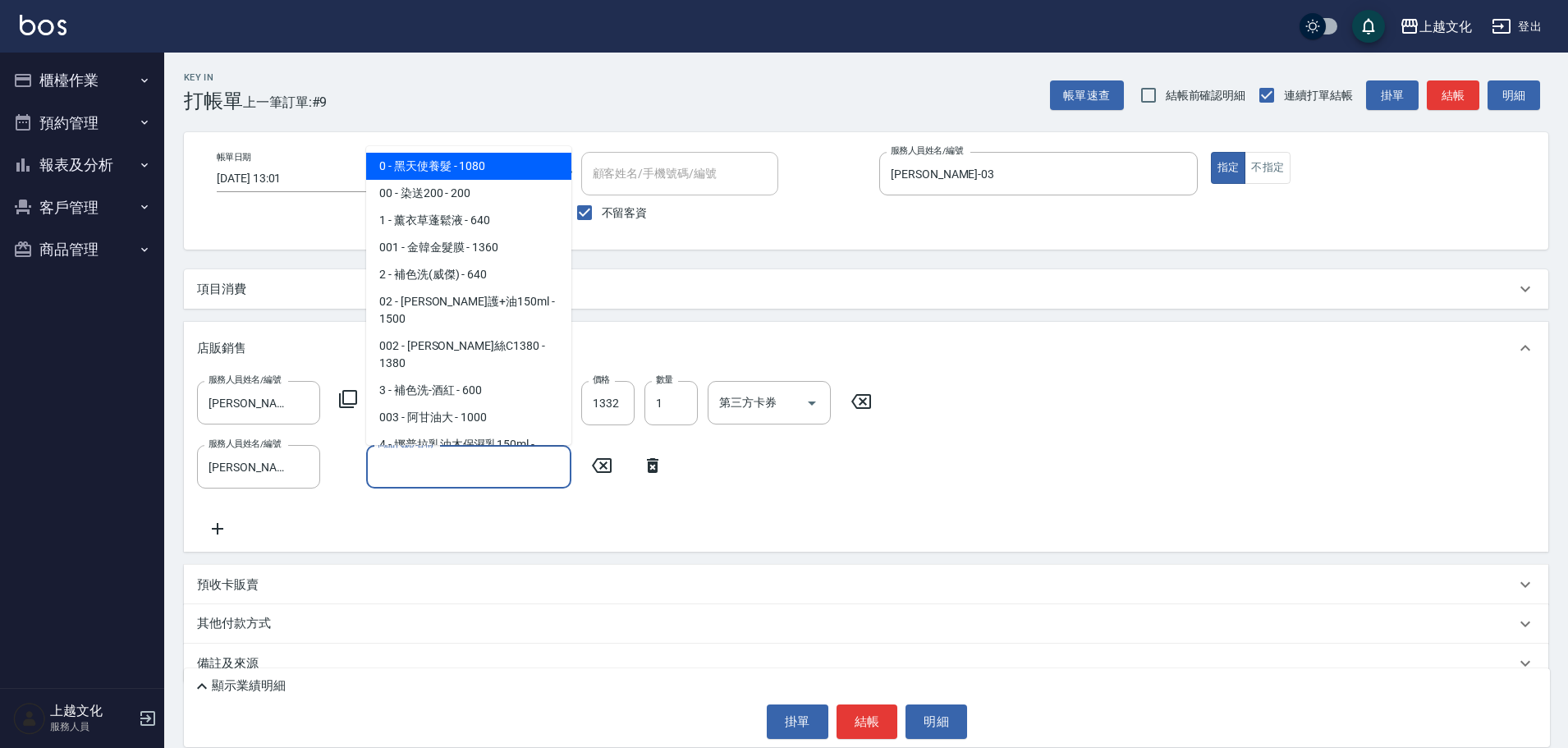
click at [471, 158] on span "0 - 黑天使養髮 - 1080" at bounding box center [468, 166] width 205 height 27
type input "黑天使養髮"
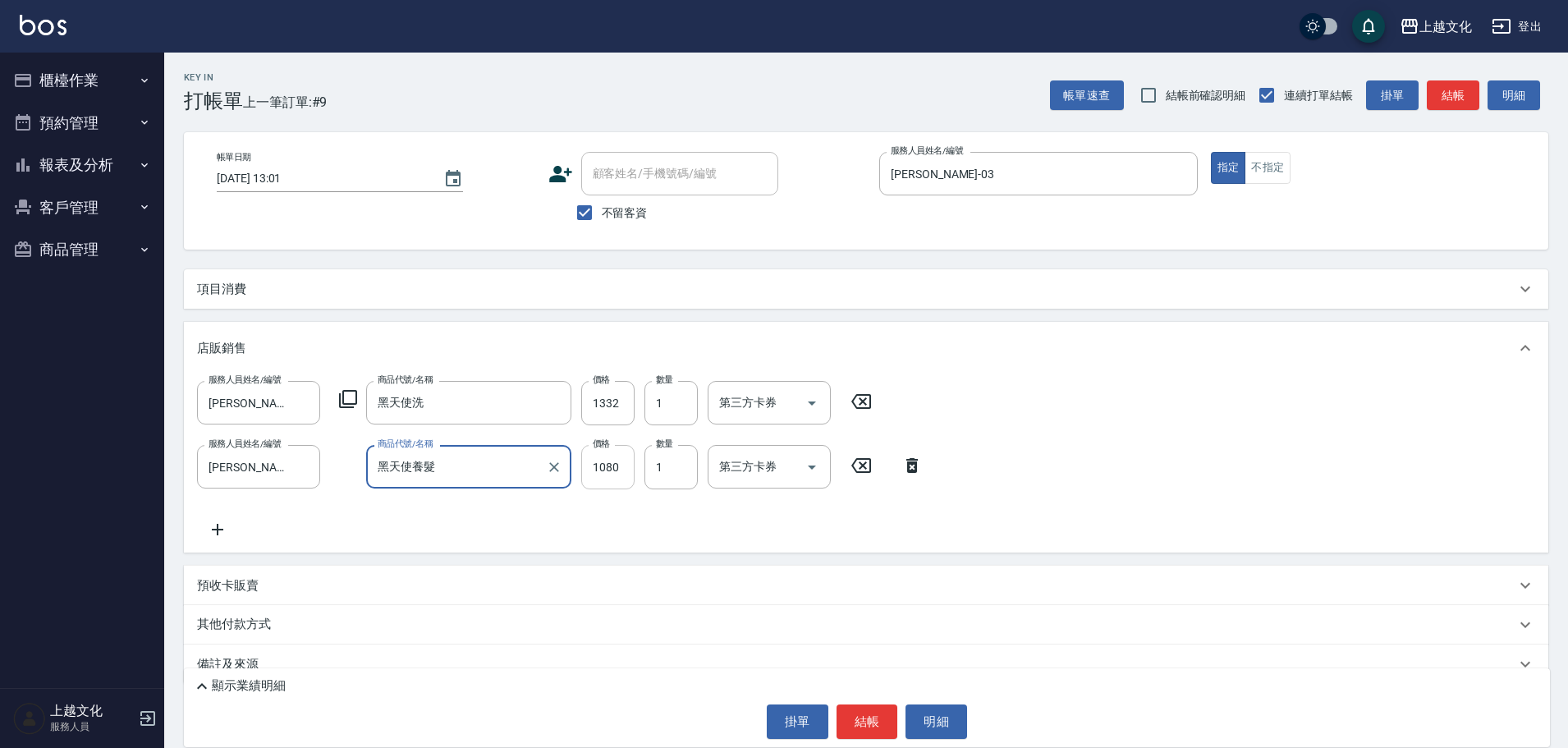
click at [616, 471] on input "1080" at bounding box center [608, 467] width 53 height 44
type input "972"
click at [656, 472] on input "1" at bounding box center [671, 467] width 53 height 44
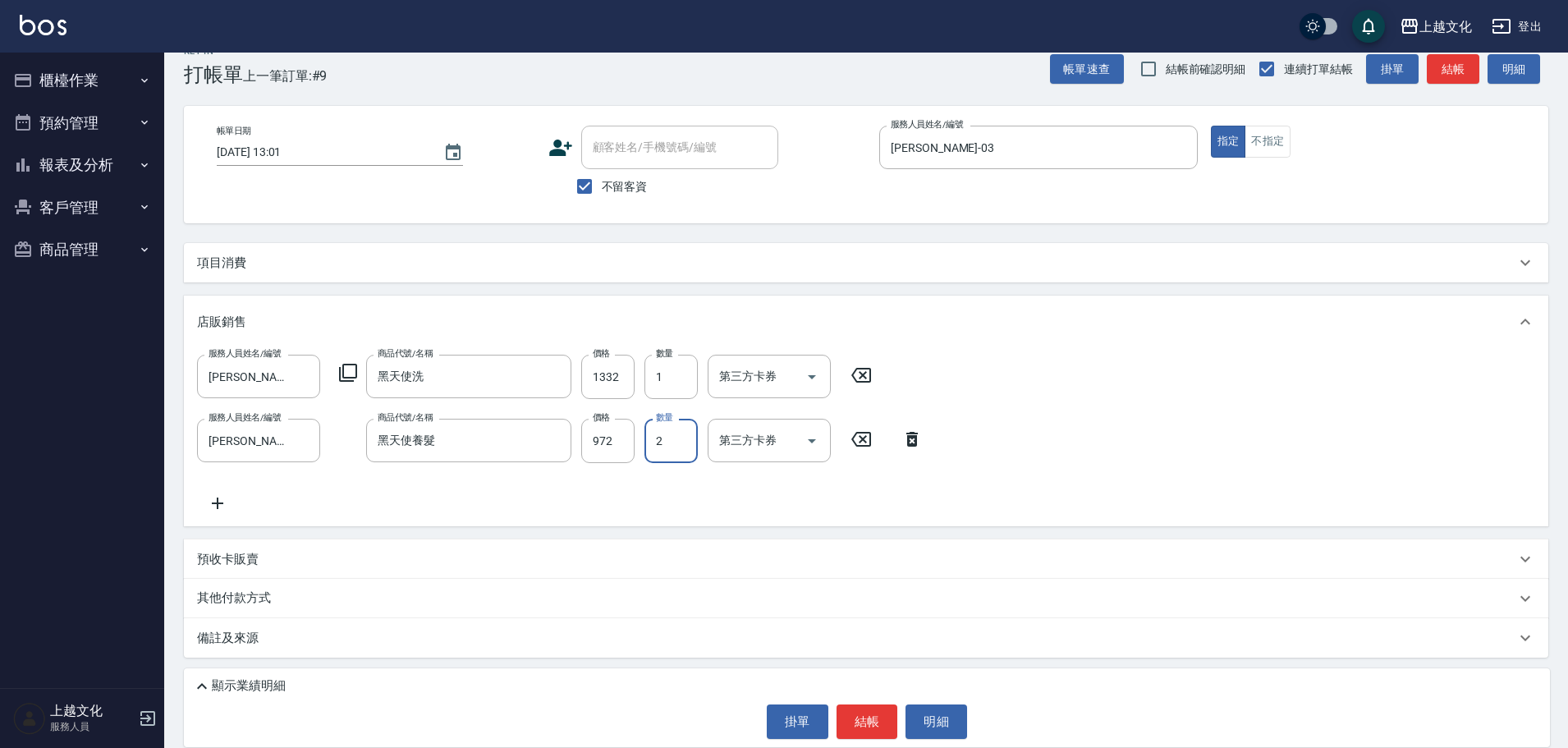
type input "2"
click at [248, 632] on p "備註及來源" at bounding box center [227, 638] width 62 height 17
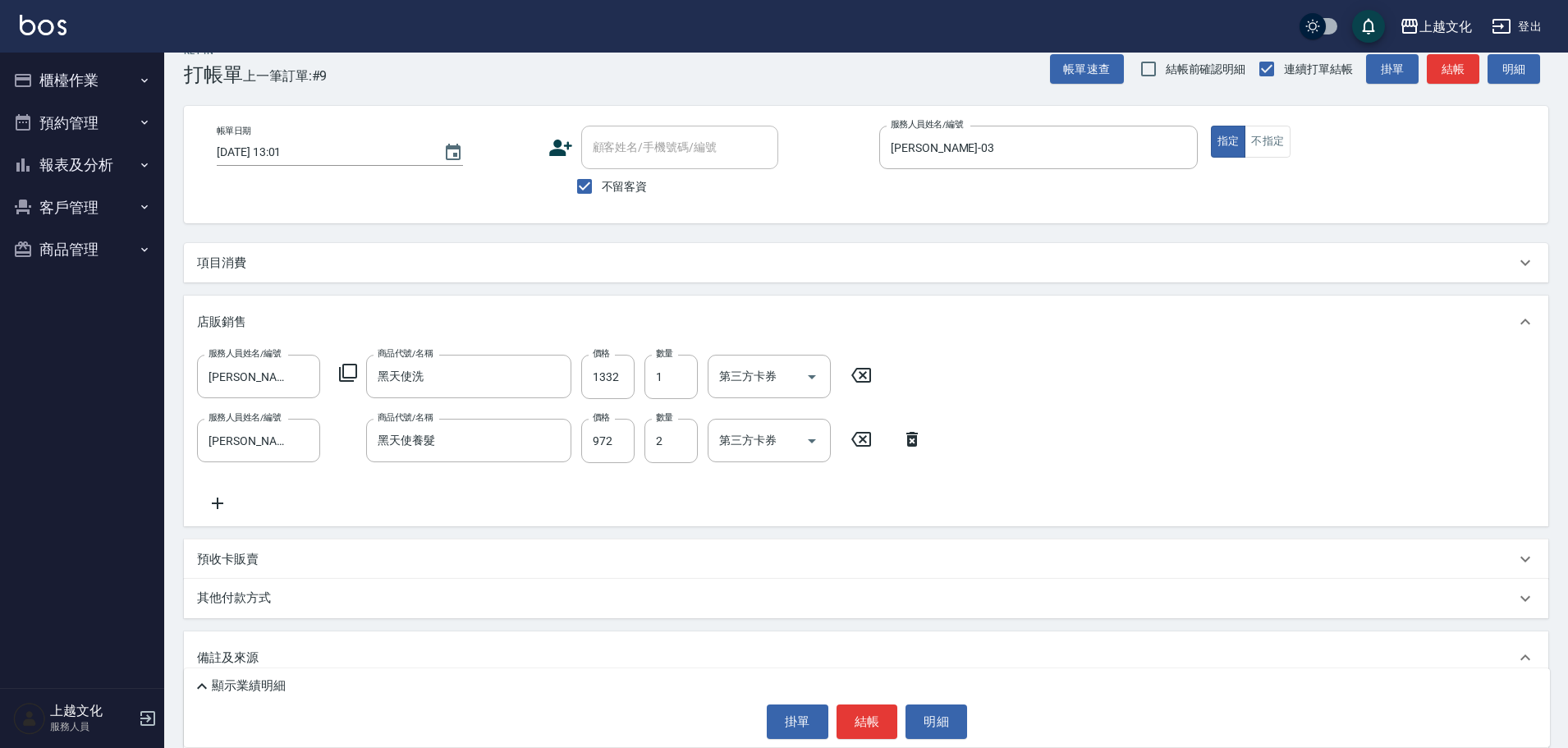
scroll to position [135, 0]
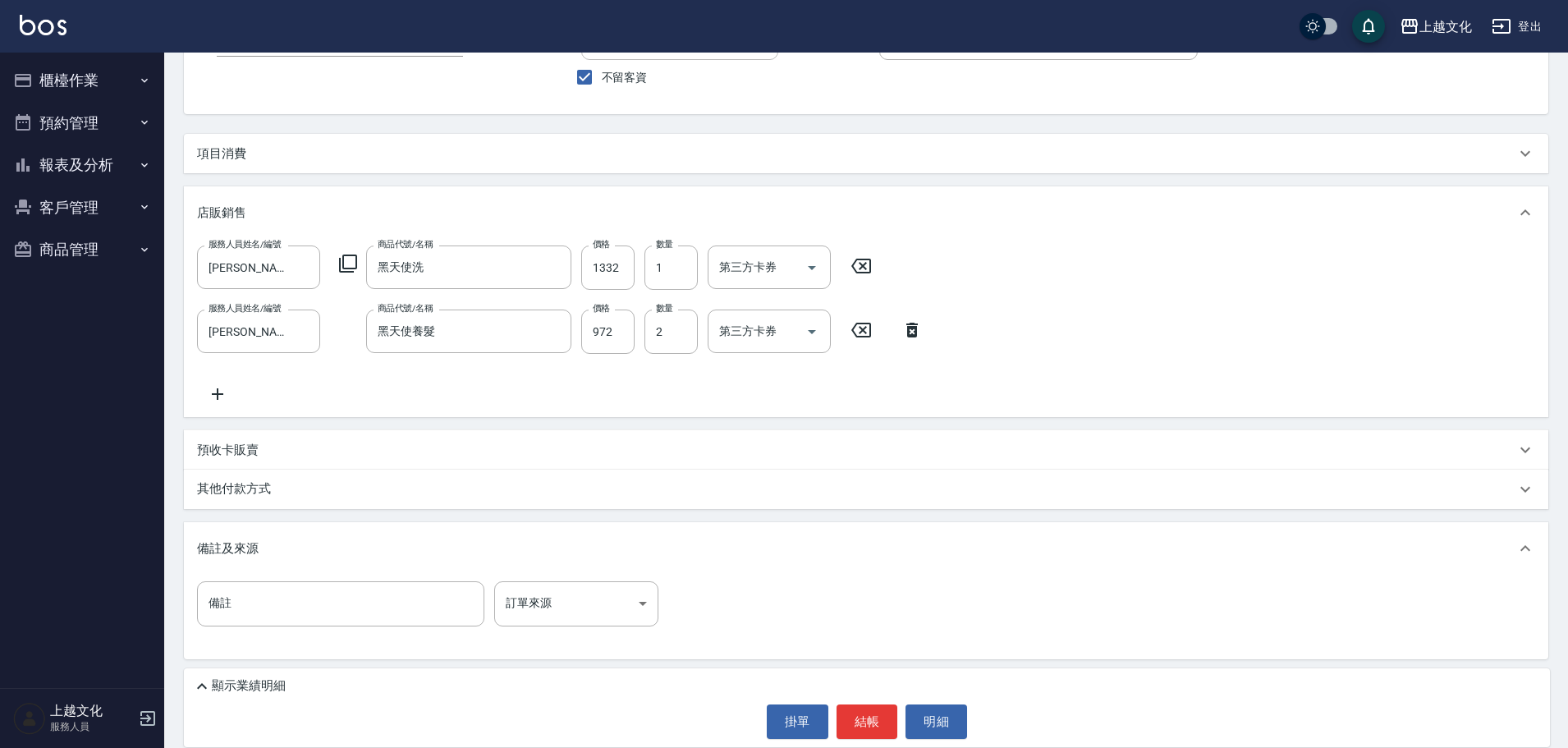
click at [264, 685] on p "顯示業績明細" at bounding box center [248, 685] width 74 height 17
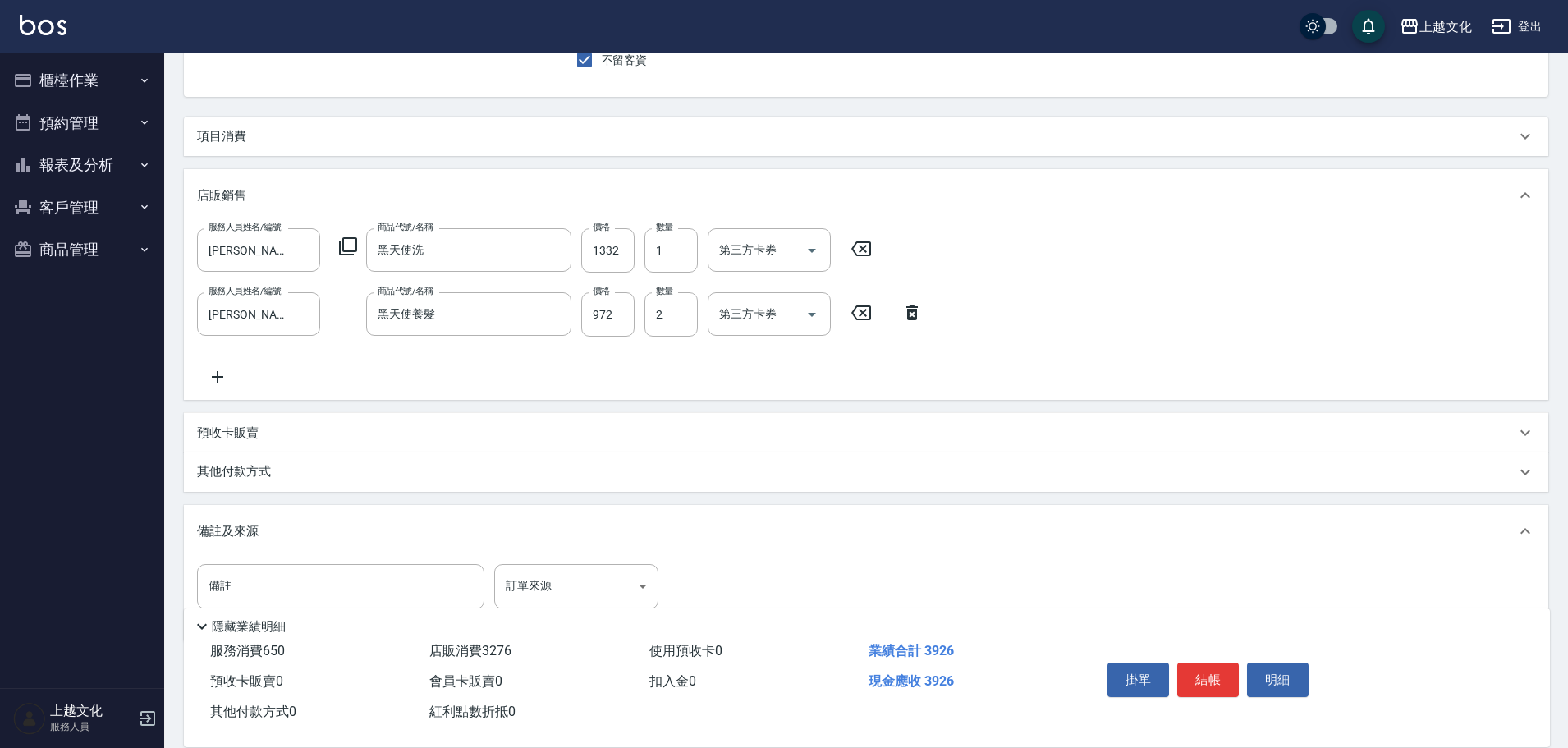
scroll to position [204, 0]
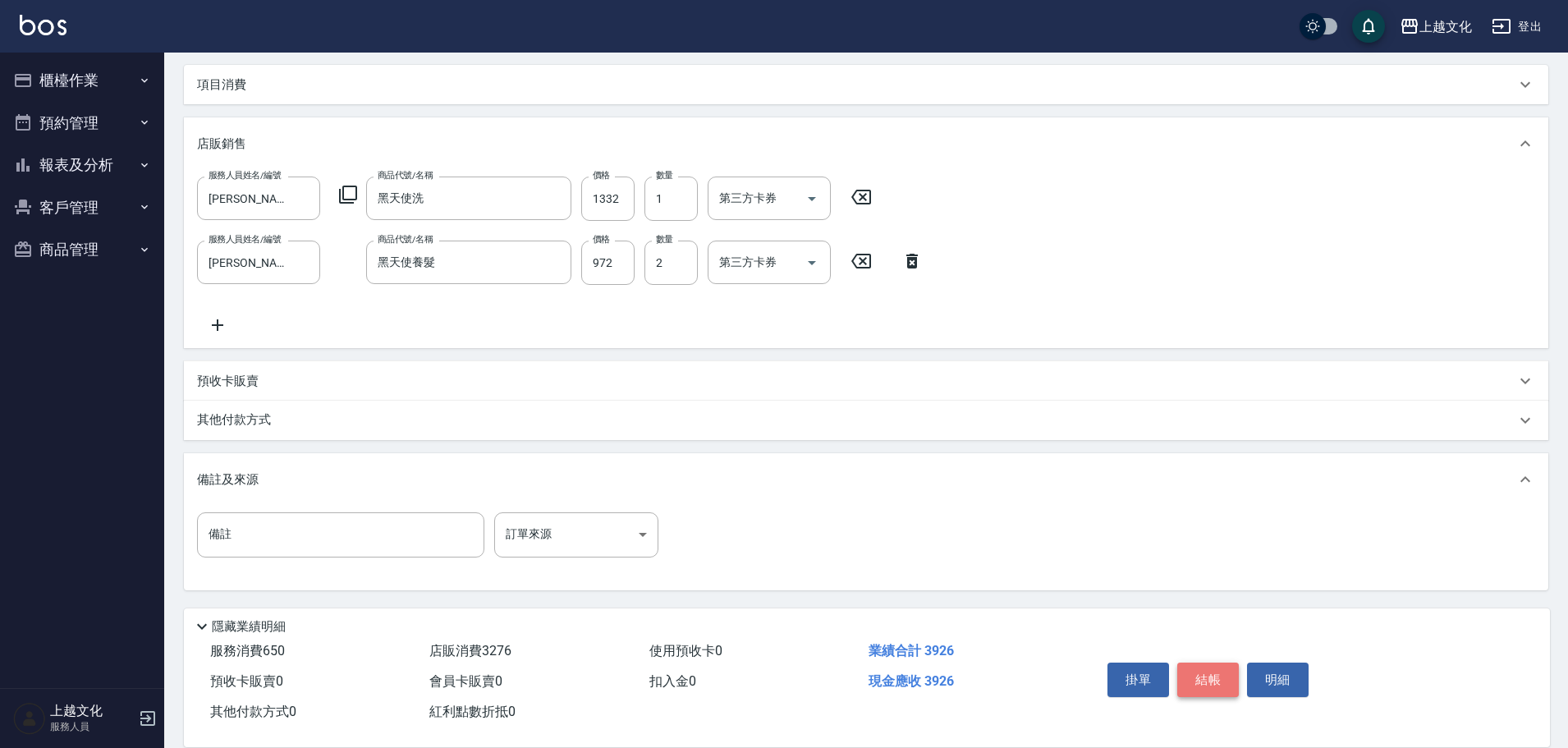
click at [1208, 671] on button "結帳" at bounding box center [1207, 679] width 62 height 34
type input "[DATE] 13:04"
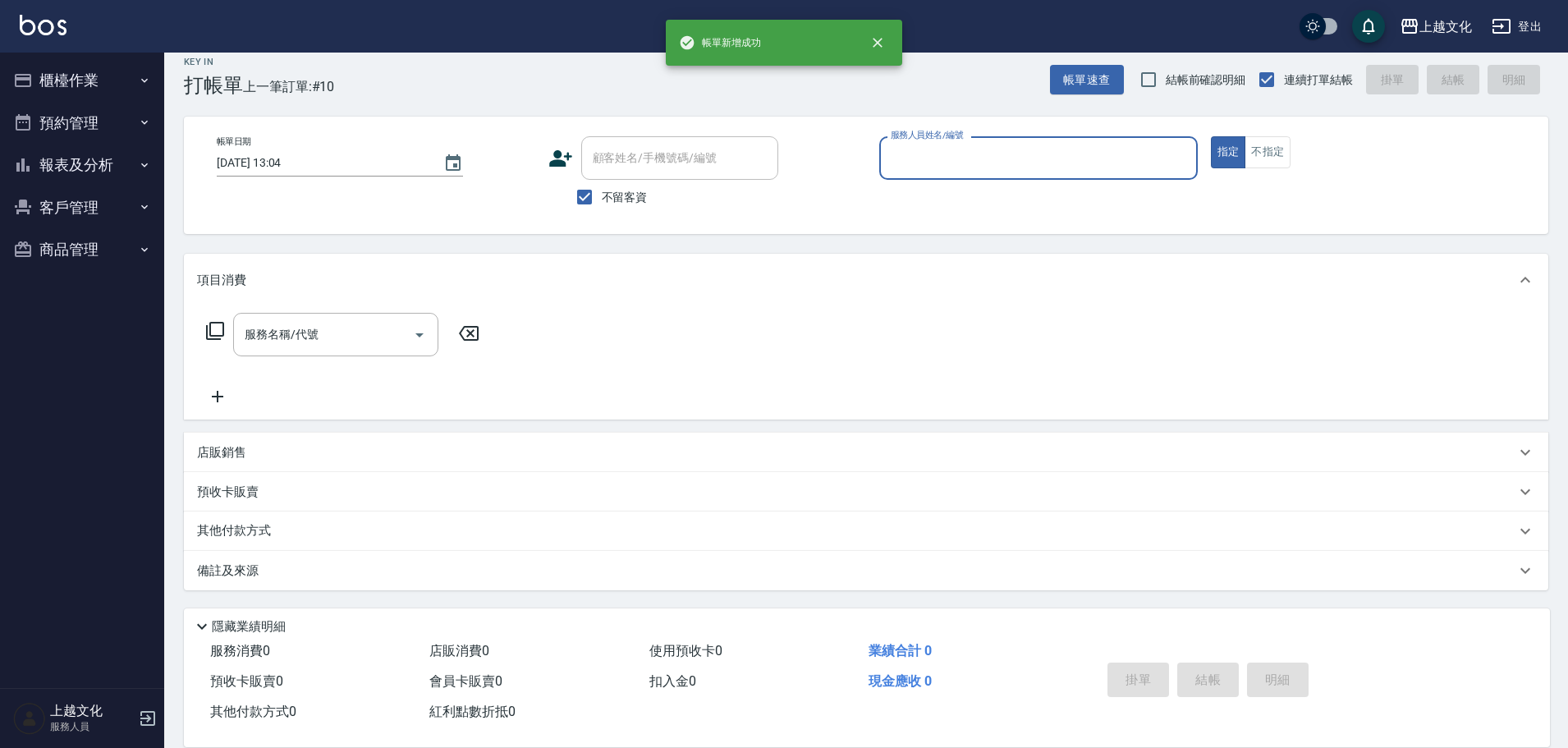
scroll to position [16, 0]
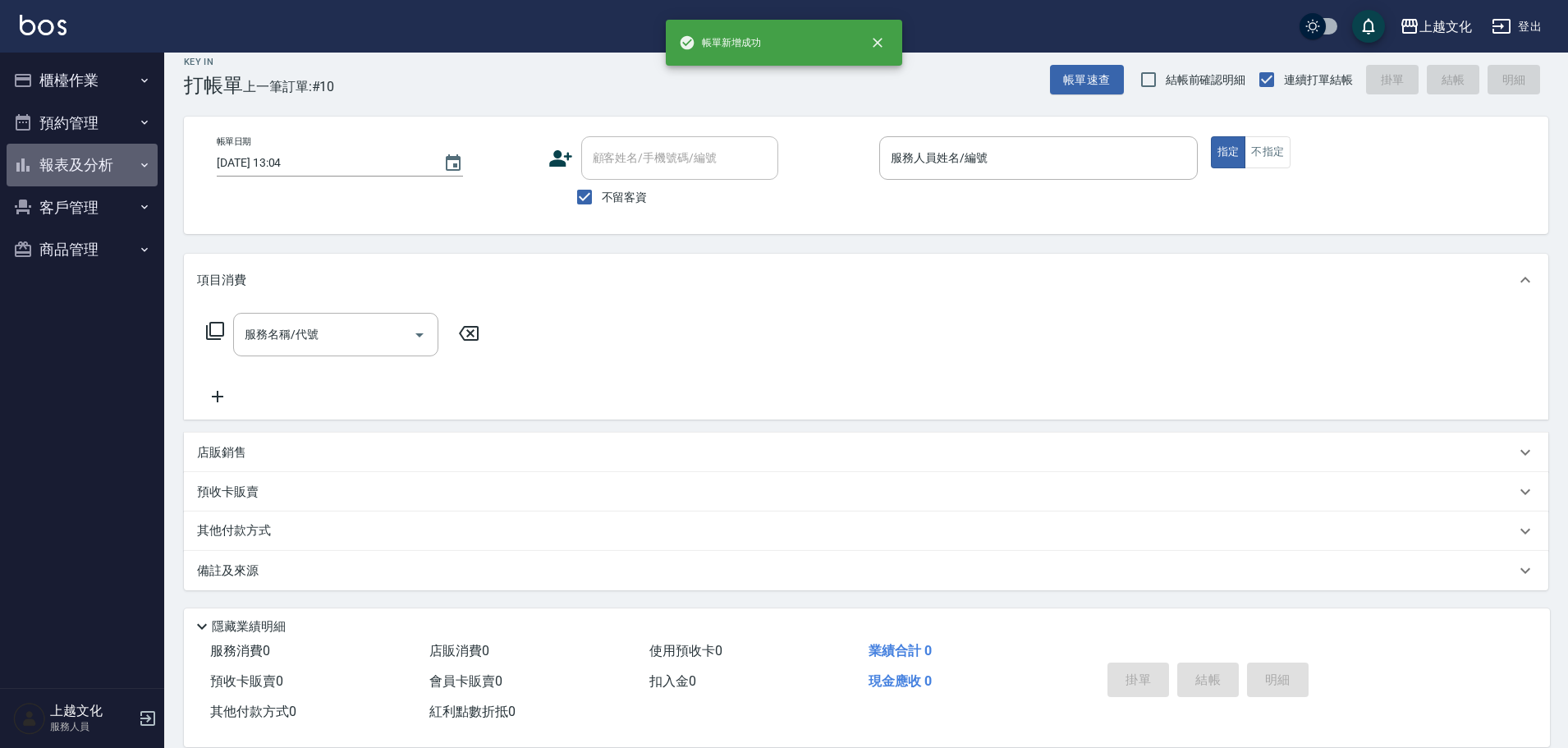
click at [61, 164] on button "報表及分析" at bounding box center [82, 165] width 151 height 42
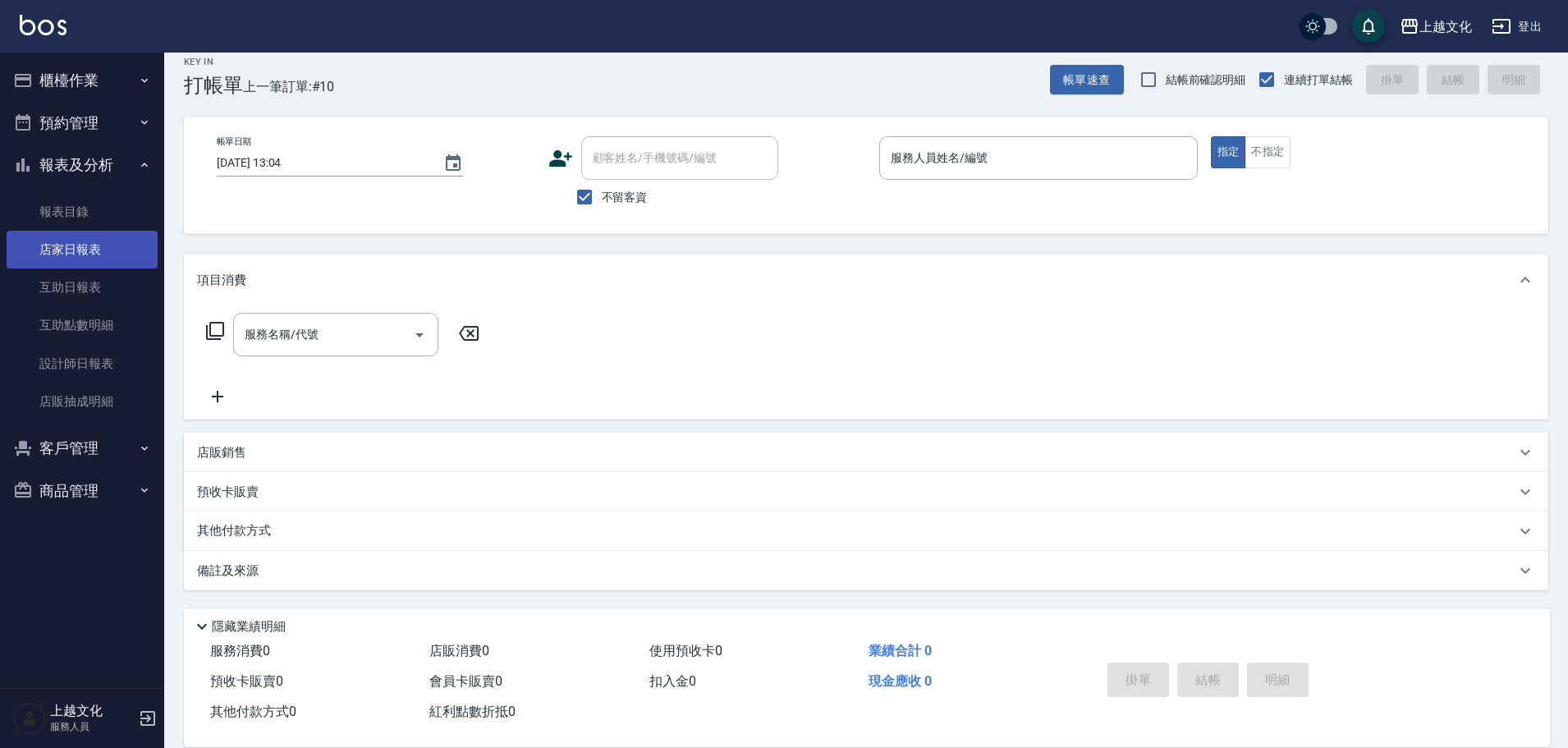
drag, startPoint x: 76, startPoint y: 247, endPoint x: 81, endPoint y: 234, distance: 13.9
click at [76, 247] on link "店家日報表" at bounding box center [82, 249] width 151 height 38
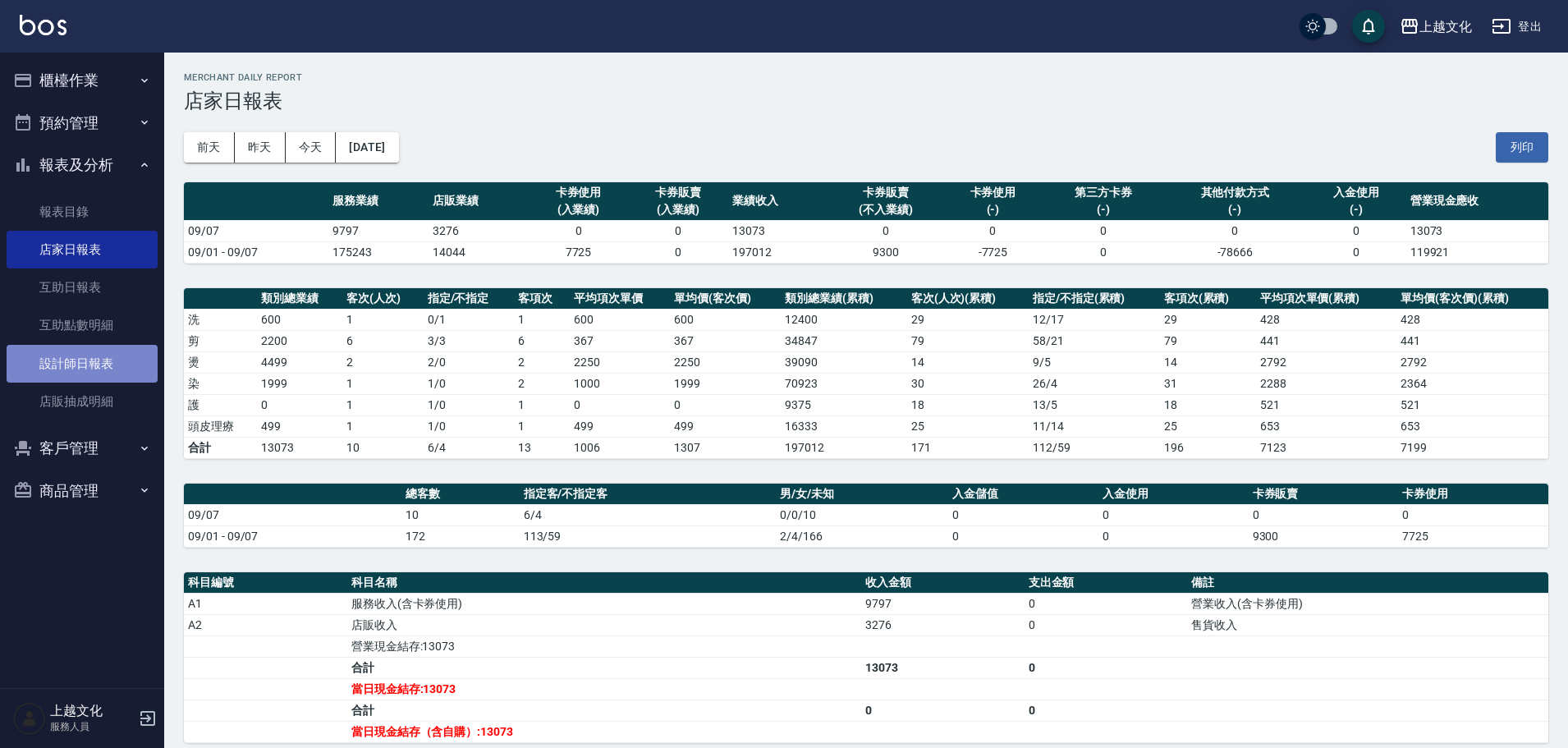
click at [69, 367] on link "設計師日報表" at bounding box center [82, 363] width 151 height 38
